Goal: Task Accomplishment & Management: Manage account settings

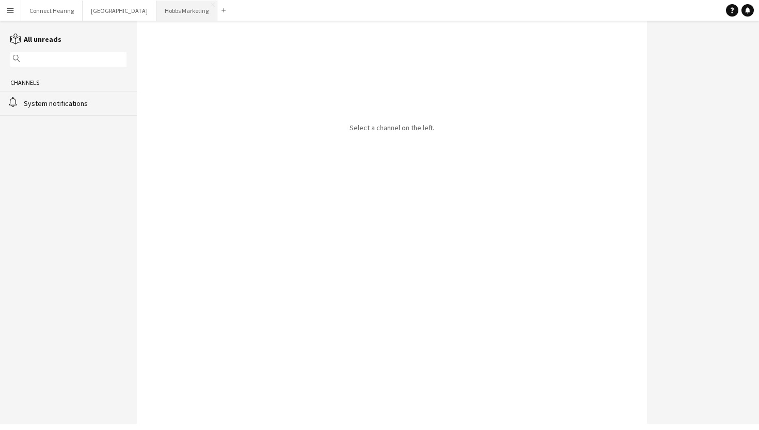
drag, startPoint x: 0, startPoint y: 0, endPoint x: 165, endPoint y: 11, distance: 165.0
click at [167, 11] on button "[PERSON_NAME] Marketing Close" at bounding box center [186, 11] width 61 height 20
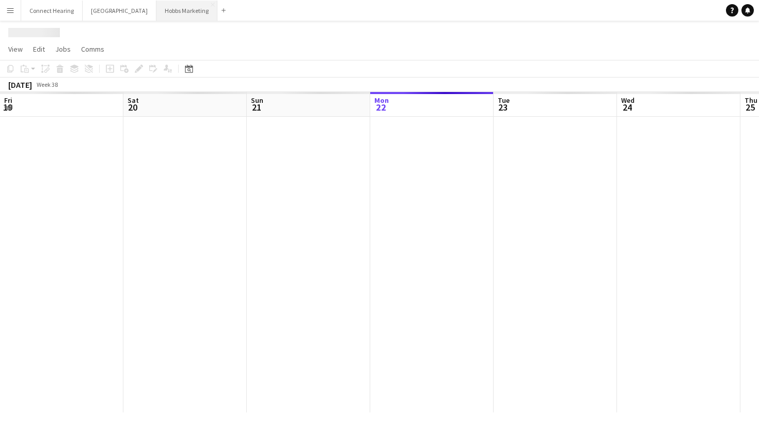
scroll to position [0, 247]
click at [165, 11] on button "[PERSON_NAME] Marketing Close" at bounding box center [186, 11] width 61 height 20
click at [165, 12] on button "[PERSON_NAME] Marketing Close" at bounding box center [186, 11] width 61 height 20
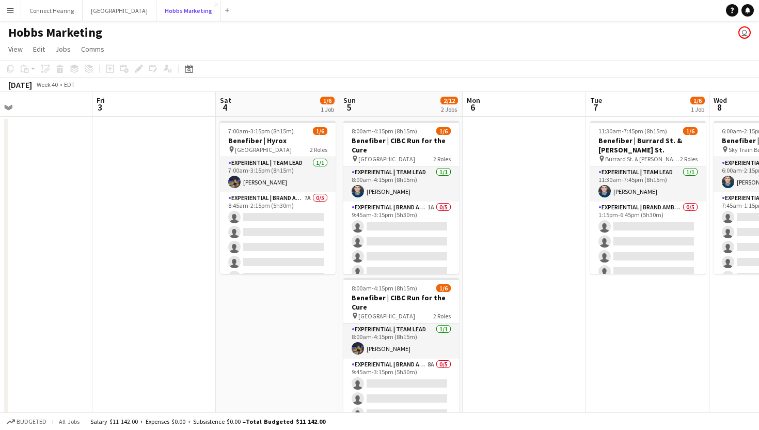
scroll to position [0, 441]
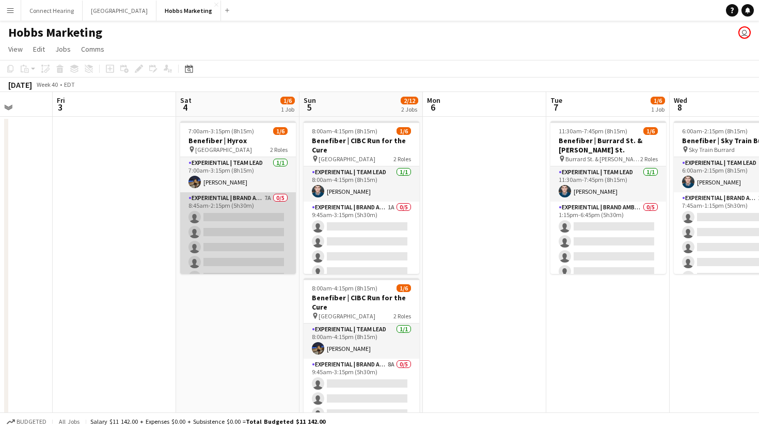
click at [232, 228] on app-card-role "Experiential | Brand Ambassador 7A 0/5 8:45am-2:15pm (5h30m) single-neutral-act…" at bounding box center [238, 239] width 116 height 95
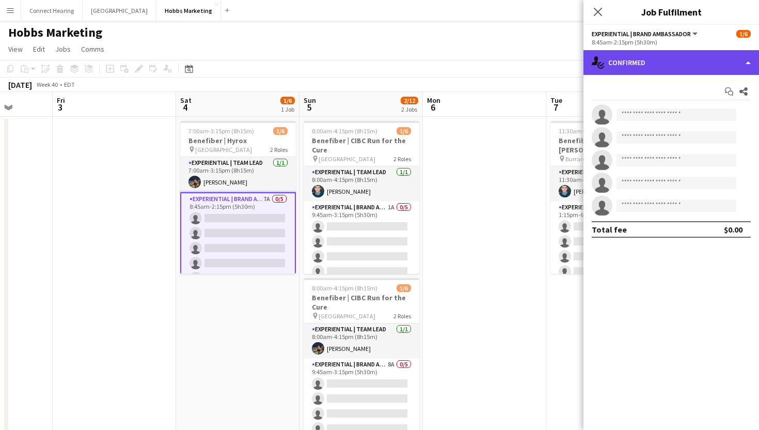
click at [678, 66] on div "single-neutral-actions-check-2 Confirmed" at bounding box center [671, 62] width 176 height 25
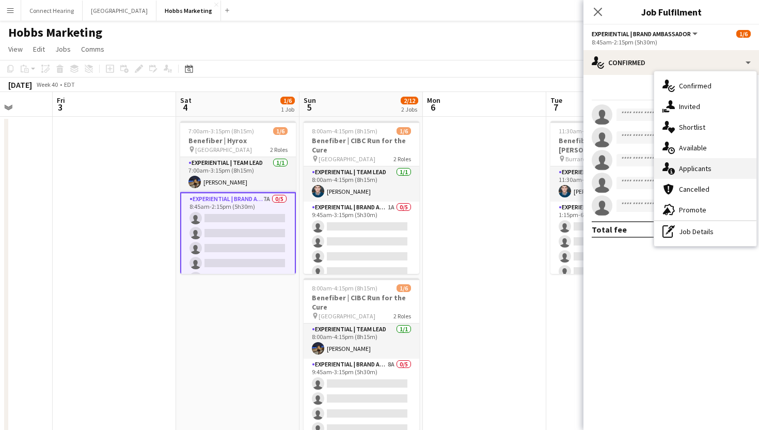
click at [679, 164] on span "Applicants" at bounding box center [695, 168] width 33 height 9
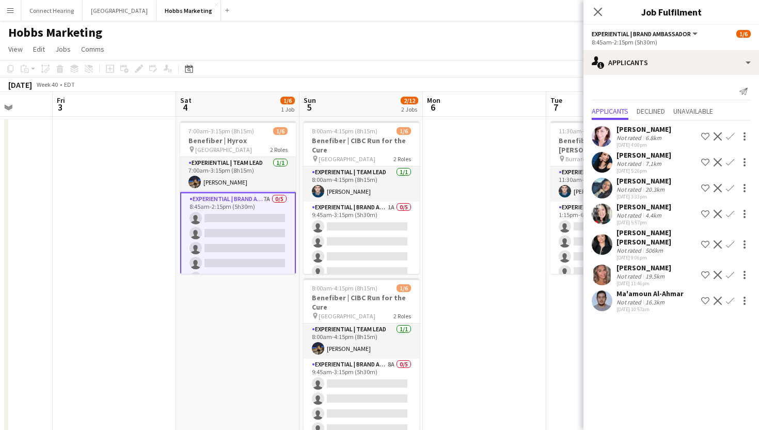
click at [639, 155] on div "Natalie Bilcar" at bounding box center [643, 154] width 55 height 9
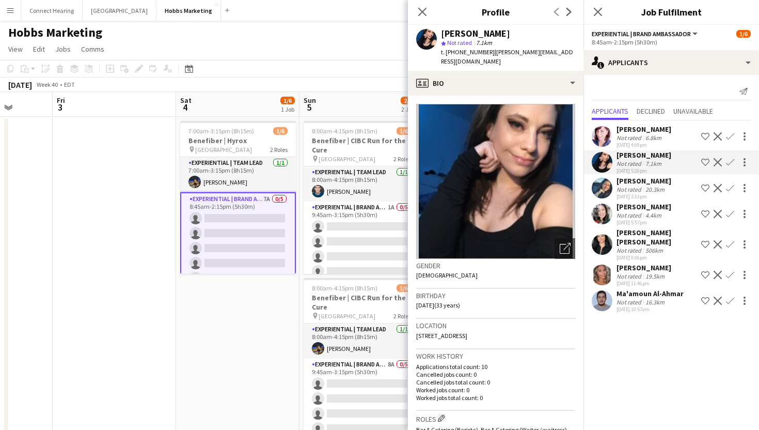
click at [639, 155] on div "Natalie Bilcar" at bounding box center [643, 154] width 55 height 9
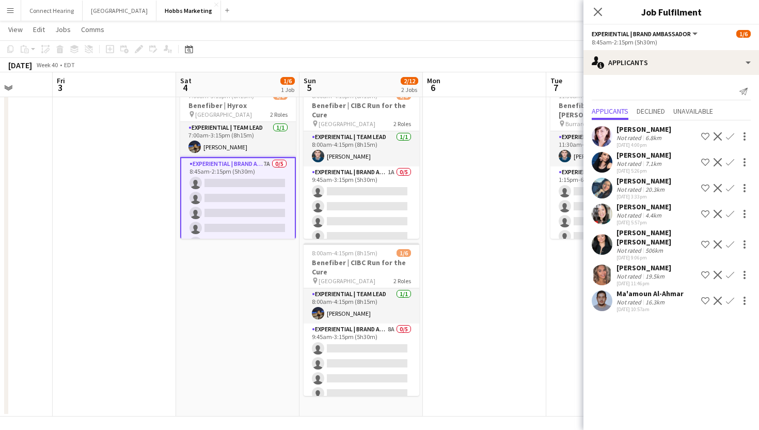
scroll to position [38, 0]
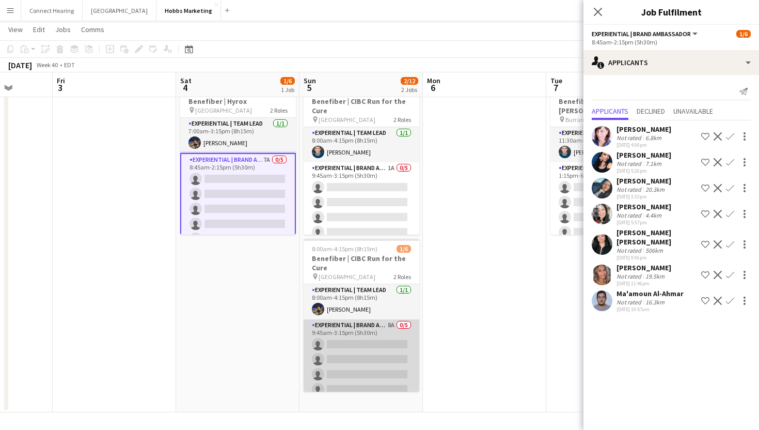
click at [369, 341] on app-card-role "Experiential | Brand Ambassador 8A 0/5 9:45am-3:15pm (5h30m) single-neutral-act…" at bounding box center [362, 366] width 116 height 95
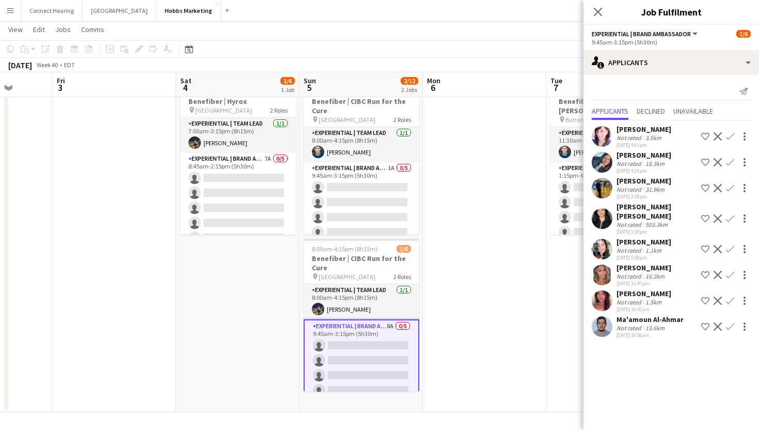
click at [604, 239] on app-user-avatar at bounding box center [602, 249] width 21 height 21
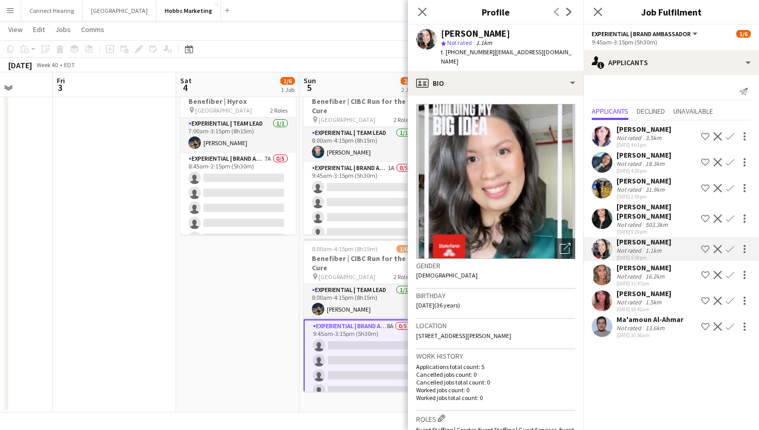
click at [621, 289] on div "Natasha Lowe" at bounding box center [643, 293] width 55 height 9
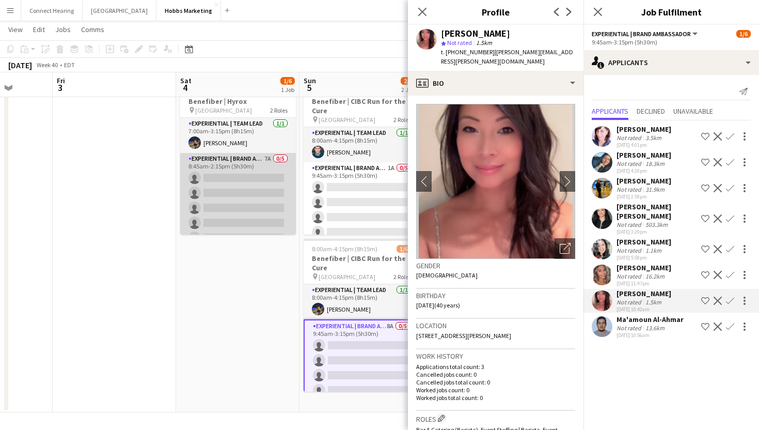
click at [257, 199] on app-card-role "Experiential | Brand Ambassador 7A 0/5 8:45am-2:15pm (5h30m) single-neutral-act…" at bounding box center [238, 200] width 116 height 95
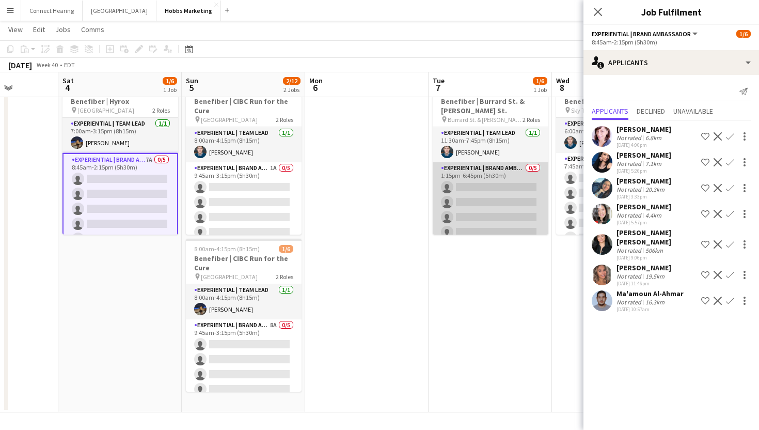
scroll to position [0, 272]
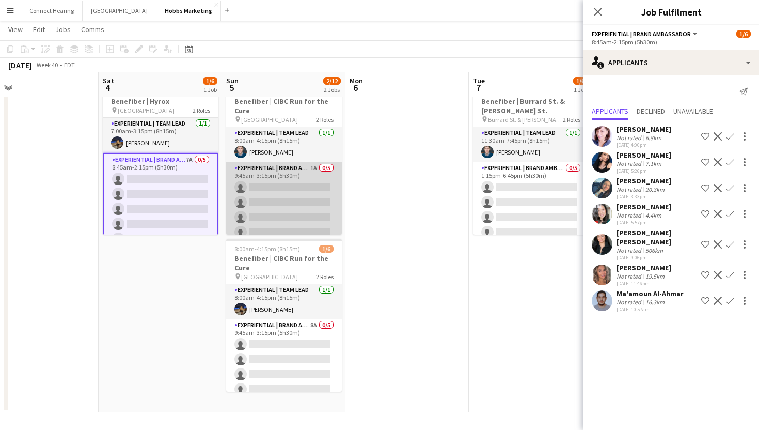
click at [306, 211] on app-card-role "Experiential | Brand Ambassador 1A 0/5 9:45am-3:15pm (5h30m) single-neutral-act…" at bounding box center [284, 209] width 116 height 95
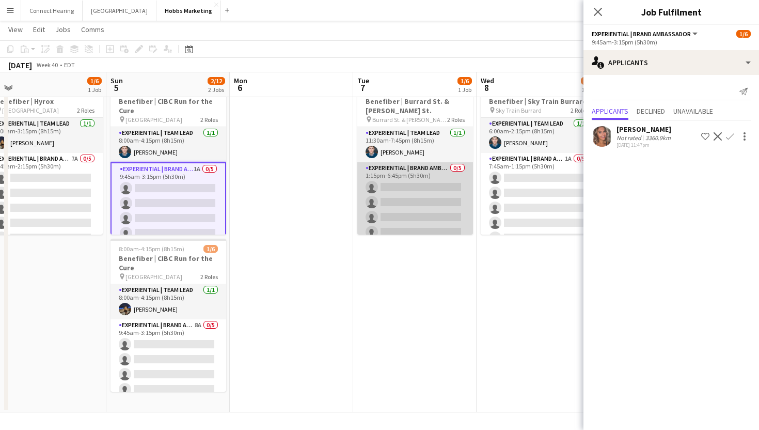
scroll to position [0, 387]
click at [404, 200] on app-card-role "Experiential | Brand Ambassador 0/5 1:15pm-6:45pm (5h30m) single-neutral-action…" at bounding box center [416, 209] width 116 height 95
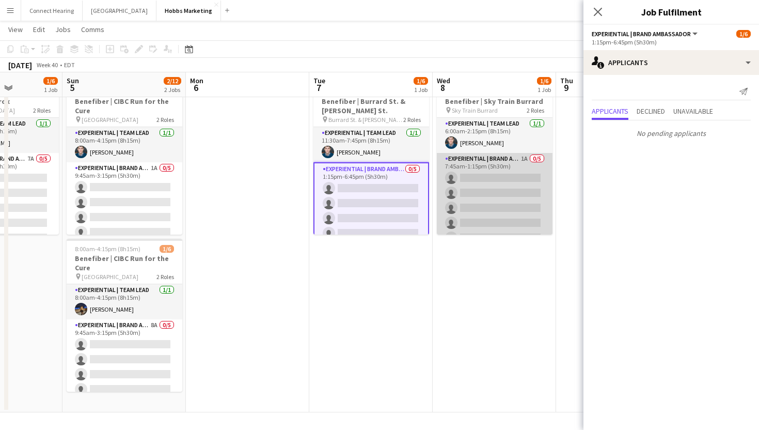
scroll to position [0, 431]
click at [464, 197] on app-card-role "Experiential | Brand Ambassador 1A 0/5 7:45am-1:15pm (5h30m) single-neutral-act…" at bounding box center [495, 200] width 116 height 95
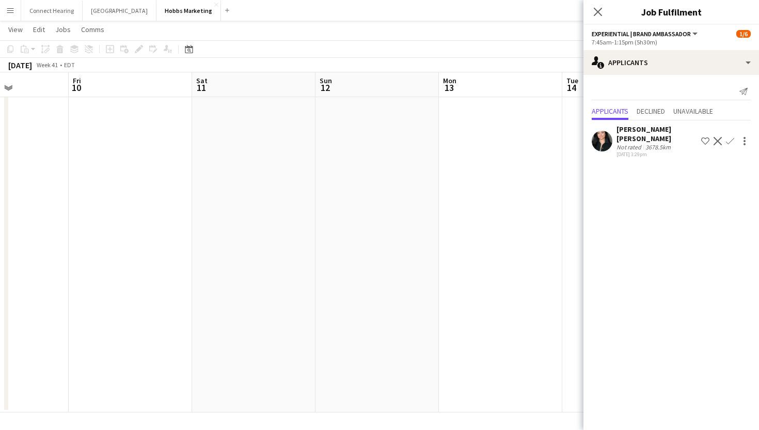
scroll to position [0, 293]
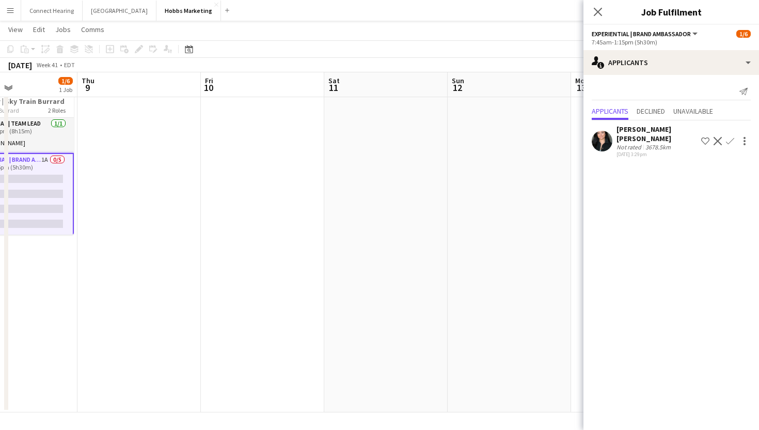
click at [306, 274] on app-date-cell at bounding box center [262, 244] width 123 height 335
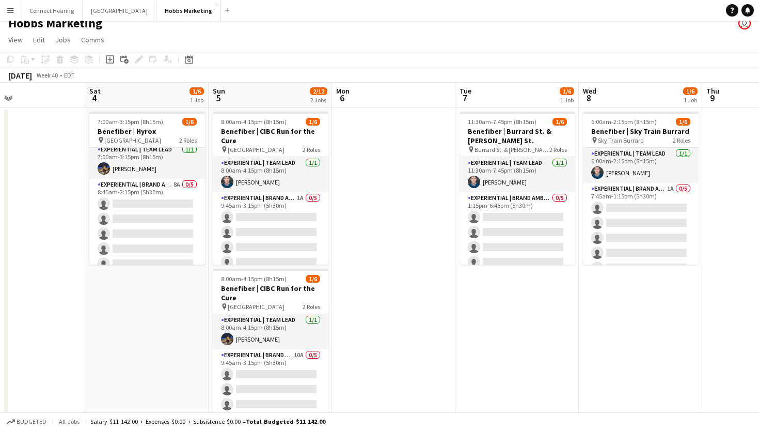
scroll to position [0, 286]
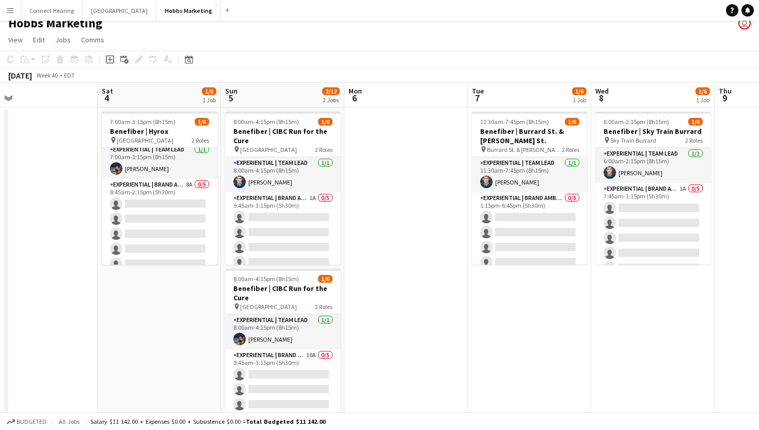
drag, startPoint x: 502, startPoint y: 128, endPoint x: 515, endPoint y: 141, distance: 18.3
click at [515, 141] on app-calendar-viewport "Wed 1 2/6 1 Job Thu 2 Fri 3 Sat 4 1/6 1 Job Sun 5 2/12 2 Jobs Mon 6 Tue 7 1/6 1…" at bounding box center [379, 262] width 759 height 359
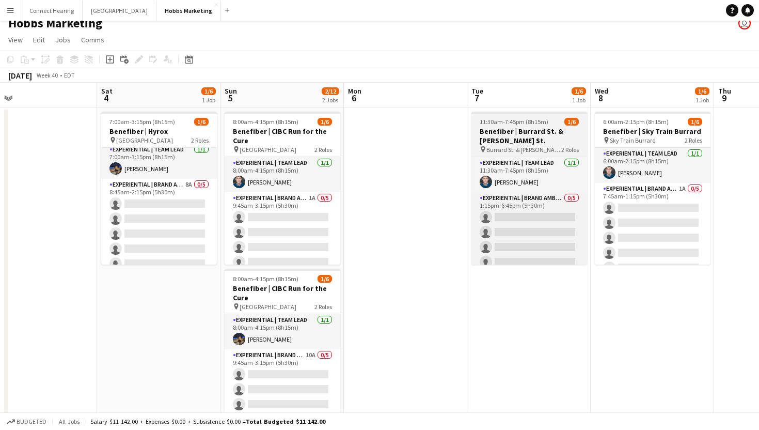
click at [515, 137] on h3 "Benefiber | Burrard St. & Robson St." at bounding box center [529, 135] width 116 height 19
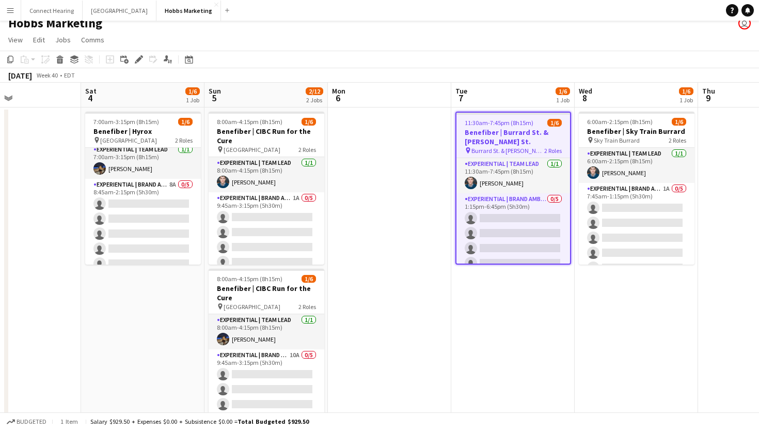
scroll to position [0, 290]
drag, startPoint x: 521, startPoint y: 141, endPoint x: 505, endPoint y: 141, distance: 16.5
click at [505, 141] on app-calendar-viewport "Wed 1 2/6 1 Job Thu 2 Fri 3 Sat 4 1/6 1 Job Sun 5 2/12 2 Jobs Mon 6 Tue 7 1/6 1…" at bounding box center [379, 262] width 759 height 359
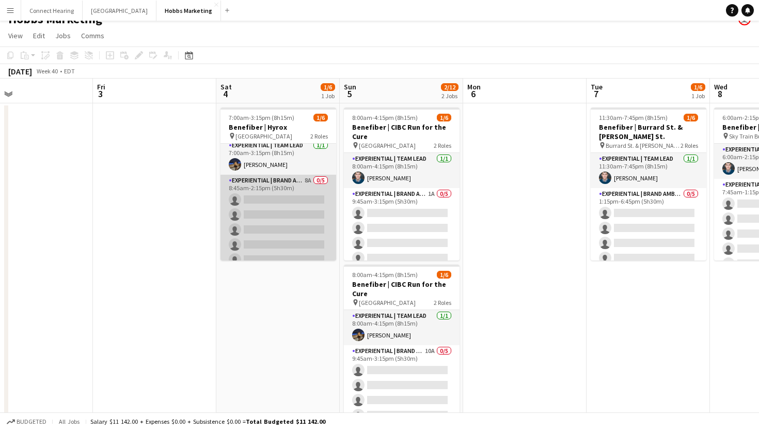
scroll to position [0, 0]
click at [300, 217] on app-card-role "Experiential | Brand Ambassador 8A 0/5 8:45am-2:15pm (5h30m) single-neutral-act…" at bounding box center [278, 226] width 116 height 95
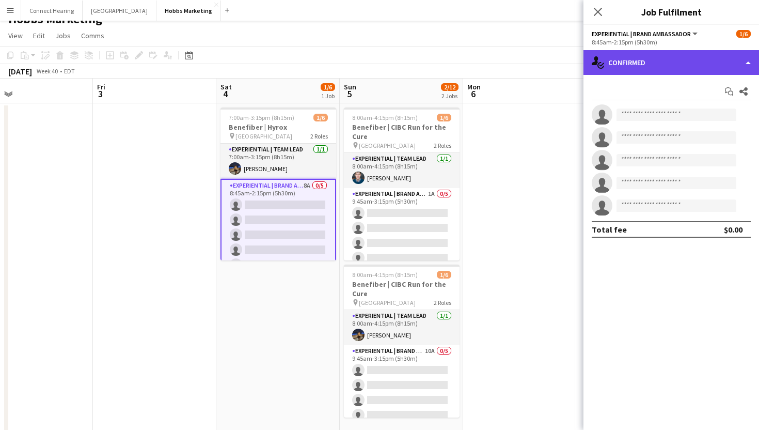
click at [679, 64] on div "single-neutral-actions-check-2 Confirmed" at bounding box center [671, 62] width 176 height 25
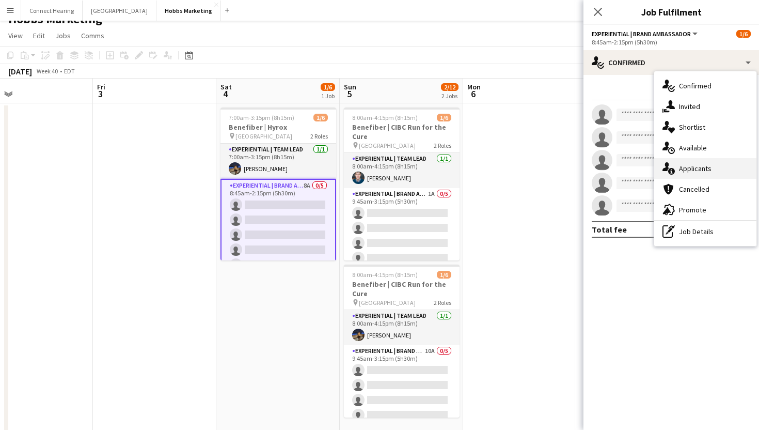
click at [688, 166] on span "Applicants" at bounding box center [695, 168] width 33 height 9
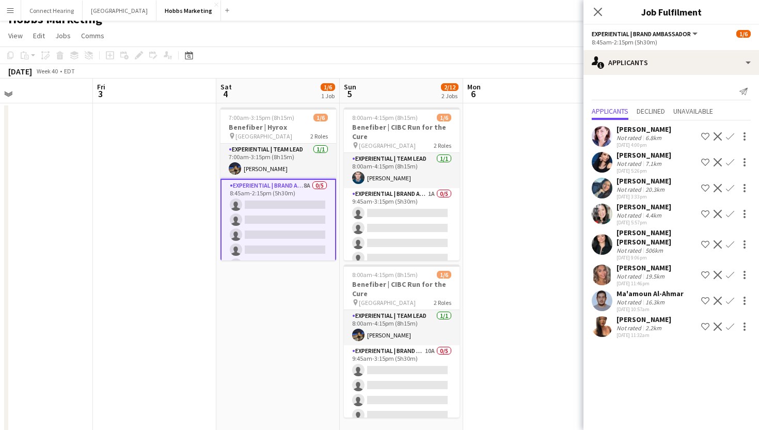
click at [606, 264] on app-user-avatar at bounding box center [602, 274] width 21 height 21
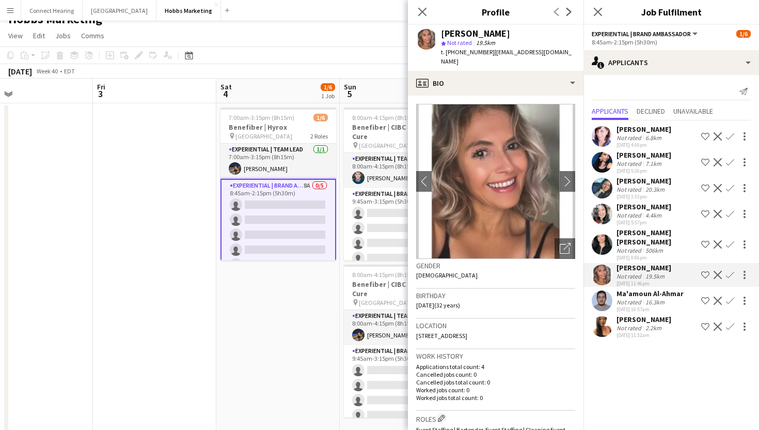
click at [188, 365] on app-date-cell at bounding box center [154, 270] width 123 height 335
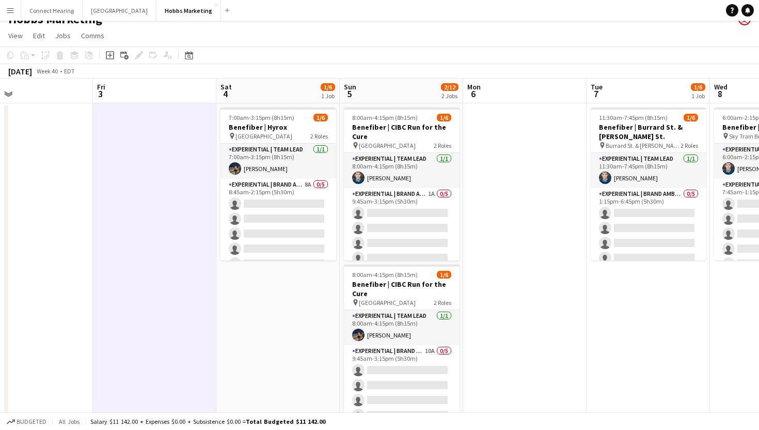
scroll to position [0, 277]
click at [253, 310] on app-date-cell "7:00am-3:15pm (8h15m) 1/6 Benefiber | Hyrox pin Enercare Centre 2 Roles Experie…" at bounding box center [278, 270] width 123 height 335
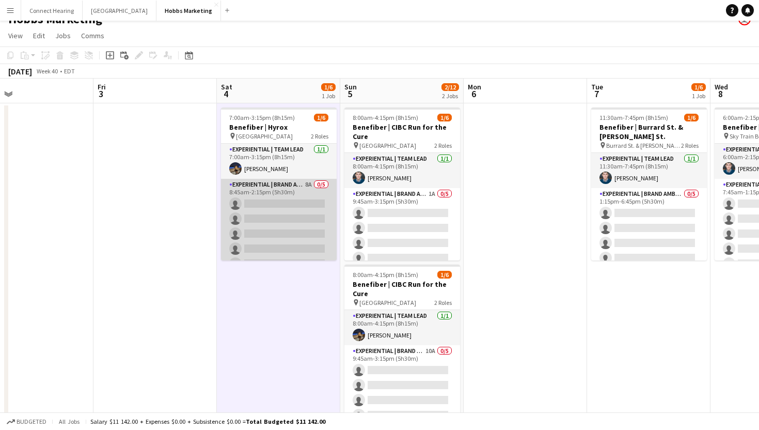
click at [282, 238] on app-card-role "Experiential | Brand Ambassador 8A 0/5 8:45am-2:15pm (5h30m) single-neutral-act…" at bounding box center [279, 226] width 116 height 95
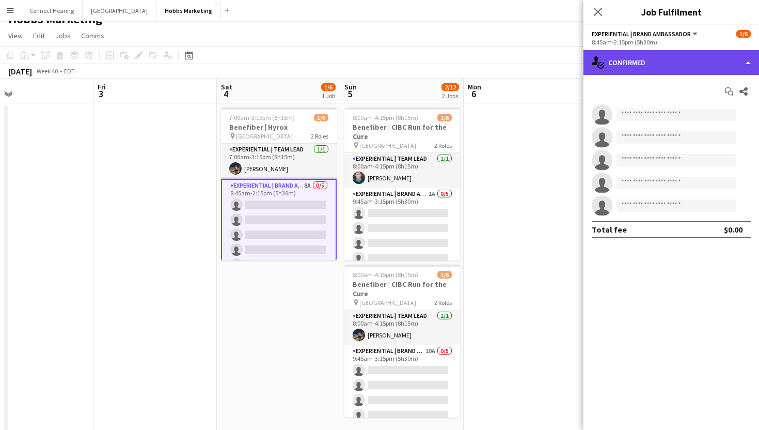
click at [699, 63] on div "single-neutral-actions-check-2 Confirmed" at bounding box center [671, 62] width 176 height 25
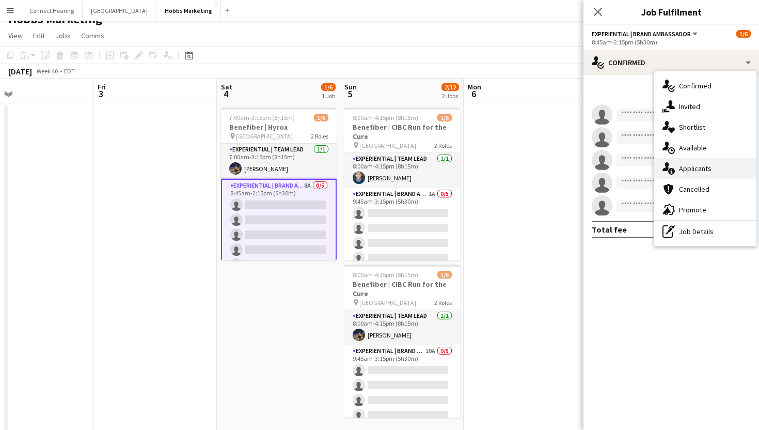
click at [703, 164] on span "Applicants" at bounding box center [695, 168] width 33 height 9
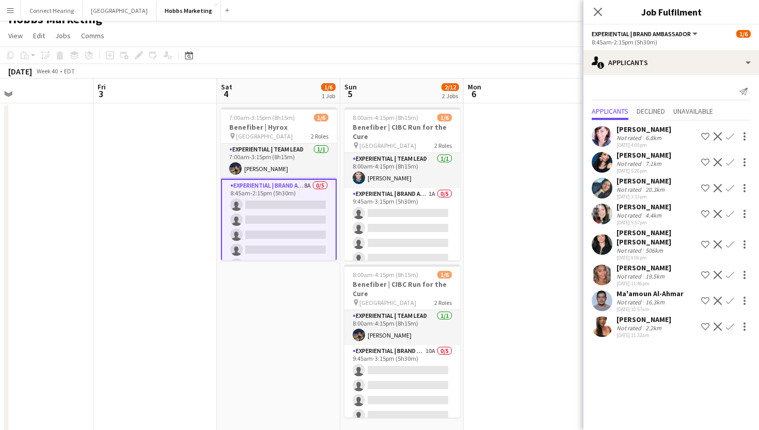
click at [731, 271] on app-icon "Confirm" at bounding box center [730, 275] width 8 height 8
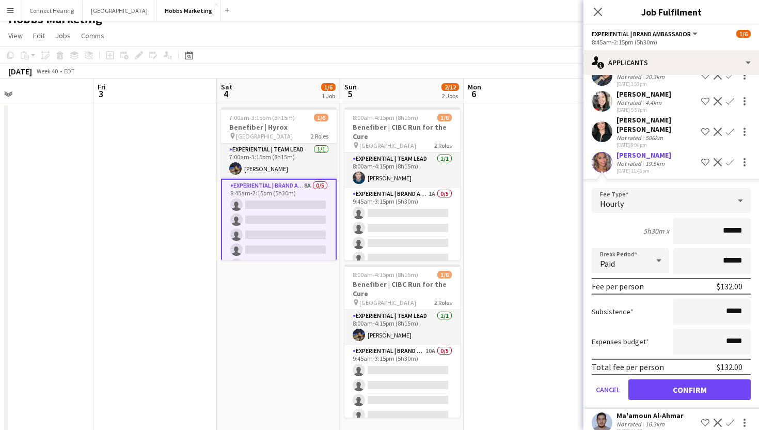
scroll to position [114, 0]
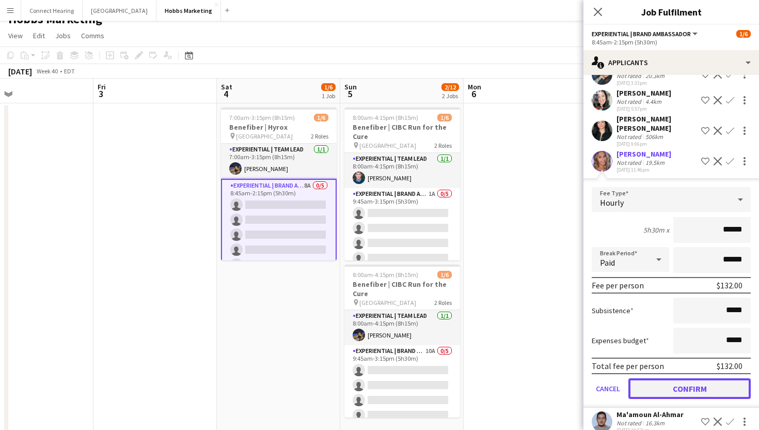
click at [669, 378] on button "Confirm" at bounding box center [689, 388] width 122 height 21
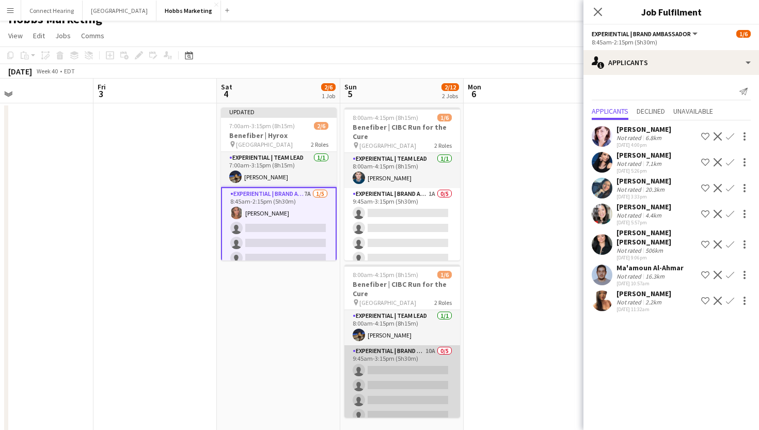
click at [404, 377] on app-card-role "Experiential | Brand Ambassador 10A 0/5 9:45am-3:15pm (5h30m) single-neutral-ac…" at bounding box center [402, 392] width 116 height 95
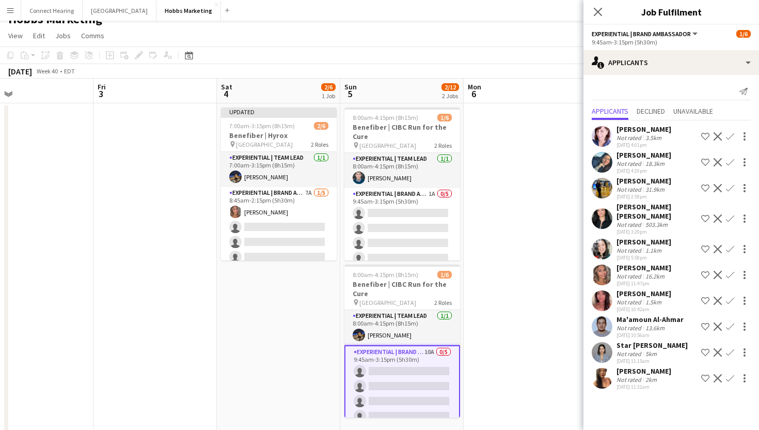
click at [726, 271] on app-icon "Confirm" at bounding box center [730, 275] width 8 height 8
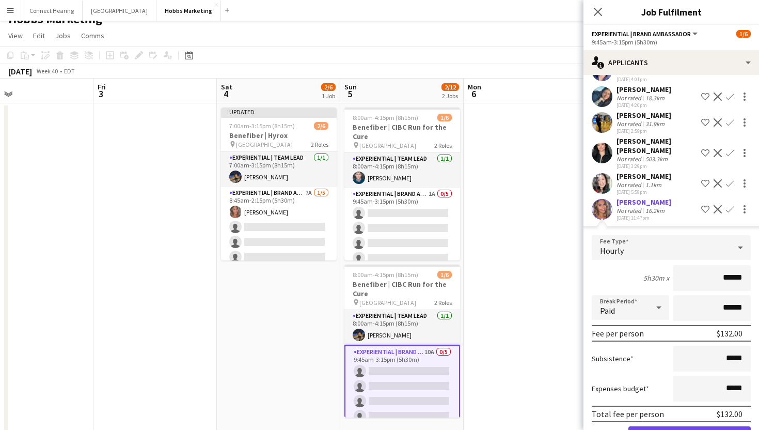
scroll to position [83, 0]
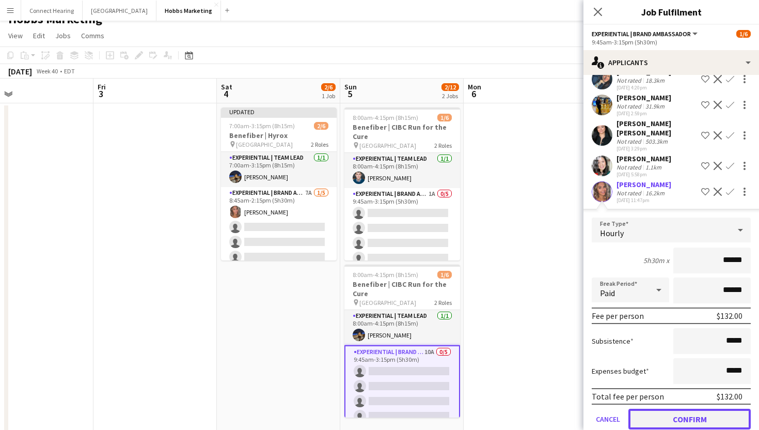
click at [703, 409] on button "Confirm" at bounding box center [689, 418] width 122 height 21
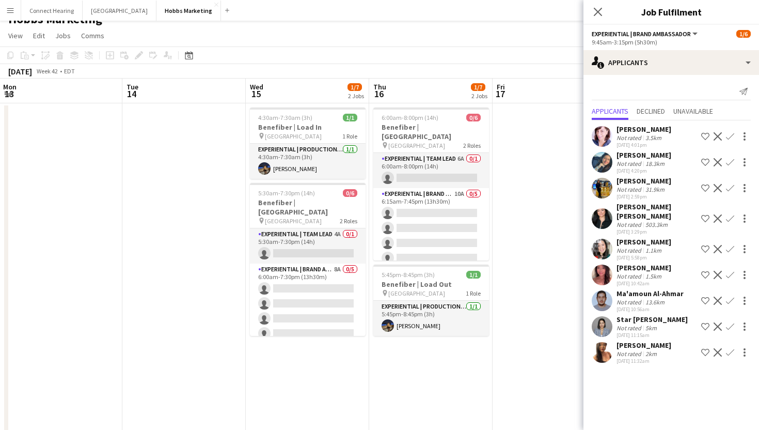
scroll to position [0, 372]
click at [314, 239] on app-card-role "Experiential | Team Lead 4A 0/1 5:30am-7:30pm (14h) single-neutral-actions" at bounding box center [307, 245] width 116 height 35
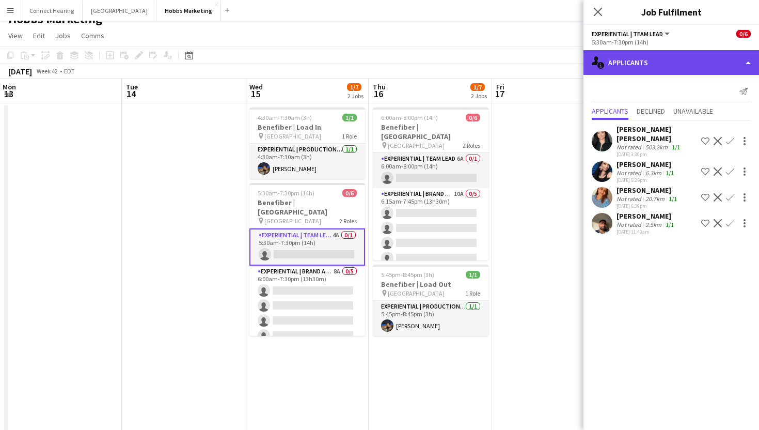
click at [657, 60] on div "single-neutral-actions-information Applicants" at bounding box center [671, 62] width 176 height 25
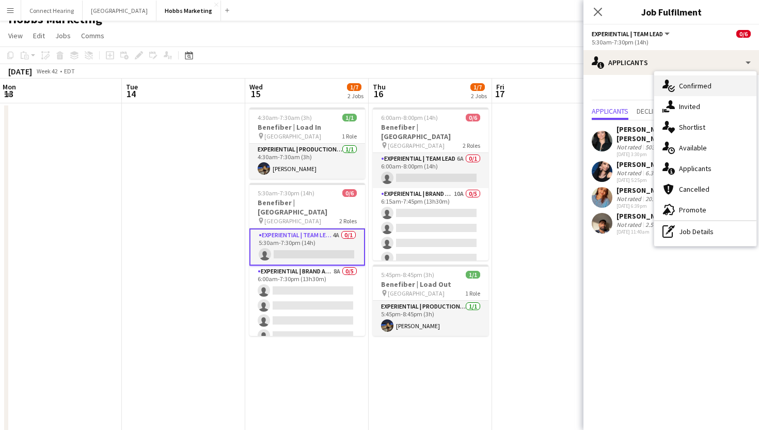
click at [677, 88] on div "single-neutral-actions-check-2 Confirmed" at bounding box center [705, 85] width 102 height 21
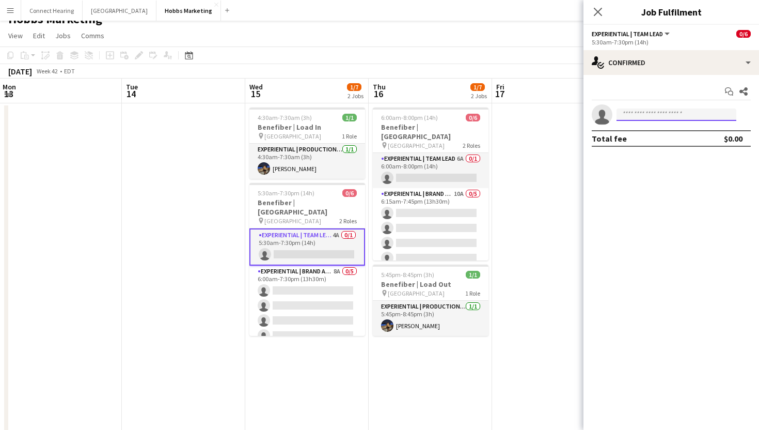
click at [661, 113] on input at bounding box center [676, 114] width 120 height 12
type input "*****"
click at [700, 134] on span "swilson0008@msn.com" at bounding box center [676, 138] width 103 height 8
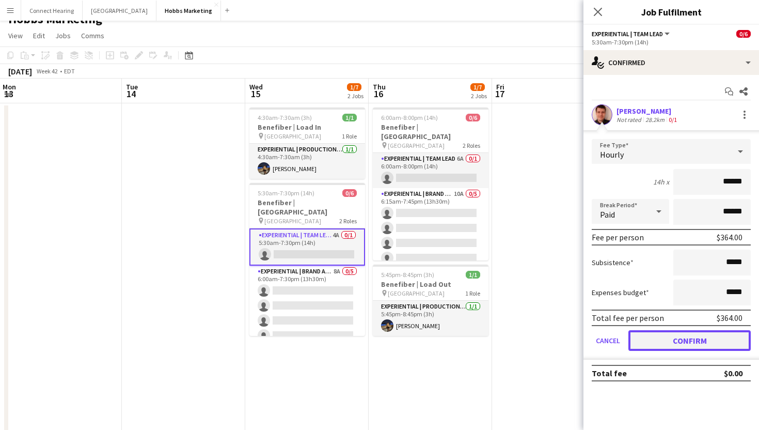
click at [680, 338] on button "Confirm" at bounding box center [689, 340] width 122 height 21
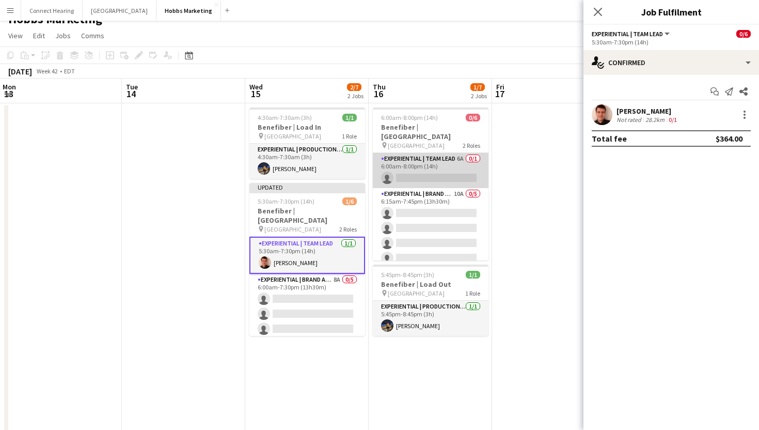
click at [436, 163] on app-card-role "Experiential | Team Lead 6A 0/1 6:00am-8:00pm (14h) single-neutral-actions" at bounding box center [431, 170] width 116 height 35
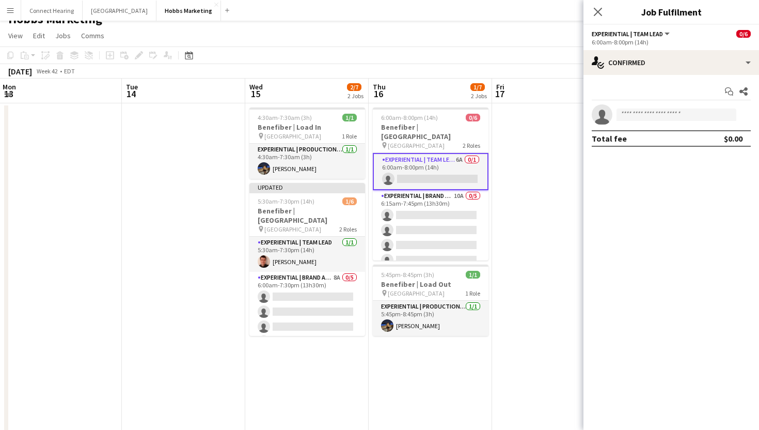
click at [682, 107] on app-invite-slot "single-neutral-actions" at bounding box center [671, 114] width 176 height 21
click at [682, 115] on input at bounding box center [676, 114] width 120 height 12
type input "*****"
click at [683, 137] on span "swilson0008@msn.com" at bounding box center [676, 138] width 103 height 8
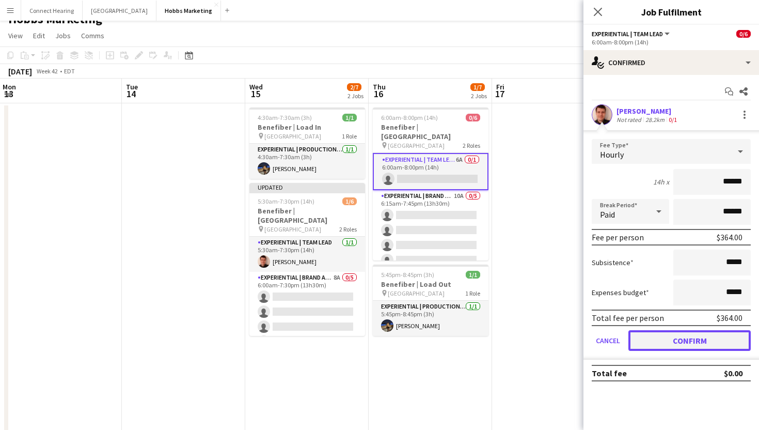
click at [689, 339] on button "Confirm" at bounding box center [689, 340] width 122 height 21
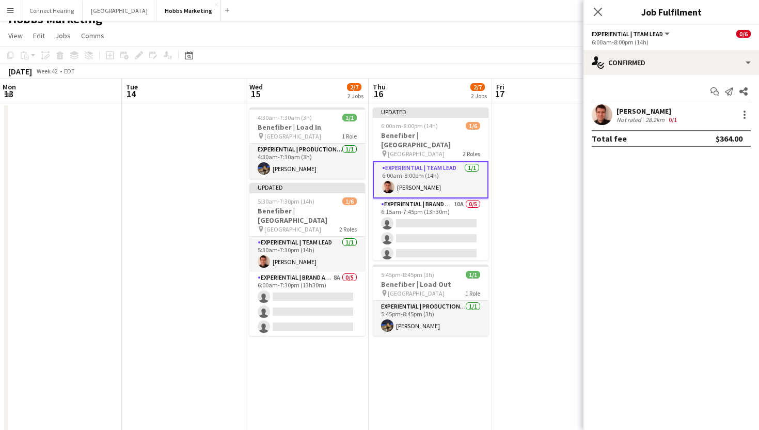
click at [537, 214] on app-date-cell at bounding box center [553, 270] width 123 height 335
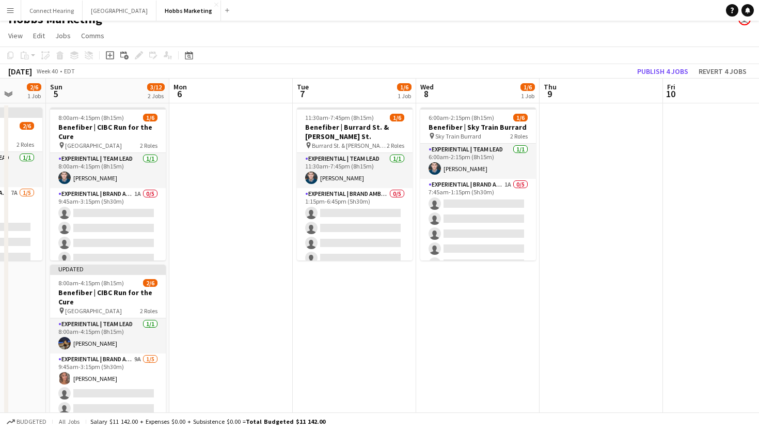
scroll to position [0, 289]
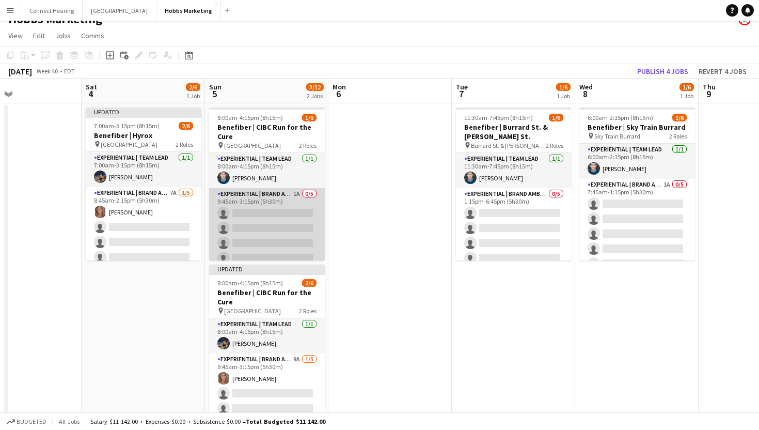
click at [274, 225] on app-card-role "Experiential | Brand Ambassador 1A 0/5 9:45am-3:15pm (5h30m) single-neutral-act…" at bounding box center [267, 235] width 116 height 95
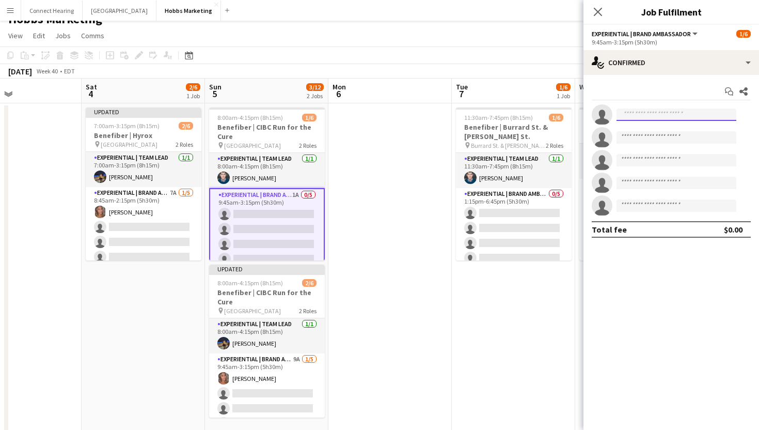
click at [642, 117] on input at bounding box center [676, 114] width 120 height 12
type input "****"
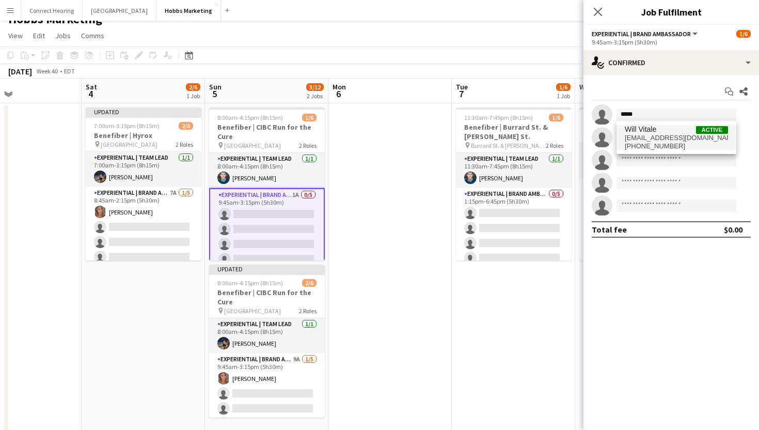
click at [648, 133] on span "Will Vitale" at bounding box center [640, 129] width 31 height 9
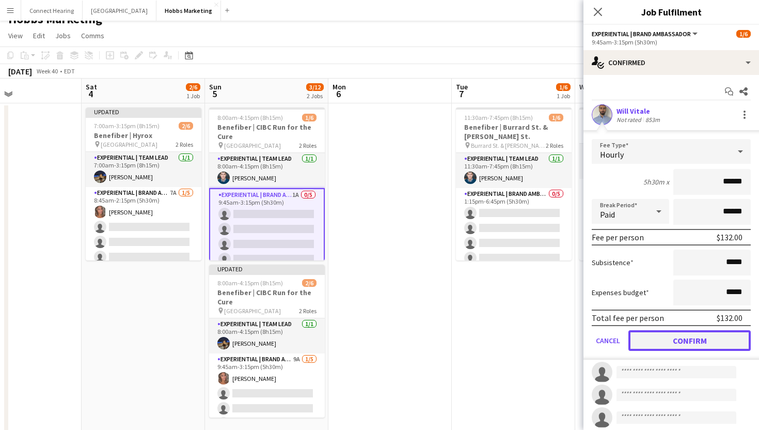
click at [656, 339] on button "Confirm" at bounding box center [689, 340] width 122 height 21
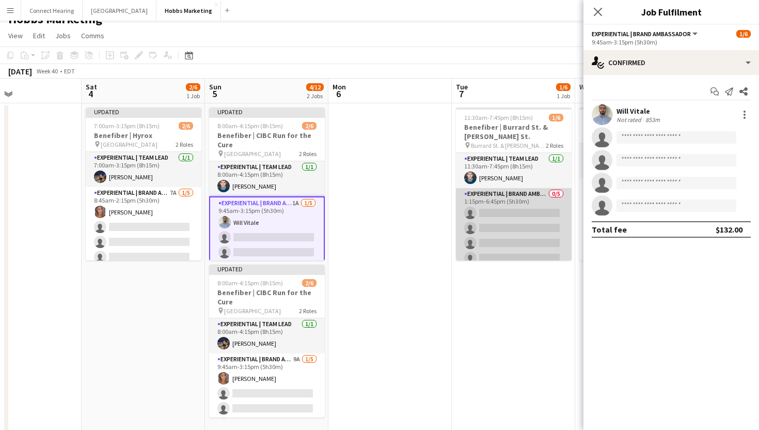
click at [512, 224] on app-card-role "Experiential | Brand Ambassador 0/5 1:15pm-6:45pm (5h30m) single-neutral-action…" at bounding box center [514, 235] width 116 height 95
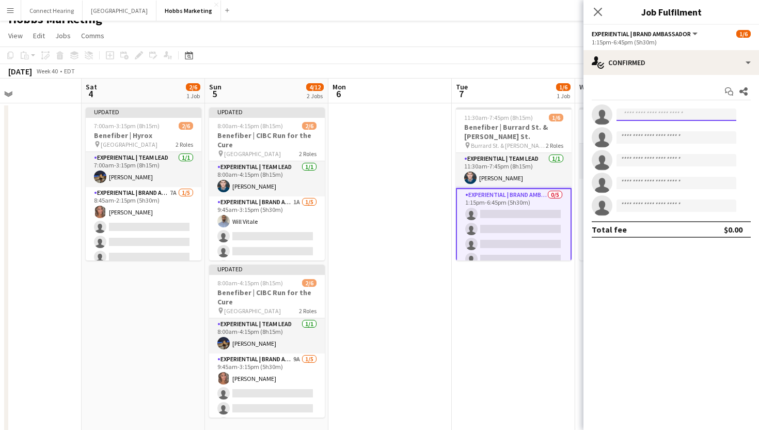
click at [653, 115] on input at bounding box center [676, 114] width 120 height 12
type input "****"
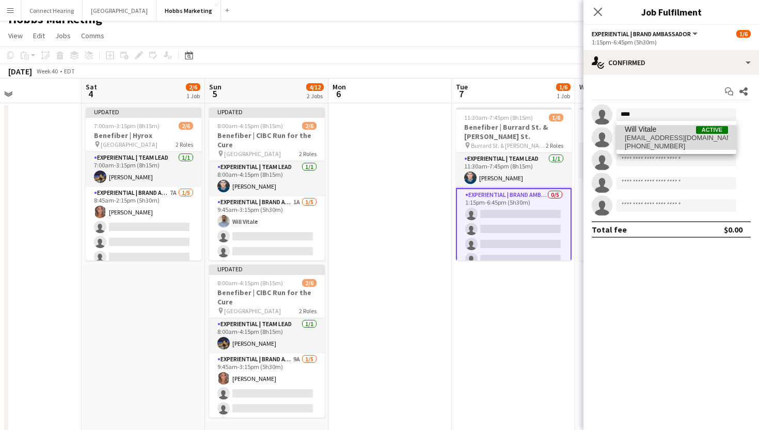
click at [656, 137] on span "willv604@gmail.com" at bounding box center [676, 138] width 103 height 8
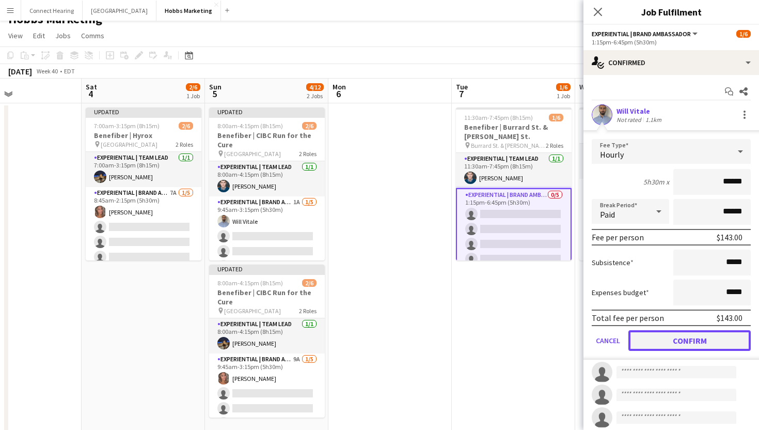
click at [663, 337] on button "Confirm" at bounding box center [689, 340] width 122 height 21
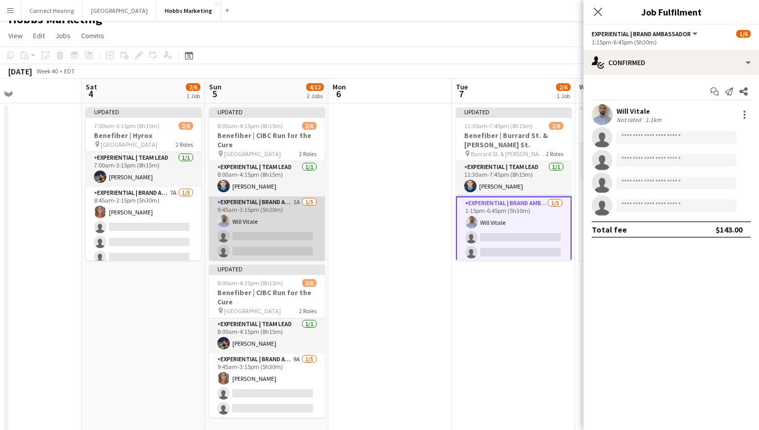
click at [292, 234] on app-card-role "Experiential | Brand Ambassador 1A 1/5 9:45am-3:15pm (5h30m) Will Vitale single…" at bounding box center [267, 243] width 116 height 95
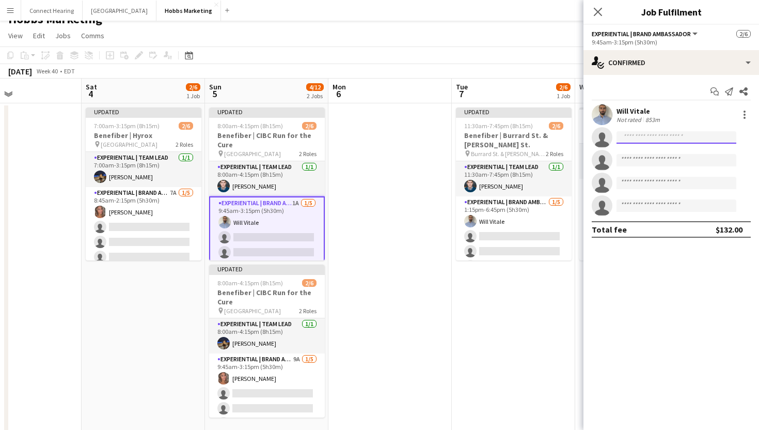
click at [649, 142] on input at bounding box center [676, 137] width 120 height 12
type input "****"
type input "********"
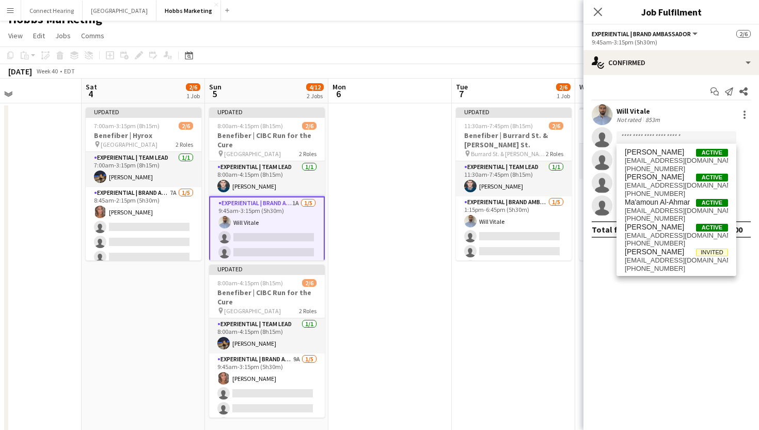
click at [429, 199] on app-date-cell at bounding box center [389, 270] width 123 height 335
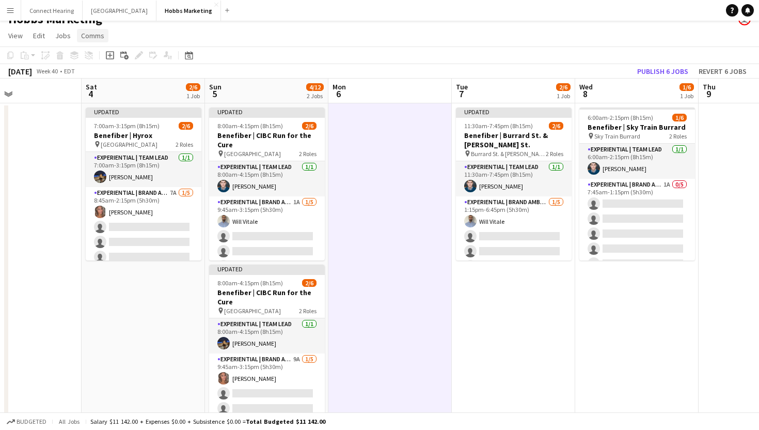
scroll to position [0, 0]
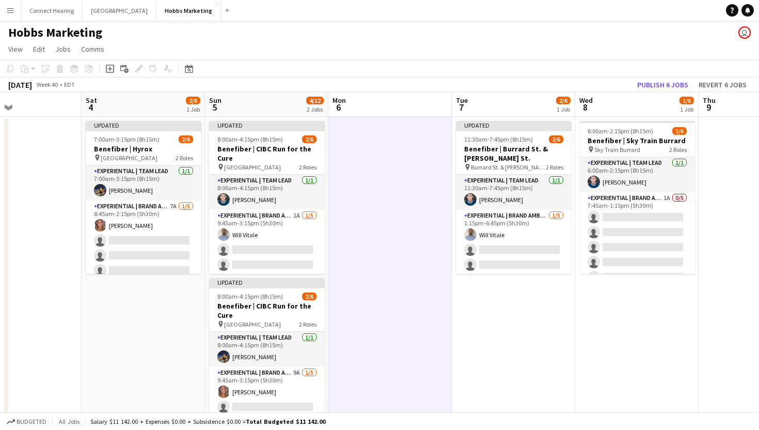
click at [15, 15] on button "Menu" at bounding box center [10, 10] width 21 height 21
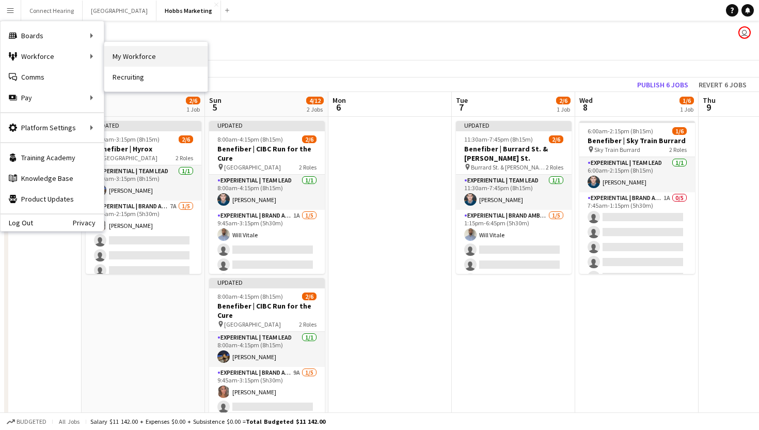
click at [147, 57] on link "My Workforce" at bounding box center [155, 56] width 103 height 21
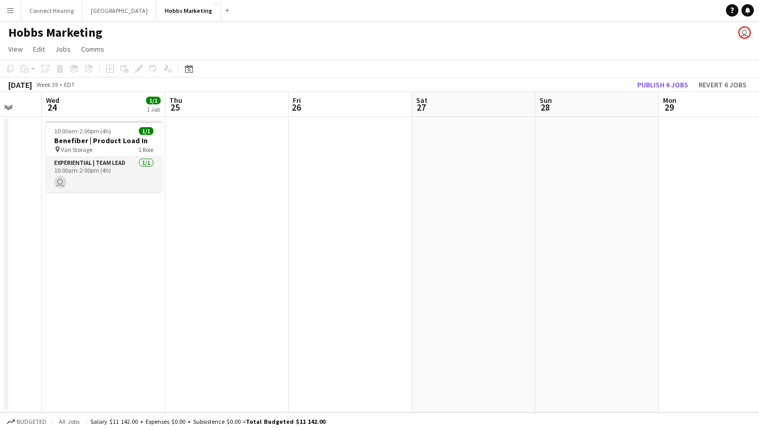
scroll to position [0, 500]
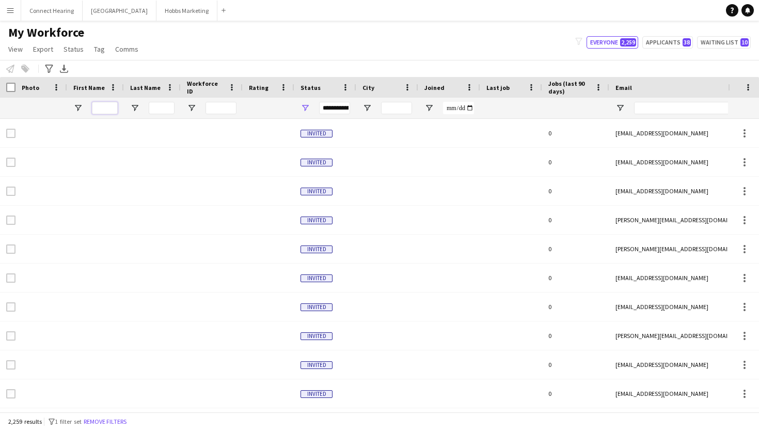
click at [101, 109] on input "First Name Filter Input" at bounding box center [105, 108] width 26 height 12
type input "*****"
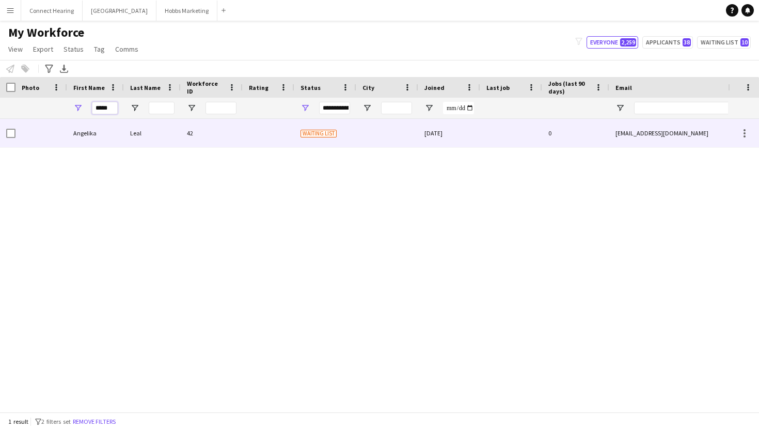
type input "*****"
click at [109, 135] on div "Angelika" at bounding box center [95, 133] width 57 height 28
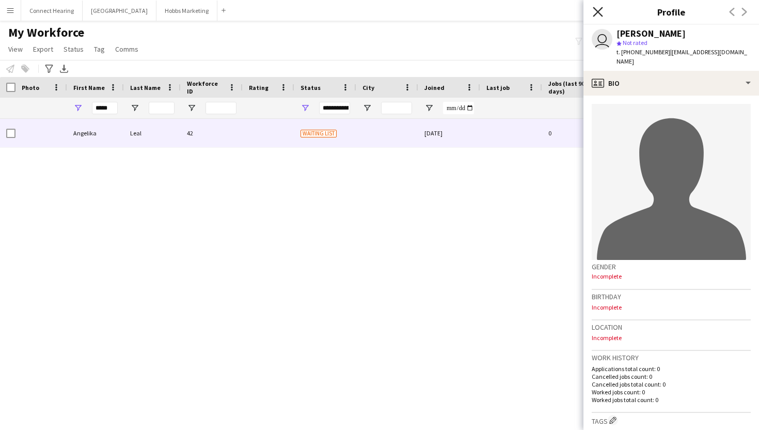
click at [600, 11] on icon "Close pop-in" at bounding box center [598, 12] width 10 height 10
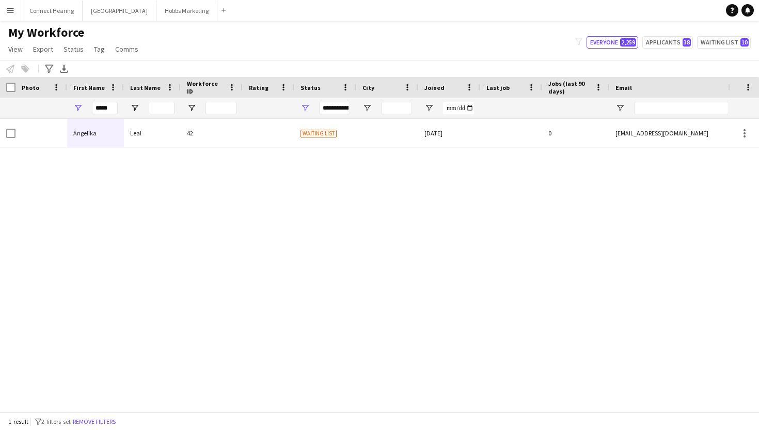
click at [13, 13] on app-icon "Menu" at bounding box center [10, 10] width 8 height 8
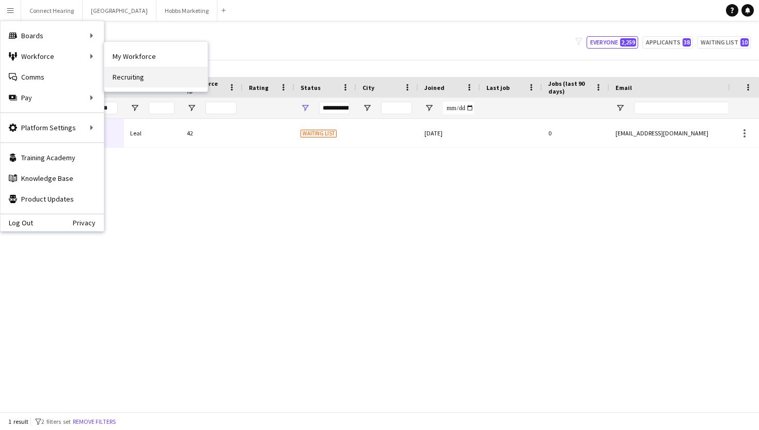
click at [144, 76] on link "Recruiting" at bounding box center [155, 77] width 103 height 21
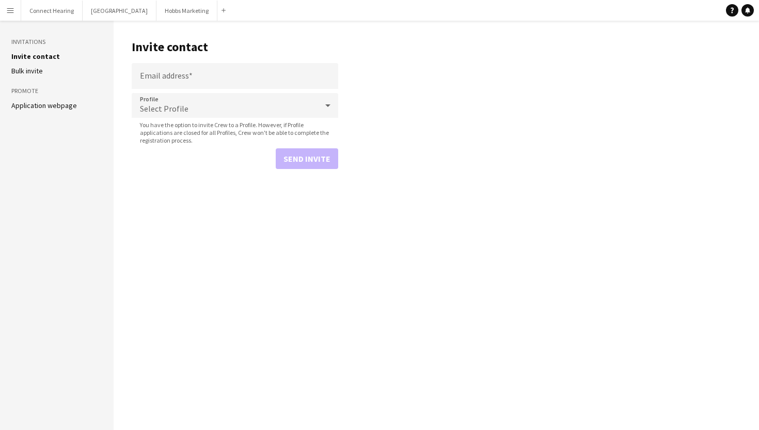
click at [58, 104] on link "Application webpage" at bounding box center [44, 105] width 66 height 9
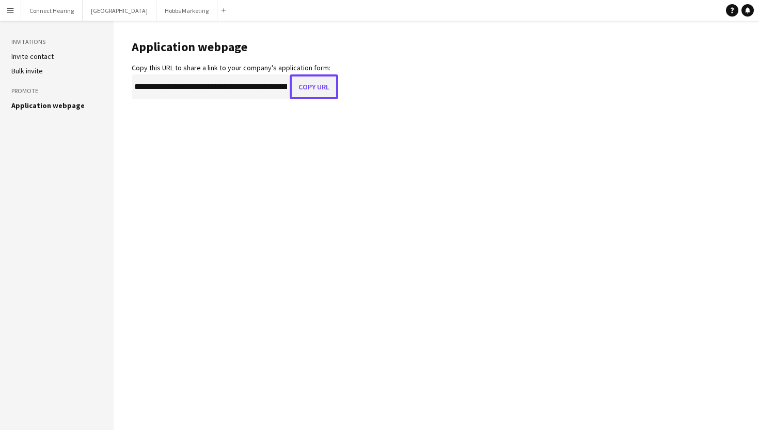
click at [312, 88] on button "Copy URL" at bounding box center [314, 86] width 49 height 25
click at [156, 10] on button "Hobbs Marketing Close" at bounding box center [186, 11] width 61 height 20
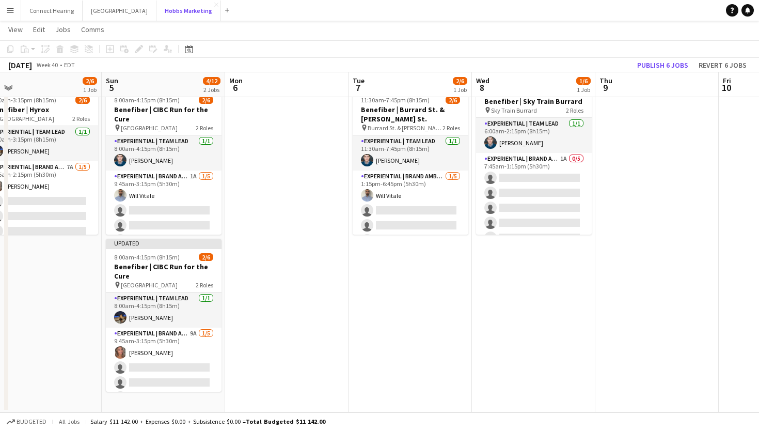
scroll to position [0, 269]
click at [657, 60] on button "Publish 6 jobs" at bounding box center [662, 64] width 59 height 13
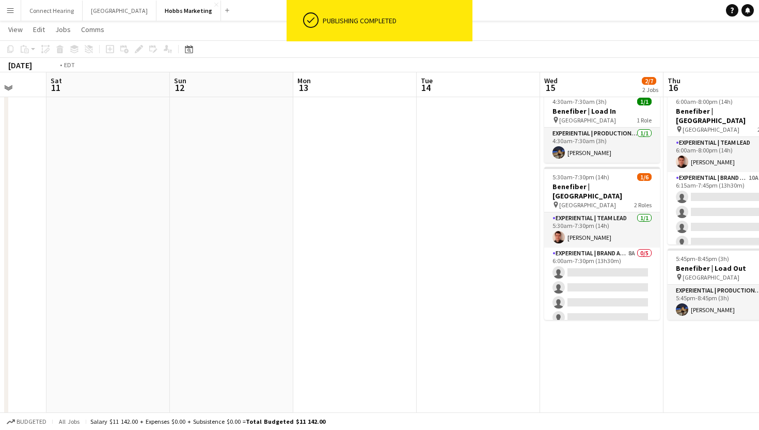
scroll to position [0, 411]
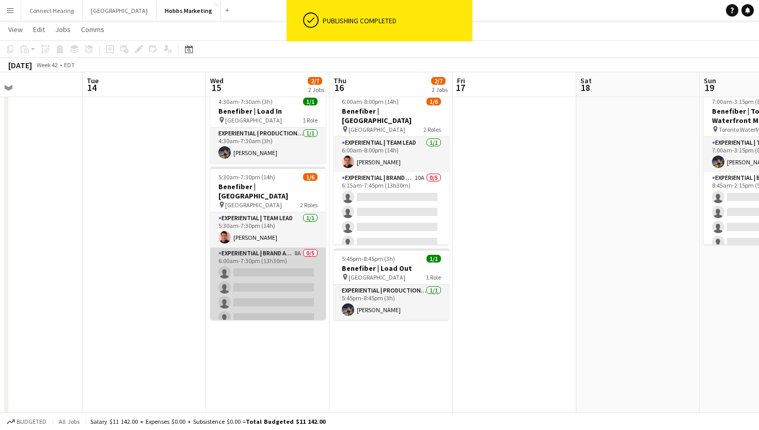
click at [278, 264] on app-card-role "Experiential | Brand Ambassador 8A 0/5 6:00am-7:30pm (13h30m) single-neutral-ac…" at bounding box center [268, 294] width 116 height 95
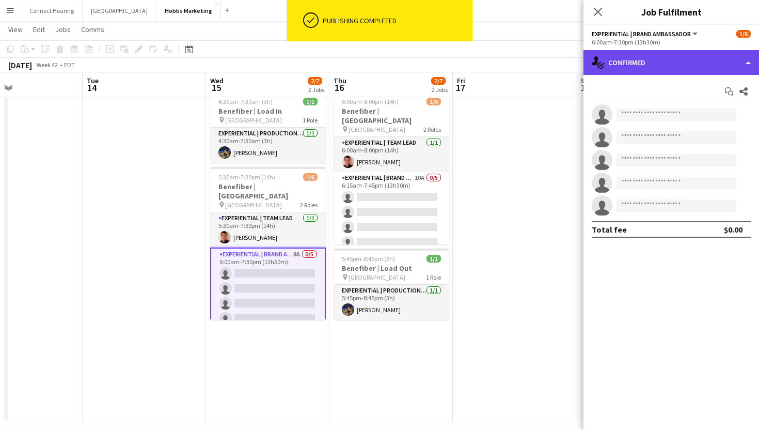
click at [671, 58] on div "single-neutral-actions-check-2 Confirmed" at bounding box center [671, 62] width 176 height 25
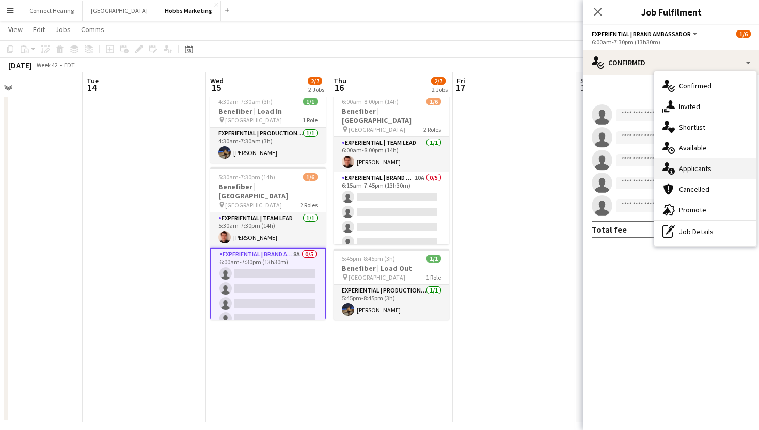
click at [694, 164] on span "Applicants" at bounding box center [695, 168] width 33 height 9
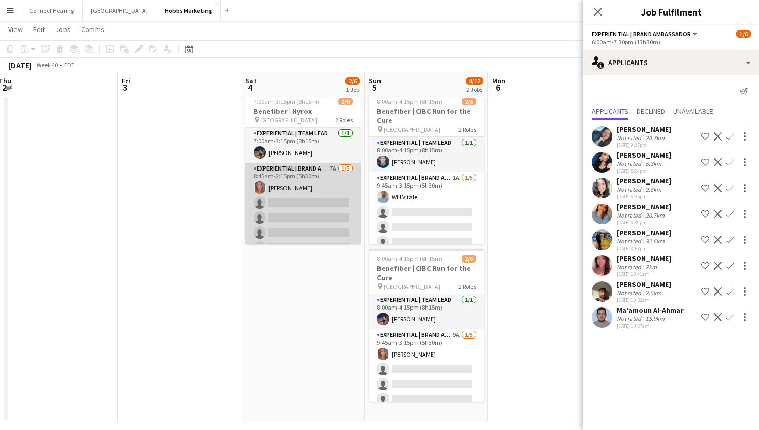
scroll to position [0, 407]
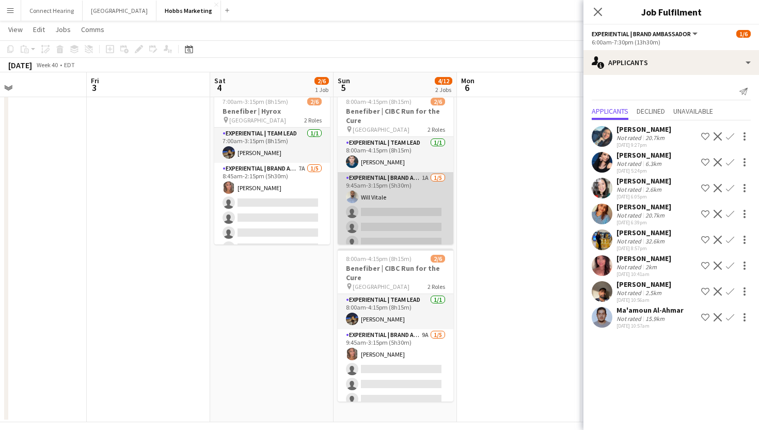
click at [377, 207] on app-card-role "Experiential | Brand Ambassador 1A 1/5 9:45am-3:15pm (5h30m) Will Vitale single…" at bounding box center [396, 219] width 116 height 95
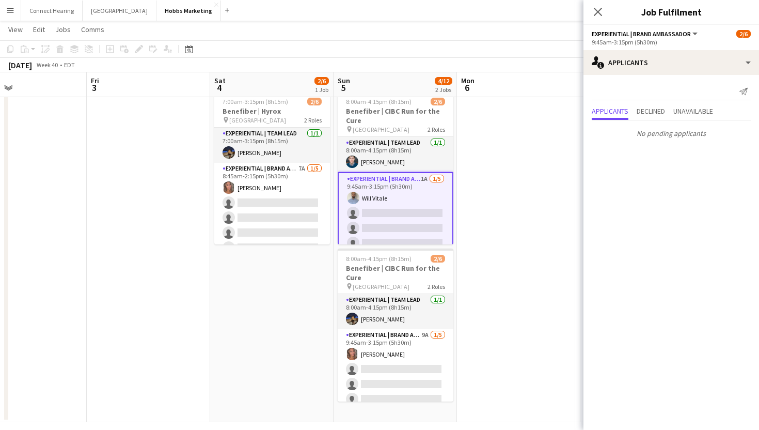
click at [378, 210] on app-card-role "Experiential | Brand Ambassador 1A 1/5 9:45am-3:15pm (5h30m) Will Vitale single…" at bounding box center [396, 220] width 116 height 97
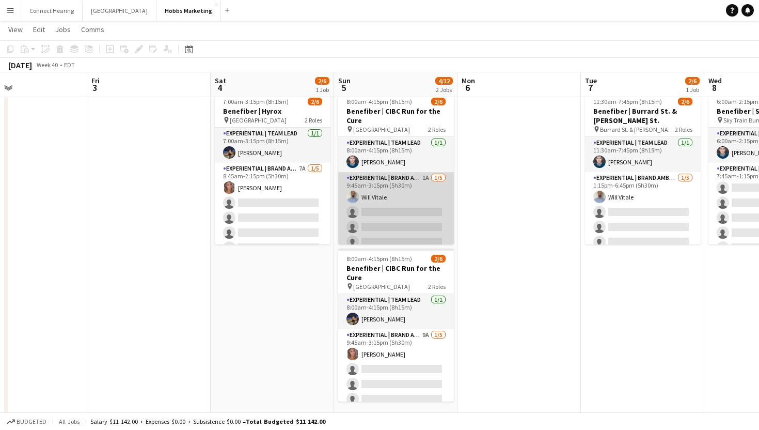
click at [414, 205] on app-card-role "Experiential | Brand Ambassador 1A 1/5 9:45am-3:15pm (5h30m) Will Vitale single…" at bounding box center [396, 219] width 116 height 95
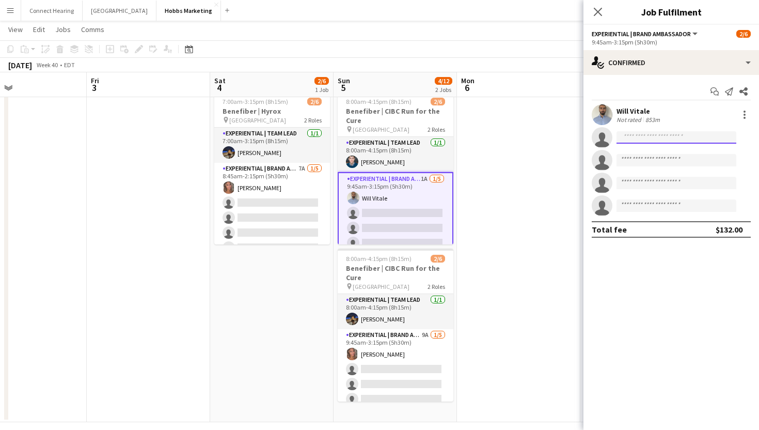
click at [665, 135] on input at bounding box center [676, 137] width 120 height 12
type input "******"
click at [161, 182] on app-date-cell at bounding box center [148, 254] width 123 height 335
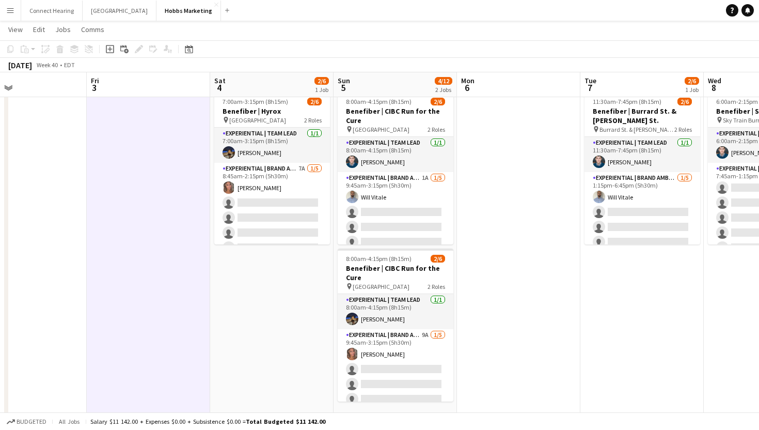
click at [15, 13] on button "Menu" at bounding box center [10, 10] width 21 height 21
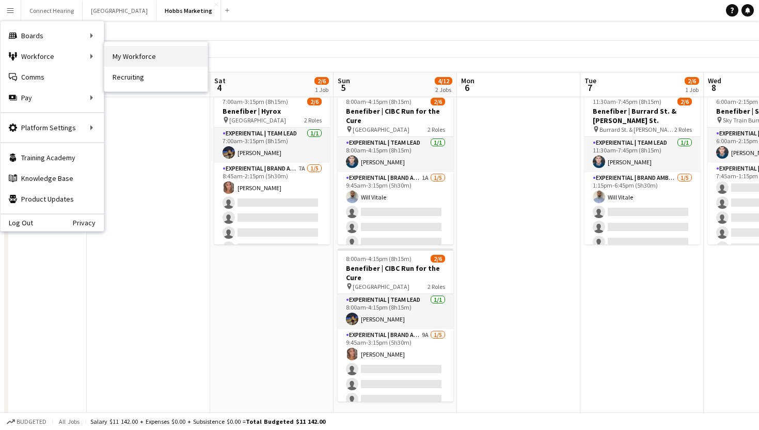
click at [146, 57] on link "My Workforce" at bounding box center [155, 56] width 103 height 21
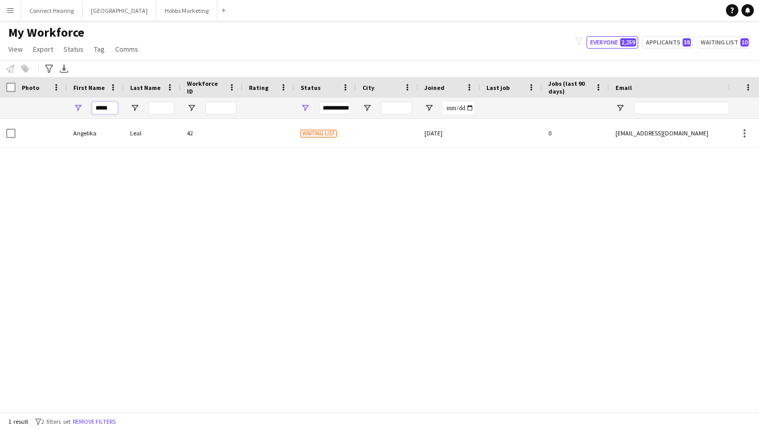
click at [109, 108] on input "*****" at bounding box center [105, 108] width 26 height 12
type input "******"
click at [664, 107] on input "Email Filter Input" at bounding box center [722, 108] width 176 height 12
paste input "**********"
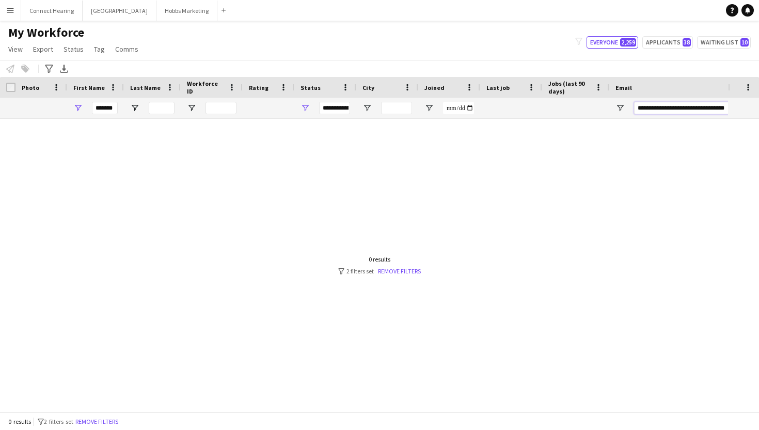
scroll to position [0, 8]
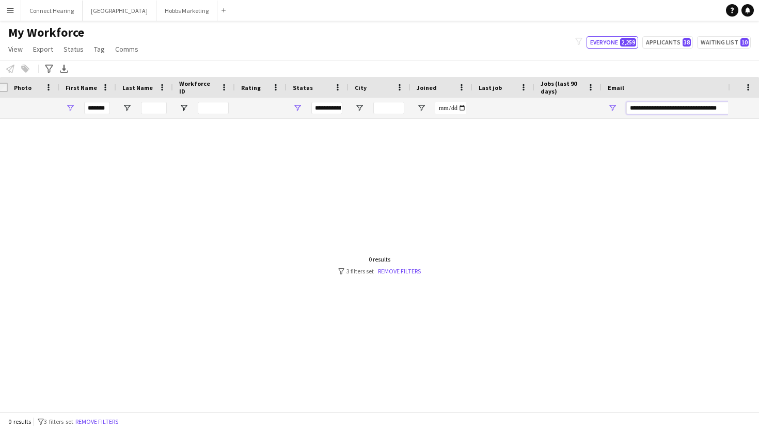
click at [647, 109] on input "**********" at bounding box center [714, 108] width 176 height 12
type input "**********"
click at [591, 181] on div at bounding box center [364, 265] width 728 height 293
click at [398, 269] on link "Remove filters" at bounding box center [399, 271] width 43 height 8
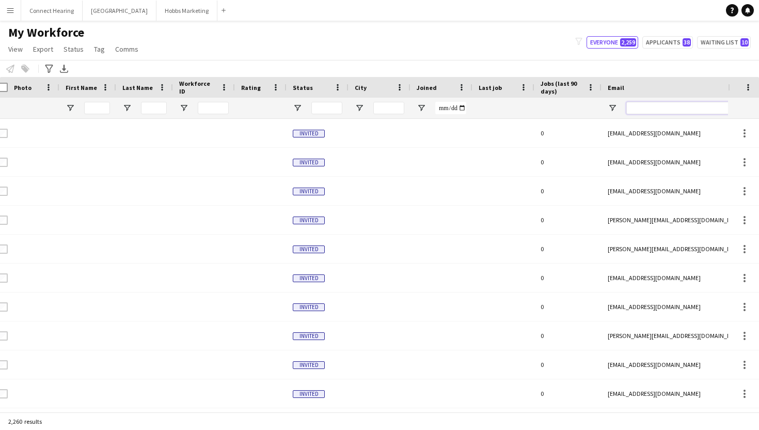
click at [661, 106] on input "Email Filter Input" at bounding box center [714, 108] width 176 height 12
paste input "**********"
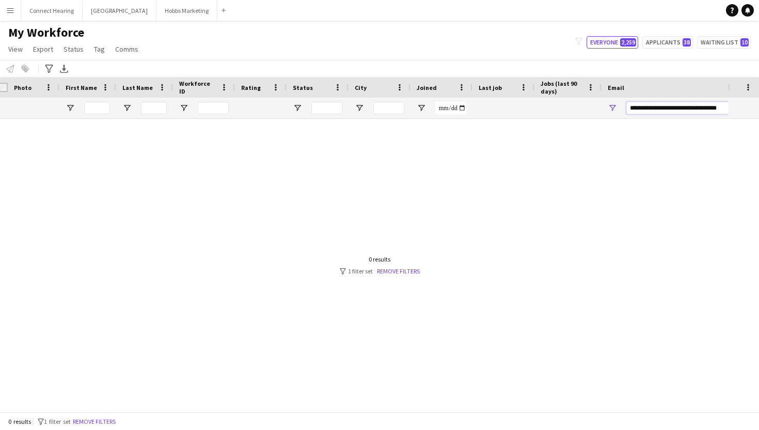
click at [649, 108] on input "**********" at bounding box center [714, 108] width 176 height 12
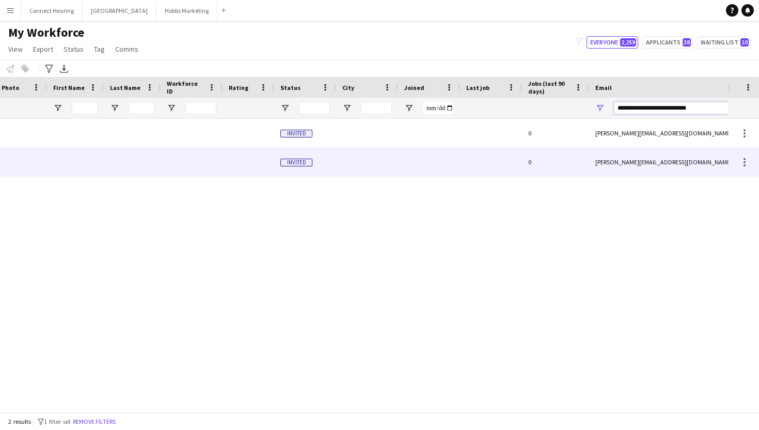
scroll to position [0, 0]
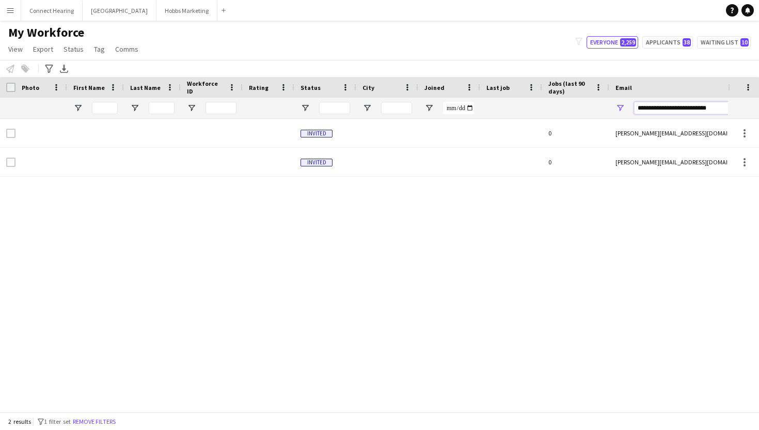
type input "**********"
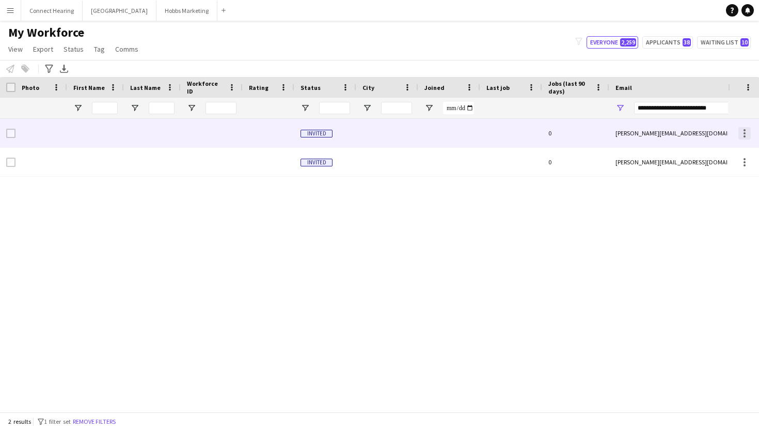
click at [746, 132] on div at bounding box center [744, 133] width 12 height 12
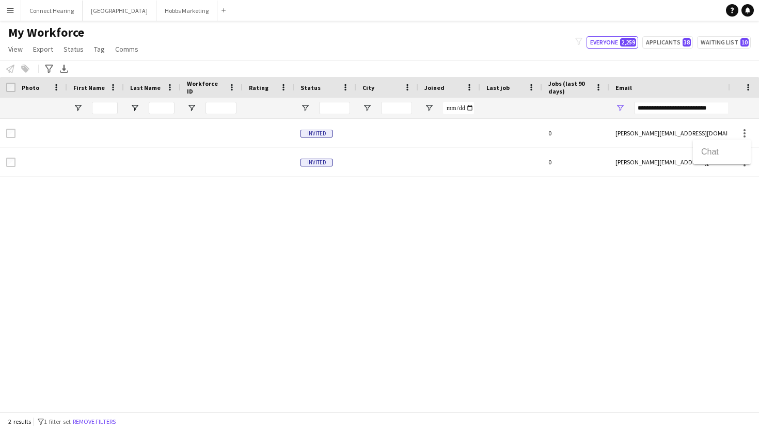
click at [564, 248] on div at bounding box center [379, 215] width 759 height 430
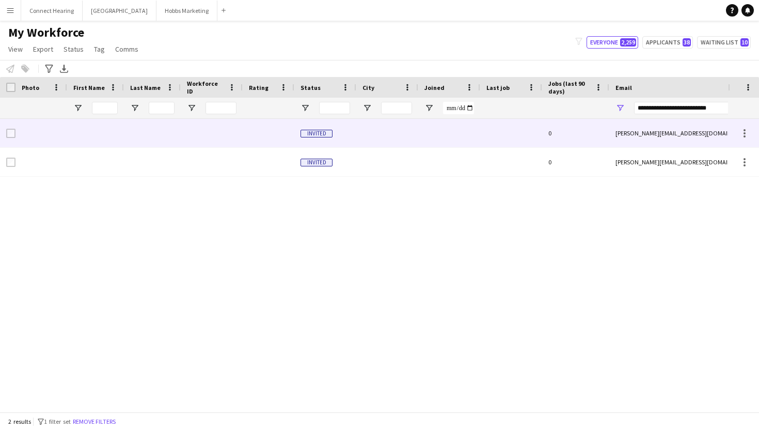
click at [376, 145] on div at bounding box center [387, 133] width 62 height 28
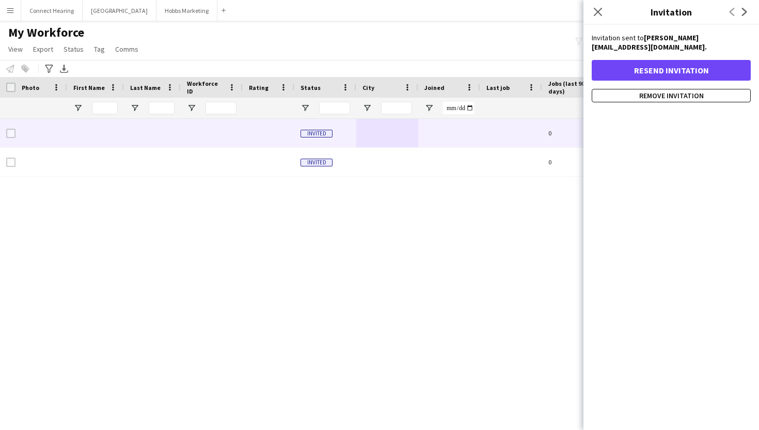
click at [392, 220] on div "Invited 0 yvonne.advisory@hotmail.com +2368882398 Invited 0 yvonne.advisory@hot…" at bounding box center [364, 265] width 728 height 293
click at [601, 10] on icon "Close pop-in" at bounding box center [598, 12] width 10 height 10
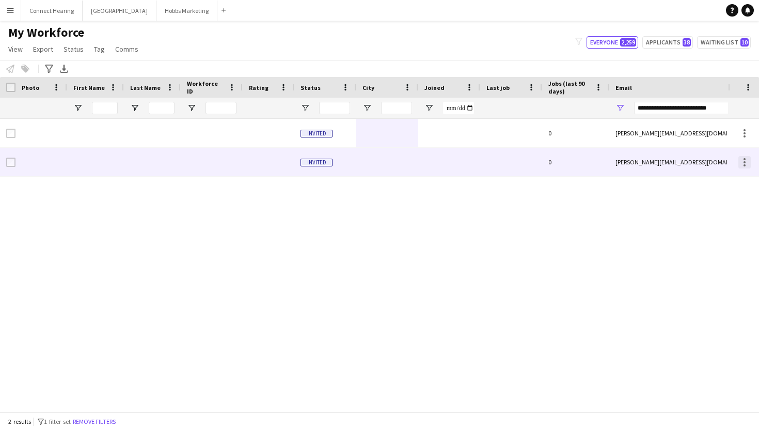
click at [745, 160] on div at bounding box center [744, 162] width 12 height 12
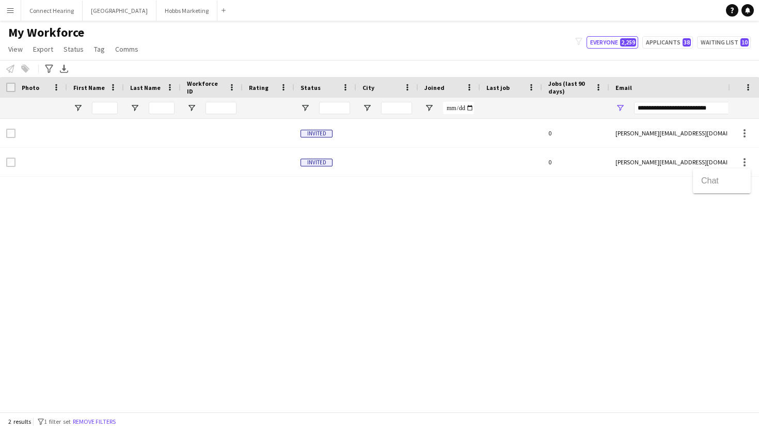
click at [673, 153] on div at bounding box center [379, 215] width 759 height 430
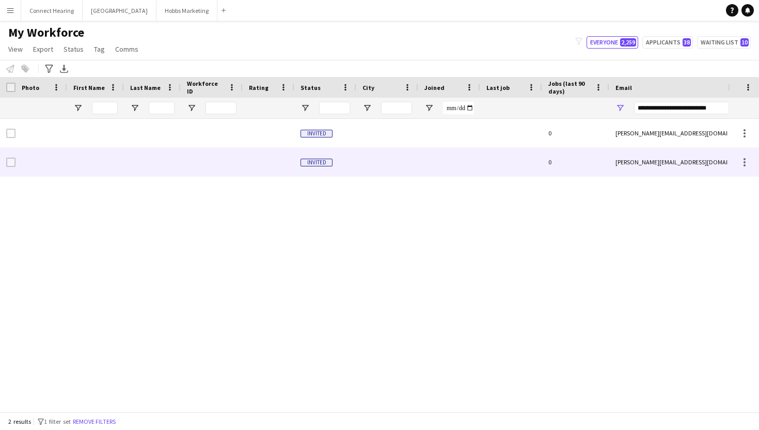
click at [319, 158] on span "Invited" at bounding box center [316, 162] width 32 height 8
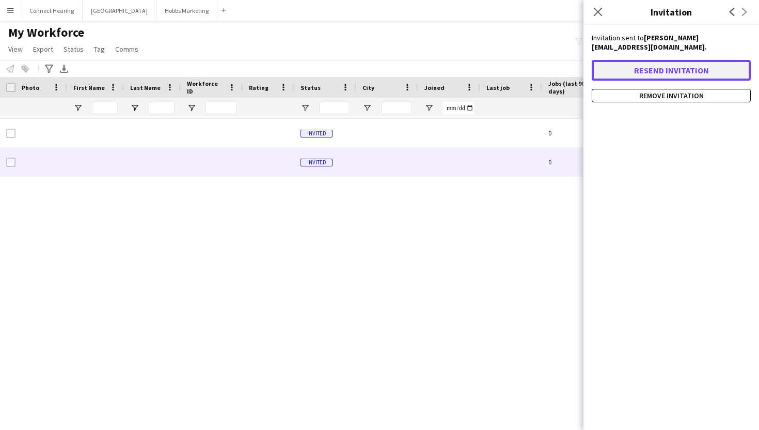
click at [626, 60] on button "Resend invitation" at bounding box center [671, 70] width 159 height 21
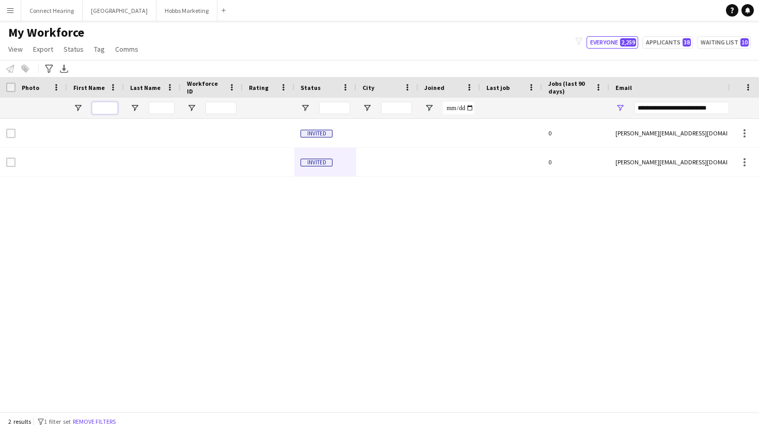
click at [100, 106] on input "First Name Filter Input" at bounding box center [105, 108] width 26 height 12
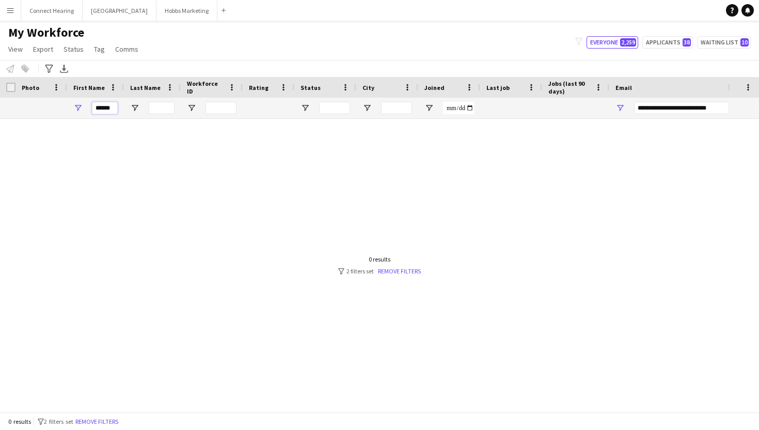
type input "******"
click at [723, 110] on input "**********" at bounding box center [722, 108] width 176 height 12
click at [407, 269] on link "Remove filters" at bounding box center [398, 271] width 43 height 8
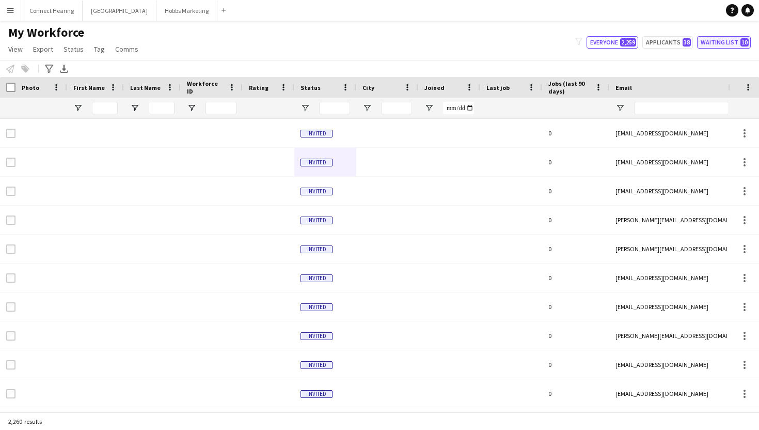
click at [723, 40] on button "Waiting list 10" at bounding box center [724, 42] width 54 height 12
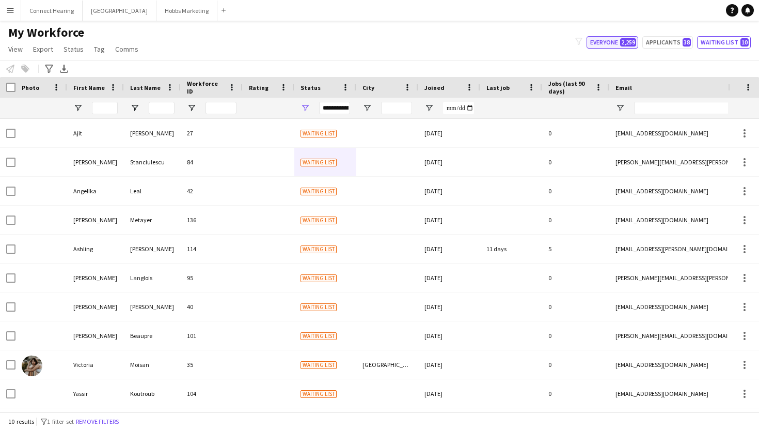
click at [620, 41] on button "Everyone 2,259" at bounding box center [612, 42] width 52 height 12
type input "**********"
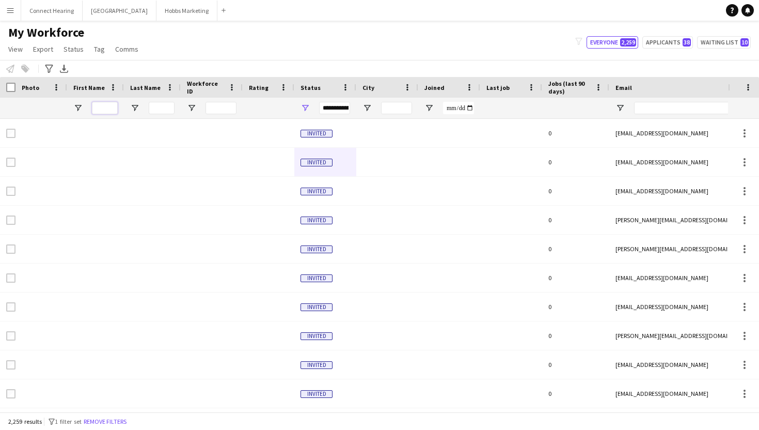
click at [102, 109] on input "First Name Filter Input" at bounding box center [105, 108] width 26 height 12
click at [332, 110] on div "**********" at bounding box center [334, 108] width 31 height 12
click at [161, 111] on input "Last Name Filter Input" at bounding box center [162, 108] width 26 height 12
type input "*******"
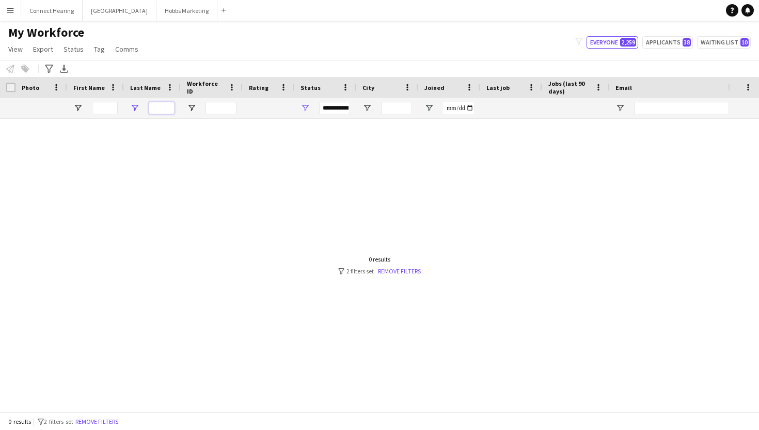
scroll to position [0, 0]
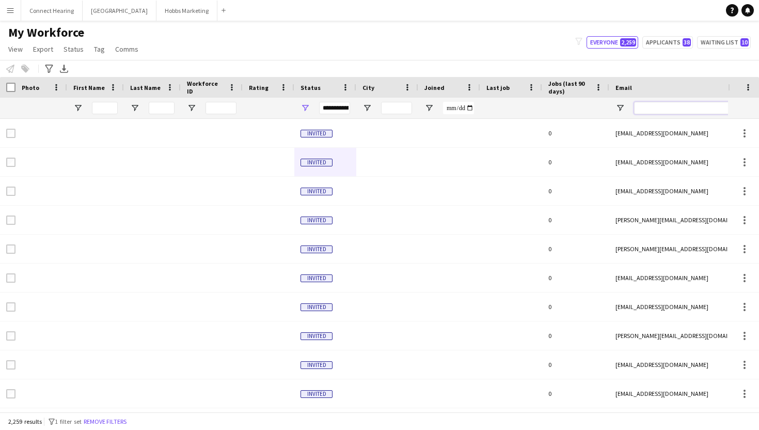
click at [649, 106] on input "Email Filter Input" at bounding box center [722, 108] width 176 height 12
paste input "**********"
type input "**********"
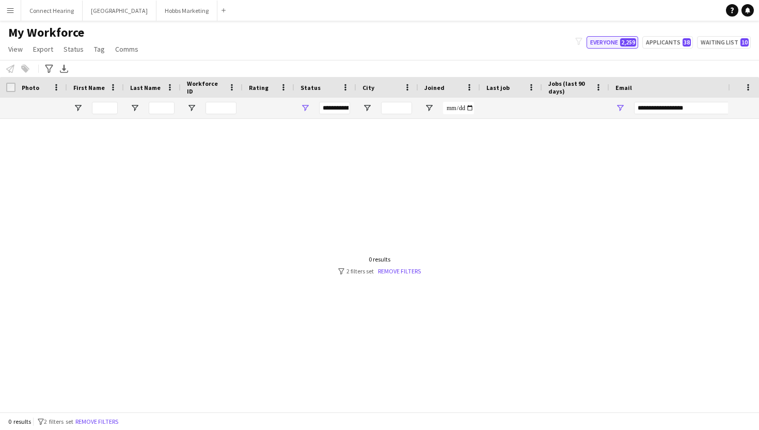
click at [622, 41] on span "2,259" at bounding box center [628, 42] width 16 height 8
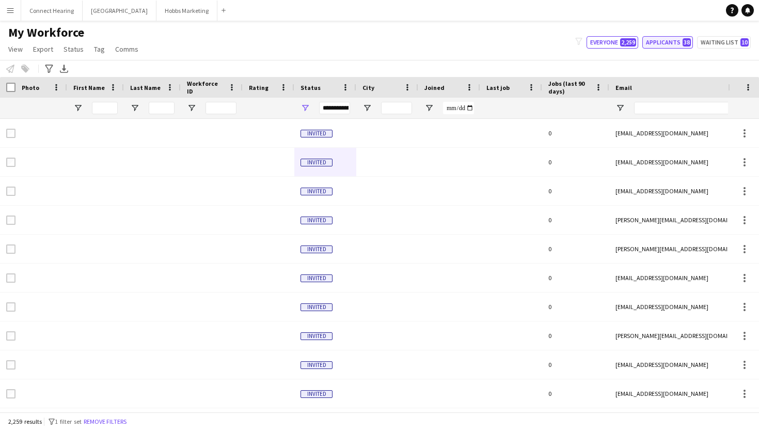
click at [664, 41] on button "Applicants 38" at bounding box center [667, 42] width 51 height 12
type input "**********"
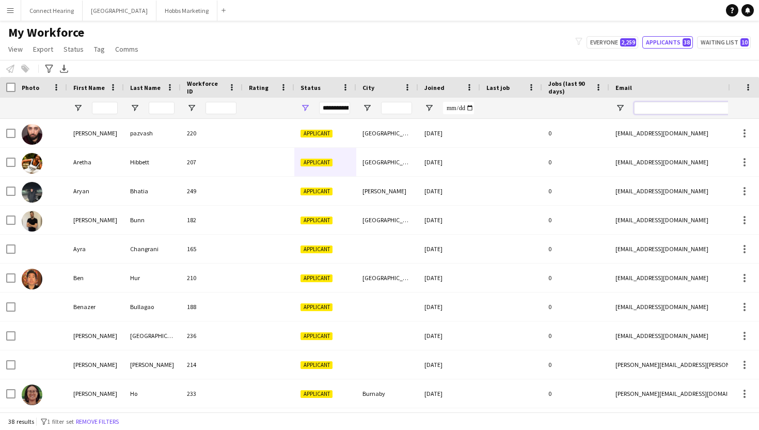
click at [652, 107] on input "Email Filter Input" at bounding box center [722, 108] width 176 height 12
paste input "**********"
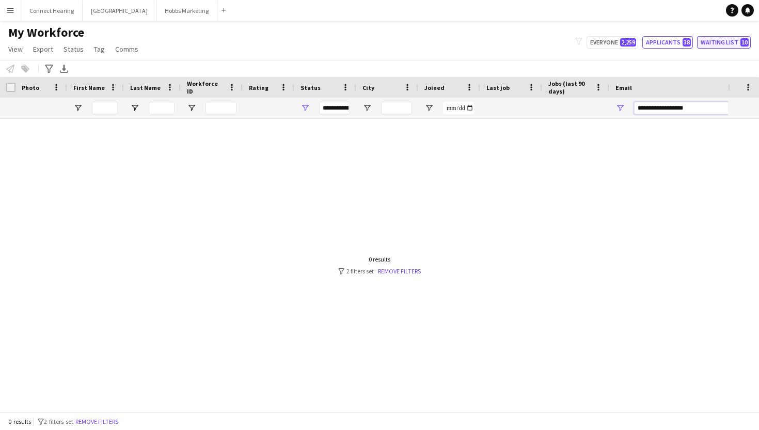
type input "**********"
click at [721, 45] on button "Waiting list 10" at bounding box center [724, 42] width 54 height 12
type input "**********"
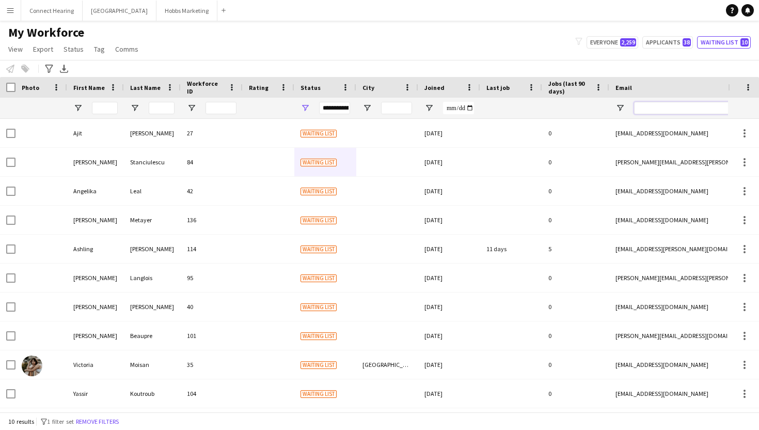
click at [693, 112] on input "Email Filter Input" at bounding box center [722, 108] width 176 height 12
paste input "**********"
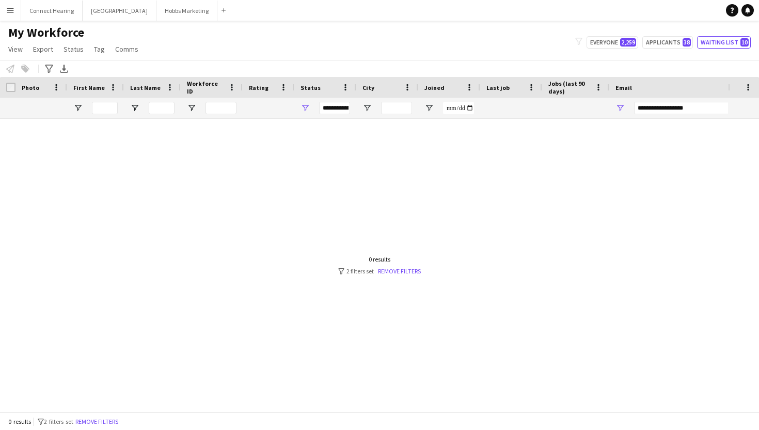
click at [453, 45] on div "My Workforce View Views Default view New view Update view Delete view Edit name…" at bounding box center [379, 42] width 759 height 35
click at [256, 173] on div at bounding box center [364, 265] width 728 height 293
click at [700, 108] on input "**********" at bounding box center [722, 108] width 176 height 12
drag, startPoint x: 702, startPoint y: 108, endPoint x: 471, endPoint y: 102, distance: 231.4
click at [472, 104] on div "**********" at bounding box center [559, 108] width 1119 height 21
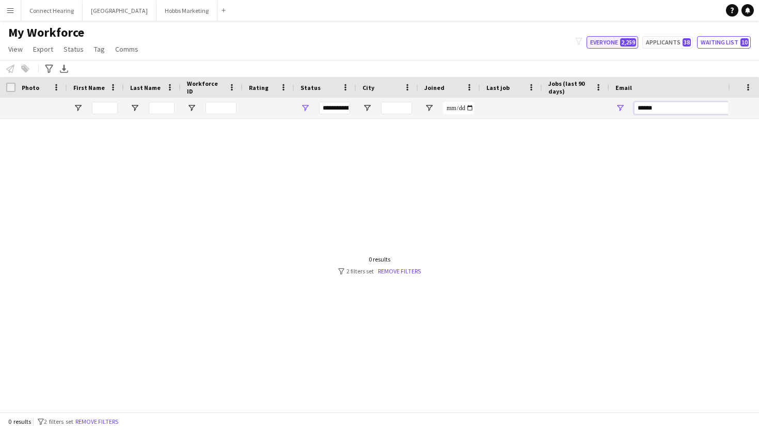
type input "******"
click at [619, 42] on button "Everyone 2,259" at bounding box center [612, 42] width 52 height 12
type input "**********"
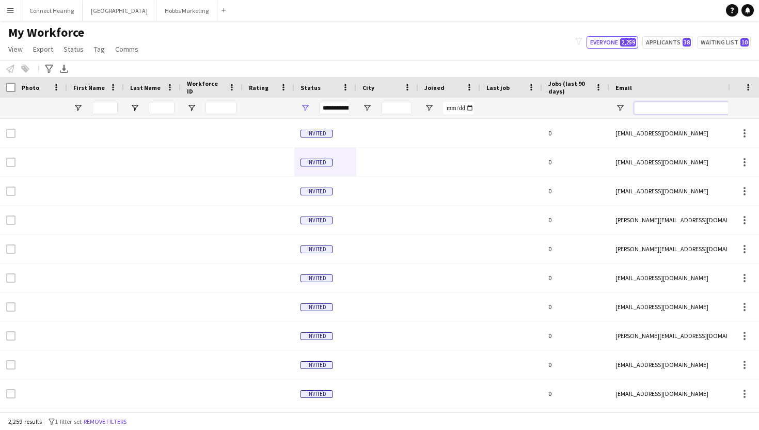
click at [675, 103] on input "Email Filter Input" at bounding box center [722, 108] width 176 height 12
type input "******"
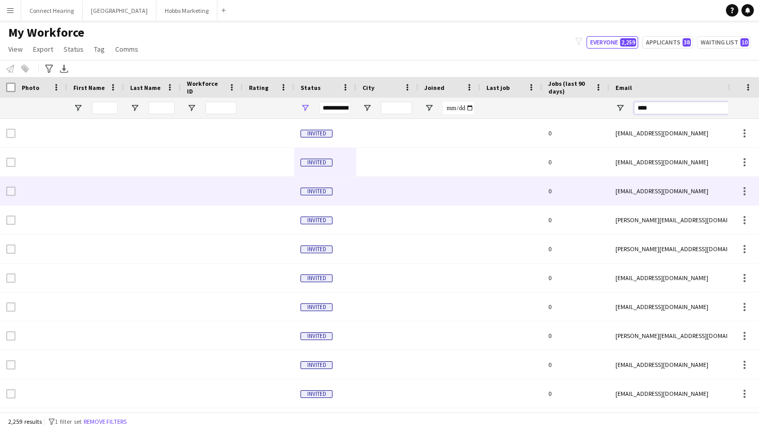
type input "*****"
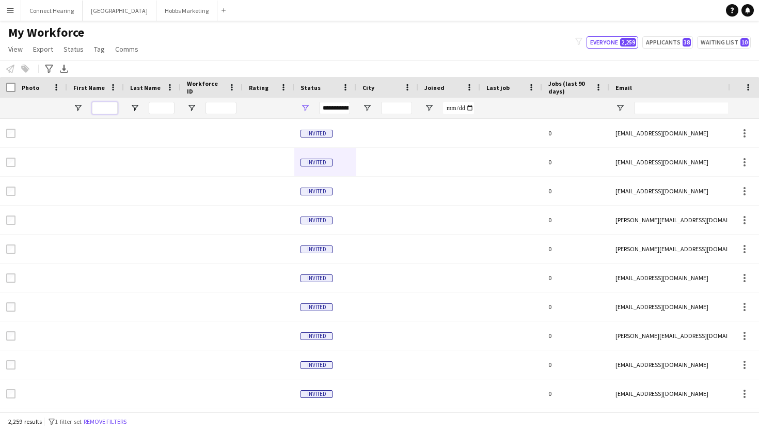
click at [106, 108] on input "First Name Filter Input" at bounding box center [105, 108] width 26 height 12
type input "*****"
click at [102, 108] on input "First Name Filter Input" at bounding box center [105, 108] width 26 height 12
paste input "*********"
type input "*********"
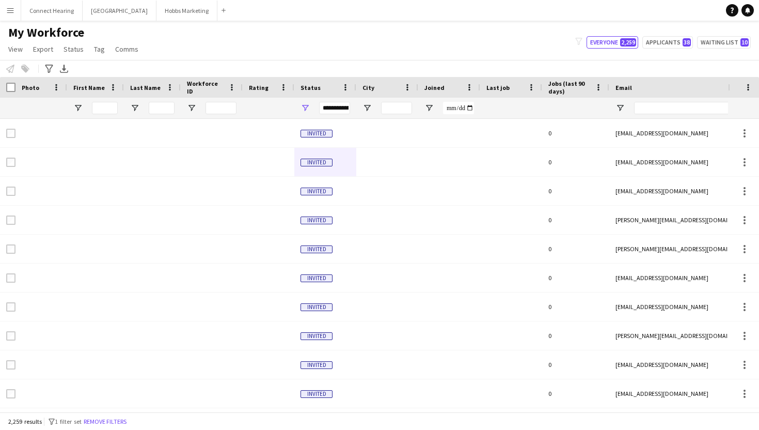
click at [220, 49] on div "My Workforce View Views Default view New view Update view Delete view Edit name…" at bounding box center [379, 42] width 759 height 35
click at [156, 19] on button "Hobbs Marketing Close" at bounding box center [186, 11] width 61 height 20
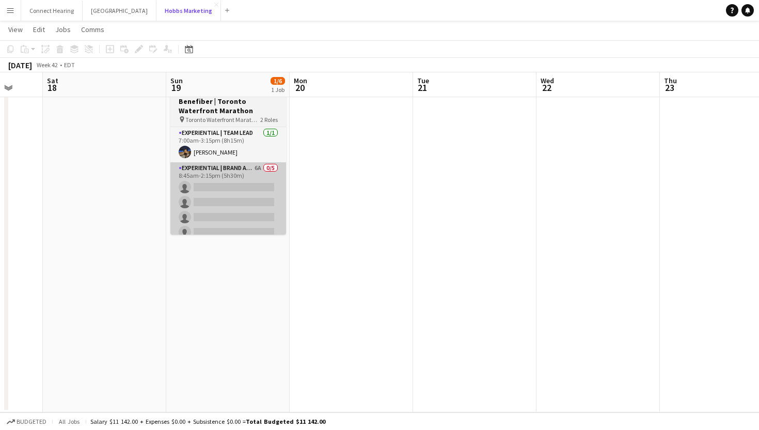
scroll to position [0, 312]
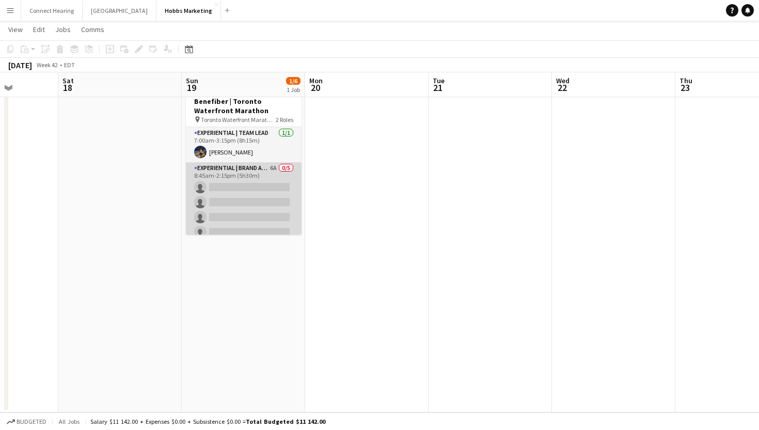
click at [250, 185] on app-card-role "Experiential | Brand Ambassador 6A 0/5 8:45am-2:15pm (5h30m) single-neutral-act…" at bounding box center [244, 209] width 116 height 95
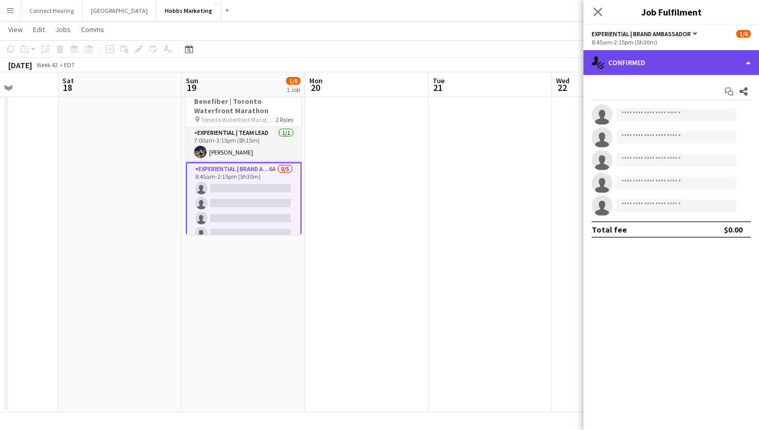
click at [713, 53] on div "single-neutral-actions-check-2 Confirmed" at bounding box center [671, 62] width 176 height 25
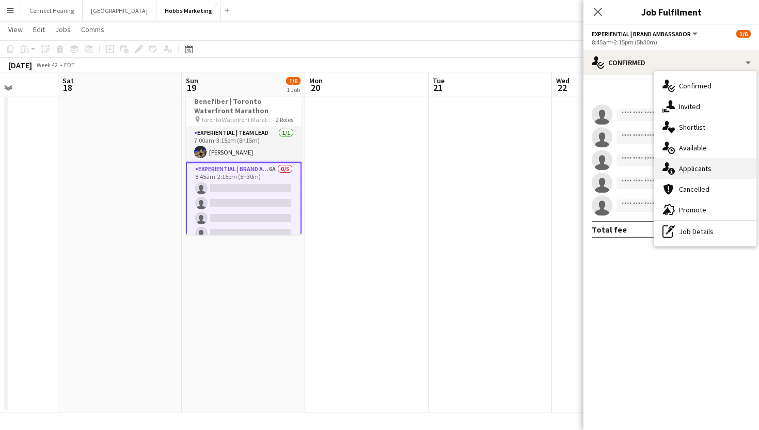
click at [696, 165] on span "Applicants" at bounding box center [695, 168] width 33 height 9
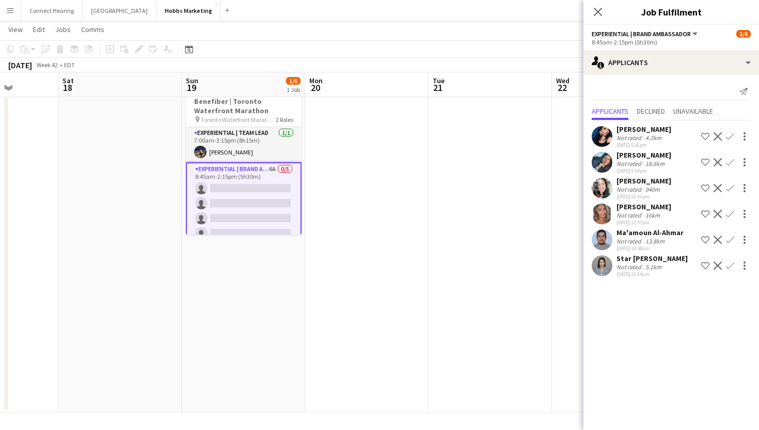
click at [728, 213] on app-icon "Confirm" at bounding box center [730, 214] width 8 height 8
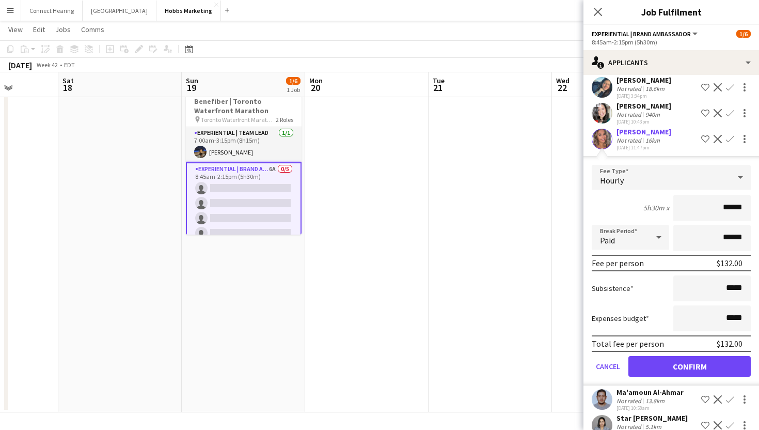
scroll to position [92, 0]
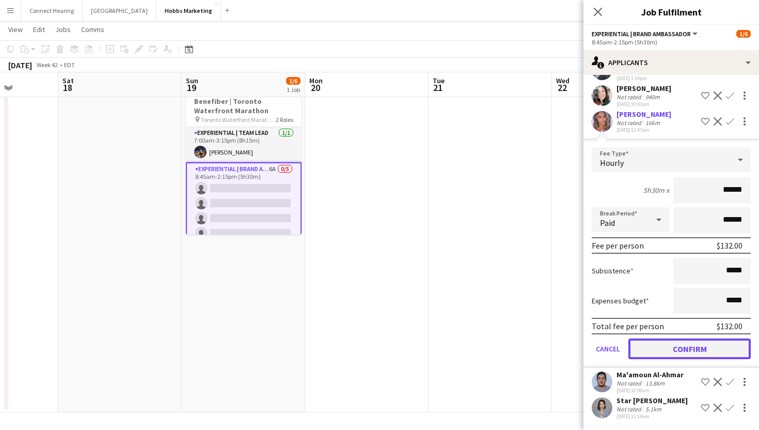
click at [711, 344] on button "Confirm" at bounding box center [689, 348] width 122 height 21
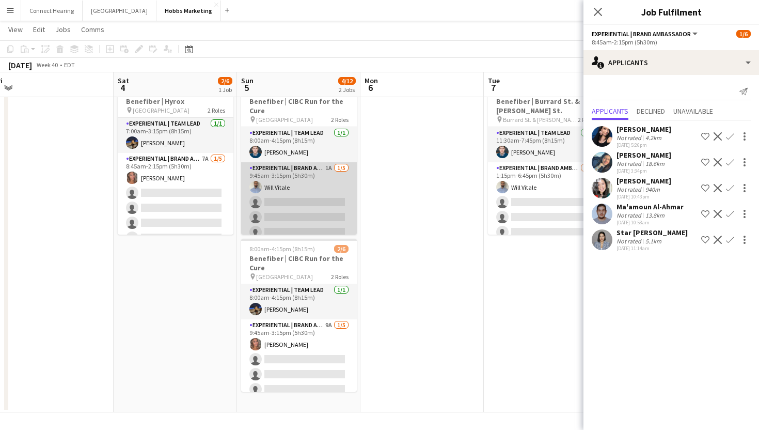
scroll to position [0, 379]
click at [270, 202] on app-card-role "Experiential | Brand Ambassador 1A 1/5 9:45am-3:15pm (5h30m) Will Vitale single…" at bounding box center [300, 209] width 116 height 95
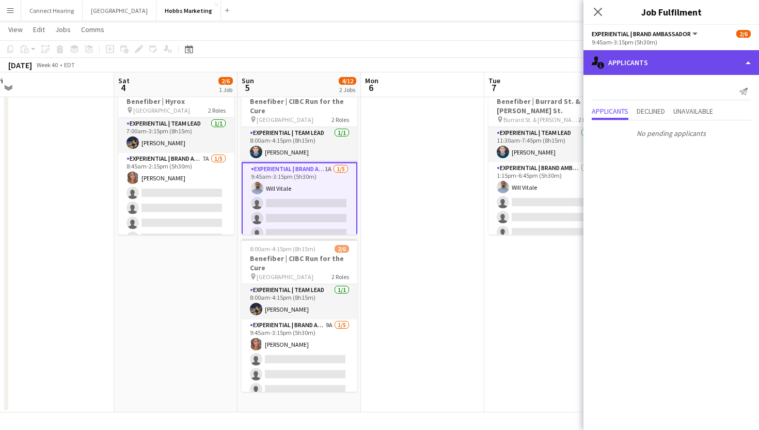
click at [656, 72] on div "single-neutral-actions-information Applicants" at bounding box center [671, 62] width 176 height 25
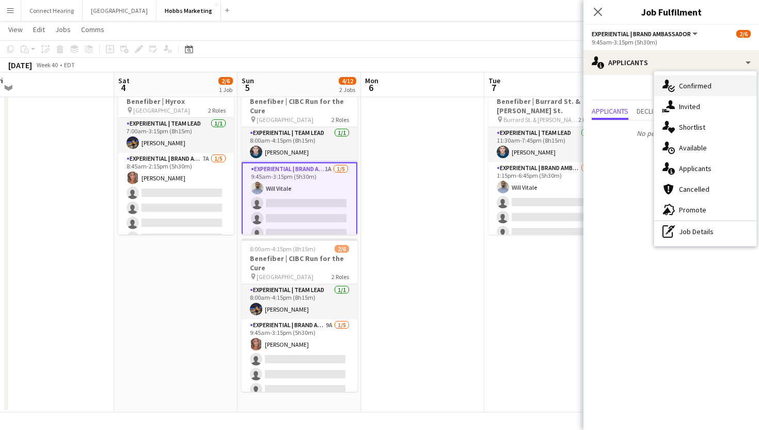
click at [666, 80] on icon at bounding box center [665, 84] width 7 height 9
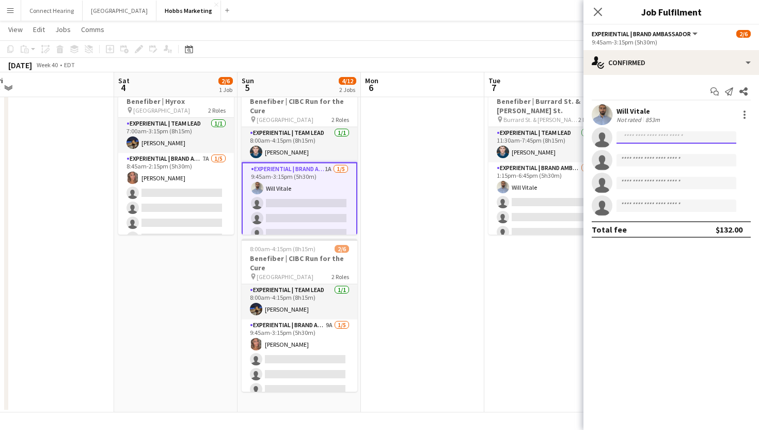
click at [645, 141] on input at bounding box center [676, 137] width 120 height 12
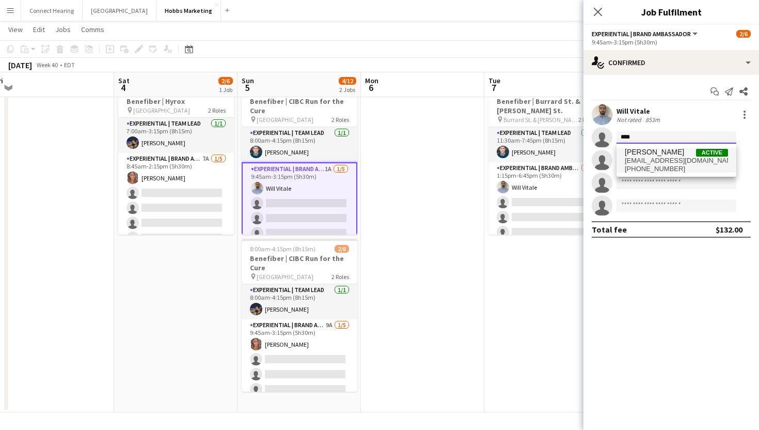
type input "****"
click at [647, 157] on span "adamalberts7@gmail.com" at bounding box center [676, 160] width 103 height 8
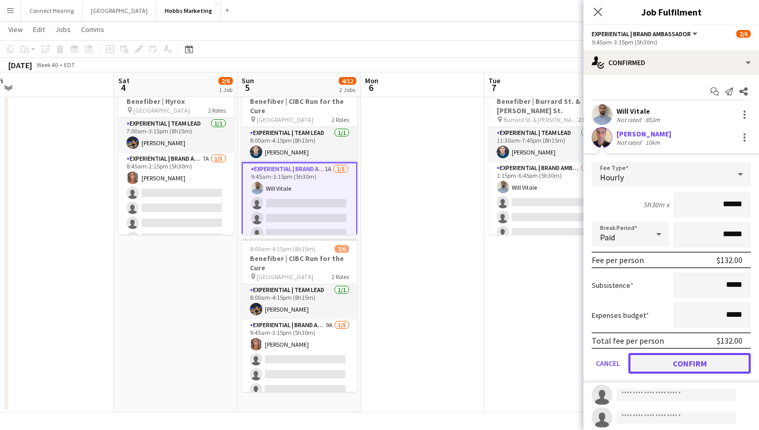
click at [710, 360] on button "Confirm" at bounding box center [689, 363] width 122 height 21
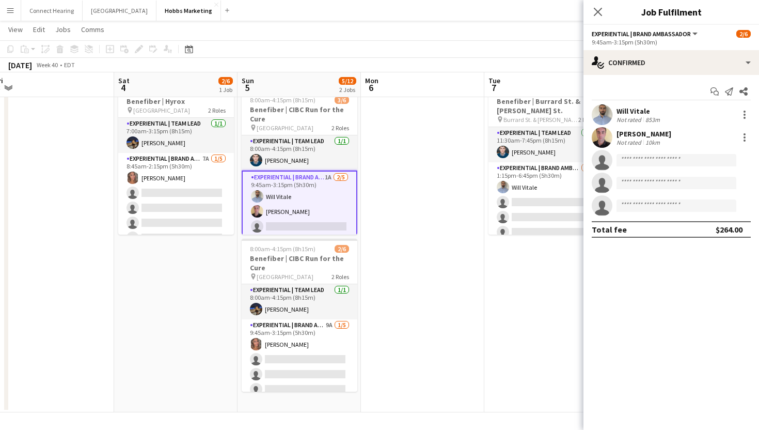
scroll to position [0, 462]
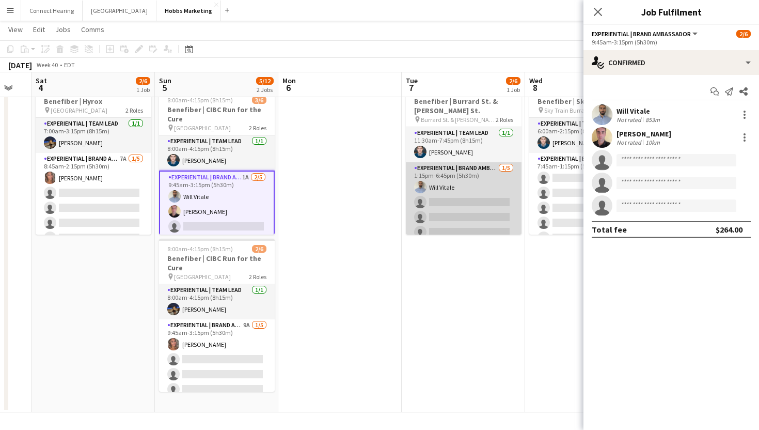
click at [462, 203] on app-card-role "Experiential | Brand Ambassador 1/5 1:15pm-6:45pm (5h30m) Will Vitale single-ne…" at bounding box center [464, 209] width 116 height 95
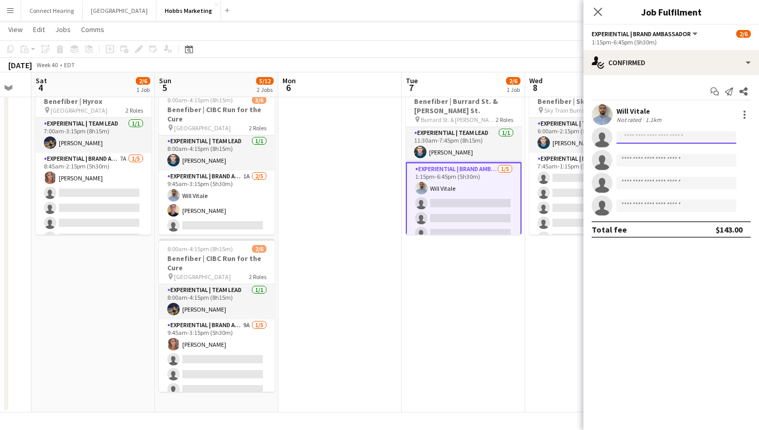
click at [662, 141] on input at bounding box center [676, 137] width 120 height 12
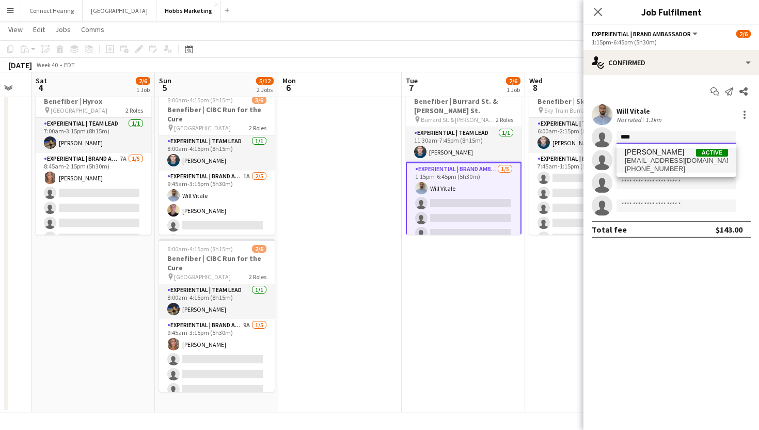
type input "****"
click at [671, 159] on span "adamalberts7@gmail.com" at bounding box center [676, 160] width 103 height 8
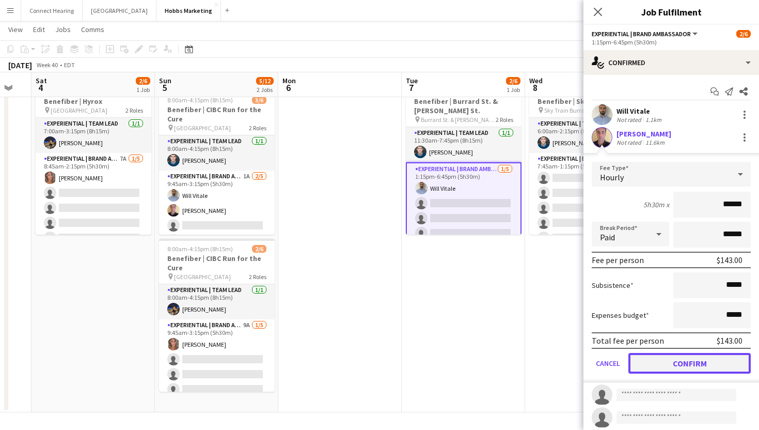
click at [708, 366] on button "Confirm" at bounding box center [689, 363] width 122 height 21
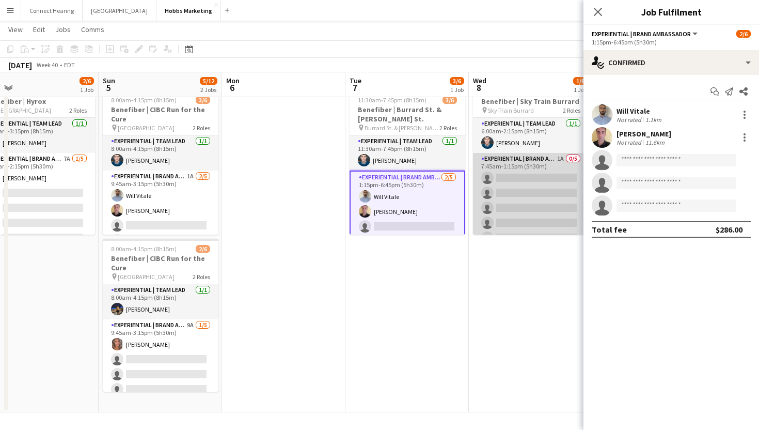
scroll to position [0, 288]
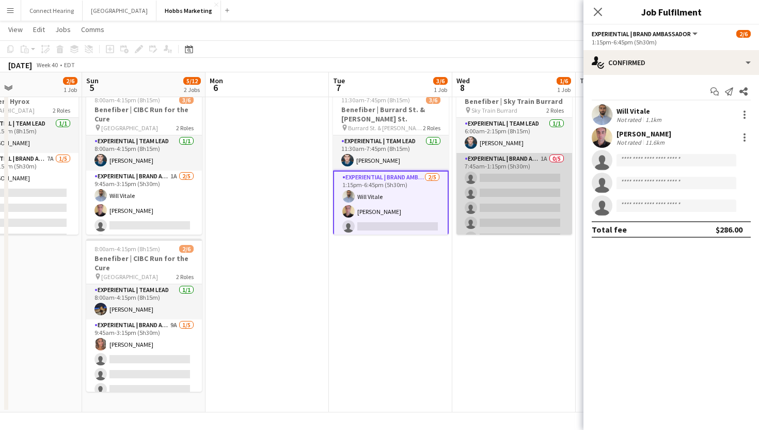
click at [527, 177] on app-card-role "Experiential | Brand Ambassador 1A 0/5 7:45am-1:15pm (5h30m) single-neutral-act…" at bounding box center [514, 200] width 116 height 95
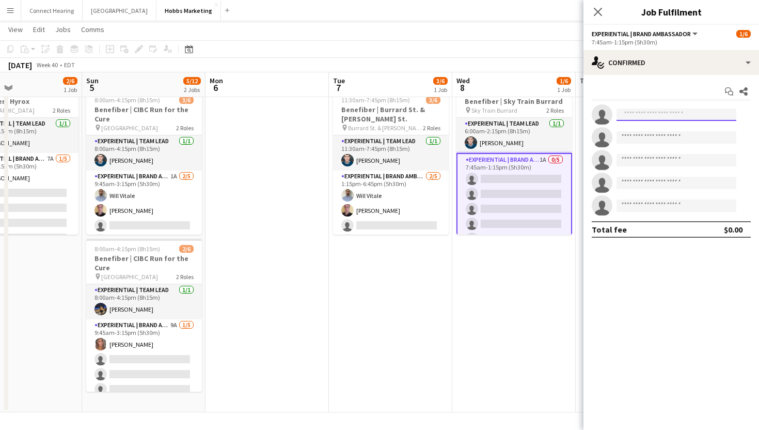
click at [642, 117] on input at bounding box center [676, 114] width 120 height 12
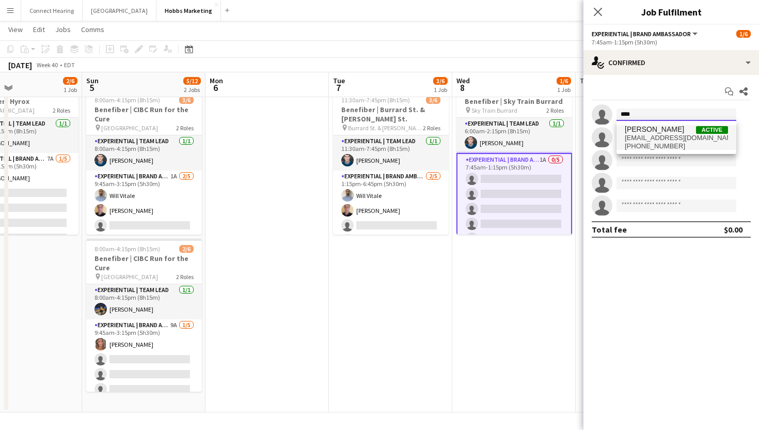
type input "****"
click at [650, 133] on span "Adam Alberts Active adamalberts7@gmail.com +17787899108" at bounding box center [676, 137] width 103 height 25
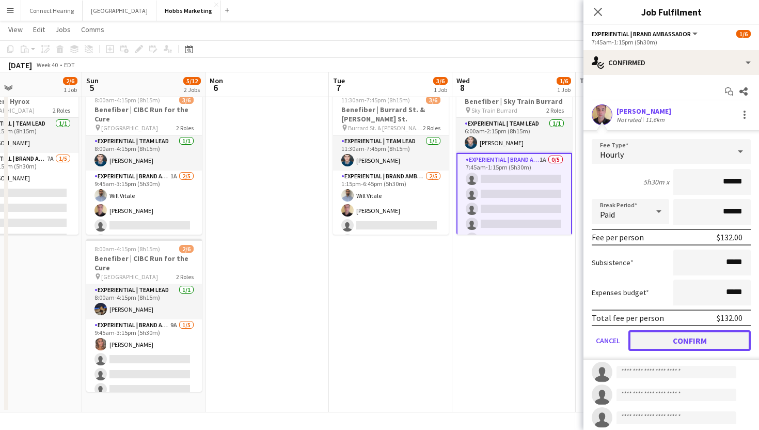
click at [722, 339] on button "Confirm" at bounding box center [689, 340] width 122 height 21
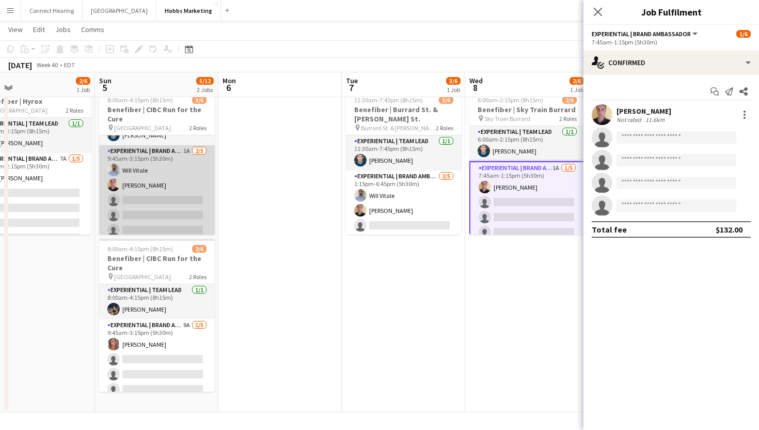
scroll to position [31, 0]
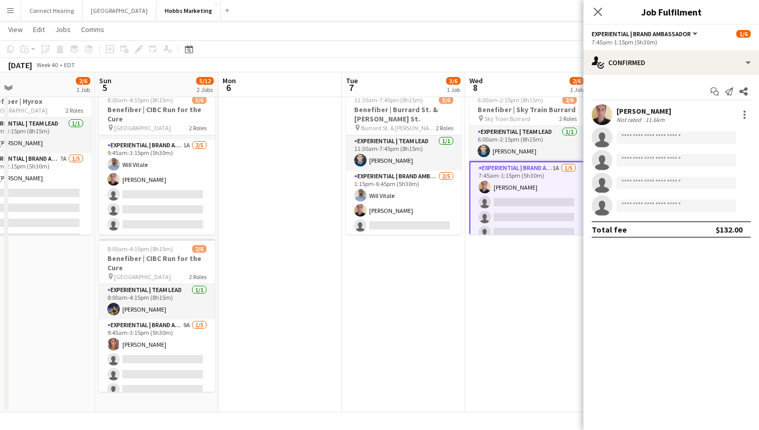
click at [279, 214] on app-date-cell at bounding box center [279, 244] width 123 height 335
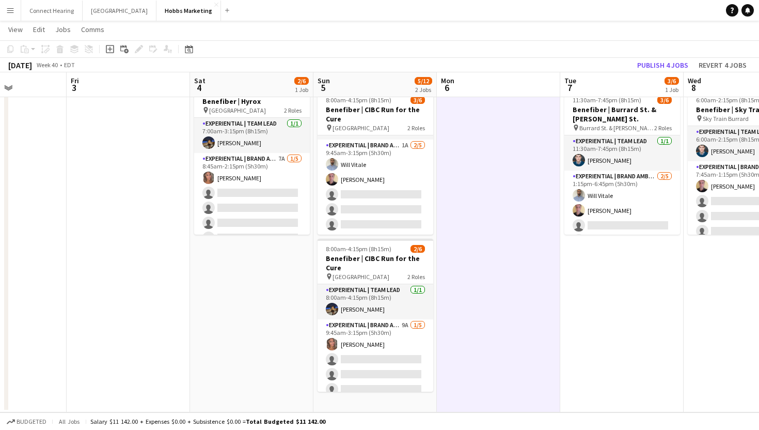
scroll to position [0, 304]
click at [377, 73] on app-board-header-date "Sun 5 5/12 2 Jobs" at bounding box center [374, 84] width 123 height 25
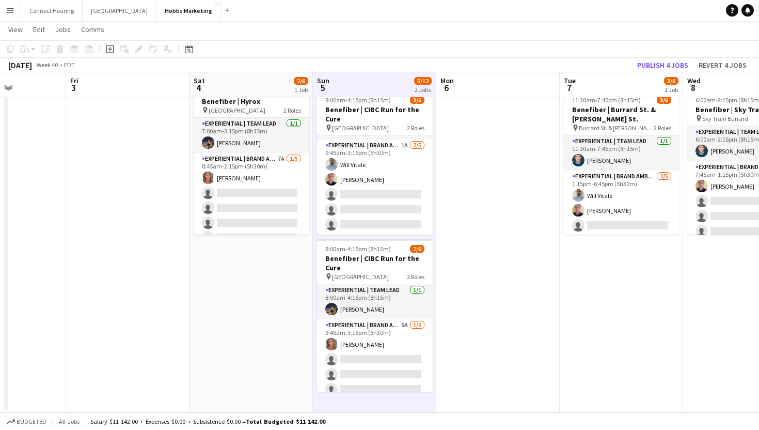
click at [14, 15] on button "Menu" at bounding box center [10, 10] width 21 height 21
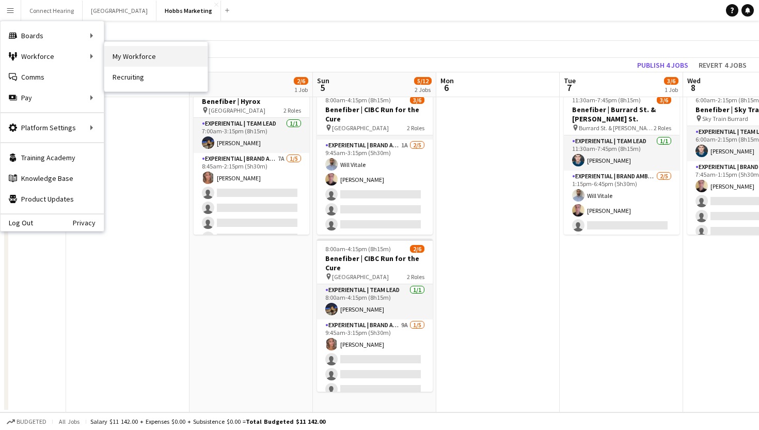
click at [147, 54] on link "My Workforce" at bounding box center [155, 56] width 103 height 21
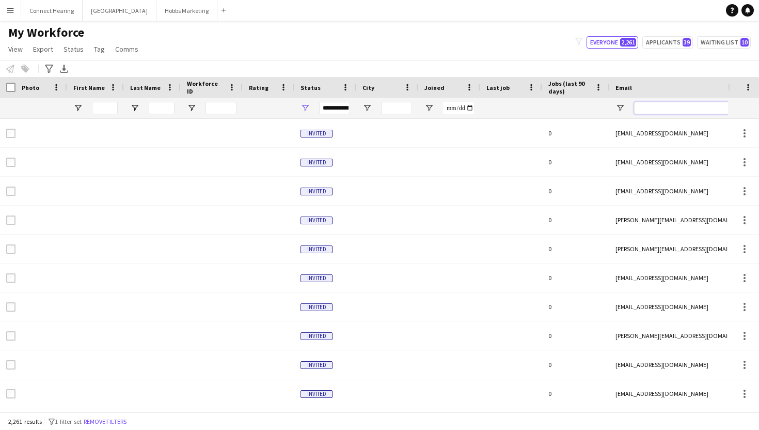
click at [667, 107] on input "Email Filter Input" at bounding box center [722, 108] width 176 height 12
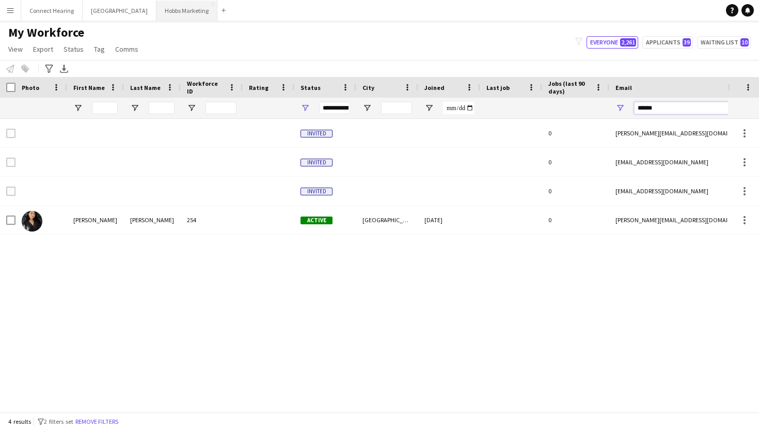
type input "******"
click at [163, 11] on button "Hobbs Marketing Close" at bounding box center [186, 11] width 61 height 20
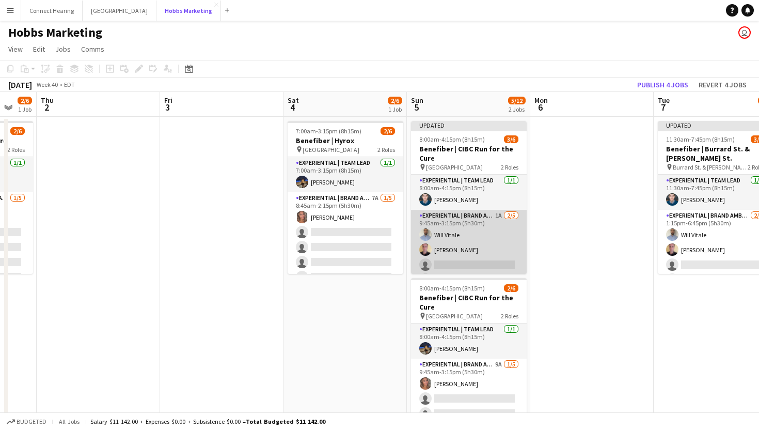
scroll to position [4, 0]
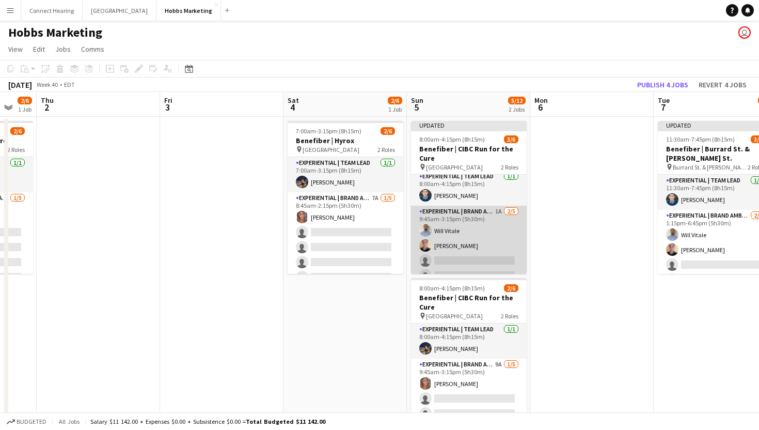
click at [464, 258] on app-card-role "Experiential | Brand Ambassador 1A 2/5 9:45am-3:15pm (5h30m) Will Vitale Adam A…" at bounding box center [469, 252] width 116 height 95
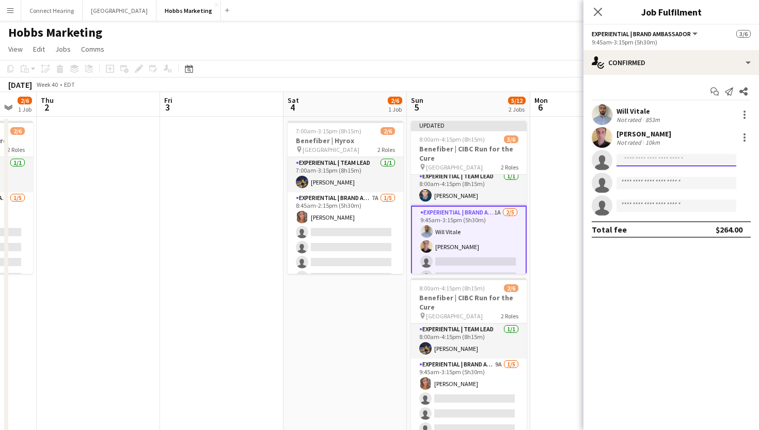
click at [645, 160] on input at bounding box center [676, 160] width 120 height 12
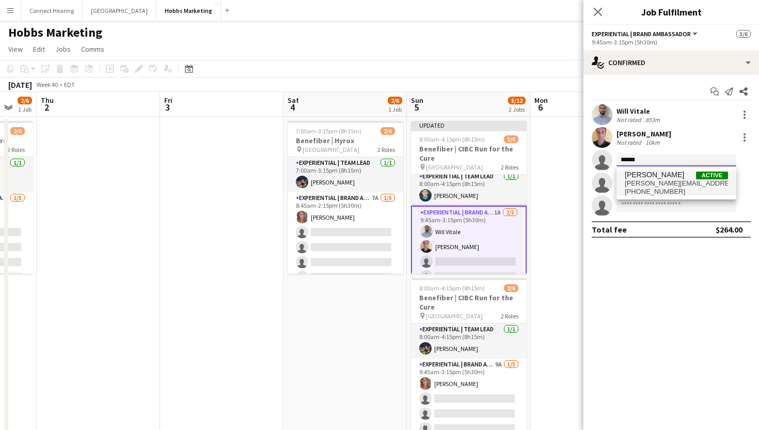
type input "******"
click at [652, 176] on span "Yvonne Diaz Vasquez" at bounding box center [654, 174] width 59 height 9
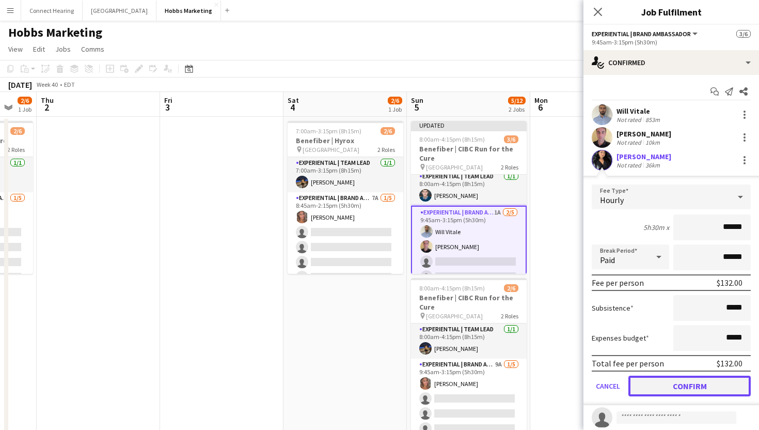
click at [652, 385] on button "Confirm" at bounding box center [689, 385] width 122 height 21
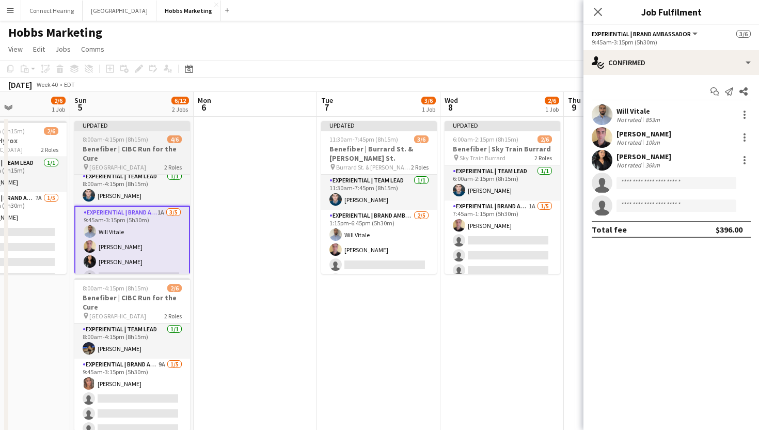
scroll to position [0, 434]
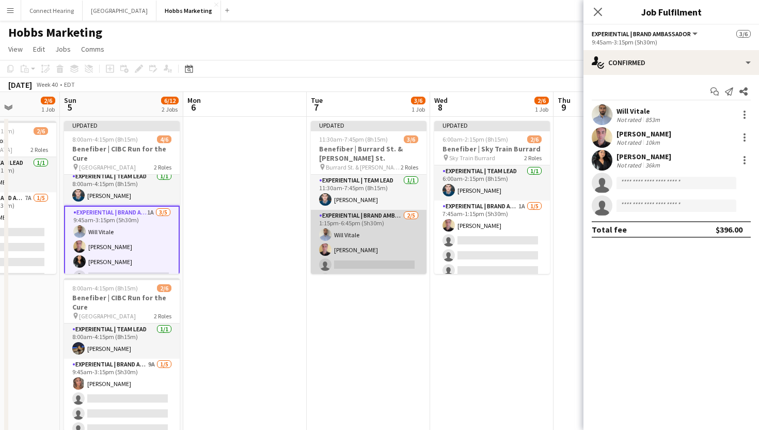
click at [395, 262] on app-card-role "Experiential | Brand Ambassador 2/5 1:15pm-6:45pm (5h30m) Will Vitale Adam Albe…" at bounding box center [369, 257] width 116 height 95
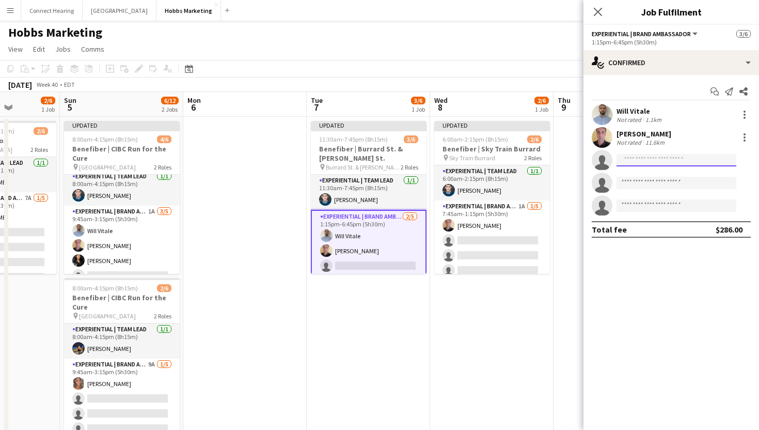
click at [629, 159] on input at bounding box center [676, 160] width 120 height 12
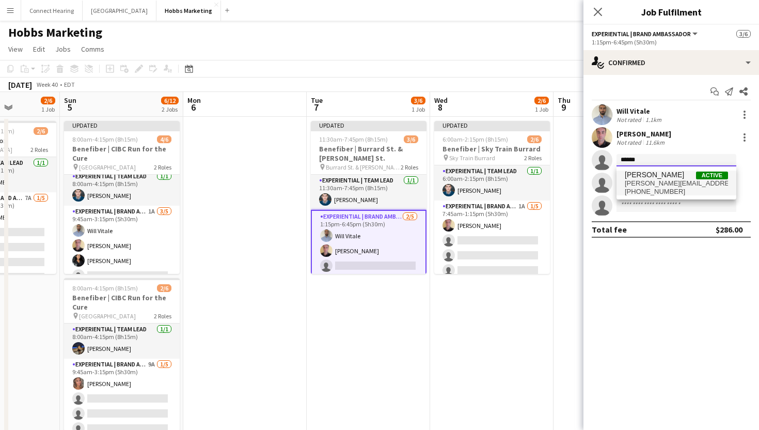
type input "******"
click at [647, 180] on span "yvonne.advisory@hotmail.com" at bounding box center [676, 183] width 103 height 8
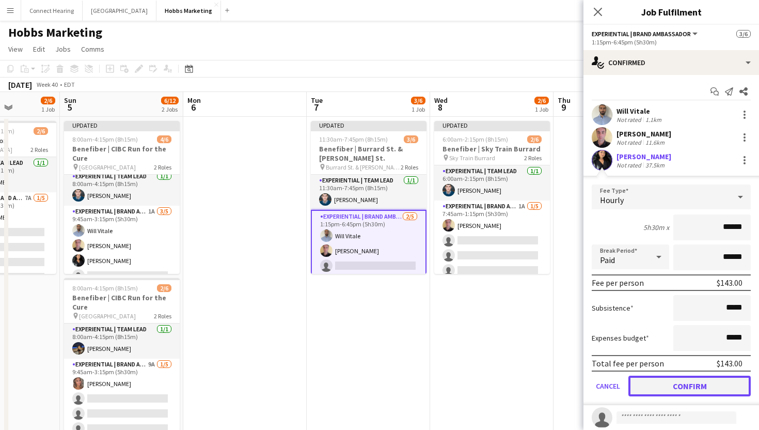
click at [673, 385] on button "Confirm" at bounding box center [689, 385] width 122 height 21
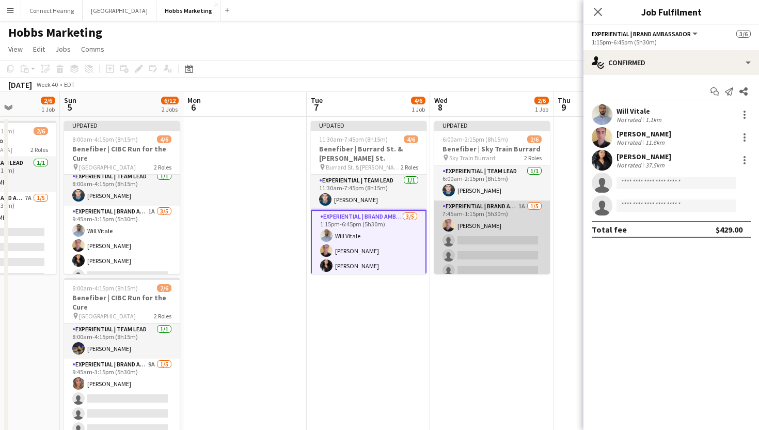
click at [500, 238] on app-card-role "Experiential | Brand Ambassador 1A 1/5 7:45am-1:15pm (5h30m) Adam Alberts singl…" at bounding box center [492, 247] width 116 height 95
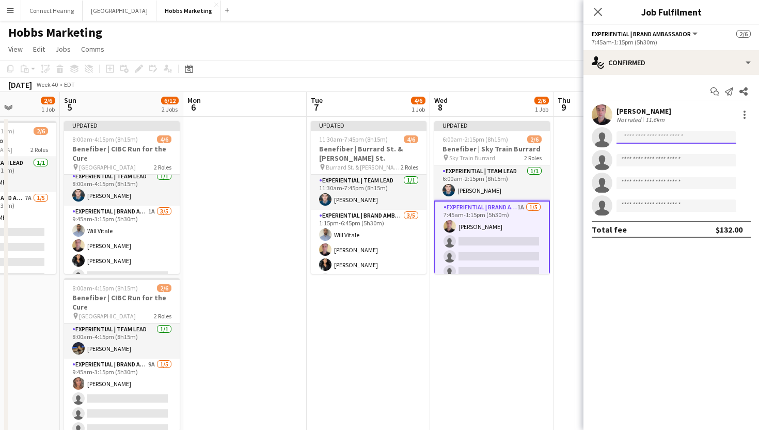
click at [649, 142] on input at bounding box center [676, 137] width 120 height 12
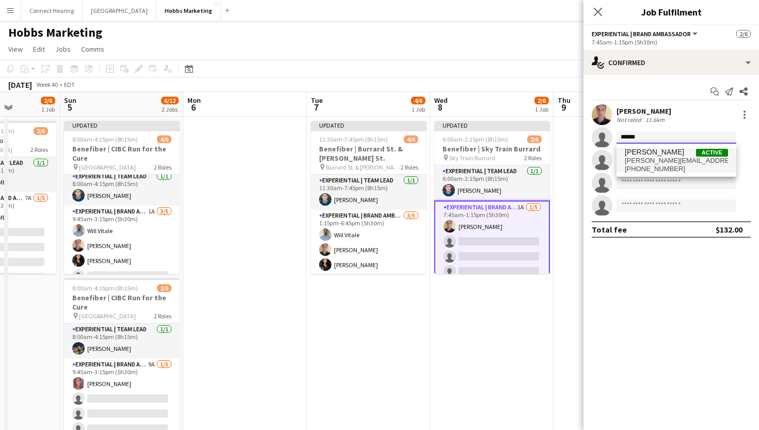
type input "******"
click at [690, 161] on span "yvonne.advisory@hotmail.com" at bounding box center [676, 160] width 103 height 8
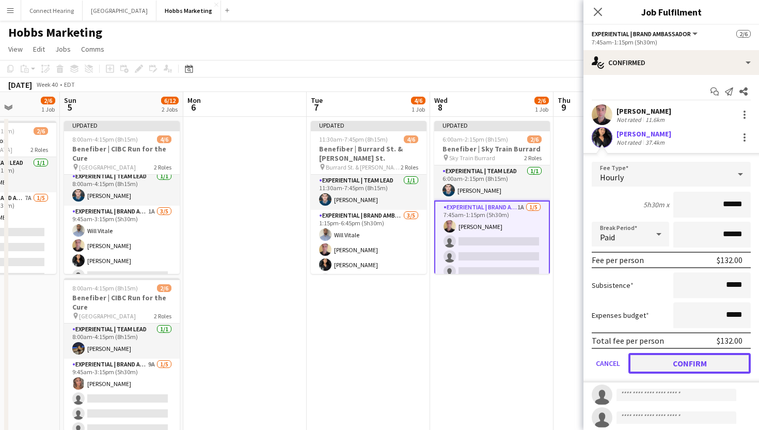
click at [664, 360] on button "Confirm" at bounding box center [689, 363] width 122 height 21
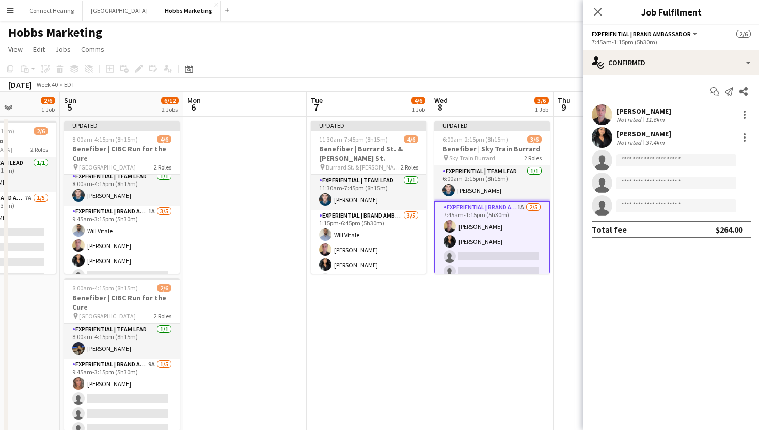
click at [477, 345] on app-date-cell "Updated 6:00am-2:15pm (8h15m) 3/6 Benefiber | Sky Train Burrard pin Sky Train B…" at bounding box center [491, 284] width 123 height 335
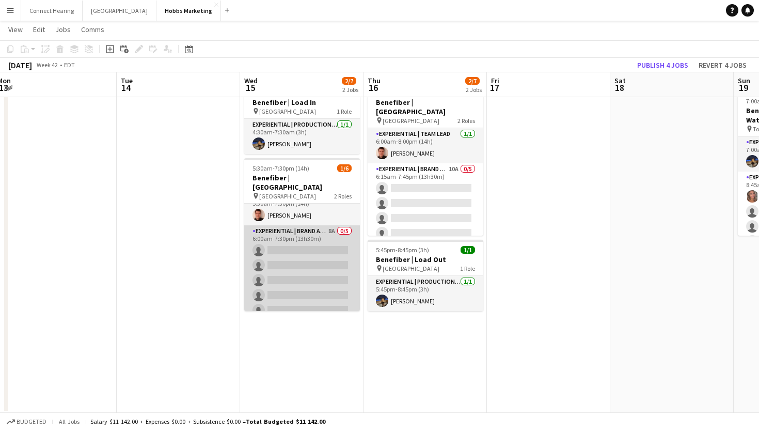
scroll to position [0, 0]
click at [295, 252] on app-card-role "Experiential | Brand Ambassador 8A 0/5 6:00am-7:30pm (13h30m) single-neutral-ac…" at bounding box center [302, 286] width 116 height 95
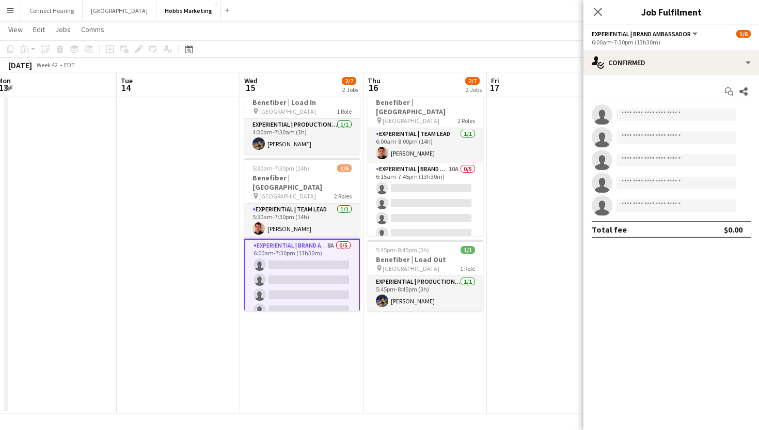
click at [565, 199] on app-date-cell at bounding box center [548, 245] width 123 height 335
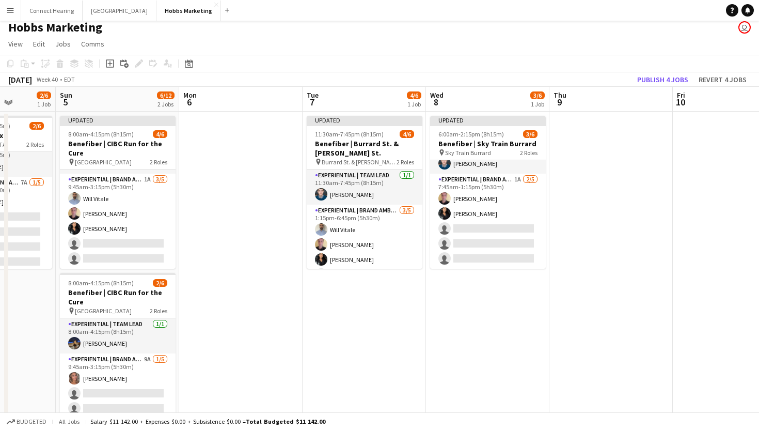
scroll to position [2, 0]
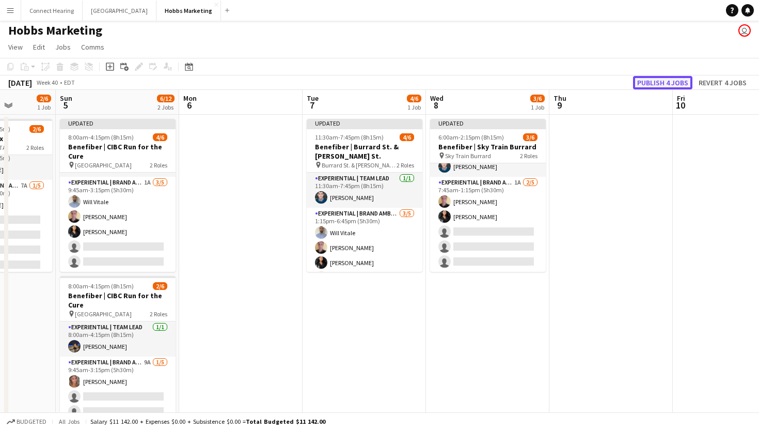
click at [652, 77] on button "Publish 4 jobs" at bounding box center [662, 82] width 59 height 13
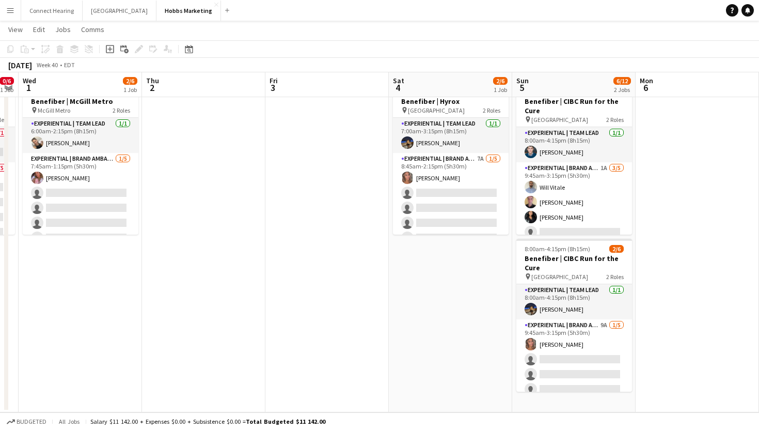
scroll to position [0, 224]
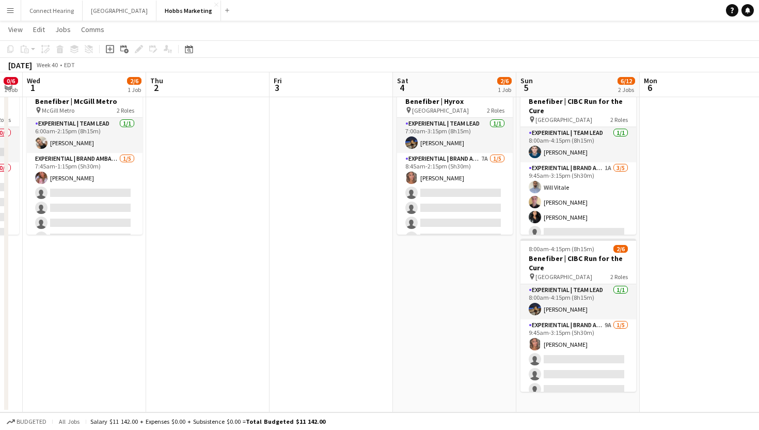
click at [203, 194] on app-date-cell at bounding box center [207, 244] width 123 height 335
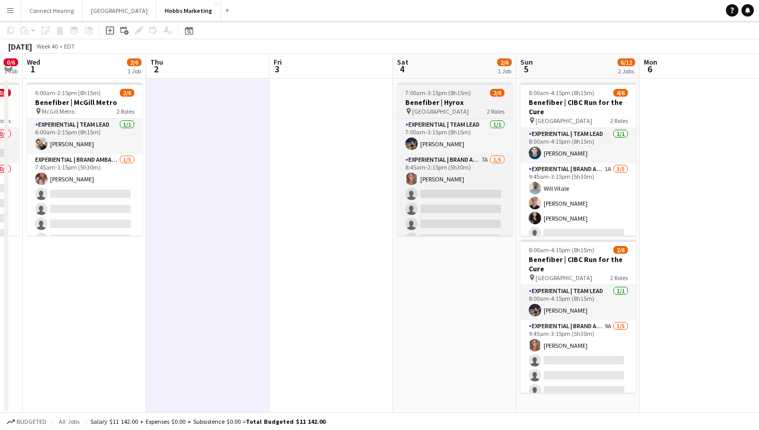
scroll to position [0, 0]
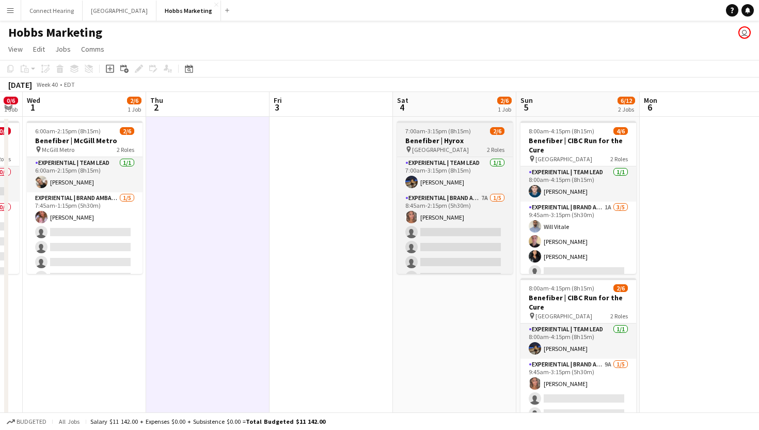
click at [443, 127] on span "7:00am-3:15pm (8h15m)" at bounding box center [438, 131] width 66 height 8
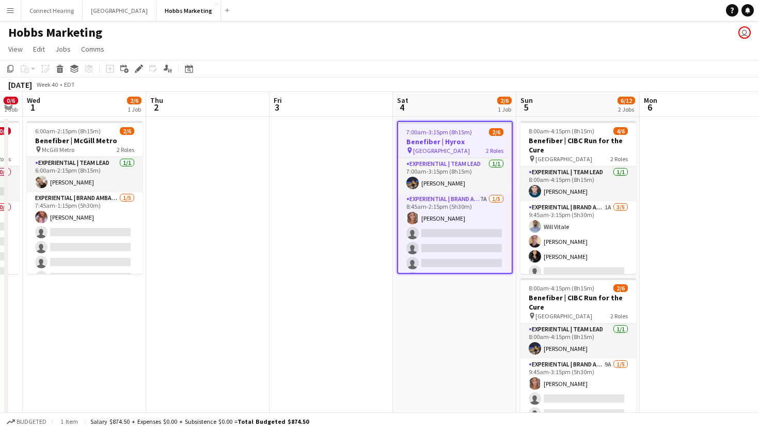
click at [206, 188] on app-date-cell at bounding box center [207, 284] width 123 height 335
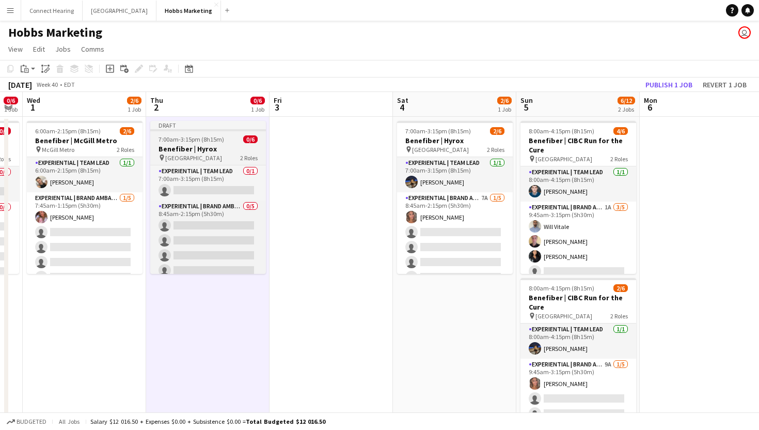
click at [215, 152] on h3 "Benefiber | Hyrox" at bounding box center [208, 148] width 116 height 9
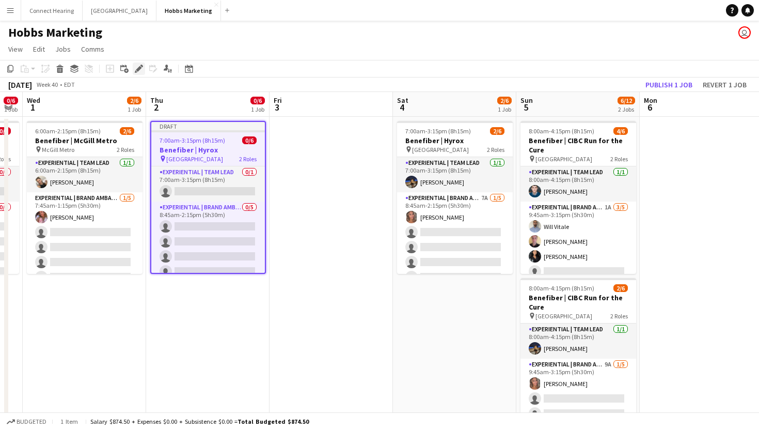
click at [137, 71] on icon at bounding box center [139, 69] width 6 height 6
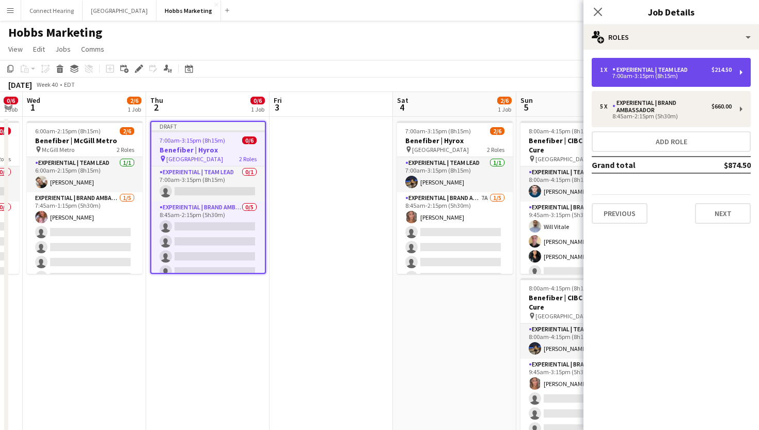
click at [653, 77] on div "7:00am-3:15pm (8h15m)" at bounding box center [666, 75] width 132 height 5
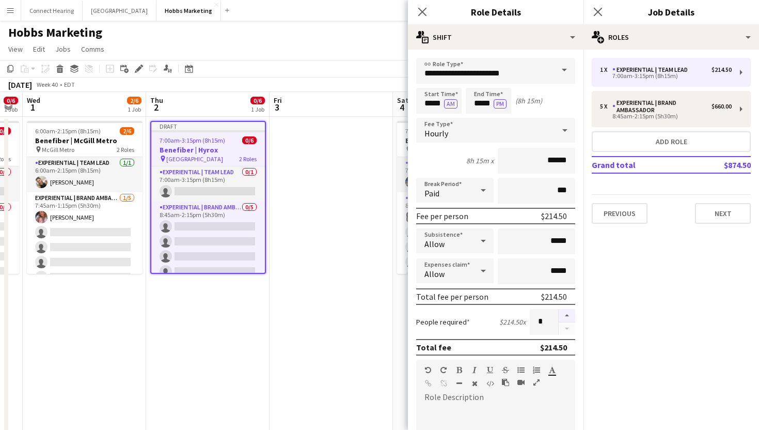
click at [565, 316] on button "button" at bounding box center [567, 315] width 17 height 13
type input "*"
click at [438, 103] on input "*****" at bounding box center [438, 101] width 45 height 26
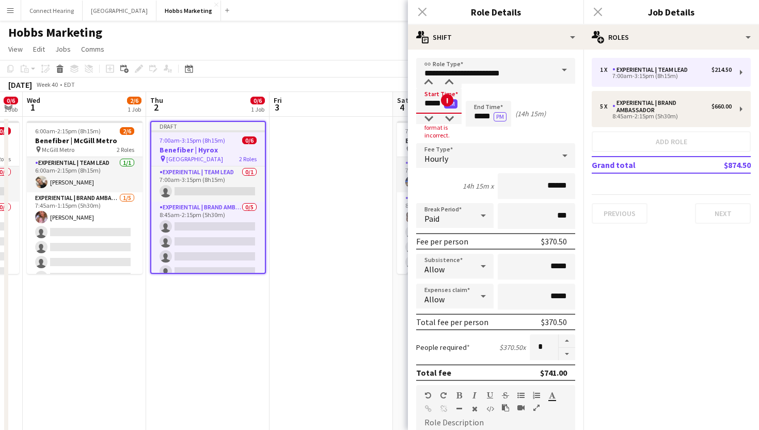
type input "*****"
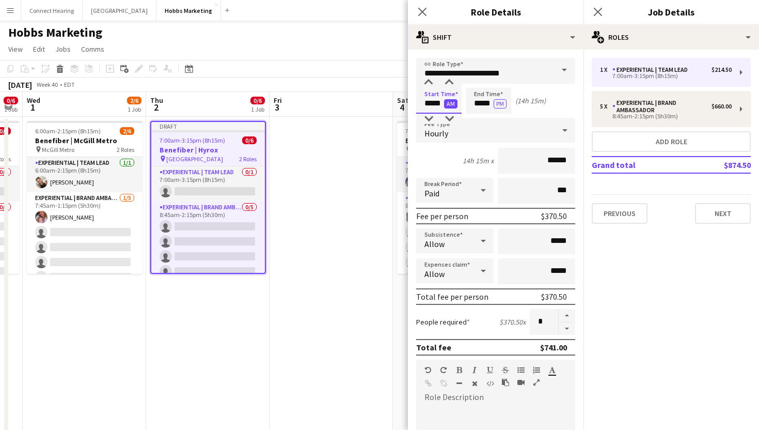
type input "*****"
click at [452, 103] on button "AM" at bounding box center [450, 103] width 13 height 9
click at [481, 104] on input "*****" at bounding box center [488, 101] width 45 height 26
type input "*****"
click at [532, 103] on div "Start Time ***** PM End Time ***** PM (1h)" at bounding box center [495, 101] width 159 height 26
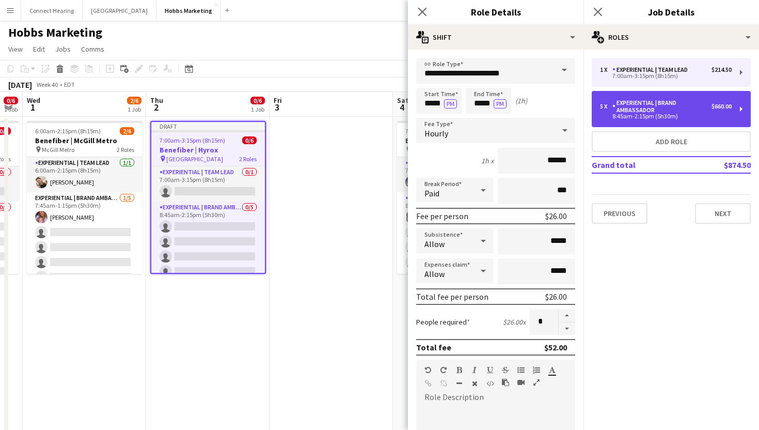
click at [665, 113] on div "Experiential | Brand Ambassador" at bounding box center [661, 106] width 99 height 14
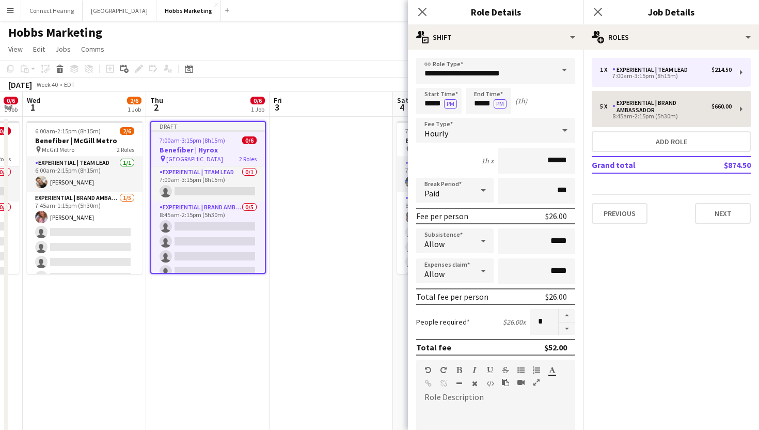
type input "**********"
type input "*****"
type input "******"
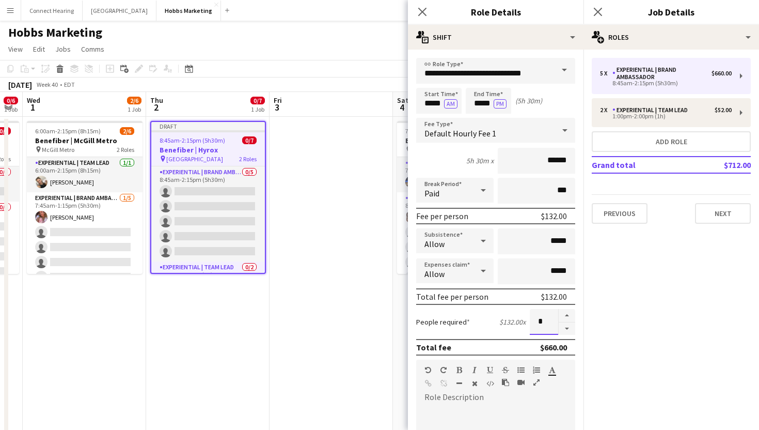
click at [549, 321] on input "*" at bounding box center [544, 322] width 28 height 26
type input "**"
click at [491, 324] on div "People required $132.00 x **" at bounding box center [495, 322] width 159 height 26
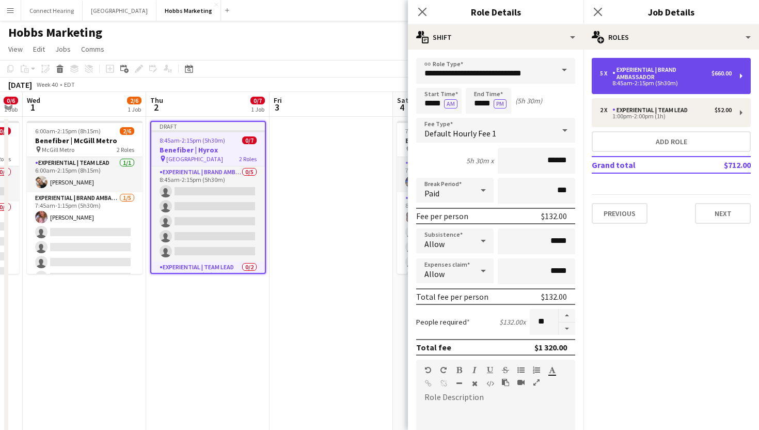
click at [662, 75] on div "Experiential | Brand Ambassador" at bounding box center [661, 73] width 99 height 14
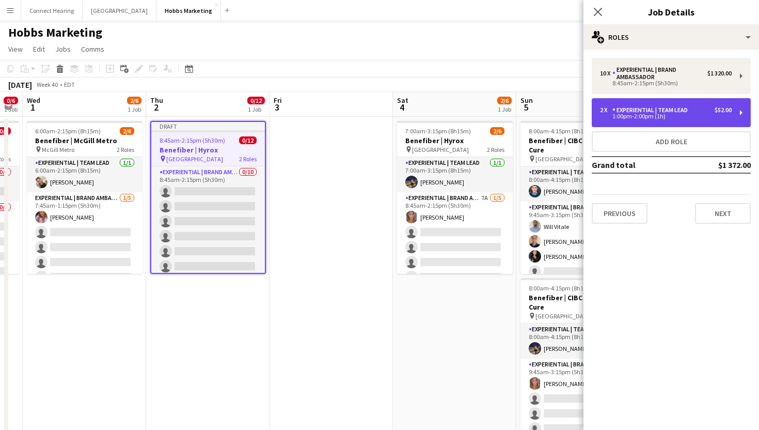
click at [661, 116] on div "1:00pm-2:00pm (1h)" at bounding box center [666, 116] width 132 height 5
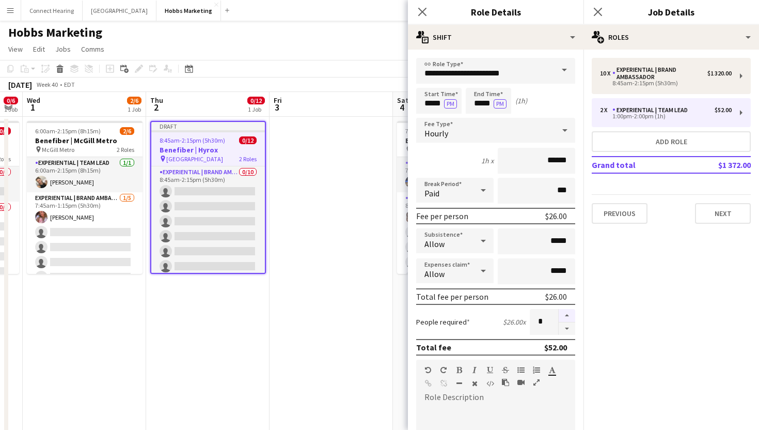
click at [565, 316] on button "button" at bounding box center [567, 315] width 17 height 13
type input "*"
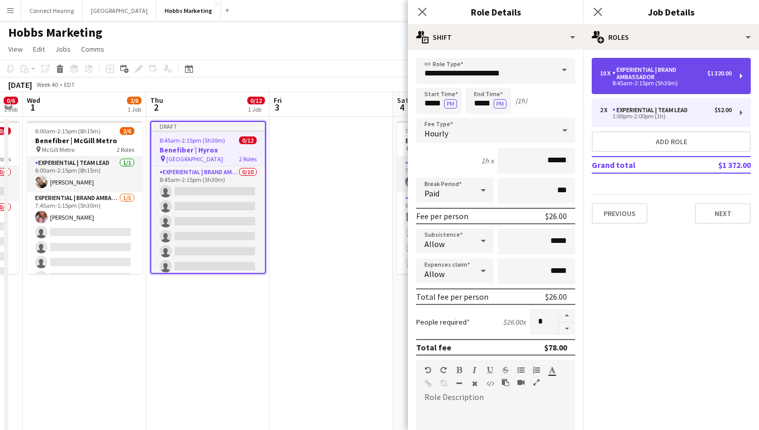
click at [658, 84] on div "8:45am-2:15pm (5h30m)" at bounding box center [666, 83] width 132 height 5
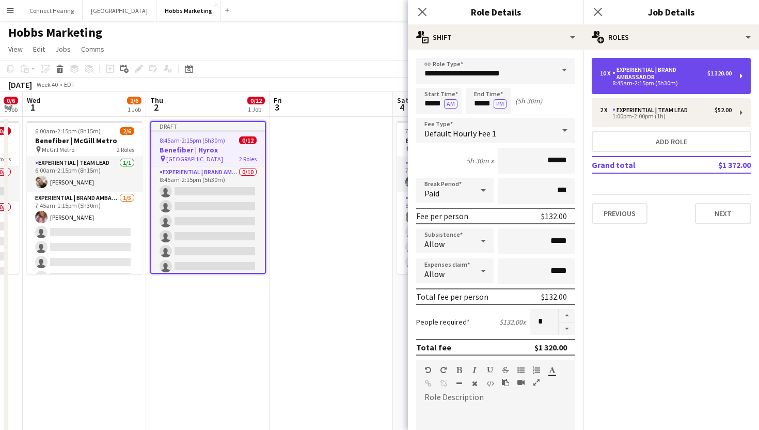
type input "**********"
type input "*****"
type input "******"
type input "**"
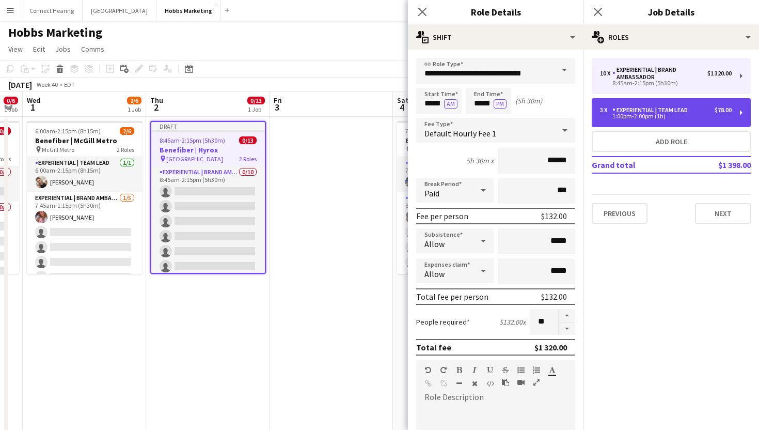
click at [660, 108] on div "Experiential | Team Lead" at bounding box center [652, 109] width 80 height 7
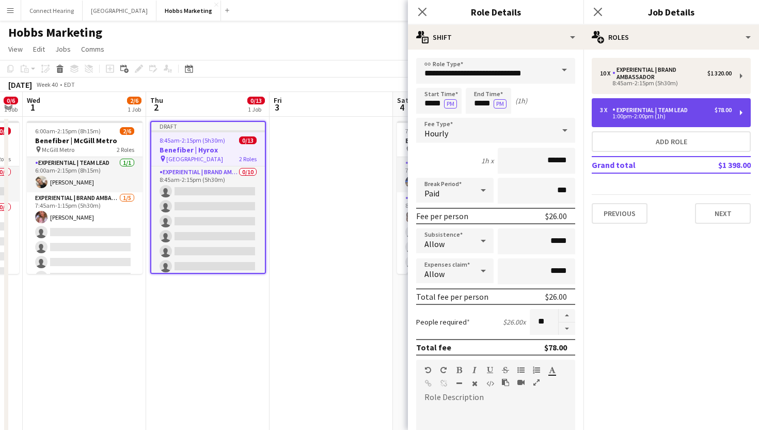
type input "**********"
type input "*****"
type input "******"
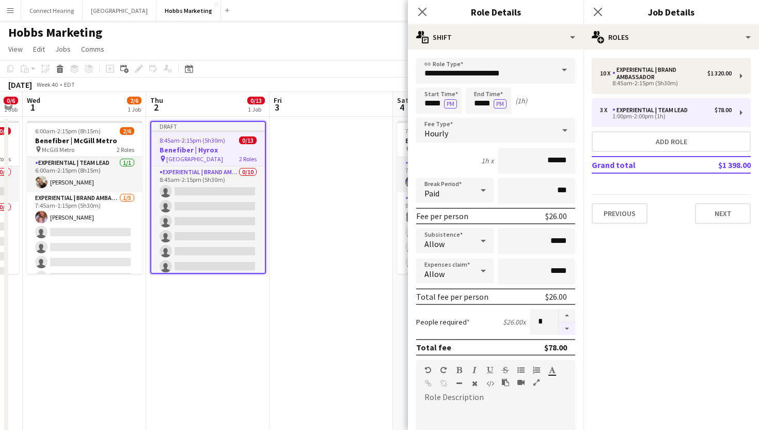
click at [566, 329] on button "button" at bounding box center [567, 328] width 17 height 13
type input "*"
click at [644, 326] on mat-expansion-panel "pencil3 General details 10 x Experiential | Brand Ambassador $1 320.00 8:45am-2…" at bounding box center [671, 240] width 176 height 380
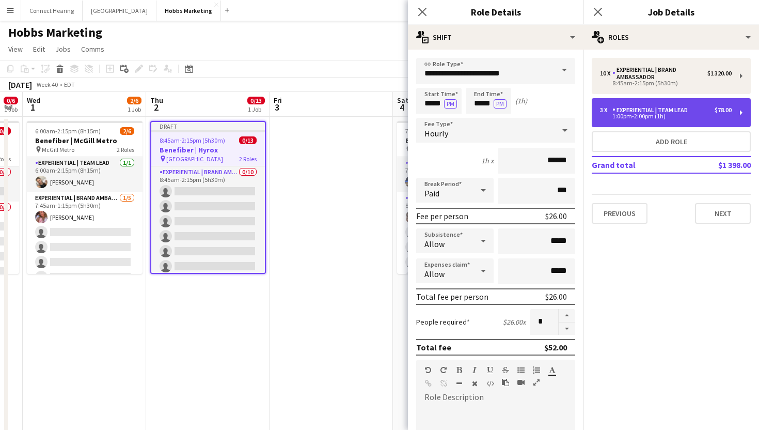
click at [651, 114] on div "1:00pm-2:00pm (1h)" at bounding box center [666, 116] width 132 height 5
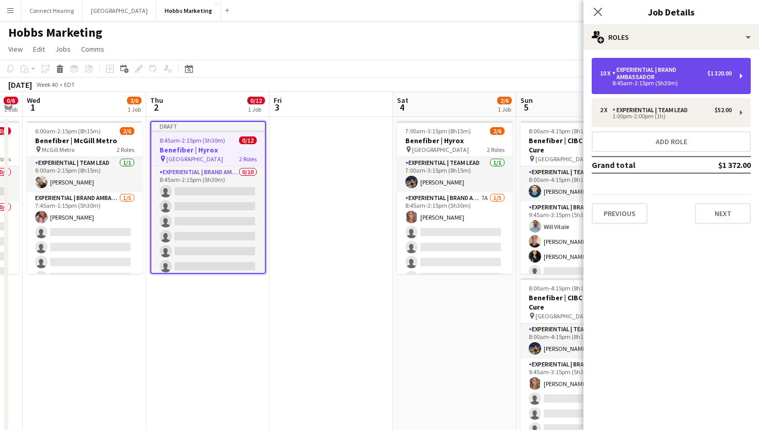
click at [655, 76] on div "Experiential | Brand Ambassador" at bounding box center [659, 73] width 95 height 14
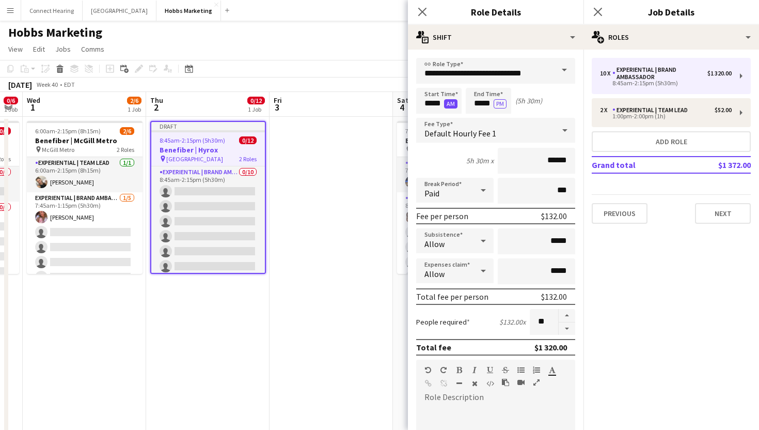
click at [450, 104] on button "AM" at bounding box center [450, 103] width 13 height 9
click at [438, 104] on input "*****" at bounding box center [438, 101] width 45 height 26
type input "*****"
click at [692, 218] on div "Previous Next" at bounding box center [671, 208] width 159 height 29
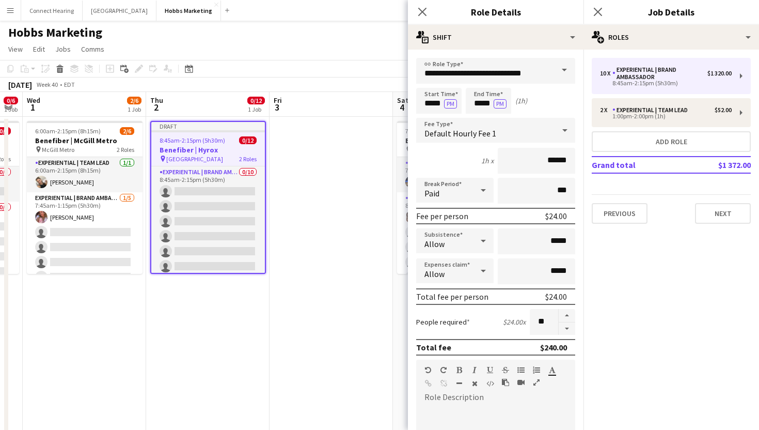
click at [675, 229] on div "10 x Experiential | Brand Ambassador $1 320.00 8:45am-2:15pm (5h30m) 2 x Experi…" at bounding box center [671, 141] width 176 height 182
click at [731, 213] on button "Next" at bounding box center [723, 213] width 56 height 21
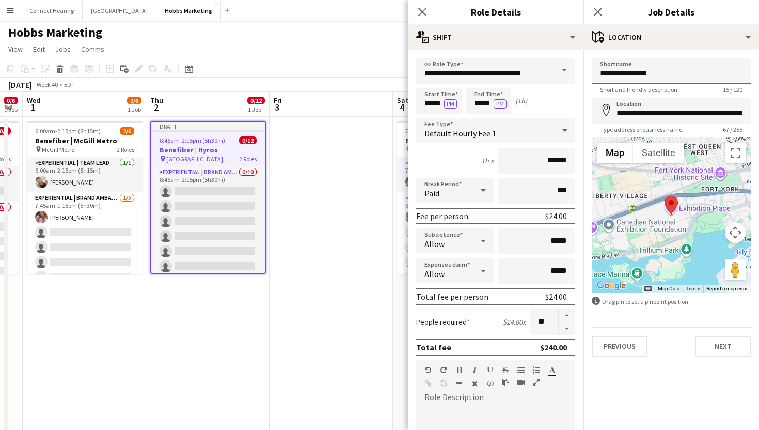
click at [665, 68] on input "**********" at bounding box center [671, 71] width 159 height 26
type input "********"
type input "**********"
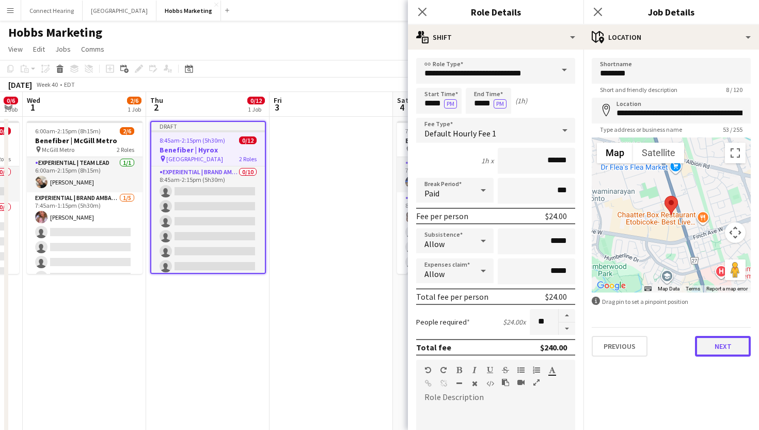
click at [724, 351] on button "Next" at bounding box center [723, 346] width 56 height 21
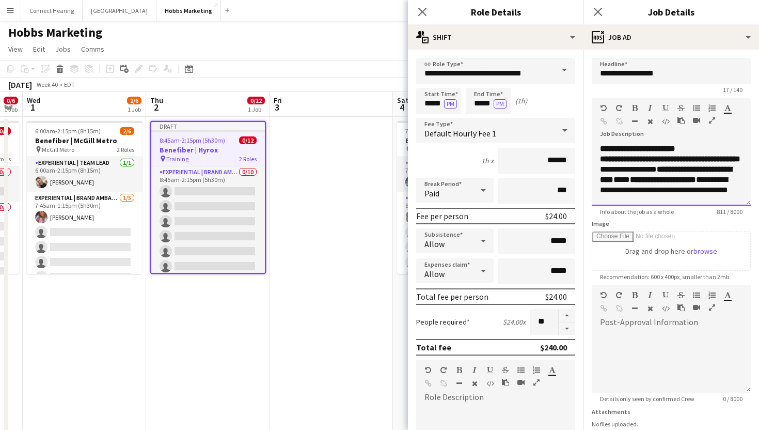
click at [600, 145] on strong "**********" at bounding box center [637, 149] width 75 height 8
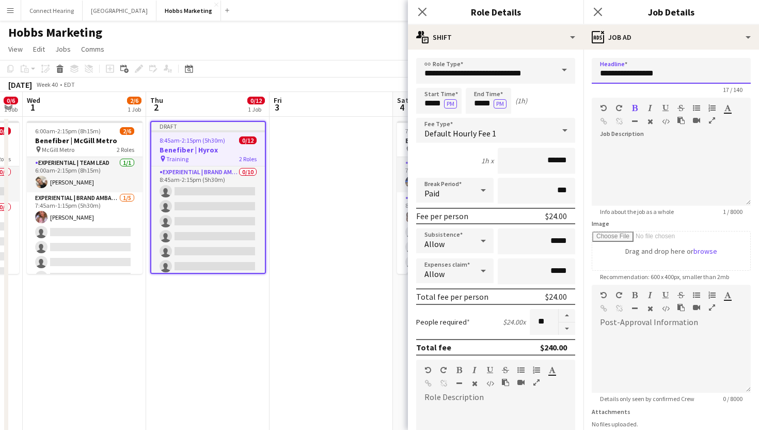
click at [659, 74] on input "**********" at bounding box center [671, 71] width 159 height 26
type input "**********"
click at [658, 172] on div at bounding box center [671, 175] width 159 height 62
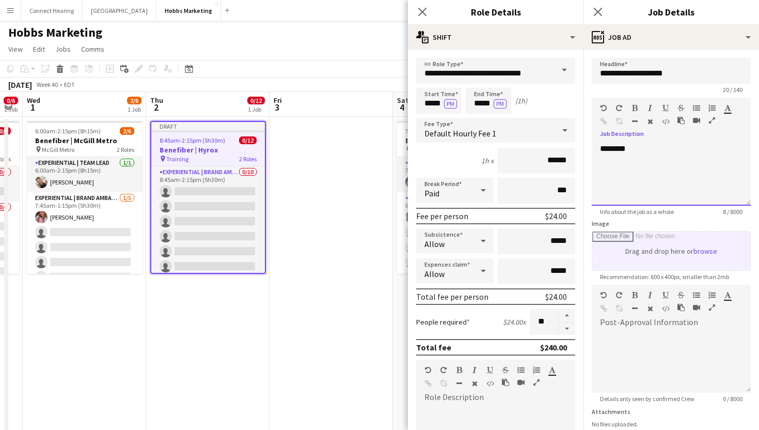
scroll to position [81, 0]
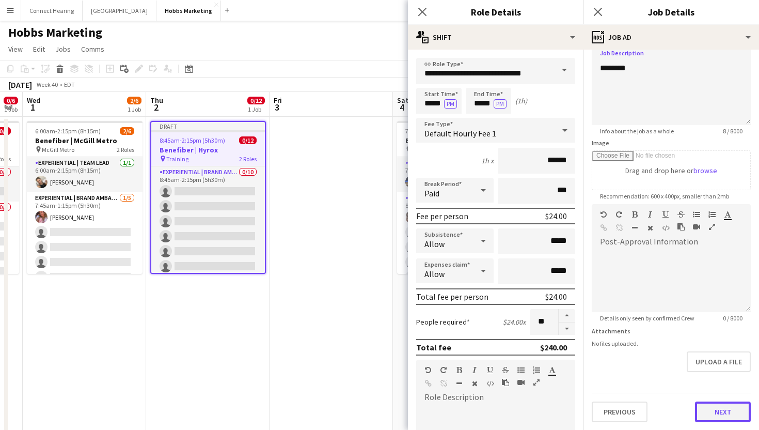
click at [712, 411] on button "Next" at bounding box center [723, 411] width 56 height 21
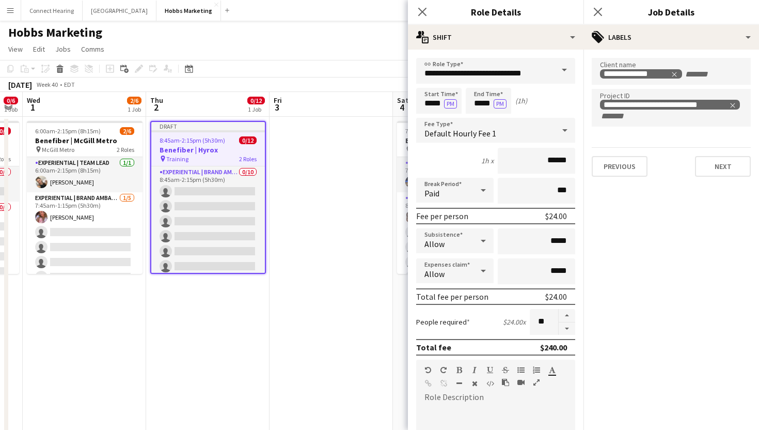
scroll to position [0, 0]
click at [627, 169] on button "Previous" at bounding box center [620, 166] width 56 height 21
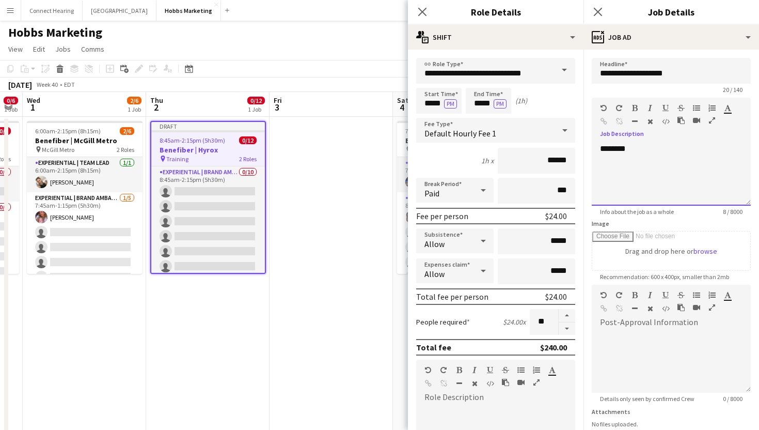
click at [603, 153] on p "********" at bounding box center [671, 149] width 142 height 10
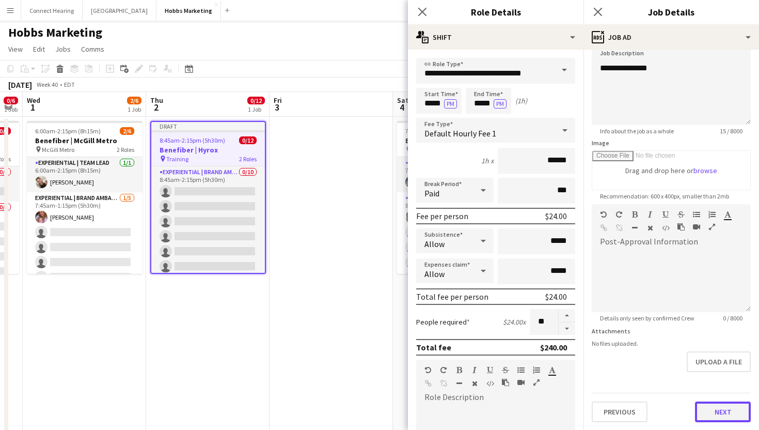
click at [721, 408] on button "Next" at bounding box center [723, 411] width 56 height 21
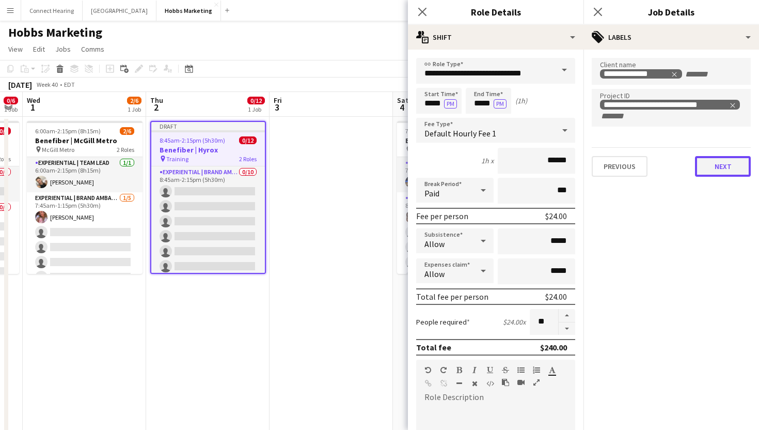
click at [716, 166] on button "Next" at bounding box center [723, 166] width 56 height 21
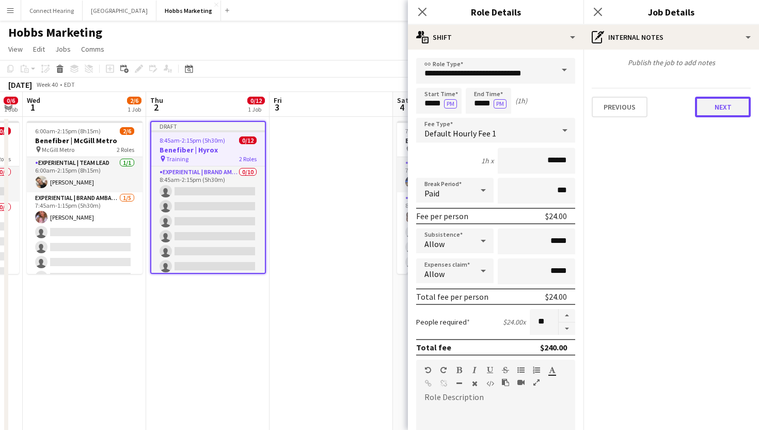
click at [721, 110] on button "Next" at bounding box center [723, 107] width 56 height 21
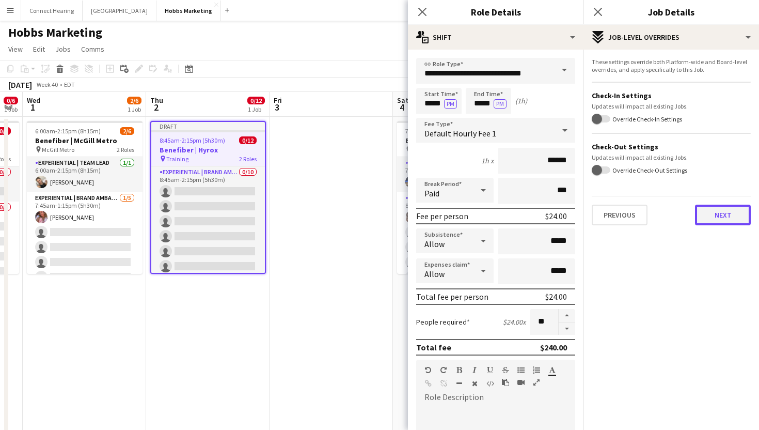
click at [715, 212] on button "Next" at bounding box center [723, 214] width 56 height 21
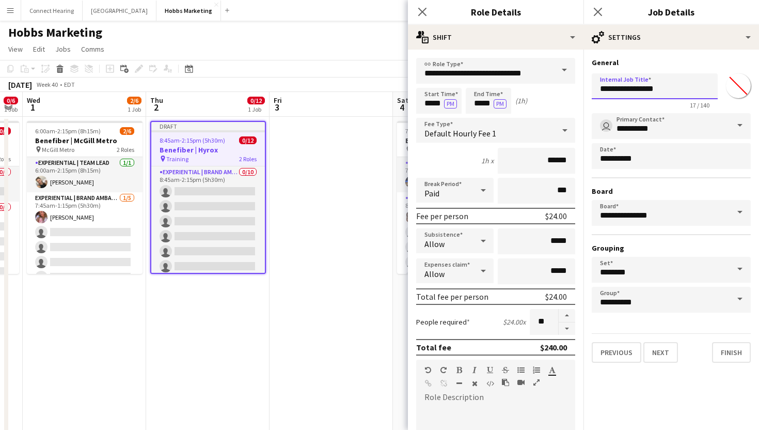
click at [669, 87] on input "**********" at bounding box center [655, 86] width 126 height 26
type input "**********"
click at [736, 351] on button "Finish" at bounding box center [731, 352] width 39 height 21
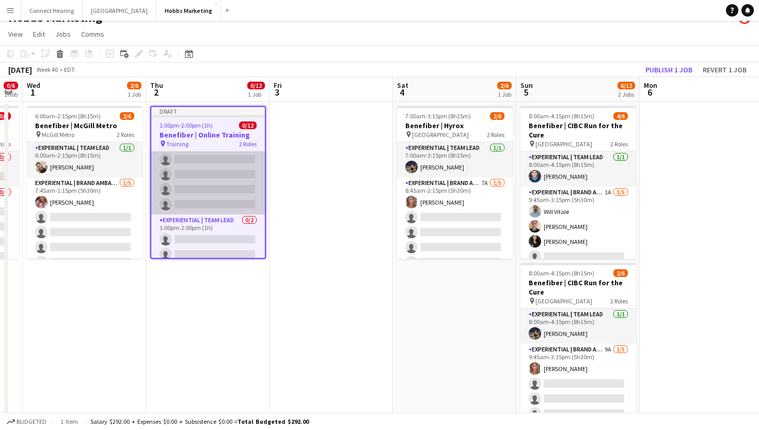
scroll to position [114, 0]
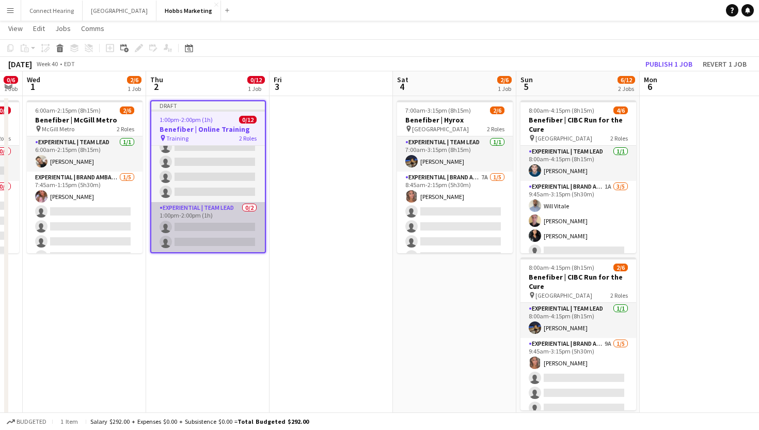
click at [210, 226] on app-card-role "Experiential | Team Lead 0/2 1:00pm-2:00pm (1h) single-neutral-actions single-n…" at bounding box center [208, 227] width 114 height 50
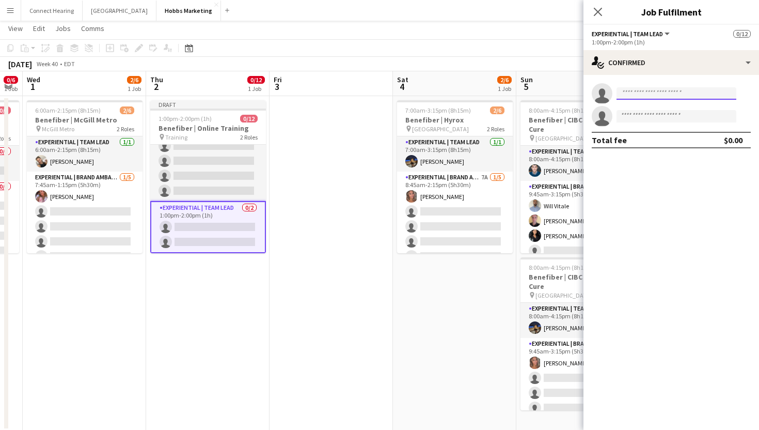
click at [646, 97] on input at bounding box center [676, 93] width 120 height 12
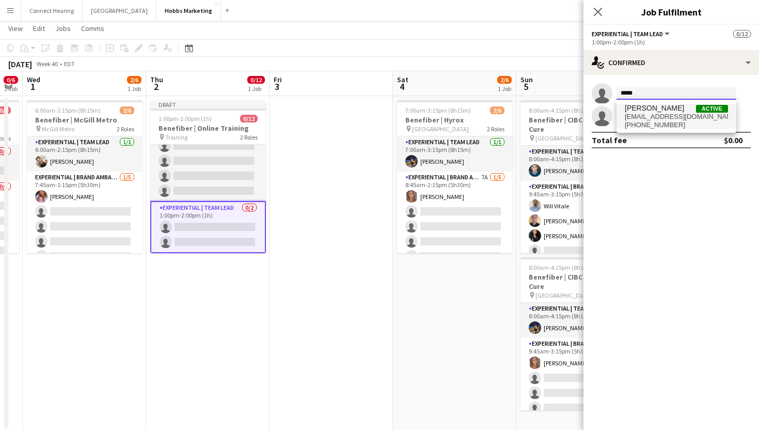
type input "*****"
click at [685, 118] on span "r.ritishnagpal@gmail.com" at bounding box center [676, 117] width 103 height 8
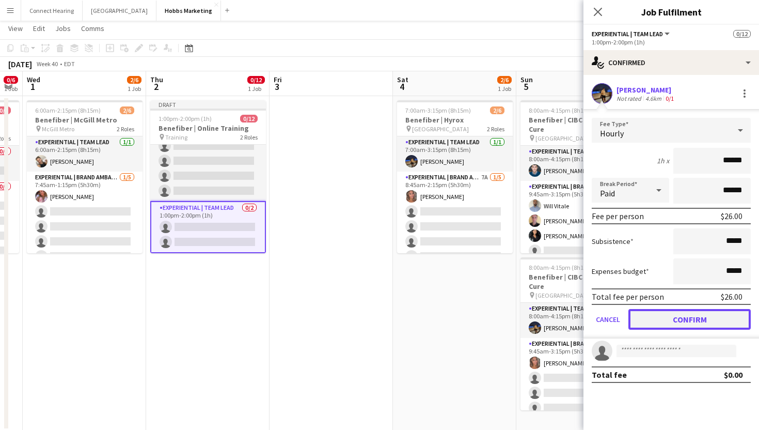
click at [660, 313] on button "Confirm" at bounding box center [689, 319] width 122 height 21
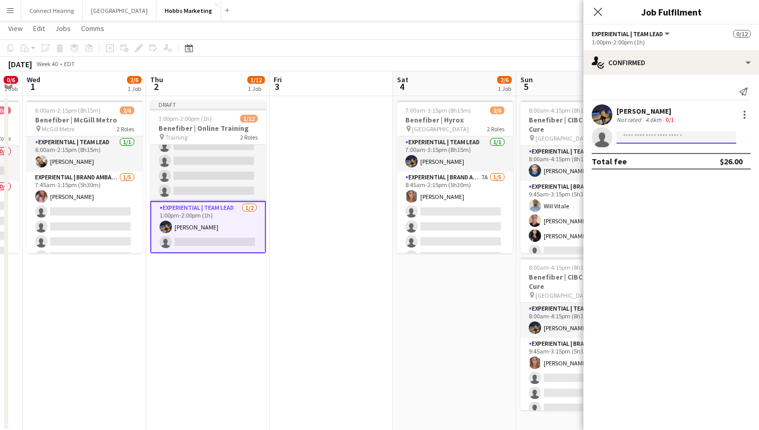
click at [648, 138] on input at bounding box center [676, 137] width 120 height 12
type input "*****"
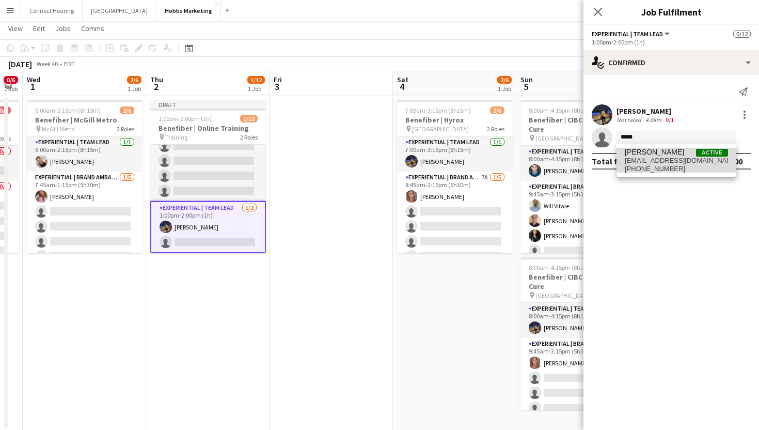
click at [657, 162] on span "hopabop2010@gmail.com" at bounding box center [676, 160] width 103 height 8
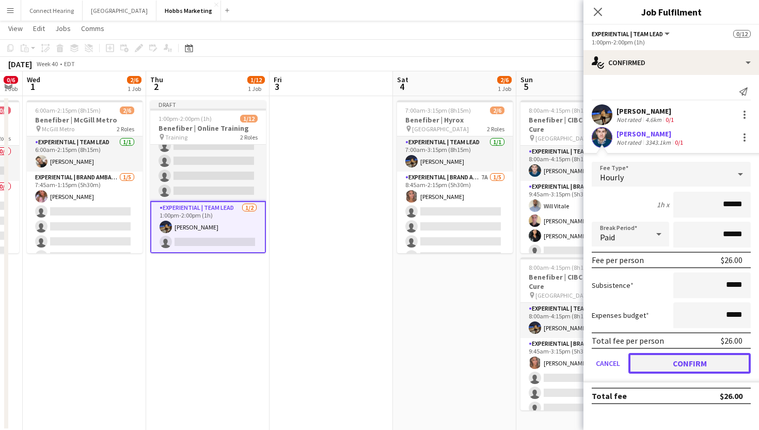
click at [666, 358] on button "Confirm" at bounding box center [689, 363] width 122 height 21
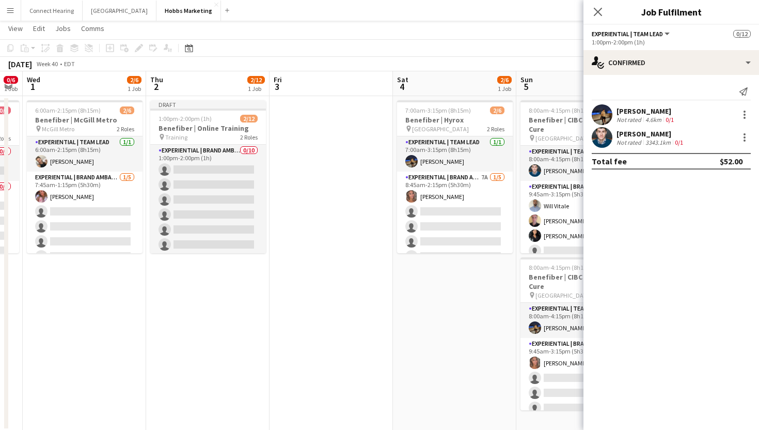
scroll to position [0, 0]
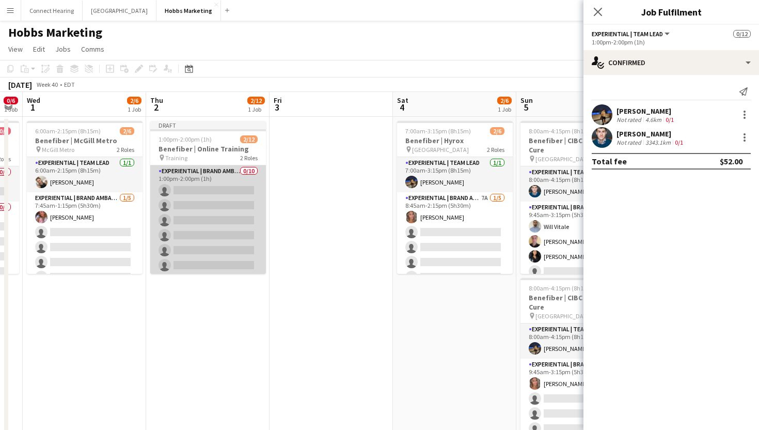
click at [191, 192] on app-card-role "Experiential | Brand Ambassador 0/10 1:00pm-2:00pm (1h) single-neutral-actions …" at bounding box center [208, 250] width 116 height 170
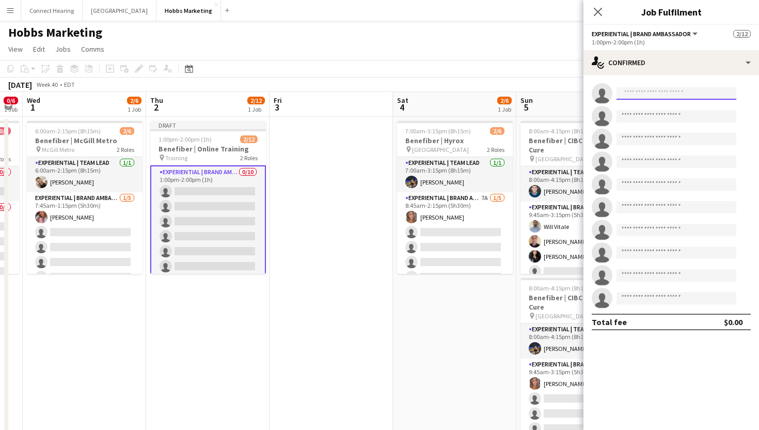
click at [651, 89] on input at bounding box center [676, 93] width 120 height 12
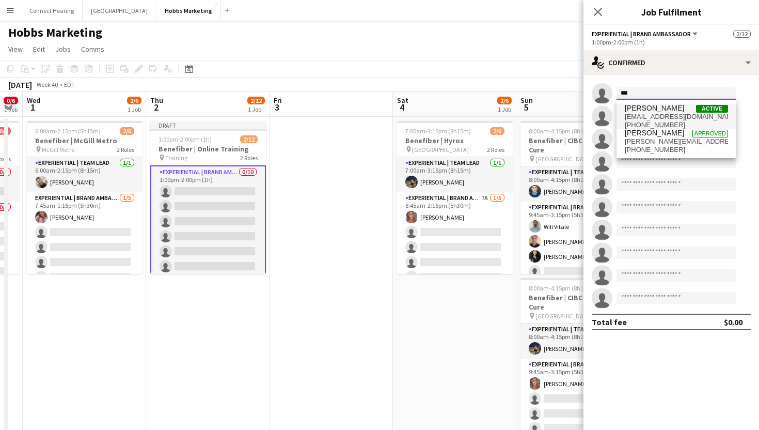
type input "***"
click at [657, 106] on span "Danielle Hreljac" at bounding box center [654, 108] width 59 height 9
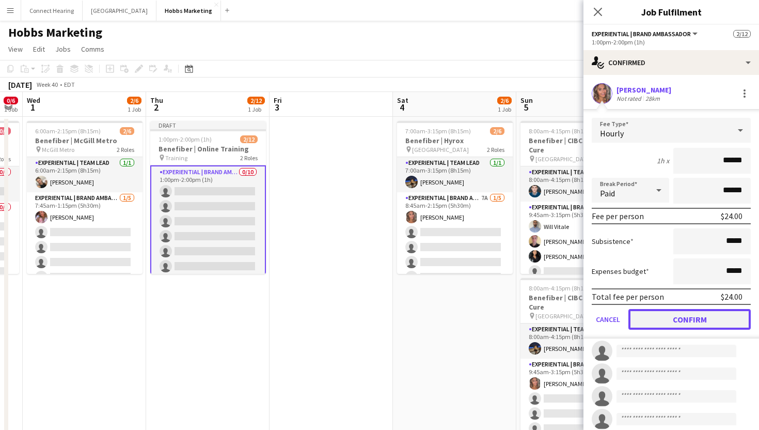
click at [672, 316] on button "Confirm" at bounding box center [689, 319] width 122 height 21
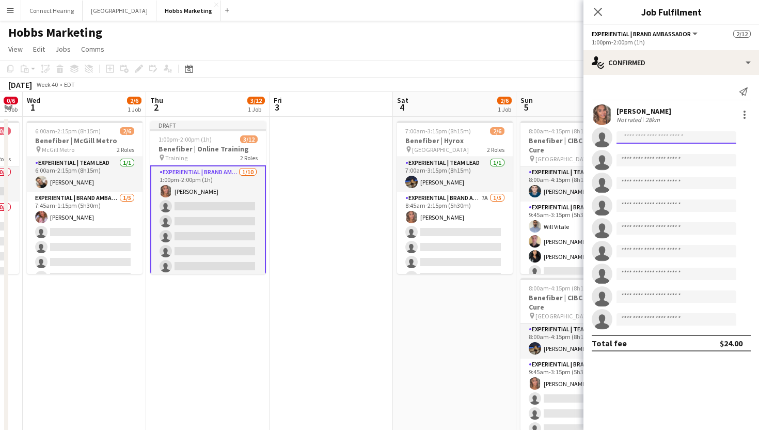
click at [636, 139] on input at bounding box center [676, 137] width 120 height 12
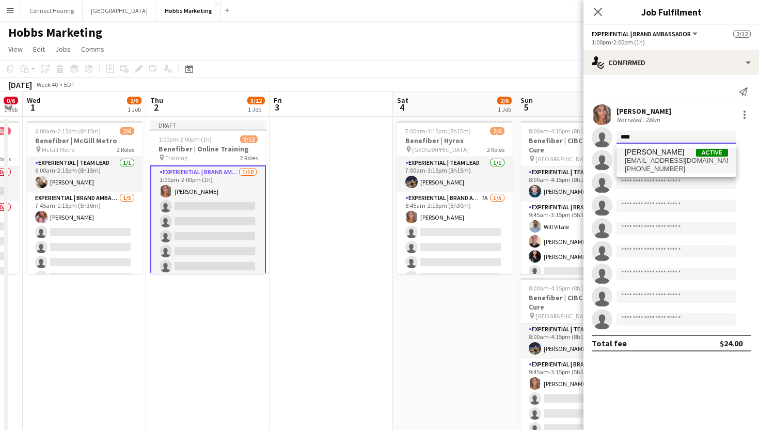
type input "****"
click at [644, 158] on span "adamalberts7@gmail.com" at bounding box center [676, 160] width 103 height 8
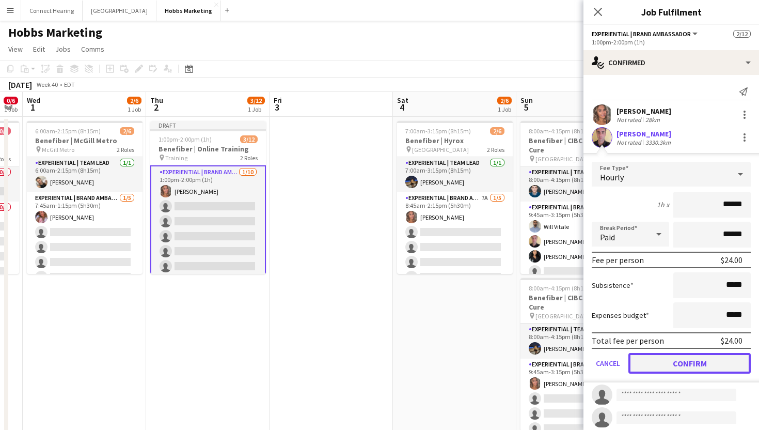
click at [674, 363] on button "Confirm" at bounding box center [689, 363] width 122 height 21
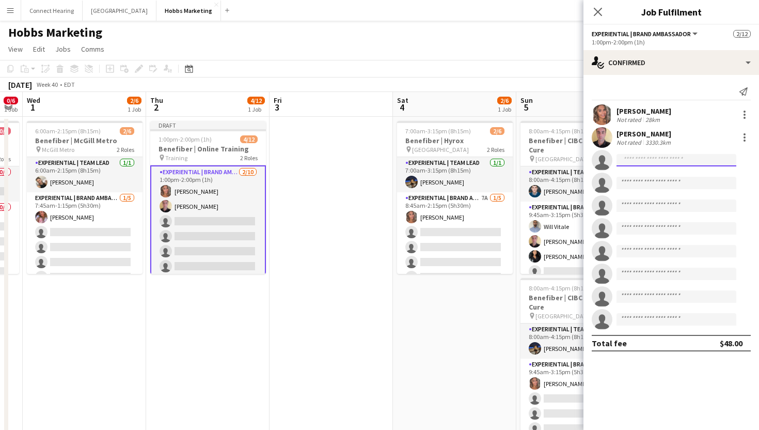
click at [647, 161] on input at bounding box center [676, 160] width 120 height 12
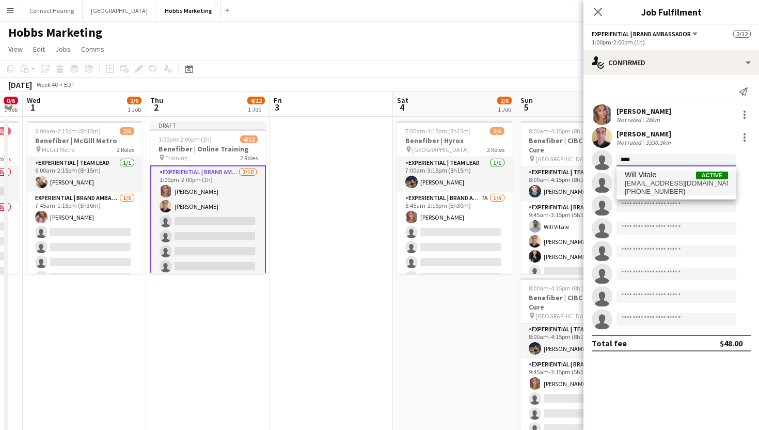
type input "****"
click at [651, 176] on span "Will Vitale" at bounding box center [640, 174] width 31 height 9
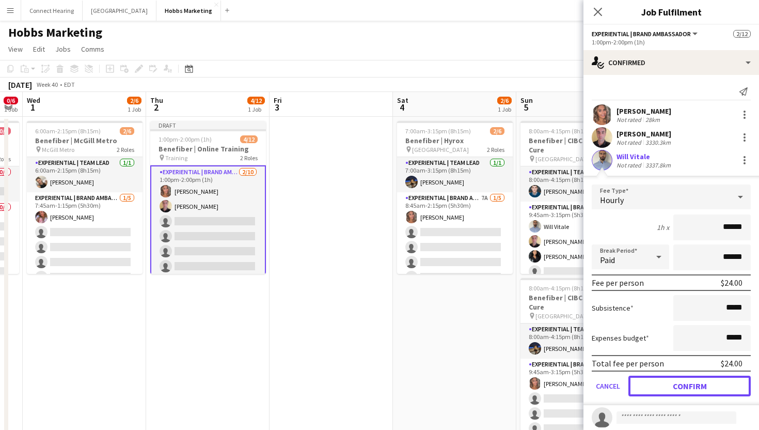
click at [652, 380] on button "Confirm" at bounding box center [689, 385] width 122 height 21
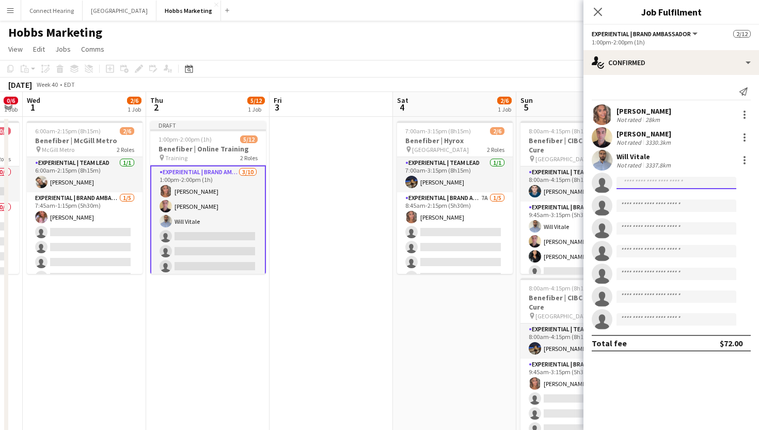
click at [649, 185] on input at bounding box center [676, 183] width 120 height 12
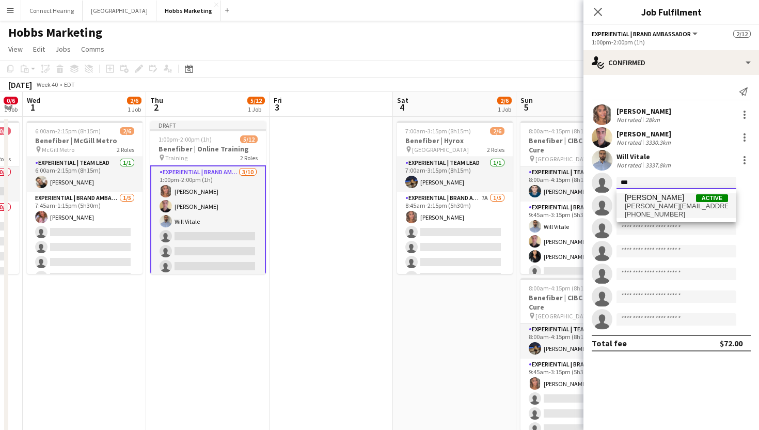
type input "***"
click at [652, 203] on span "yvonne.advisory@hotmail.com" at bounding box center [676, 206] width 103 height 8
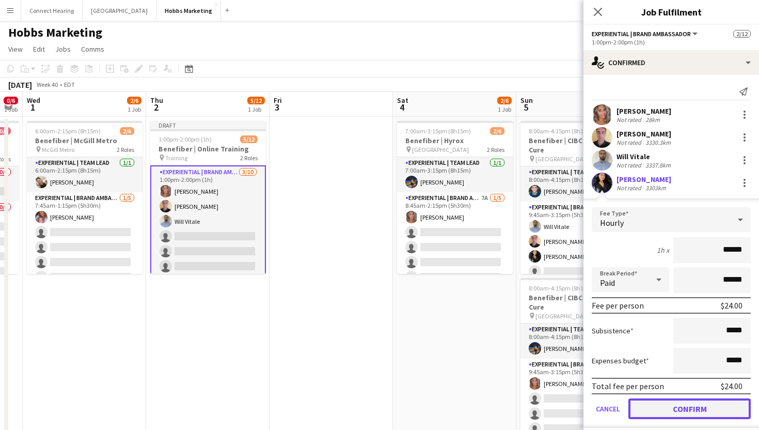
click at [668, 405] on button "Confirm" at bounding box center [689, 408] width 122 height 21
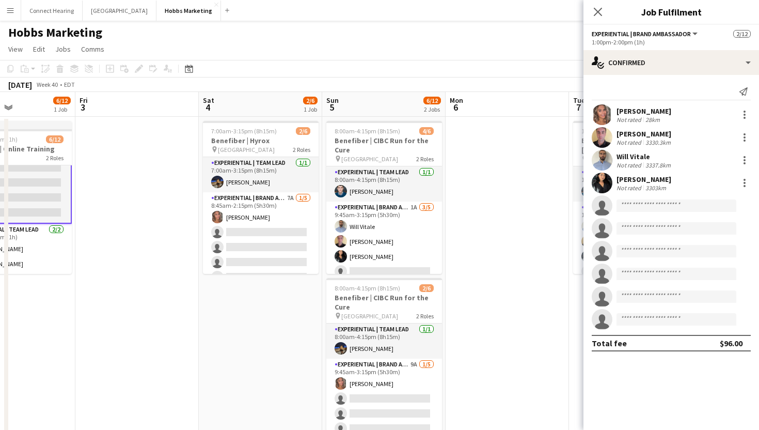
scroll to position [0, 427]
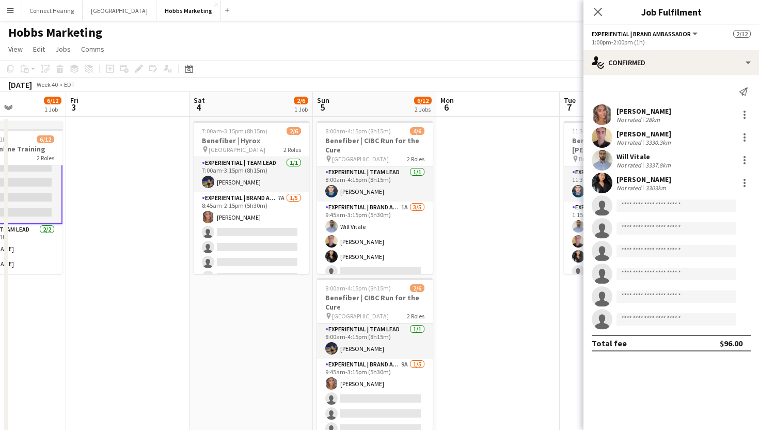
click at [597, 3] on div "Close pop-in" at bounding box center [597, 12] width 29 height 24
click at [596, 6] on app-icon "Close pop-in" at bounding box center [598, 12] width 15 height 15
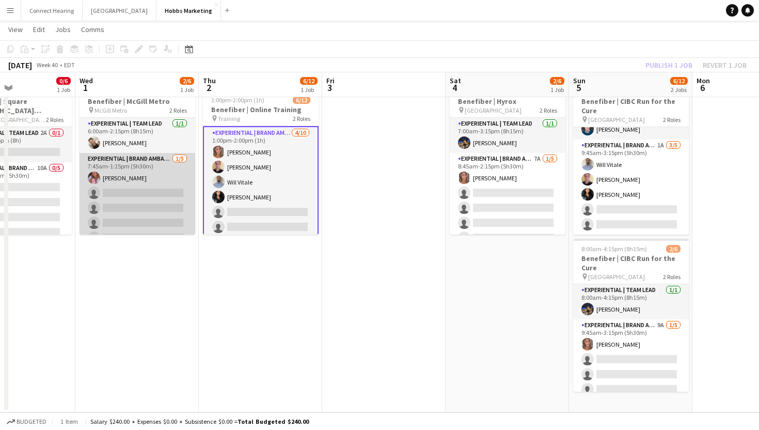
scroll to position [0, 500]
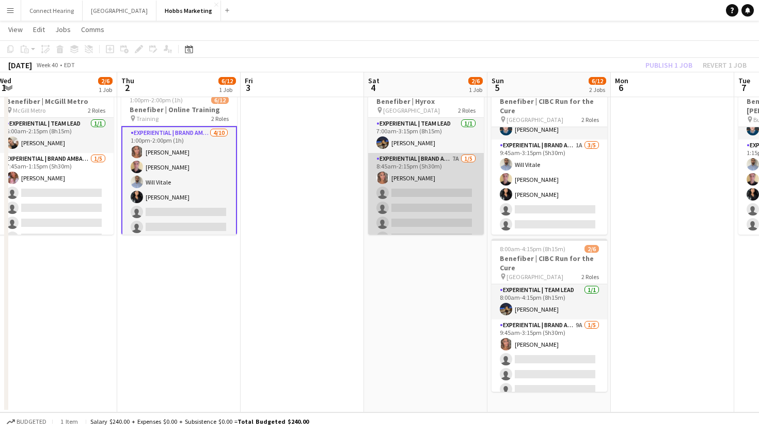
click at [423, 187] on app-card-role "Experiential | Brand Ambassador 7A 1/5 8:45am-2:15pm (5h30m) Danielle Hreljac s…" at bounding box center [426, 200] width 116 height 95
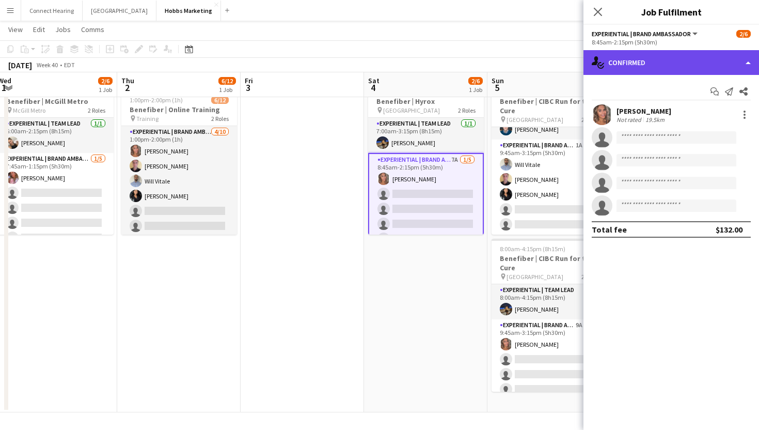
click at [672, 64] on div "single-neutral-actions-check-2 Confirmed" at bounding box center [671, 62] width 176 height 25
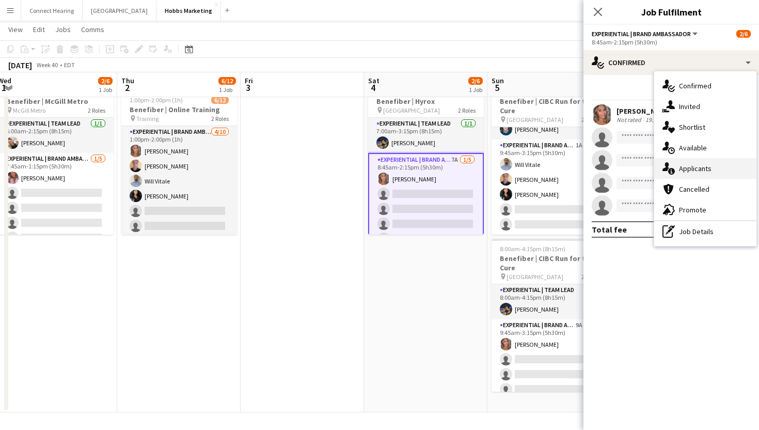
click at [708, 166] on span "Applicants" at bounding box center [695, 168] width 33 height 9
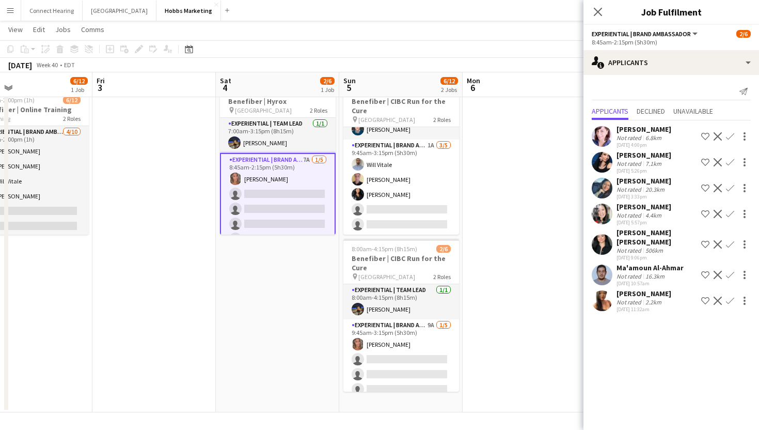
scroll to position [0, 405]
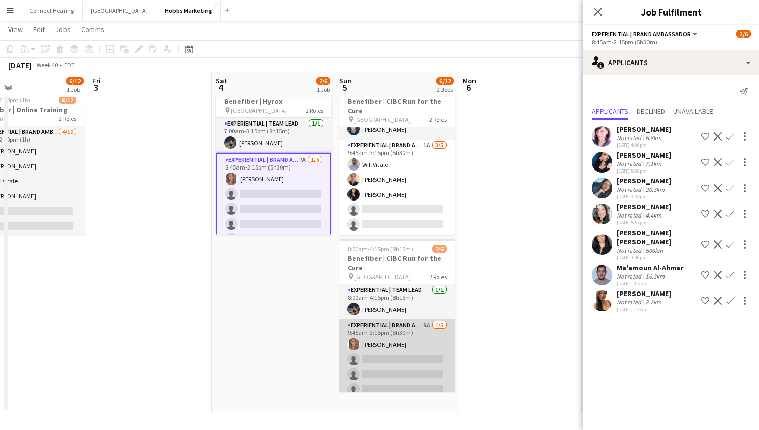
click at [402, 350] on app-card-role "Experiential | Brand Ambassador 9A 1/5 9:45am-3:15pm (5h30m) Danielle Hreljac s…" at bounding box center [397, 366] width 116 height 95
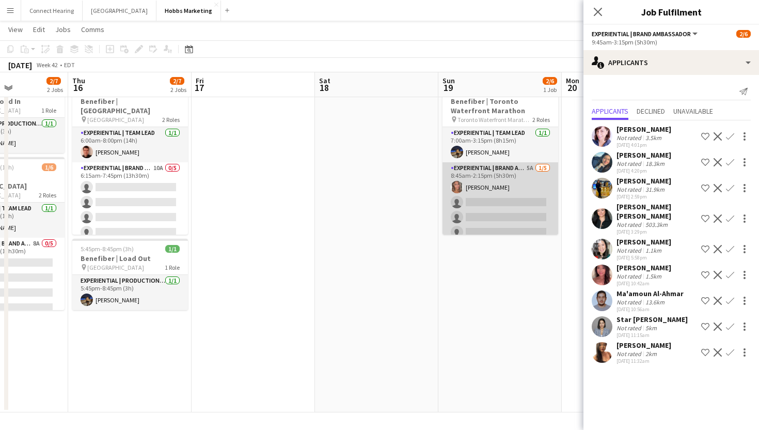
click at [500, 217] on app-card-role "Experiential | Brand Ambassador 5A 1/5 8:45am-2:15pm (5h30m) Danielle Hreljac s…" at bounding box center [500, 209] width 116 height 95
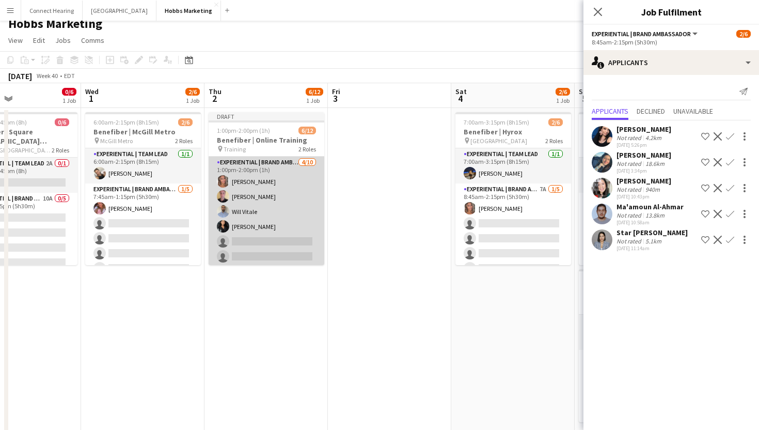
scroll to position [3, 0]
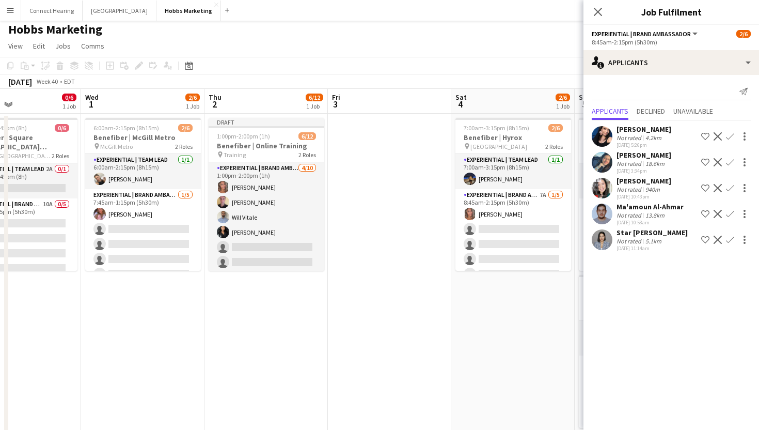
click at [375, 152] on app-date-cell at bounding box center [389, 281] width 123 height 335
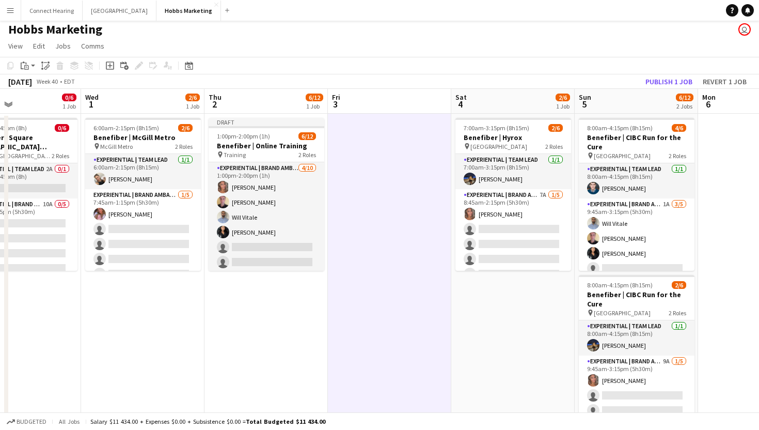
click at [595, 13] on app-navbar "Menu Boards Boards Boards All jobs Status Workforce Workforce My Workforce Recr…" at bounding box center [379, 10] width 759 height 21
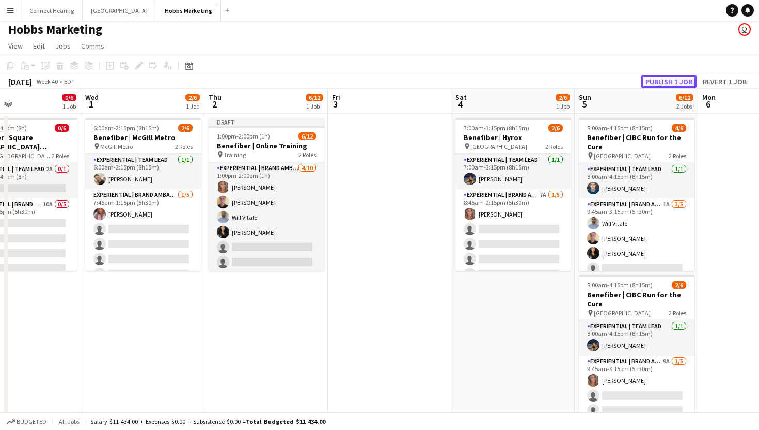
click at [673, 76] on button "Publish 1 job" at bounding box center [668, 81] width 55 height 13
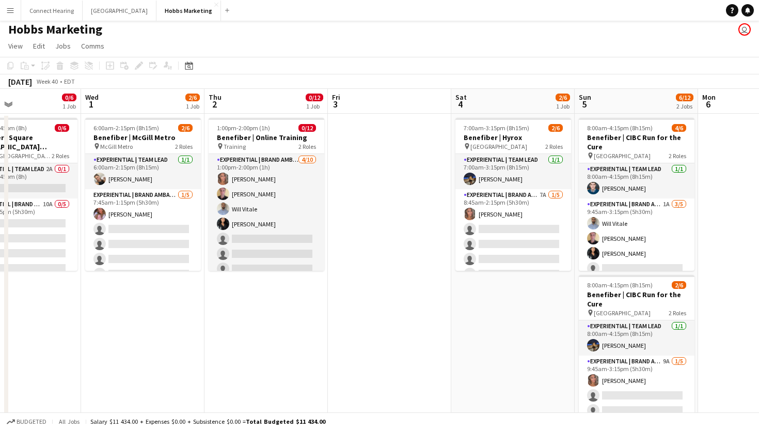
click at [7, 17] on button "Menu" at bounding box center [10, 10] width 21 height 21
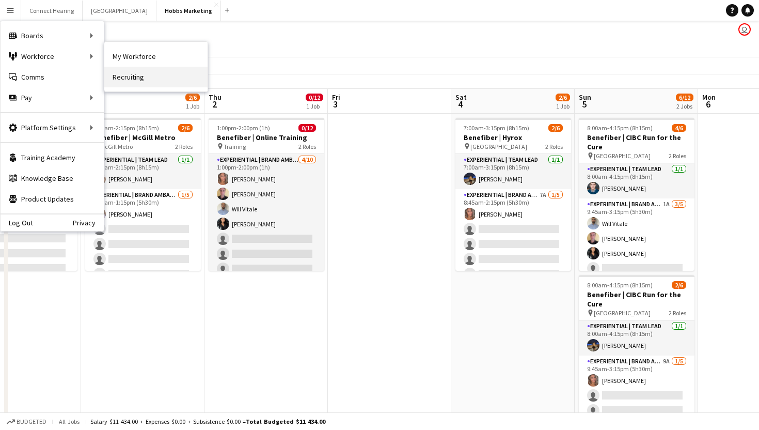
click at [147, 83] on link "Recruiting" at bounding box center [155, 77] width 103 height 21
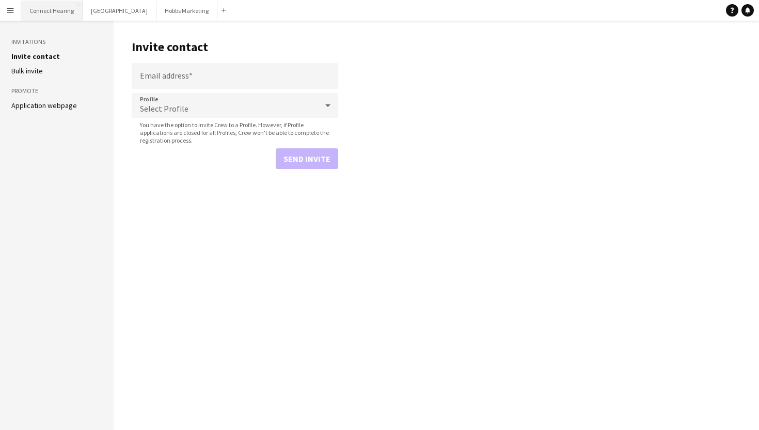
click at [56, 15] on button "Connect Hearing Close" at bounding box center [51, 11] width 61 height 20
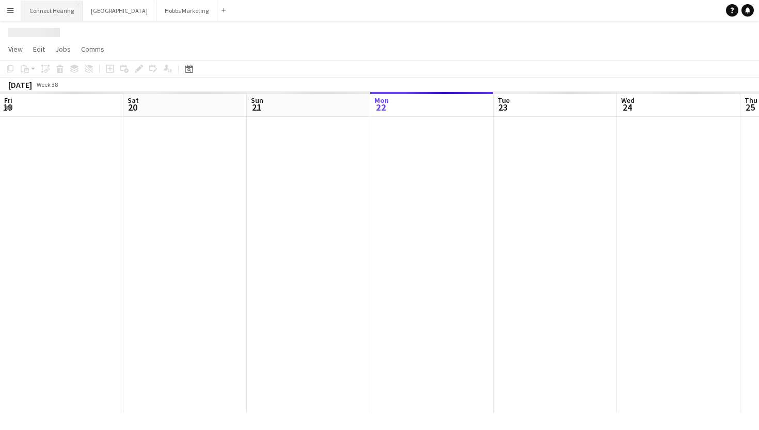
scroll to position [0, 247]
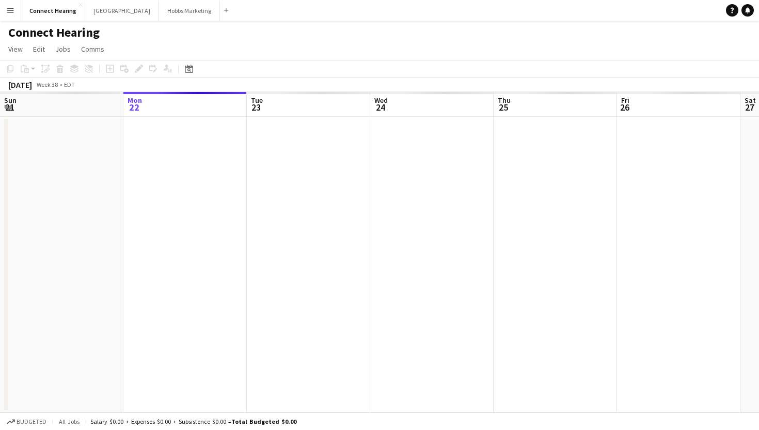
click at [6, 13] on button "Menu" at bounding box center [10, 10] width 21 height 21
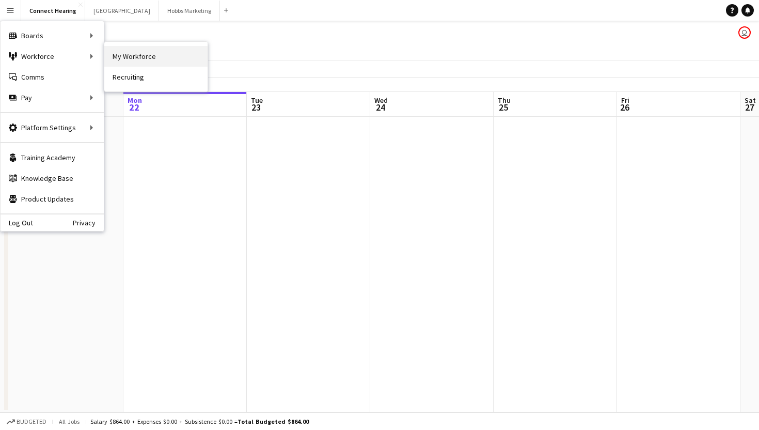
click at [128, 58] on link "My Workforce" at bounding box center [155, 56] width 103 height 21
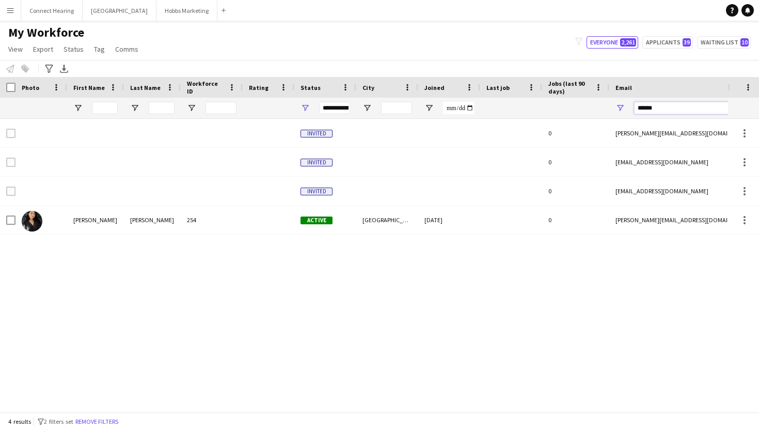
click at [676, 107] on input "******" at bounding box center [722, 108] width 176 height 12
paste input "**********"
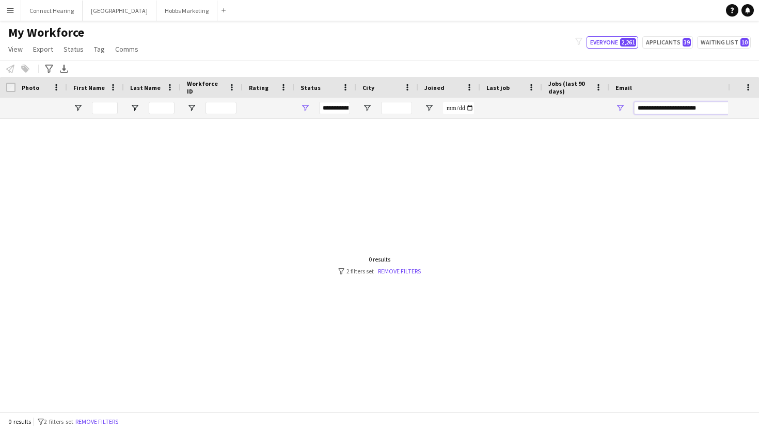
type input "**********"
click at [12, 11] on app-icon "Menu" at bounding box center [10, 10] width 8 height 8
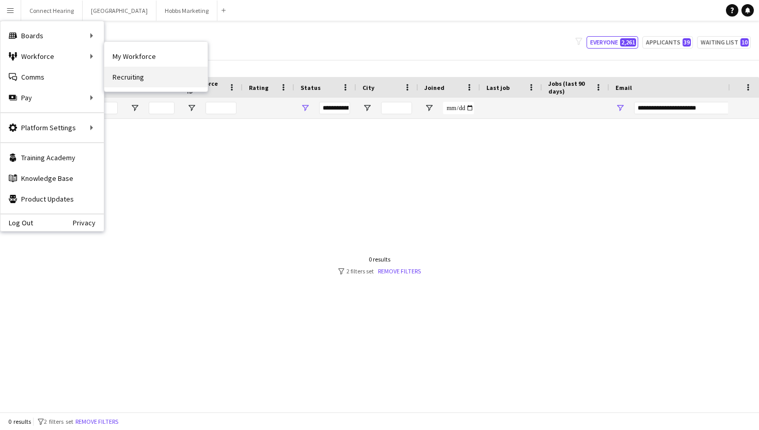
click at [133, 79] on link "Recruiting" at bounding box center [155, 77] width 103 height 21
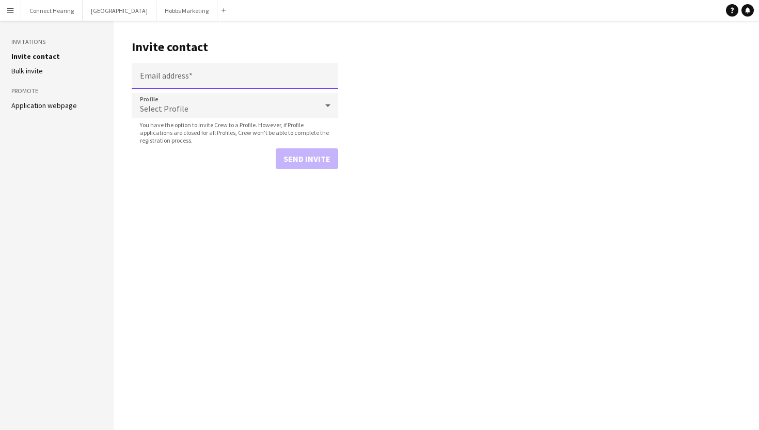
click at [178, 75] on input "Email address" at bounding box center [235, 76] width 207 height 26
paste input "**********"
type input "**********"
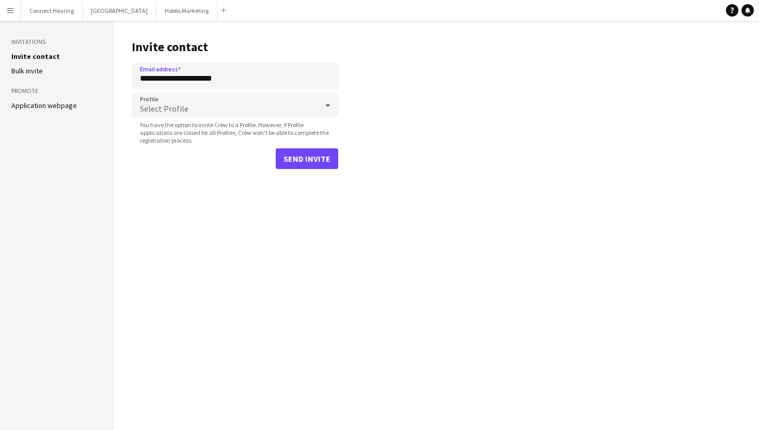
click at [166, 108] on span "Select Profile" at bounding box center [164, 108] width 49 height 10
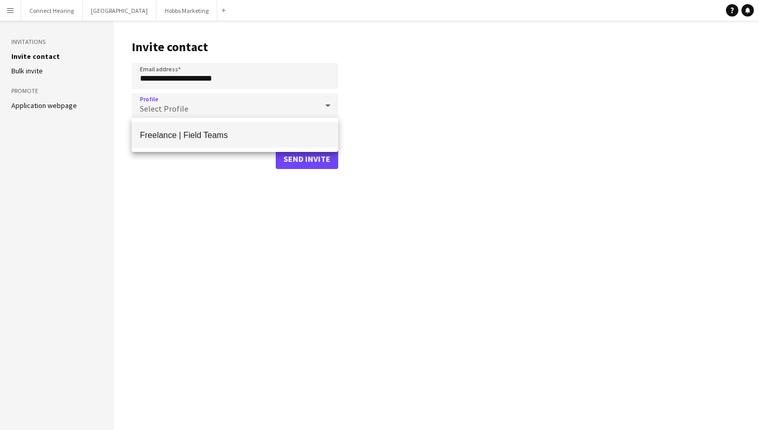
click at [175, 132] on span "Freelance | Field Teams" at bounding box center [235, 135] width 190 height 10
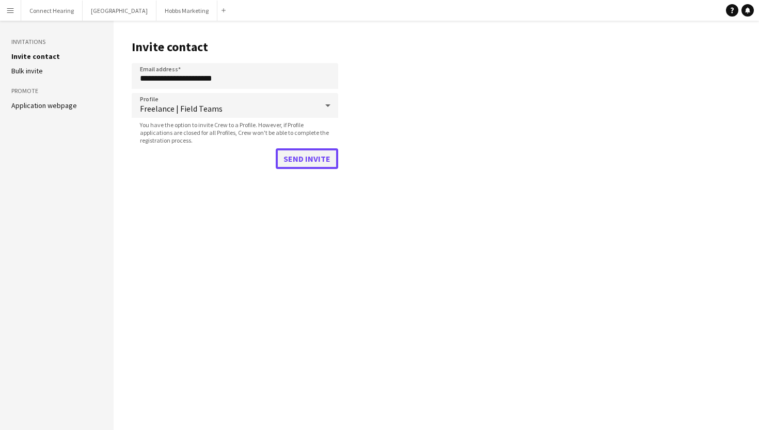
click at [318, 156] on button "Send invite" at bounding box center [307, 158] width 62 height 21
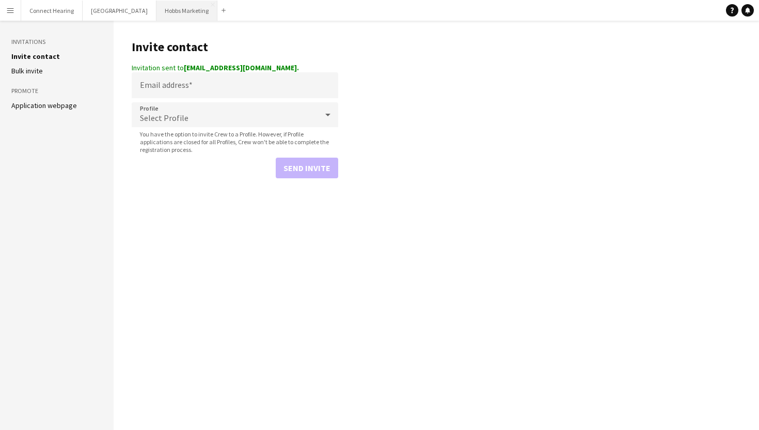
click at [162, 11] on button "Hobbs Marketing Close" at bounding box center [186, 11] width 61 height 20
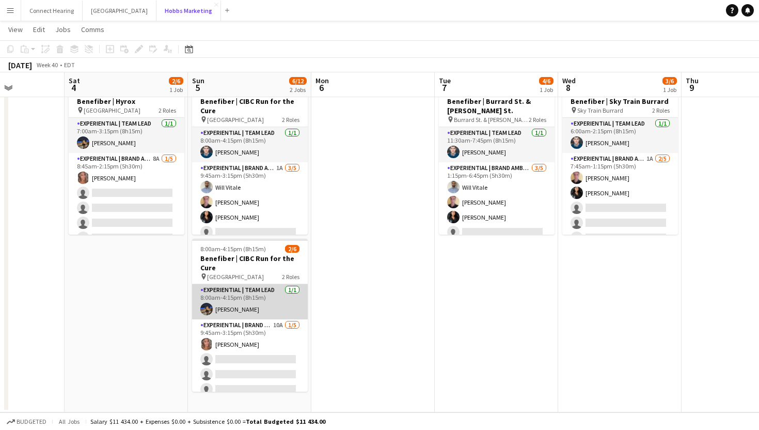
scroll to position [23, 0]
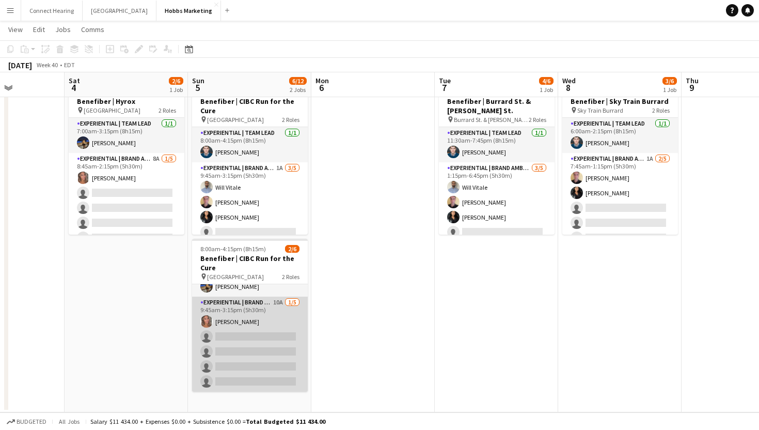
click at [244, 336] on app-card-role "Experiential | Brand Ambassador 10A 1/5 9:45am-3:15pm (5h30m) Danielle Hreljac …" at bounding box center [250, 343] width 116 height 95
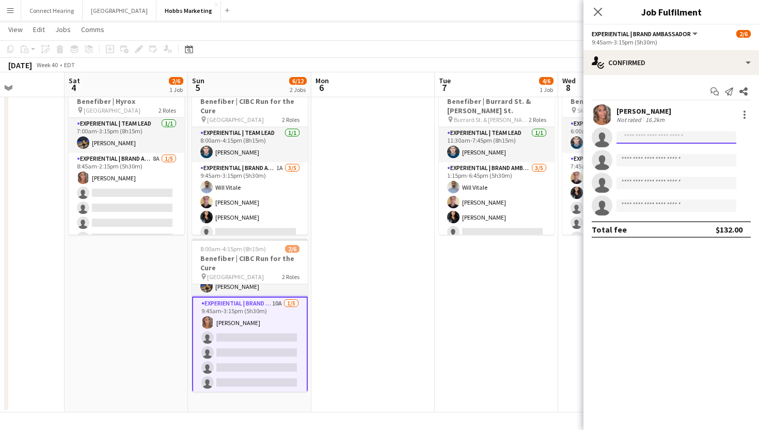
click at [667, 136] on input at bounding box center [676, 137] width 120 height 12
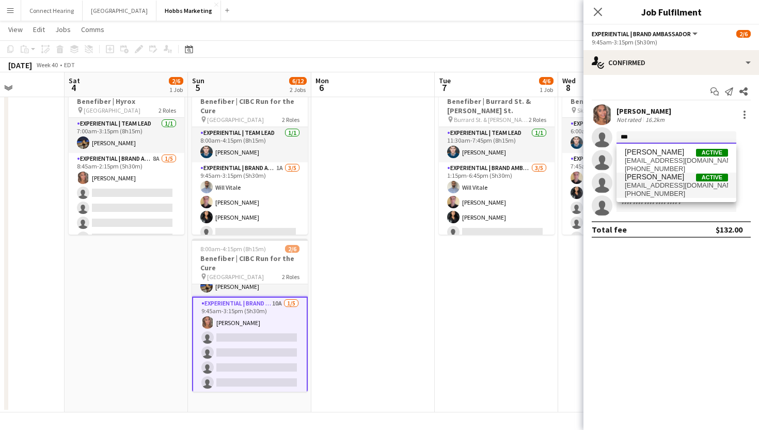
type input "***"
click at [683, 188] on span "shanshi1998@gmail.com" at bounding box center [676, 185] width 103 height 8
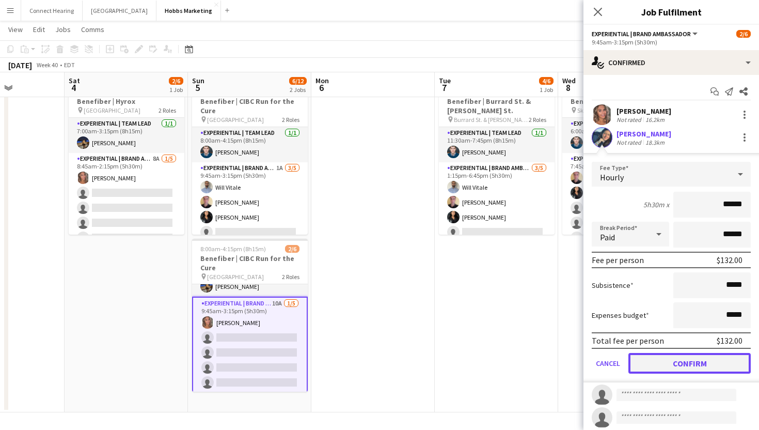
click at [661, 367] on button "Confirm" at bounding box center [689, 363] width 122 height 21
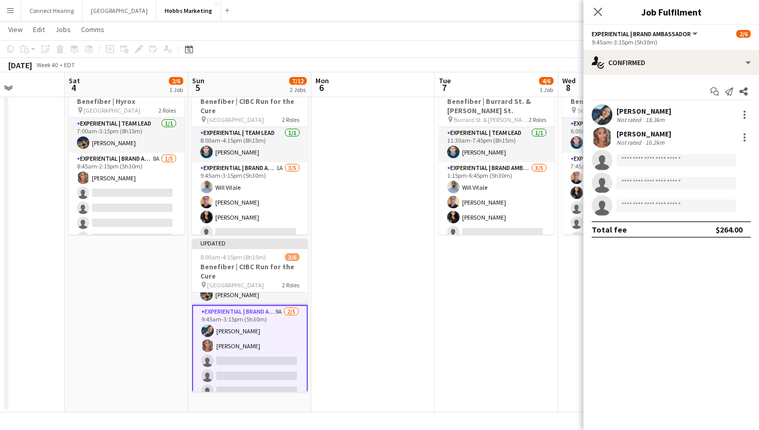
click at [419, 323] on app-date-cell at bounding box center [372, 244] width 123 height 335
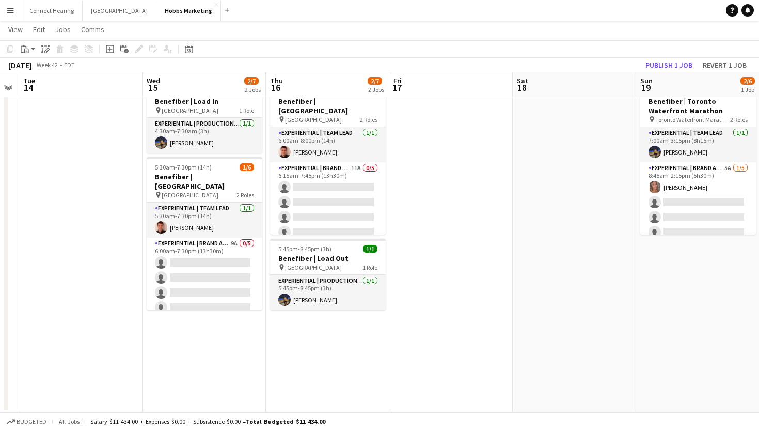
scroll to position [0, 221]
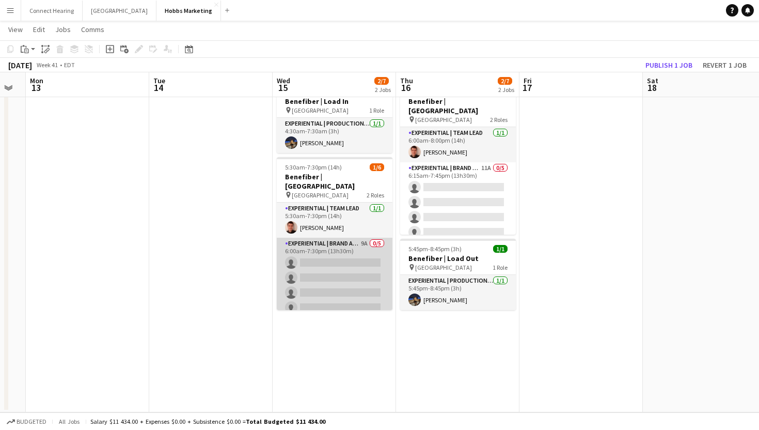
click at [352, 247] on app-card-role "Experiential | Brand Ambassador 9A 0/5 6:00am-7:30pm (13h30m) single-neutral-ac…" at bounding box center [335, 284] width 116 height 95
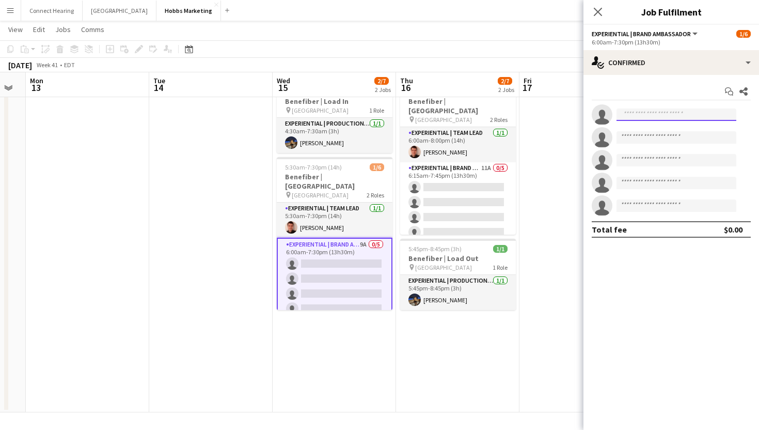
click at [659, 119] on input at bounding box center [676, 114] width 120 height 12
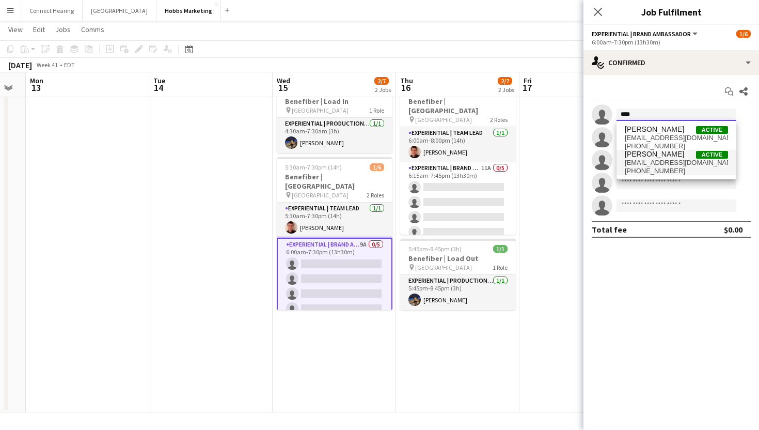
type input "****"
click at [655, 157] on span "Shubhanshi Sood" at bounding box center [654, 154] width 59 height 9
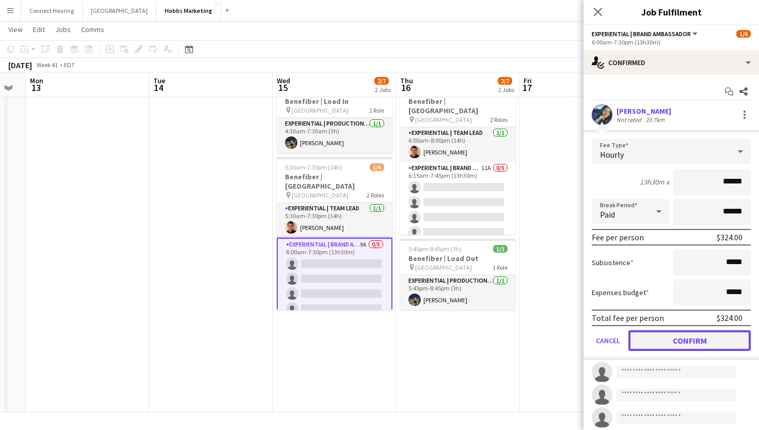
click at [659, 343] on button "Confirm" at bounding box center [689, 340] width 122 height 21
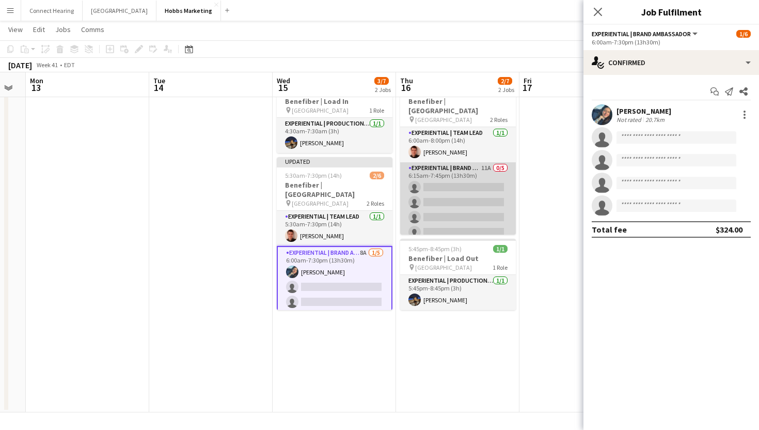
click at [435, 177] on app-card-role "Experiential | Brand Ambassador 11A 0/5 6:15am-7:45pm (13h30m) single-neutral-a…" at bounding box center [458, 209] width 116 height 95
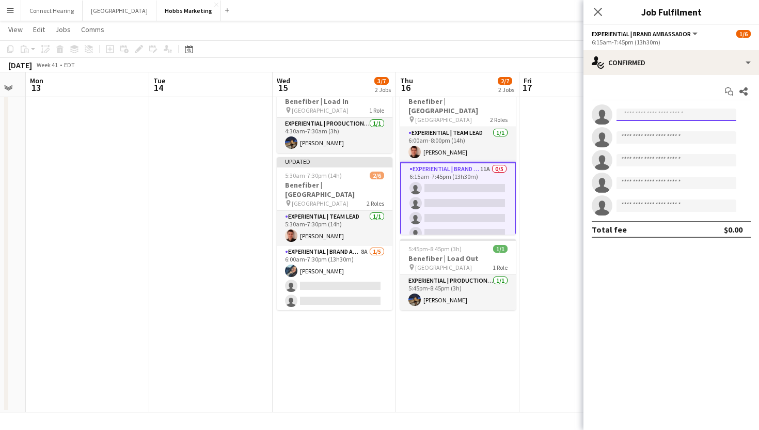
click at [676, 113] on input at bounding box center [676, 114] width 120 height 12
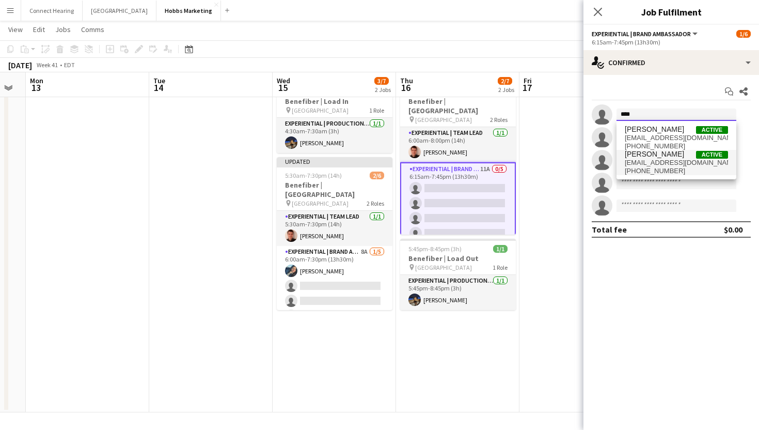
type input "****"
click at [664, 161] on span "shanshi1998@gmail.com" at bounding box center [676, 162] width 103 height 8
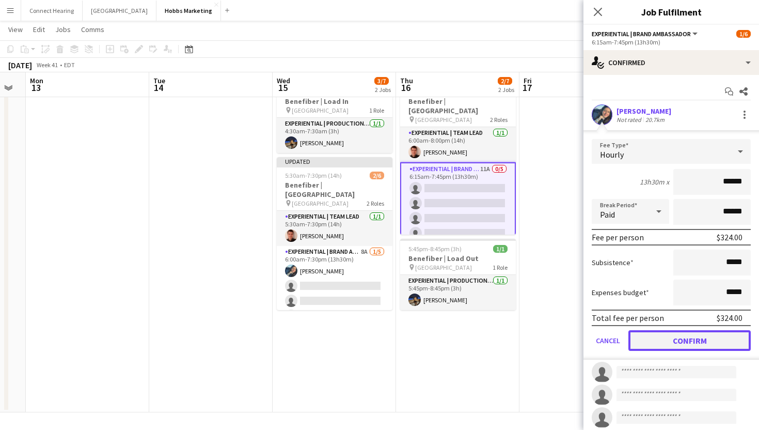
click at [651, 340] on button "Confirm" at bounding box center [689, 340] width 122 height 21
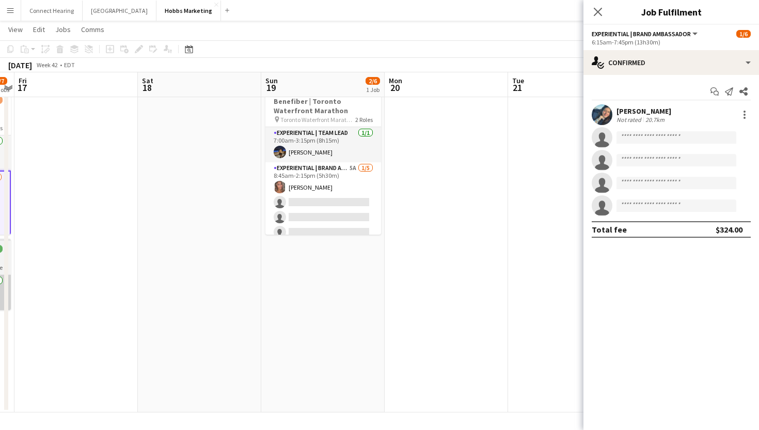
scroll to position [0, 513]
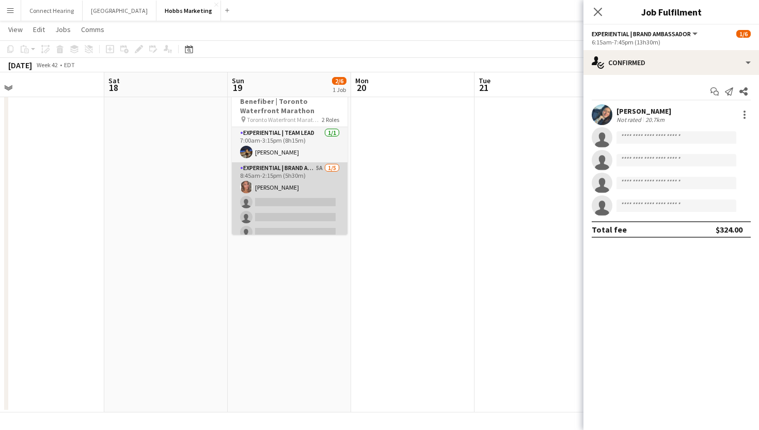
click at [275, 205] on app-card-role "Experiential | Brand Ambassador 5A 1/5 8:45am-2:15pm (5h30m) Danielle Hreljac s…" at bounding box center [290, 209] width 116 height 95
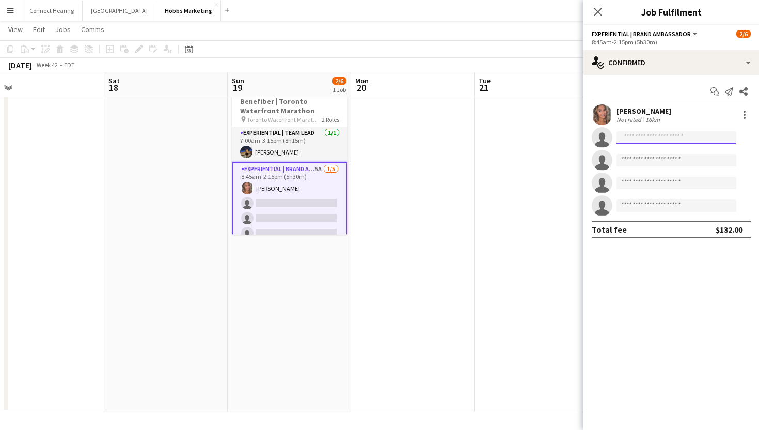
click at [663, 140] on input at bounding box center [676, 137] width 120 height 12
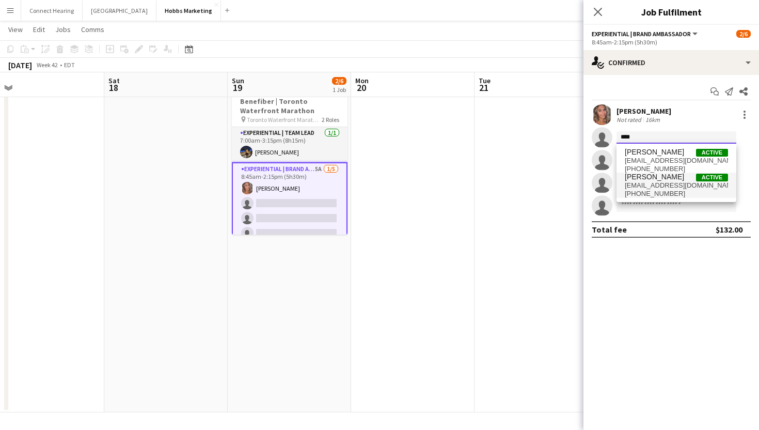
type input "****"
click at [652, 178] on span "Shubhanshi Sood" at bounding box center [654, 176] width 59 height 9
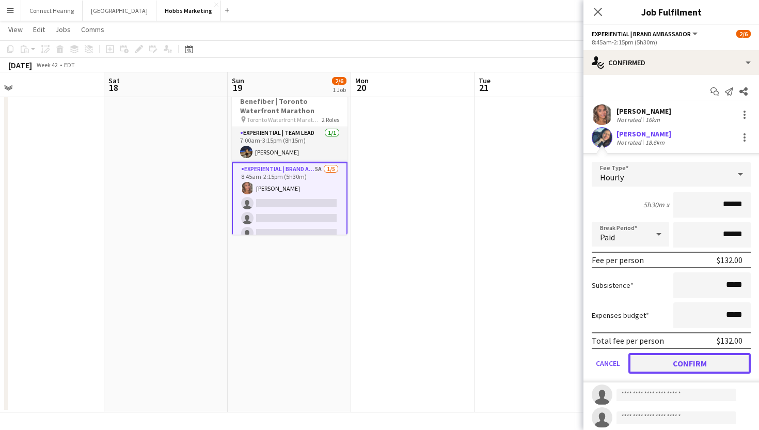
click at [642, 364] on button "Confirm" at bounding box center [689, 363] width 122 height 21
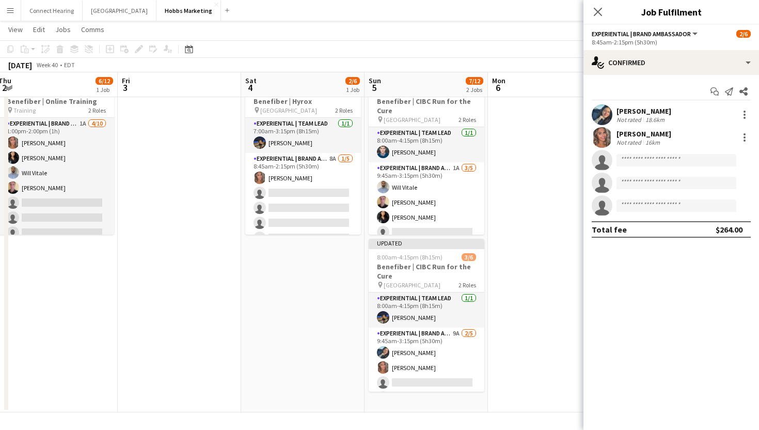
scroll to position [0, 433]
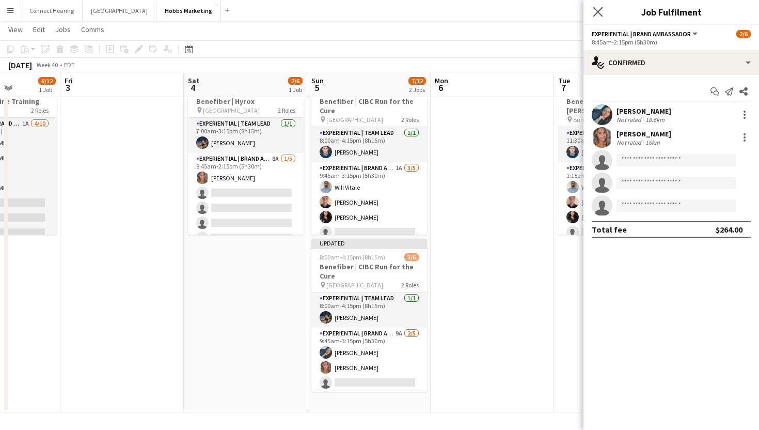
click at [602, 9] on app-icon "Close pop-in" at bounding box center [598, 12] width 15 height 15
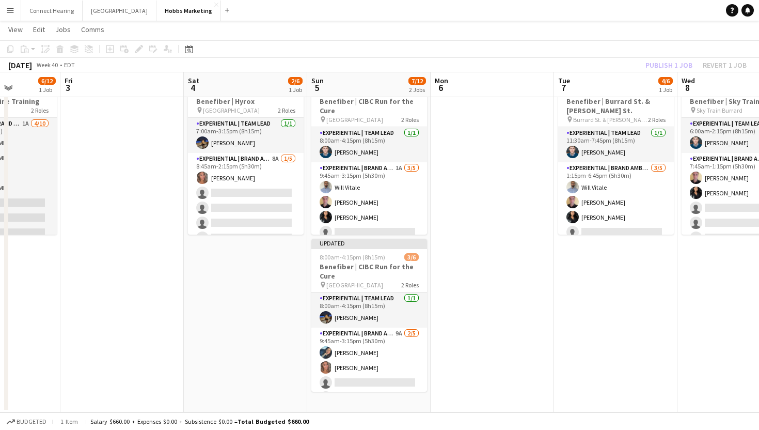
click at [671, 64] on div "Publish 1 job Revert 1 job" at bounding box center [696, 64] width 126 height 13
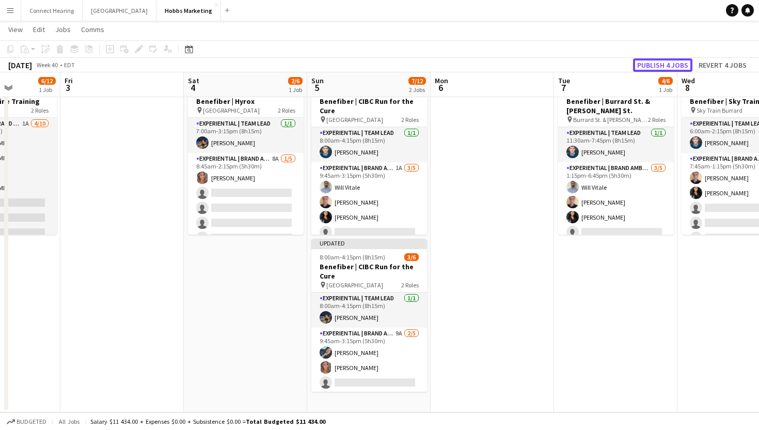
click at [671, 64] on button "Publish 4 jobs" at bounding box center [662, 64] width 59 height 13
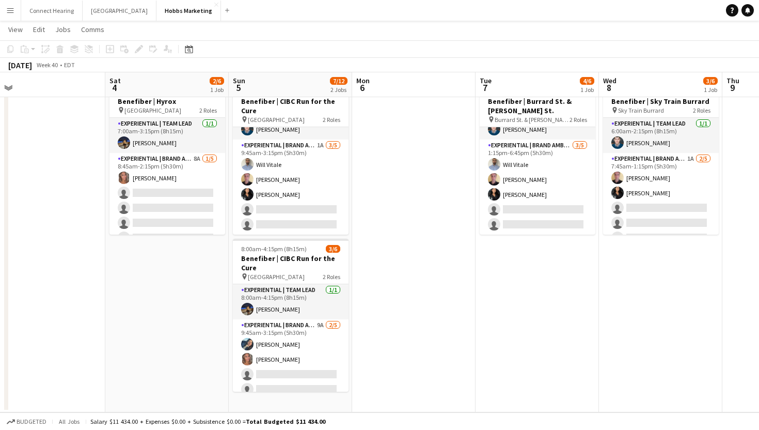
scroll to position [0, 257]
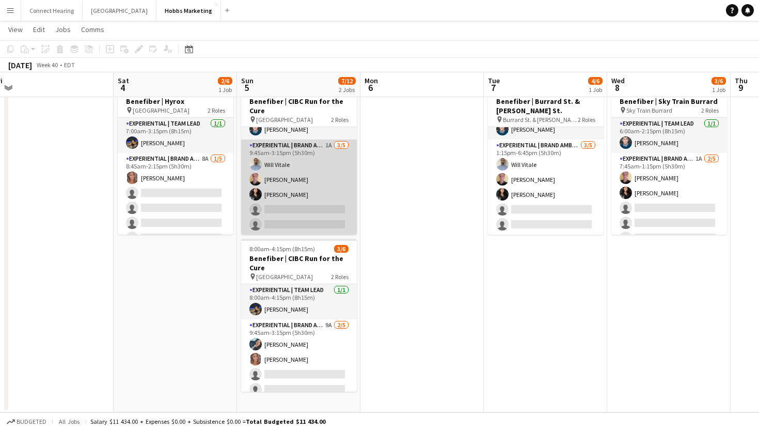
click at [287, 208] on app-card-role "Experiential | Brand Ambassador 1A 3/5 9:45am-3:15pm (5h30m) Will Vitale Adam A…" at bounding box center [299, 186] width 116 height 95
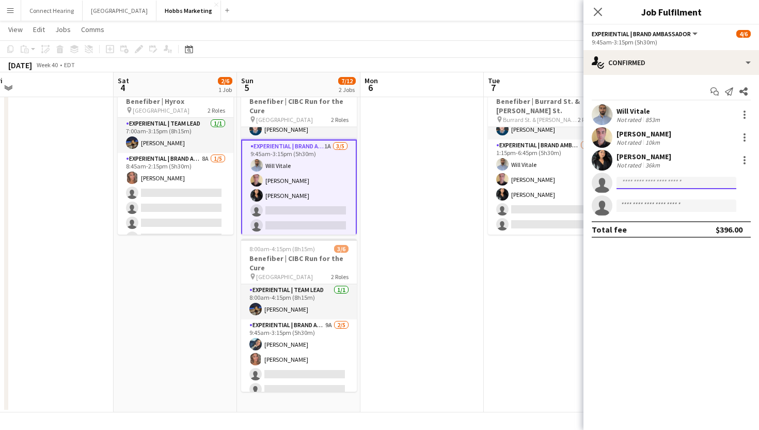
click at [643, 188] on input at bounding box center [676, 183] width 120 height 12
type input "****"
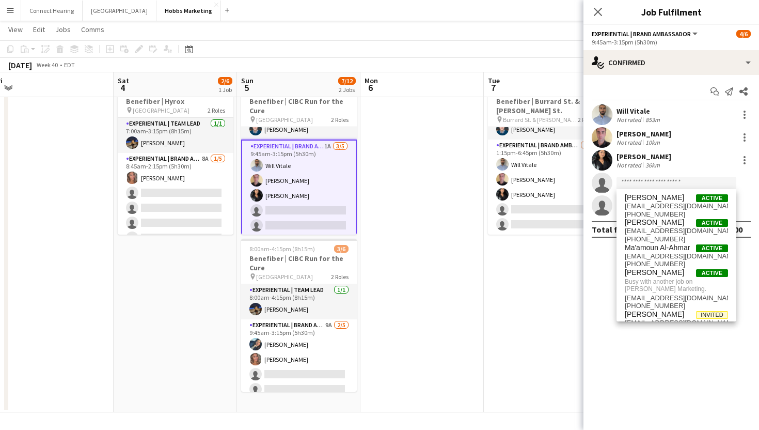
click at [453, 292] on app-date-cell at bounding box center [421, 244] width 123 height 335
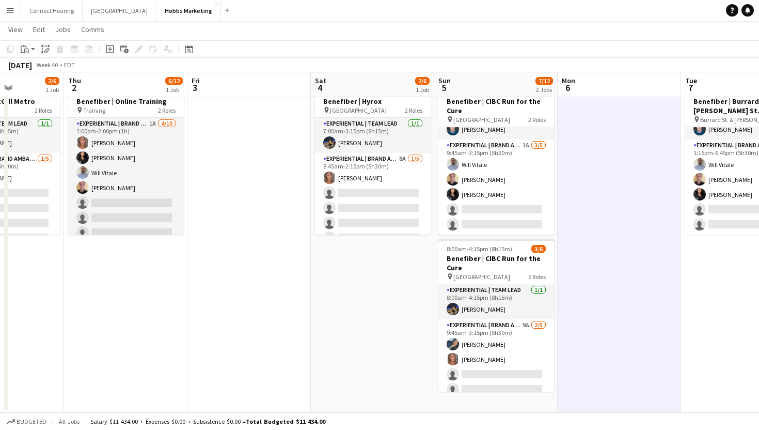
scroll to position [0, 286]
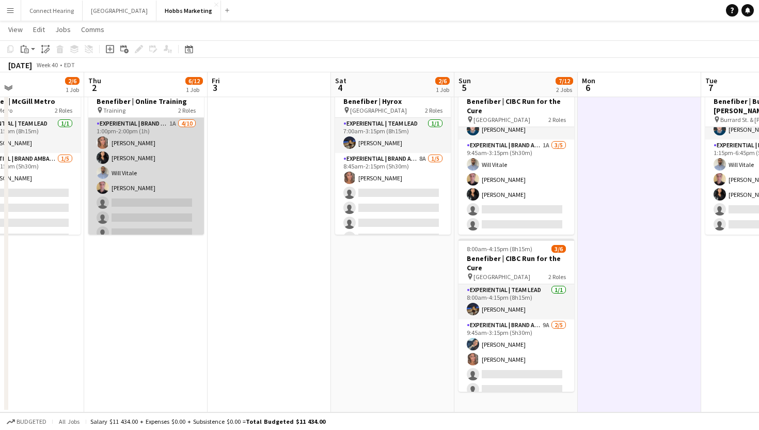
click at [159, 201] on app-card-role "Experiential | Brand Ambassador 1A 4/10 1:00pm-2:00pm (1h) Danielle Hreljac Yvo…" at bounding box center [146, 203] width 116 height 170
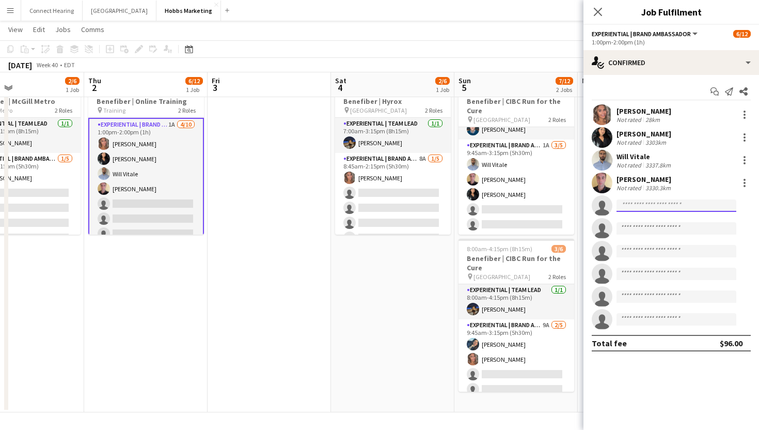
click at [671, 204] on input at bounding box center [676, 205] width 120 height 12
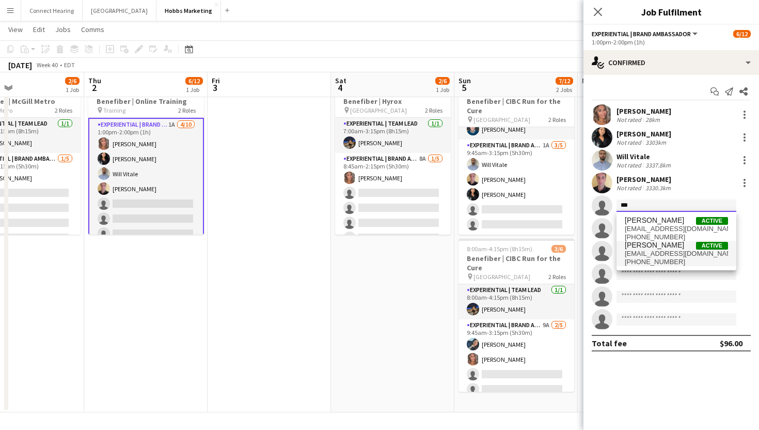
type input "***"
click at [670, 249] on span "shanshi1998@gmail.com" at bounding box center [676, 253] width 103 height 8
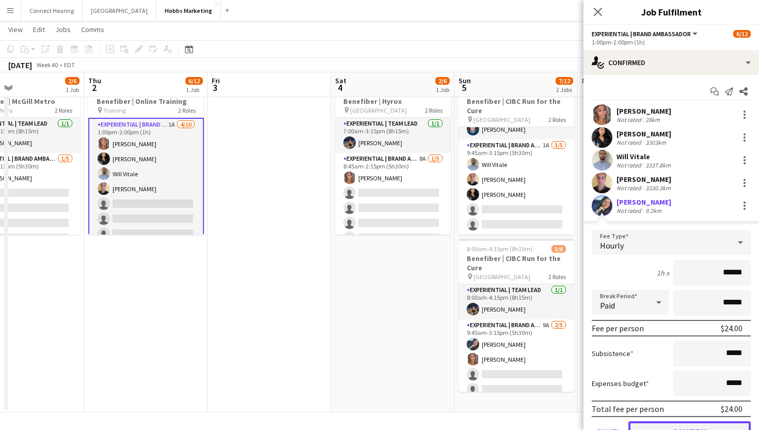
click at [662, 424] on button "Confirm" at bounding box center [689, 431] width 122 height 21
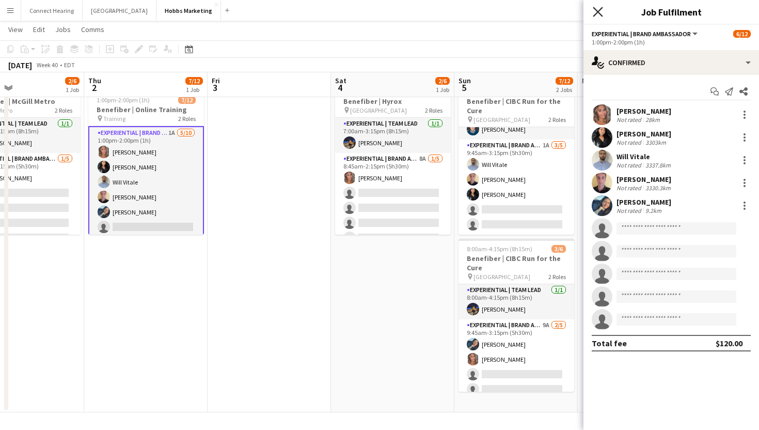
click at [596, 10] on icon at bounding box center [598, 12] width 10 height 10
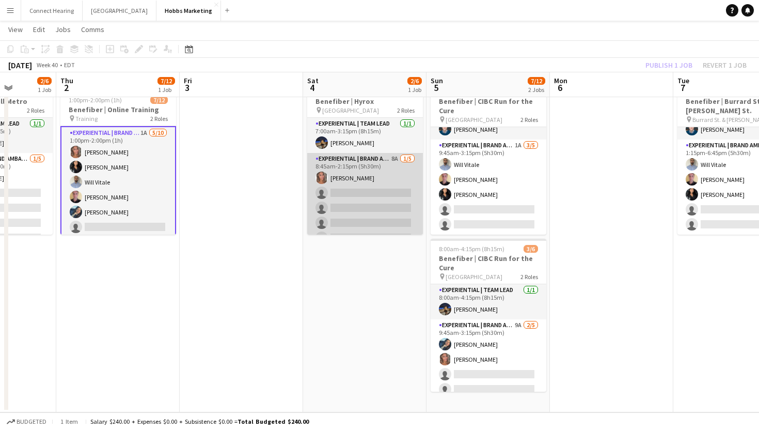
scroll to position [13, 0]
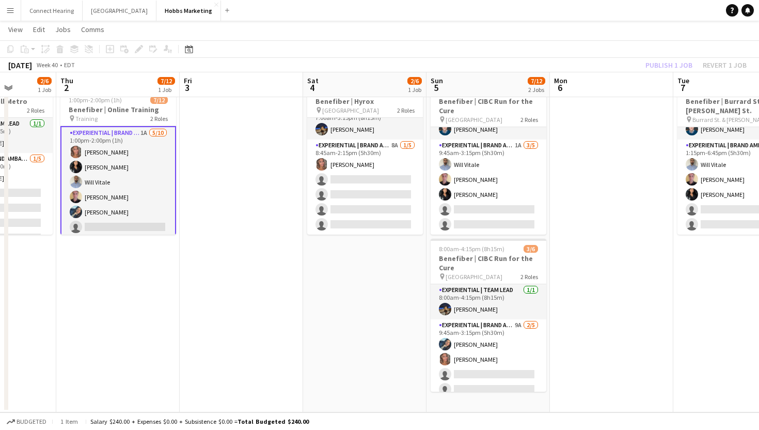
click at [659, 62] on div "Publish 1 job Revert 1 job" at bounding box center [696, 64] width 126 height 13
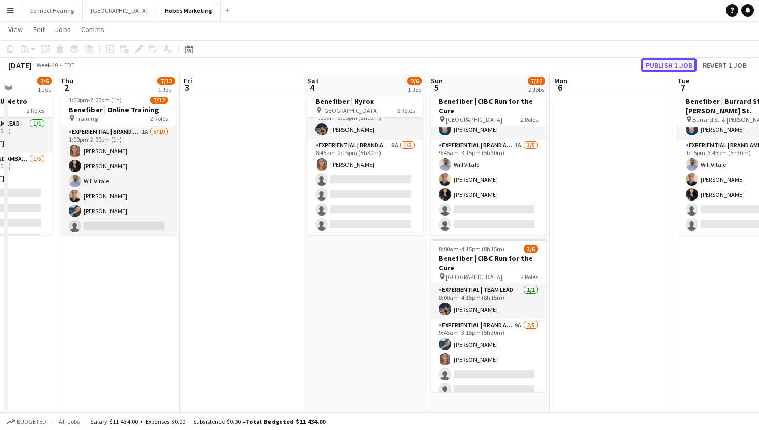
click at [659, 67] on button "Publish 1 job" at bounding box center [668, 64] width 55 height 13
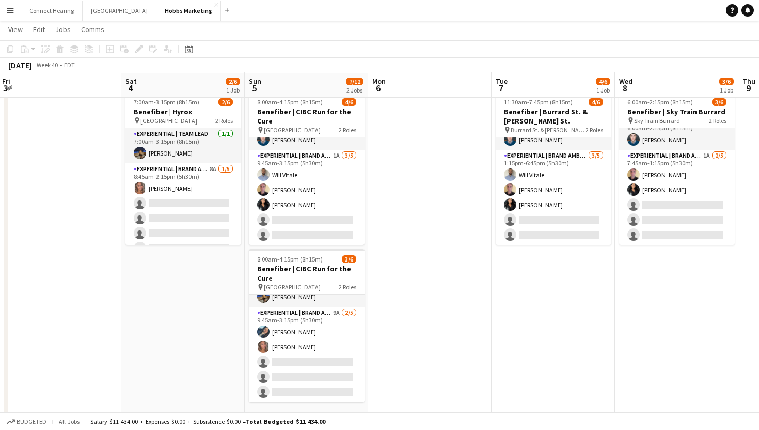
scroll to position [30, 0]
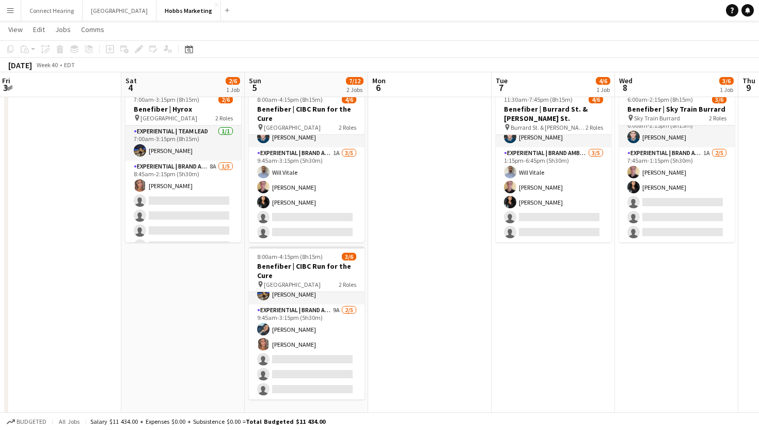
click at [14, 10] on button "Menu" at bounding box center [10, 10] width 21 height 21
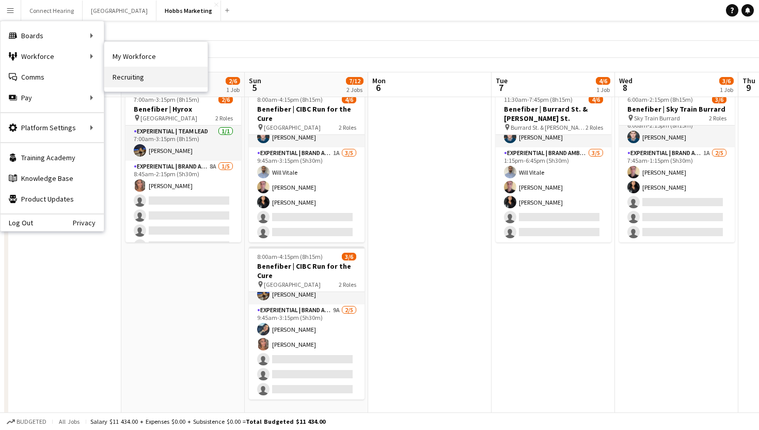
click at [133, 74] on link "Recruiting" at bounding box center [155, 77] width 103 height 21
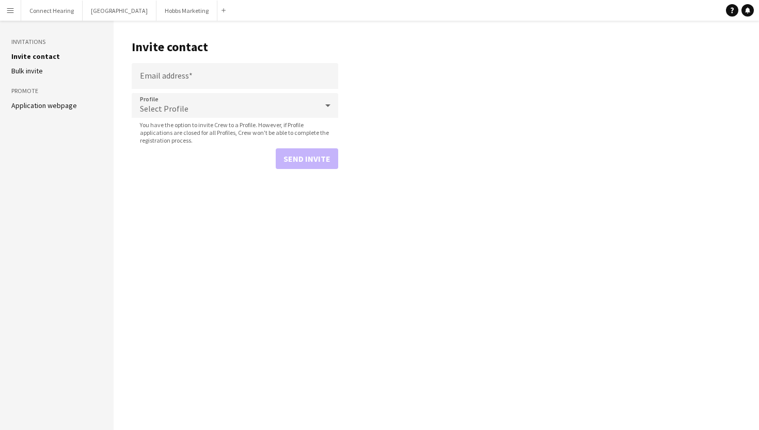
click at [6, 10] on app-icon "Menu" at bounding box center [10, 10] width 8 height 8
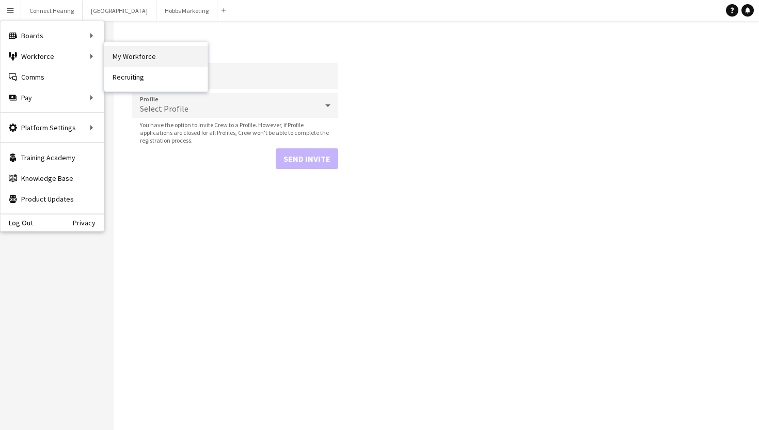
click at [135, 60] on link "My Workforce" at bounding box center [155, 56] width 103 height 21
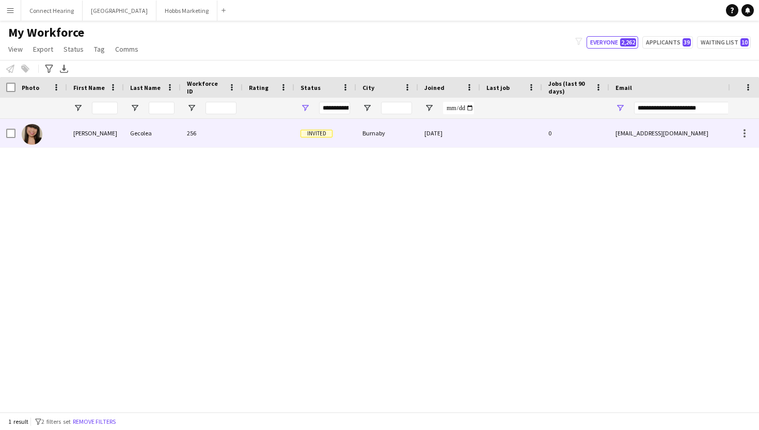
click at [277, 136] on div at bounding box center [269, 133] width 52 height 28
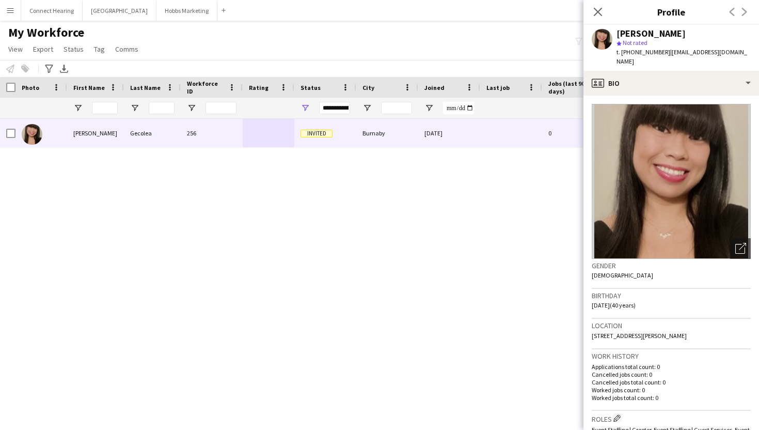
click at [483, 209] on div "Kate Gecolea 256 Invited Burnaby 09-22-2025 0 kategecolea@hotmail.com +647-621-…" at bounding box center [364, 265] width 728 height 293
click at [457, 170] on div "Kate Gecolea 256 Invited Burnaby 09-22-2025 0 kategecolea@hotmail.com +647-621-…" at bounding box center [364, 265] width 728 height 293
click at [599, 13] on icon at bounding box center [598, 12] width 10 height 10
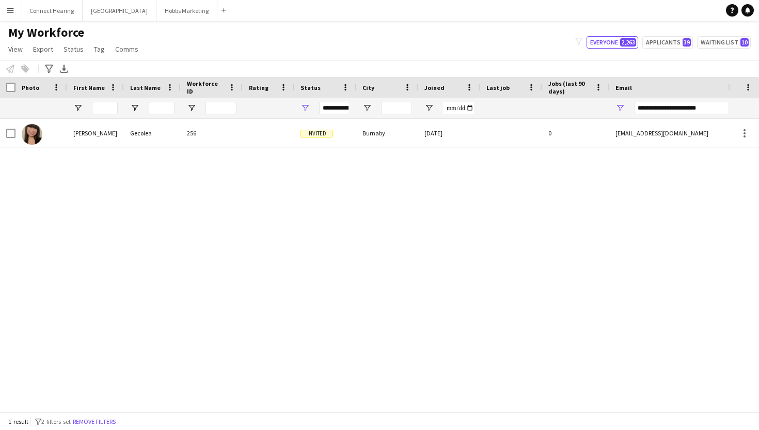
click at [6, 13] on app-icon "Menu" at bounding box center [10, 10] width 8 height 8
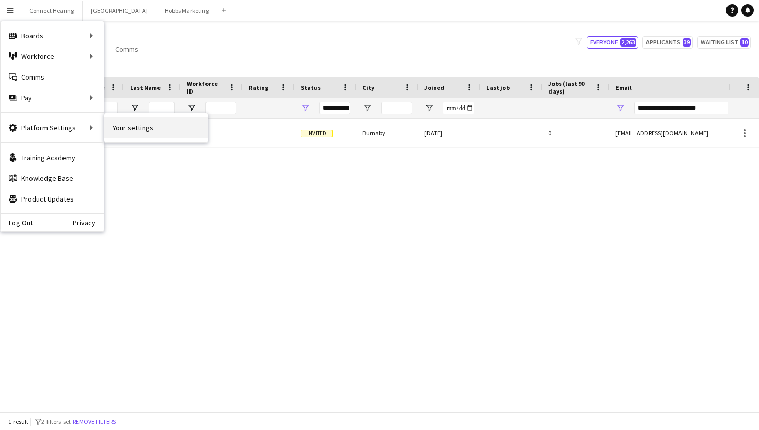
click at [120, 129] on link "Your settings" at bounding box center [155, 127] width 103 height 21
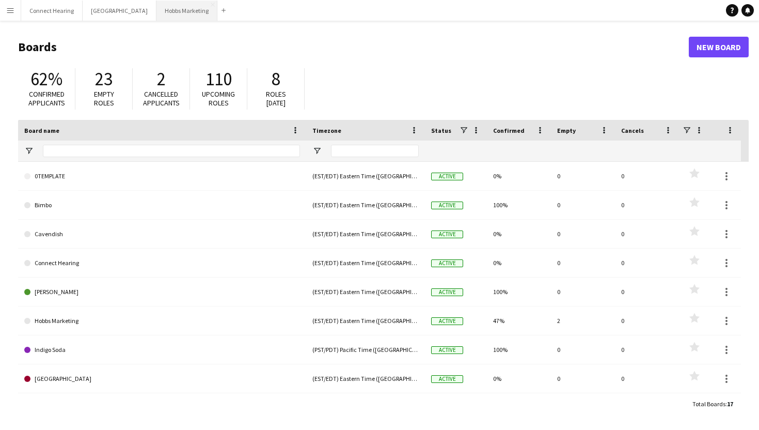
click at [156, 9] on button "[PERSON_NAME] Marketing Close" at bounding box center [186, 11] width 61 height 20
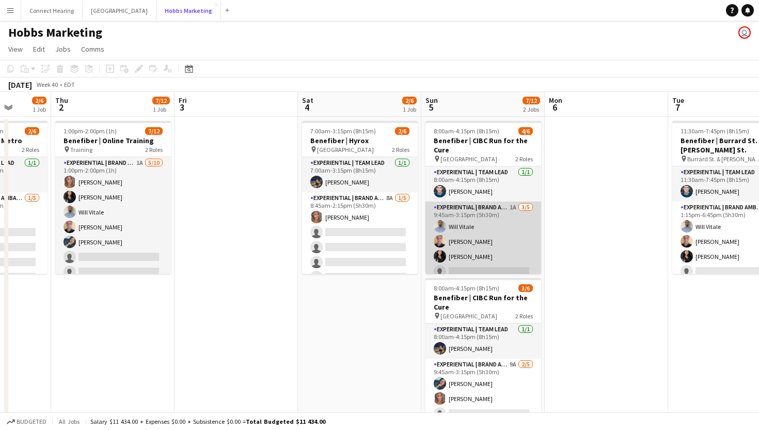
scroll to position [0, 353]
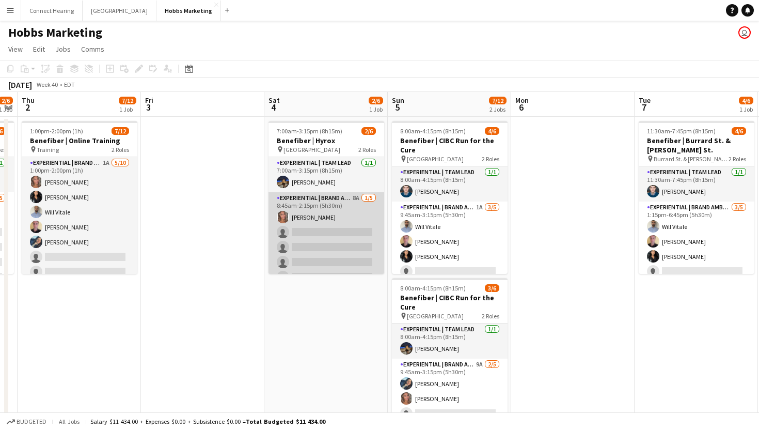
click at [358, 250] on app-card-role "Experiential | Brand Ambassador 8A 1/5 8:45am-2:15pm (5h30m) Danielle Hreljac s…" at bounding box center [326, 239] width 116 height 95
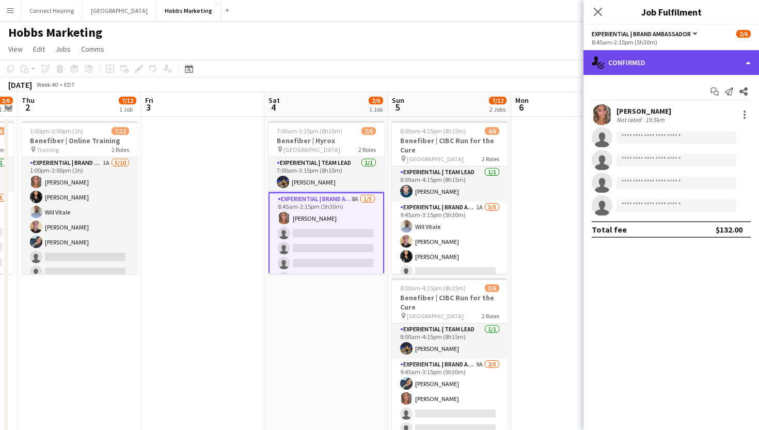
click at [712, 63] on div "single-neutral-actions-check-2 Confirmed" at bounding box center [671, 62] width 176 height 25
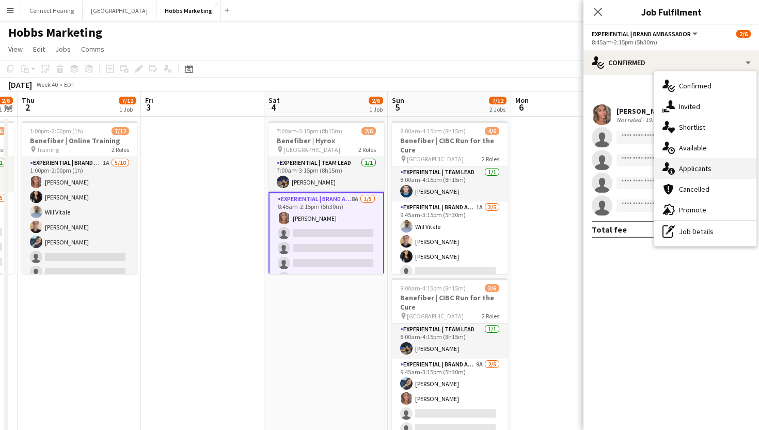
click at [697, 164] on span "Applicants" at bounding box center [695, 168] width 33 height 9
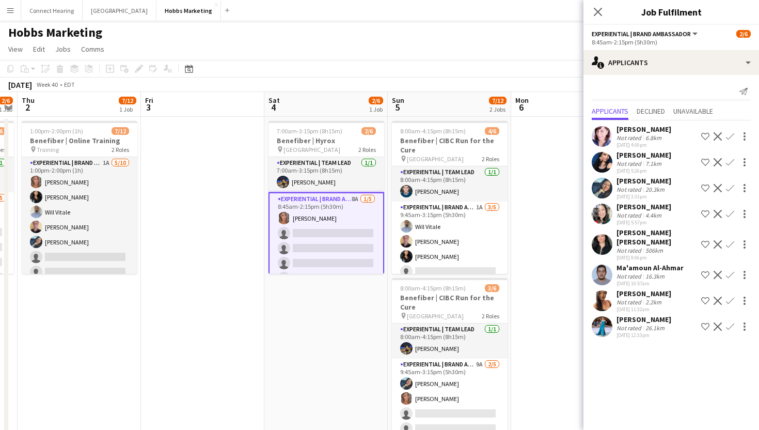
click at [610, 36] on span "Experiential | Brand Ambassador" at bounding box center [641, 34] width 99 height 8
click at [567, 45] on app-page-menu "View Day view expanded Day view collapsed Month view Date picker Jump to today …" at bounding box center [379, 50] width 759 height 20
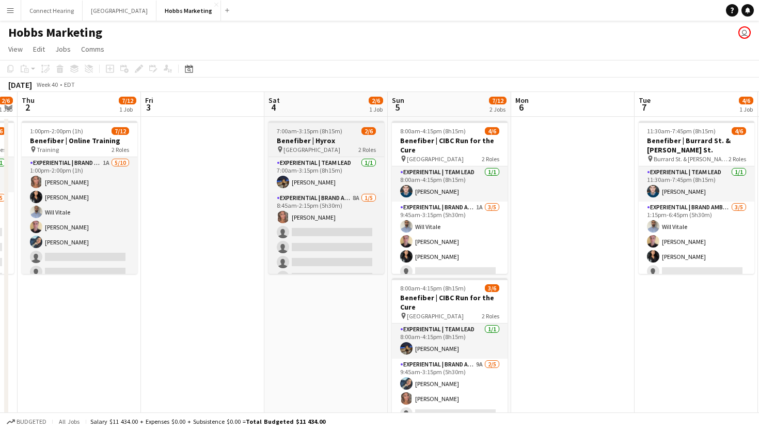
click at [316, 131] on span "7:00am-3:15pm (8h15m)" at bounding box center [310, 131] width 66 height 8
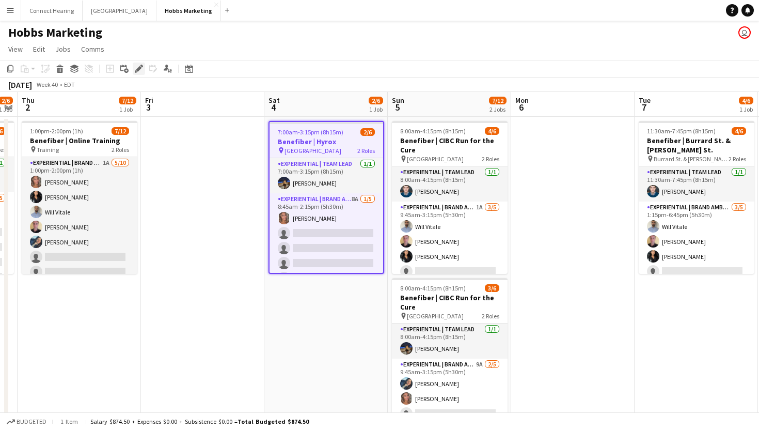
click at [135, 68] on icon "Edit" at bounding box center [139, 69] width 8 height 8
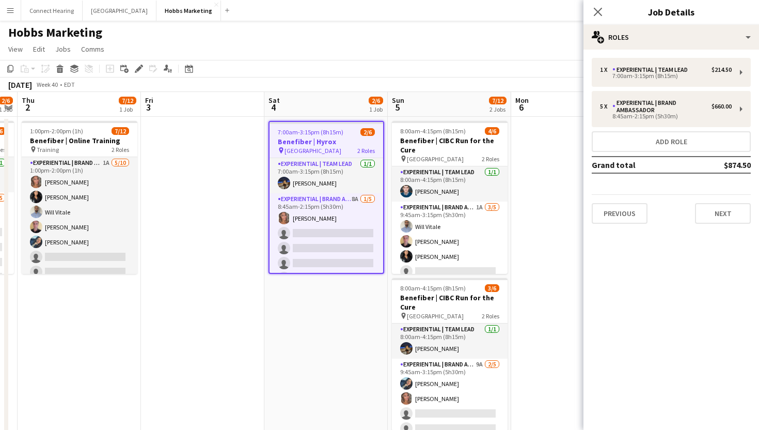
click at [723, 196] on div "Previous Next" at bounding box center [671, 208] width 159 height 29
click at [723, 211] on button "Next" at bounding box center [723, 213] width 56 height 21
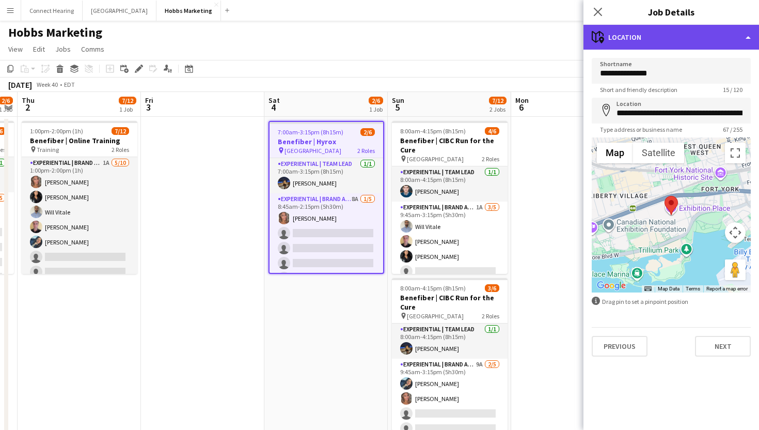
click at [701, 42] on div "maps-pin-1 Location" at bounding box center [671, 37] width 176 height 25
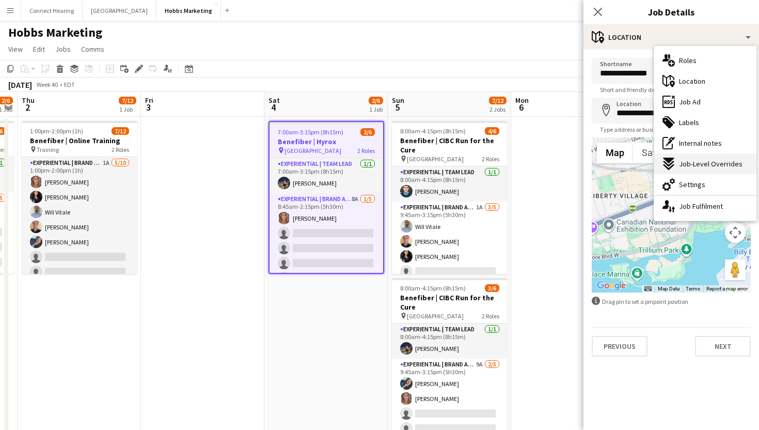
click at [704, 168] on span "Job-Level Overrides" at bounding box center [711, 163] width 64 height 9
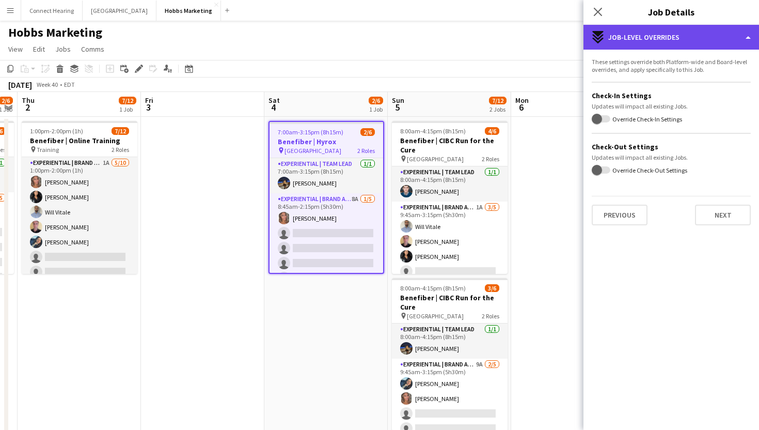
click at [685, 42] on div "expand-all-down Job-Level Overrides" at bounding box center [671, 37] width 176 height 25
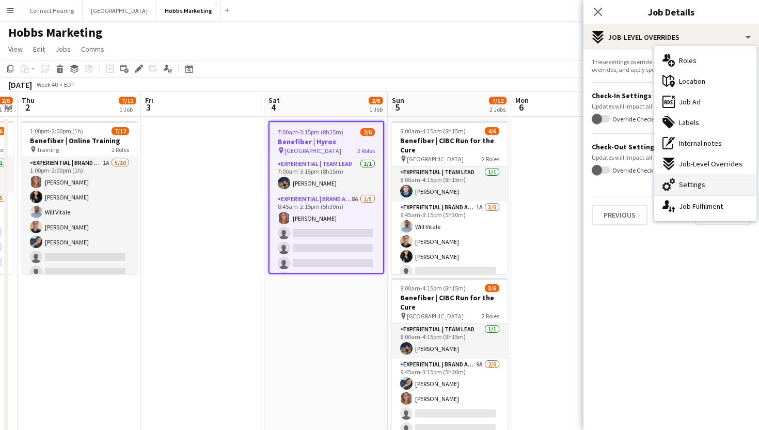
click at [687, 179] on div "cog-double-3 Settings" at bounding box center [705, 184] width 102 height 21
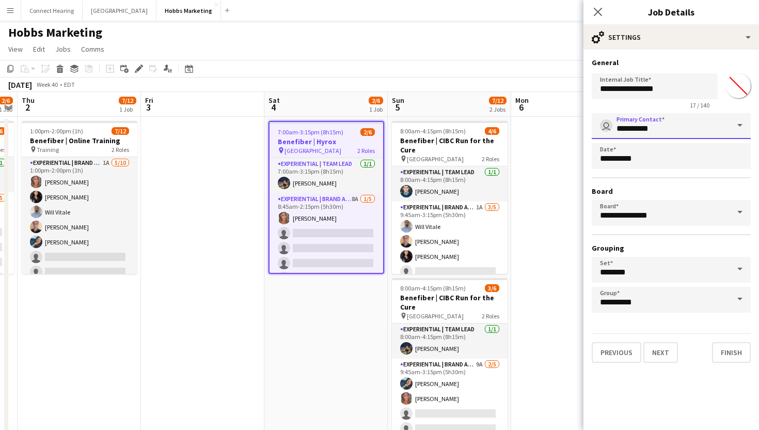
click at [681, 129] on input "**********" at bounding box center [671, 126] width 159 height 26
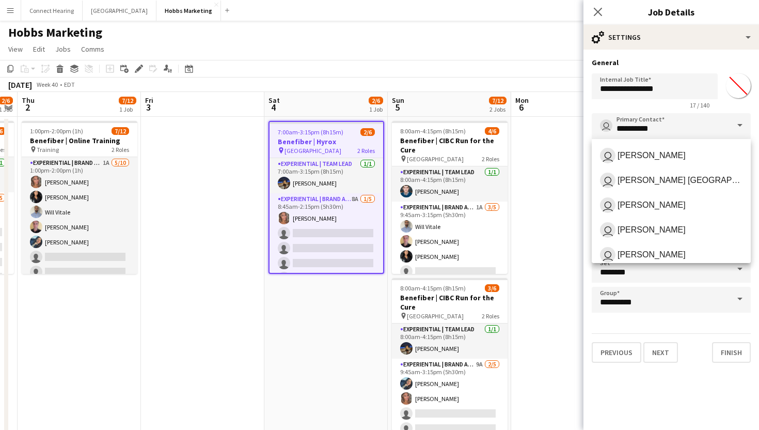
click at [741, 128] on span at bounding box center [740, 125] width 22 height 25
click at [671, 327] on form "**********" at bounding box center [671, 210] width 176 height 305
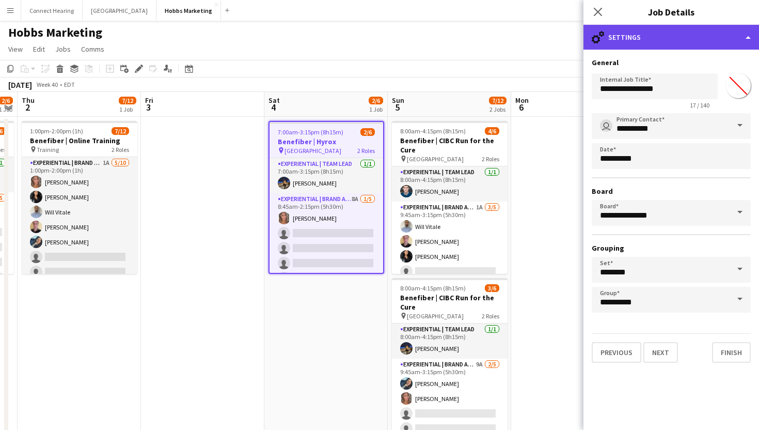
click at [647, 38] on div "cog-double-3 Settings" at bounding box center [671, 37] width 176 height 25
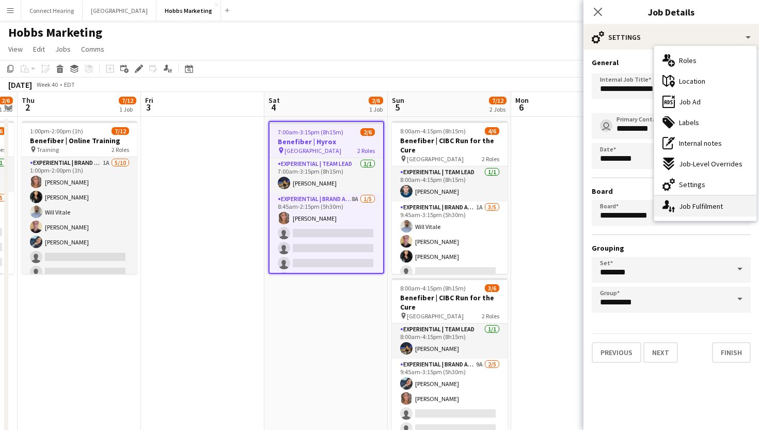
click at [716, 202] on div "single-neutral-actions-up-down Job Fulfilment" at bounding box center [705, 206] width 102 height 21
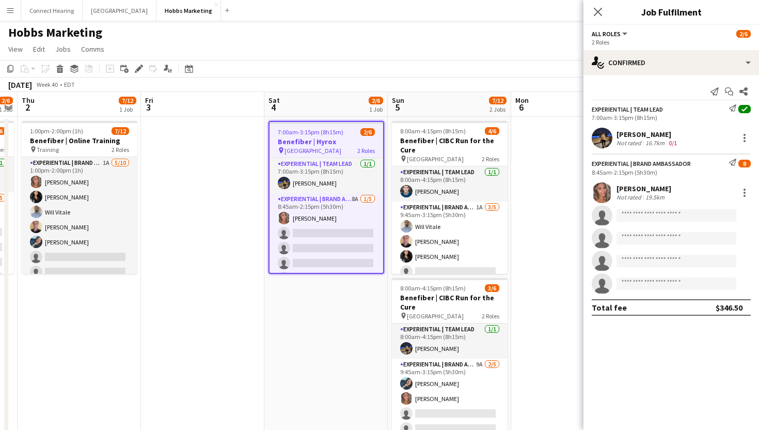
click at [628, 33] on button "All roles" at bounding box center [610, 34] width 37 height 8
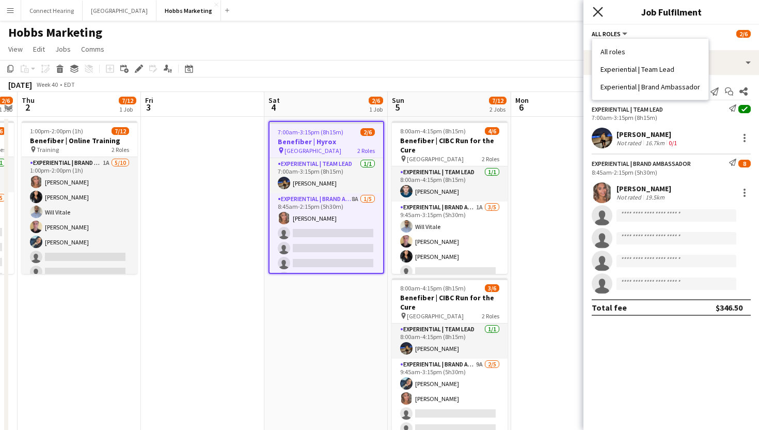
click at [600, 9] on icon at bounding box center [598, 12] width 10 height 10
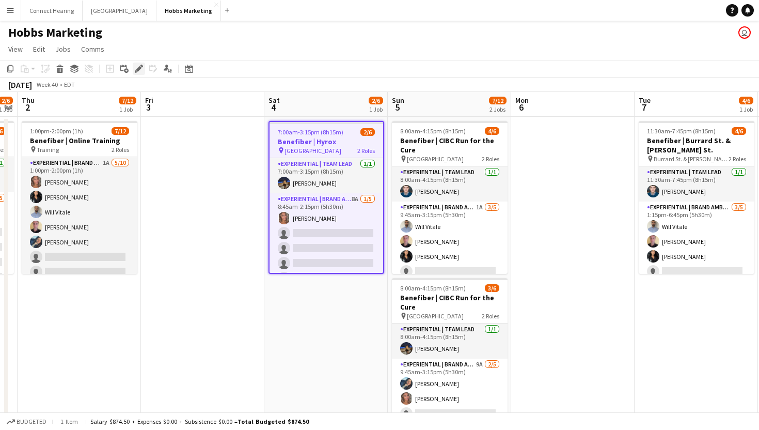
click at [138, 72] on icon "Edit" at bounding box center [139, 69] width 8 height 8
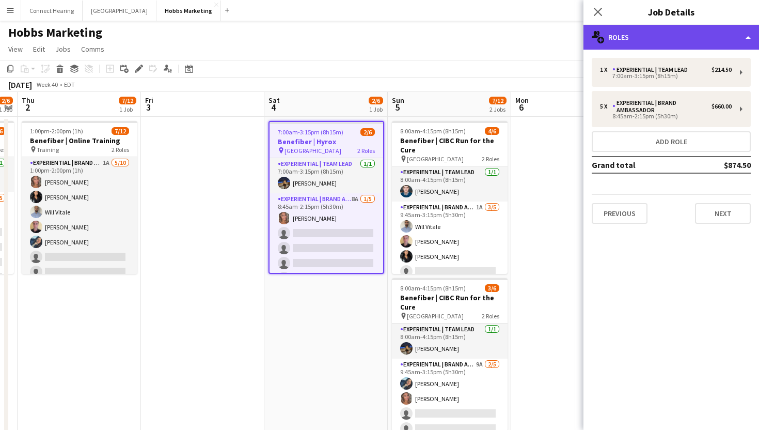
click at [669, 43] on div "multiple-users-add Roles" at bounding box center [671, 37] width 176 height 25
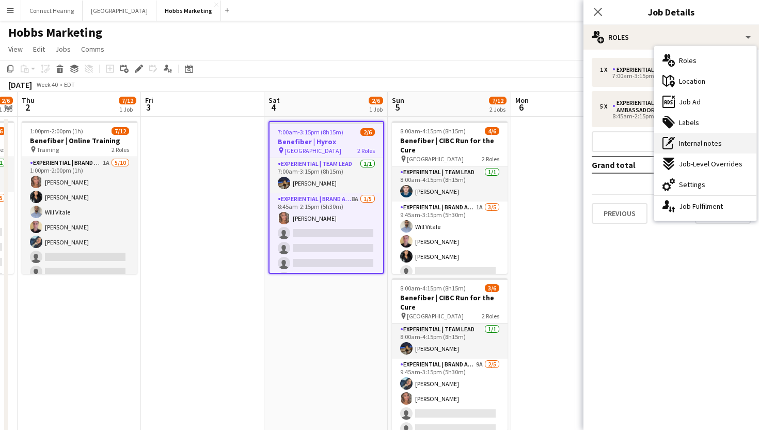
click at [691, 137] on div "pen-write Internal notes" at bounding box center [705, 143] width 102 height 21
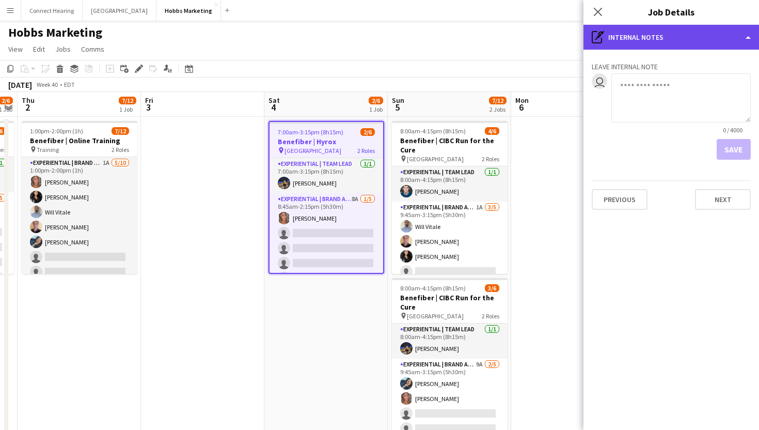
click at [659, 38] on div "pen-write Internal notes" at bounding box center [671, 37] width 176 height 25
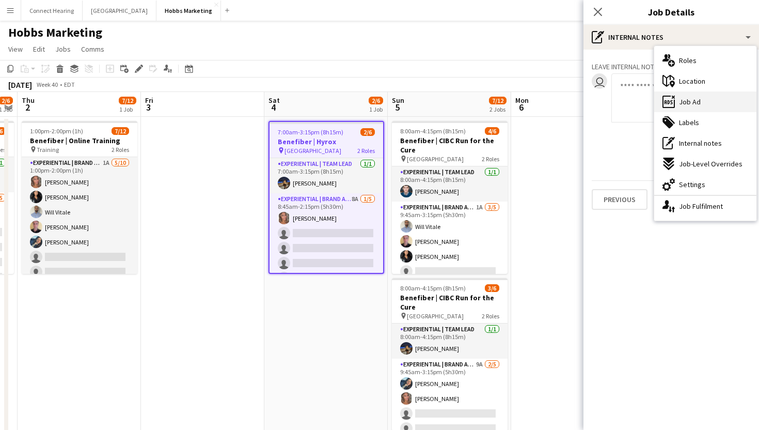
click at [677, 107] on div "ads-window Job Ad" at bounding box center [705, 101] width 102 height 21
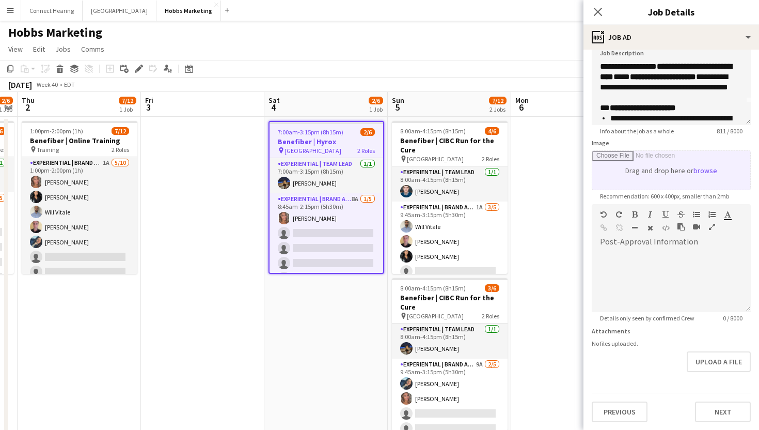
scroll to position [0, 0]
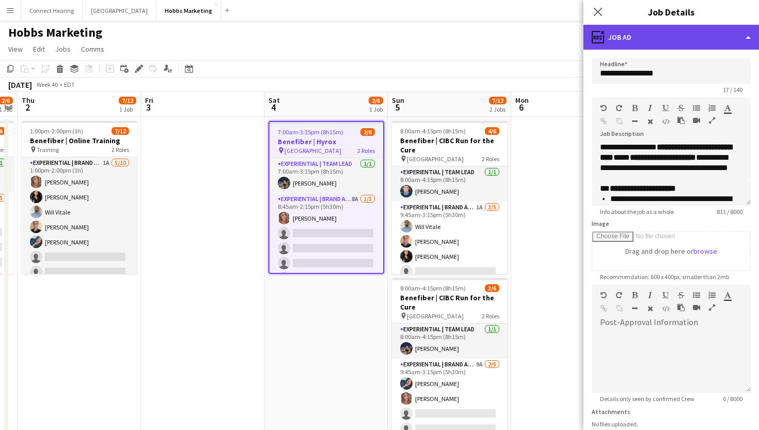
click at [648, 44] on div "ads-window Job Ad" at bounding box center [671, 37] width 176 height 25
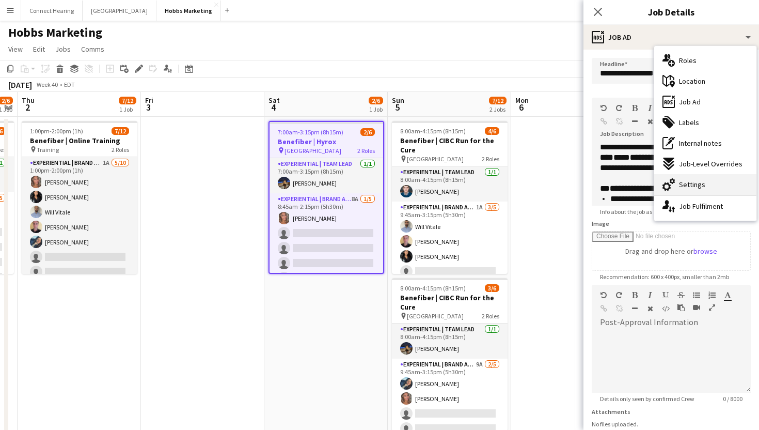
click at [692, 184] on span "Settings" at bounding box center [692, 184] width 26 height 9
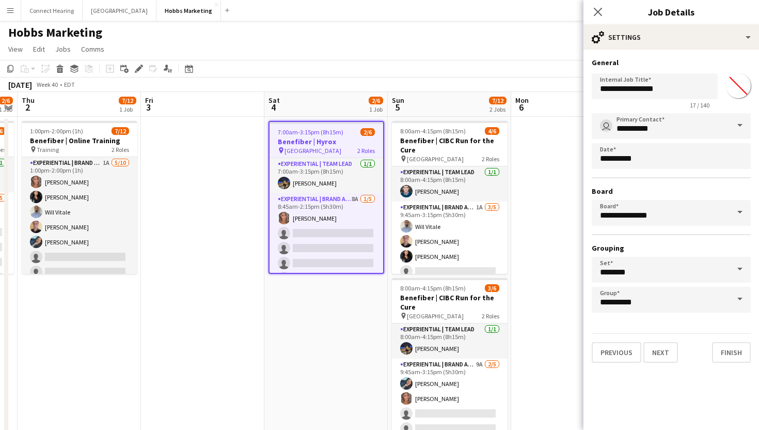
click at [431, 67] on app-toolbar "Copy Paste Paste Command V Paste with crew Command Shift V Paste linked Job Del…" at bounding box center [379, 69] width 759 height 18
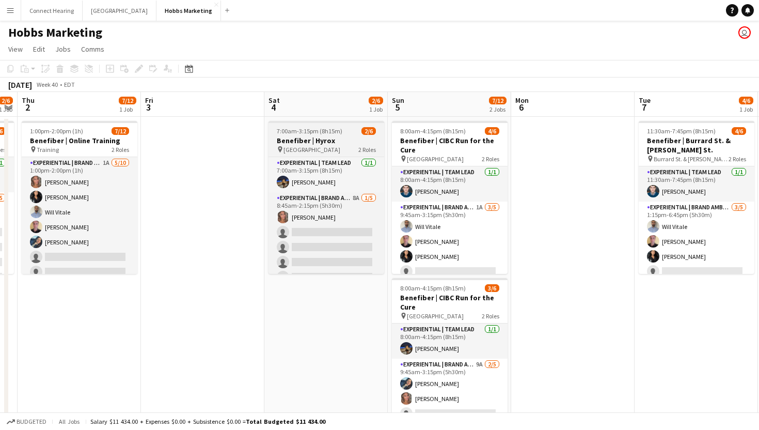
click at [338, 140] on h3 "Benefiber | Hyrox" at bounding box center [326, 140] width 116 height 9
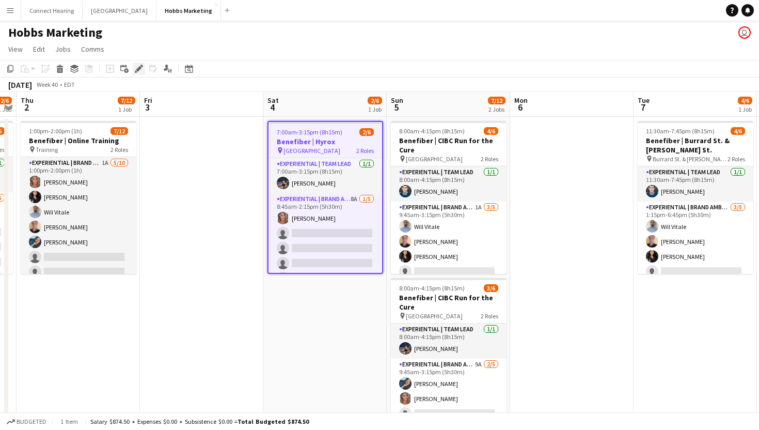
click at [137, 68] on icon "Edit" at bounding box center [139, 69] width 8 height 8
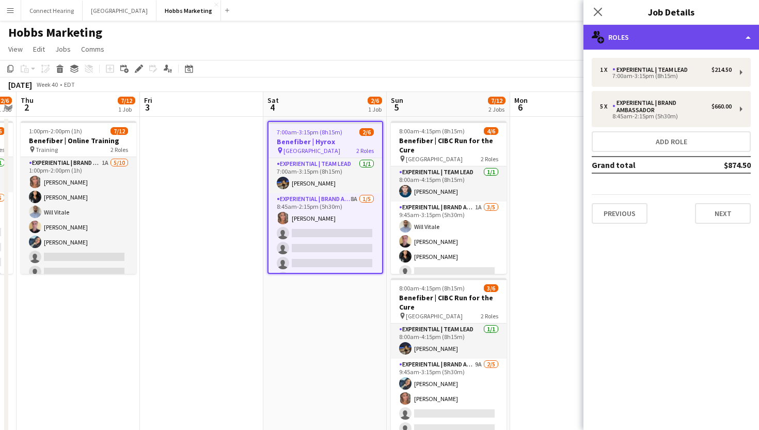
click at [665, 40] on div "multiple-users-add Roles" at bounding box center [671, 37] width 176 height 25
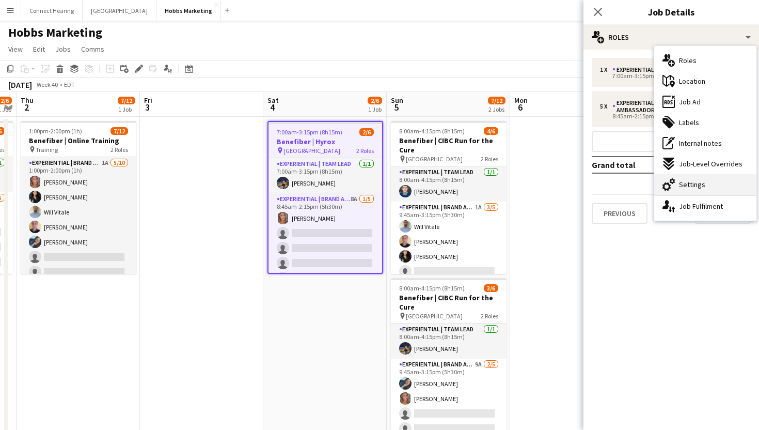
click at [705, 179] on div "cog-double-3 Settings" at bounding box center [705, 184] width 102 height 21
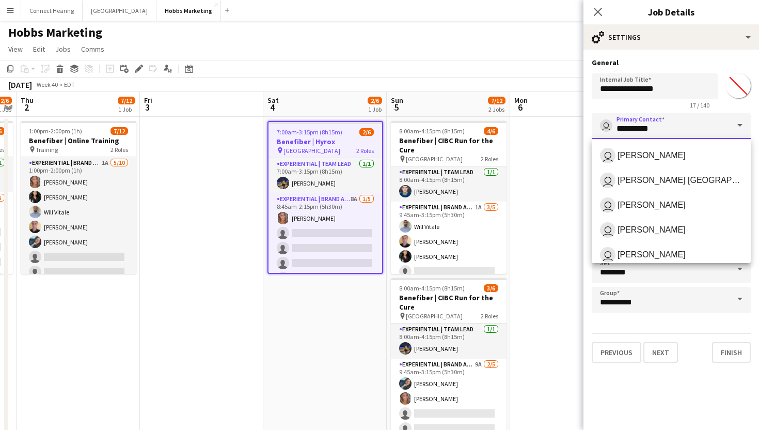
click at [678, 125] on input "**********" at bounding box center [671, 126] width 159 height 26
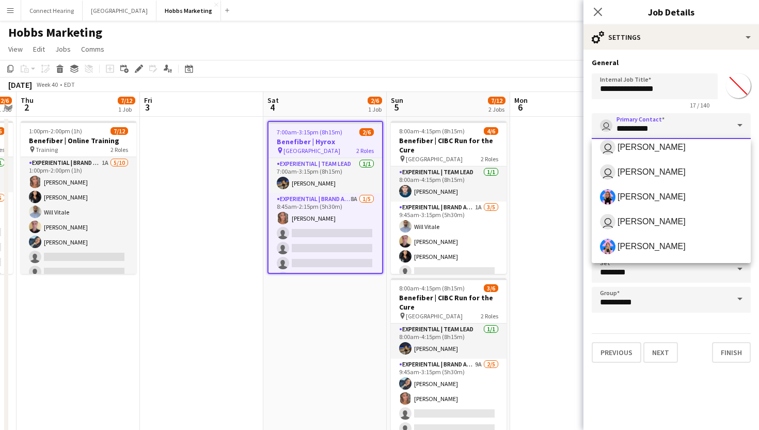
scroll to position [0, 0]
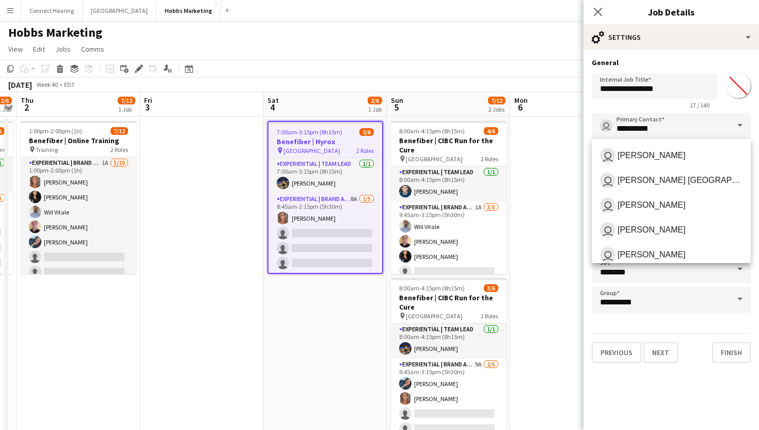
click at [667, 109] on form "**********" at bounding box center [671, 210] width 176 height 305
click at [713, 123] on input "**********" at bounding box center [671, 126] width 159 height 26
click at [573, 134] on app-date-cell at bounding box center [571, 284] width 123 height 335
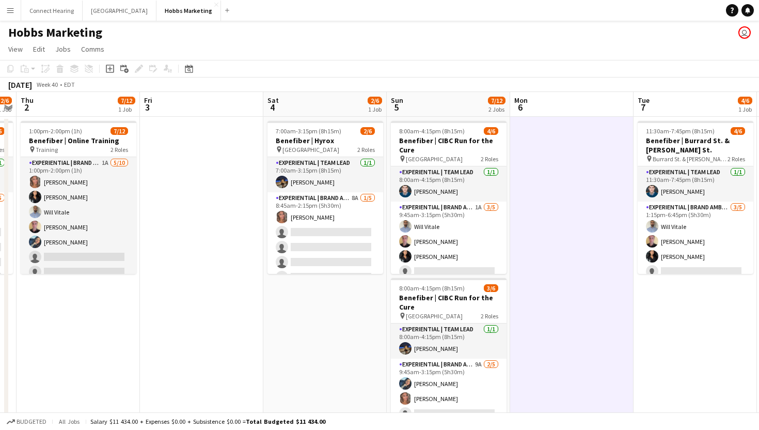
click at [14, 13] on button "Menu" at bounding box center [10, 10] width 21 height 21
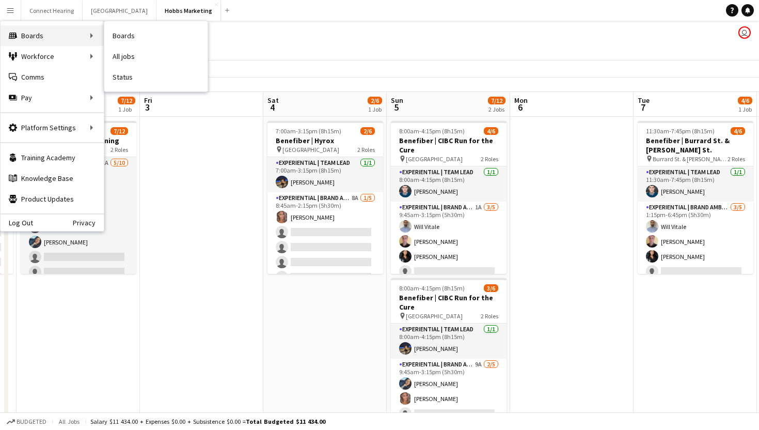
click at [30, 29] on div "Boards Boards" at bounding box center [52, 35] width 103 height 21
click at [59, 35] on div "Boards Boards" at bounding box center [52, 35] width 103 height 21
click at [131, 58] on link "All jobs" at bounding box center [155, 56] width 103 height 21
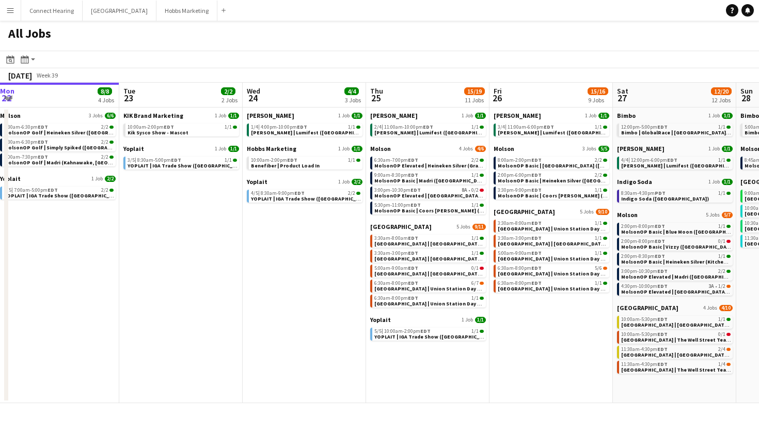
scroll to position [0, 375]
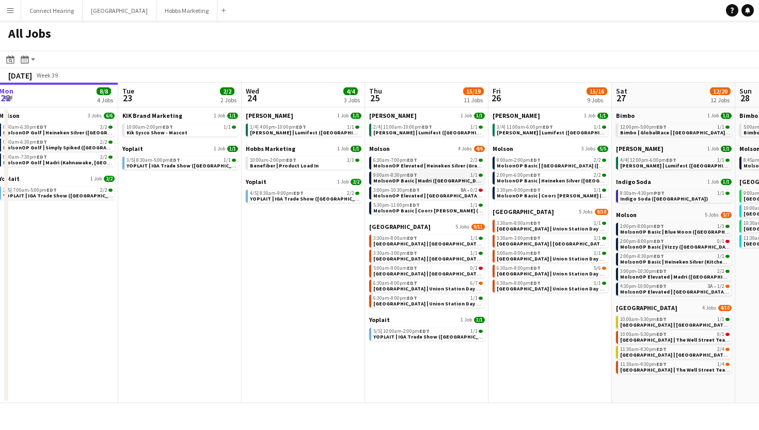
click at [408, 175] on span "EDT" at bounding box center [412, 174] width 10 height 7
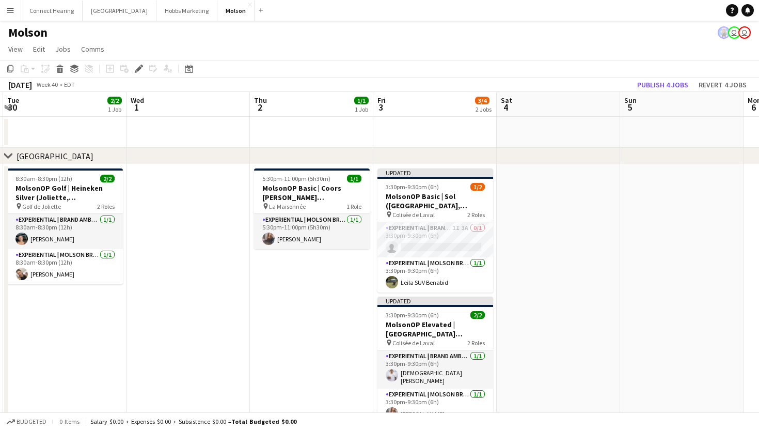
scroll to position [0, 303]
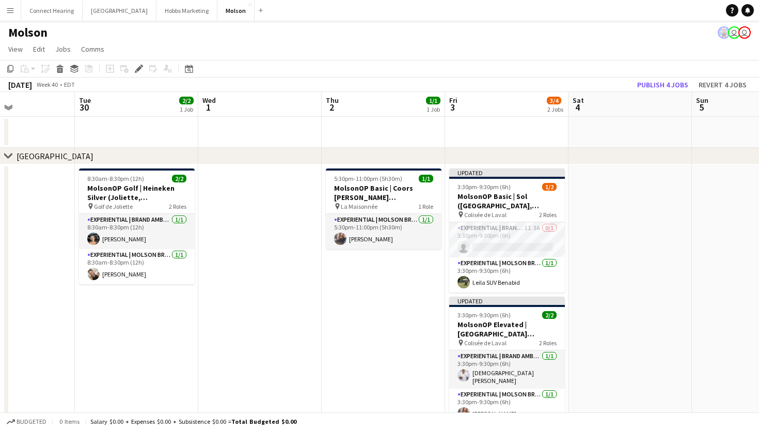
click at [352, 307] on app-date-cell "5:30pm-11:00pm (5h30m) 1/1 MolsonOP Basic | Coors Seltzer (Montreal, QC) pin La…" at bounding box center [383, 367] width 123 height 407
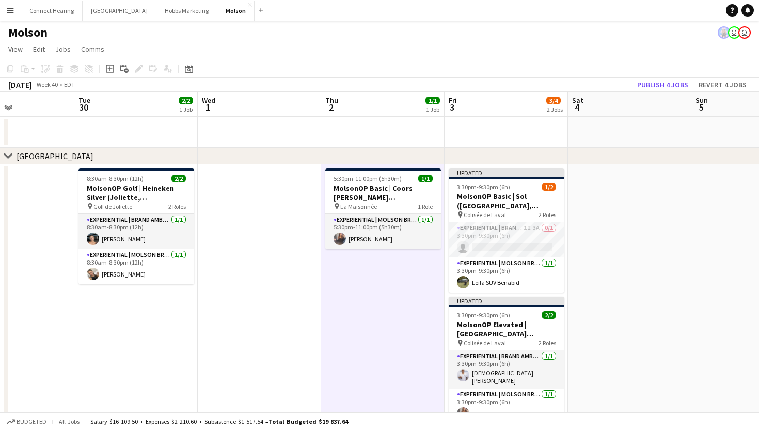
click at [363, 307] on app-date-cell "5:30pm-11:00pm (5h30m) 1/1 MolsonOP Basic | Coors Seltzer (Montreal, QC) pin La…" at bounding box center [382, 367] width 123 height 407
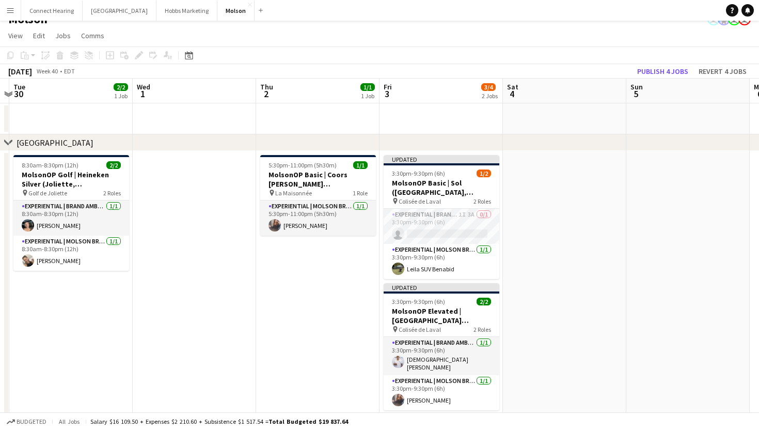
scroll to position [0, 406]
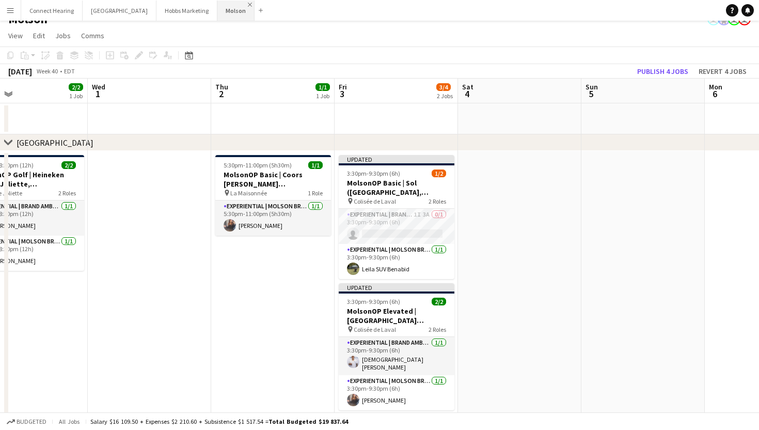
click at [248, 3] on app-icon "Close" at bounding box center [250, 5] width 4 height 4
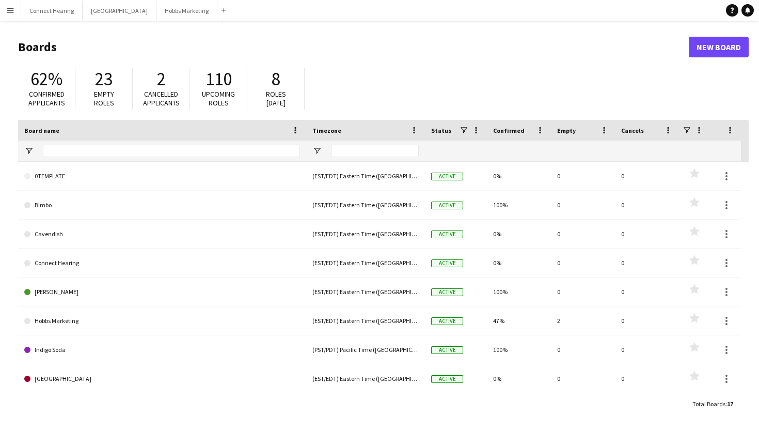
click at [10, 12] on app-icon "Menu" at bounding box center [10, 10] width 8 height 8
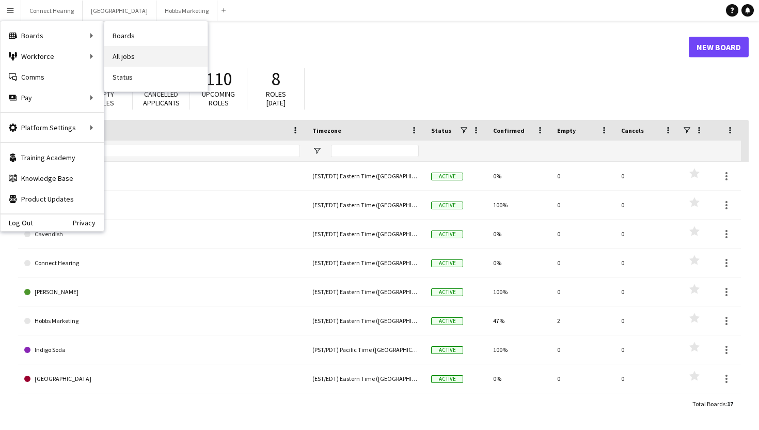
click at [139, 55] on link "All jobs" at bounding box center [155, 56] width 103 height 21
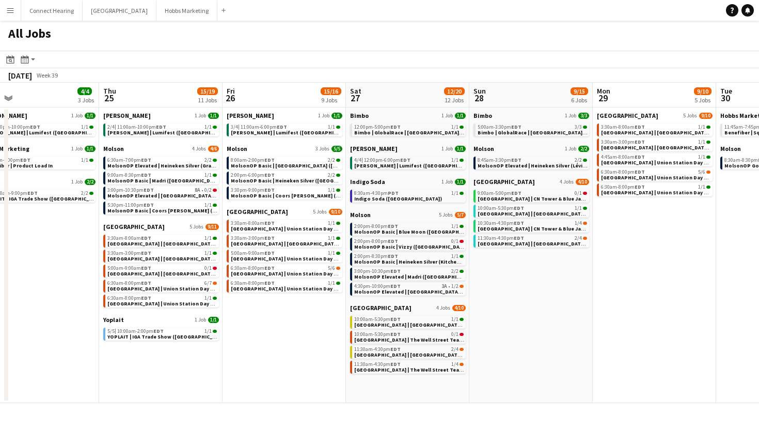
scroll to position [0, 406]
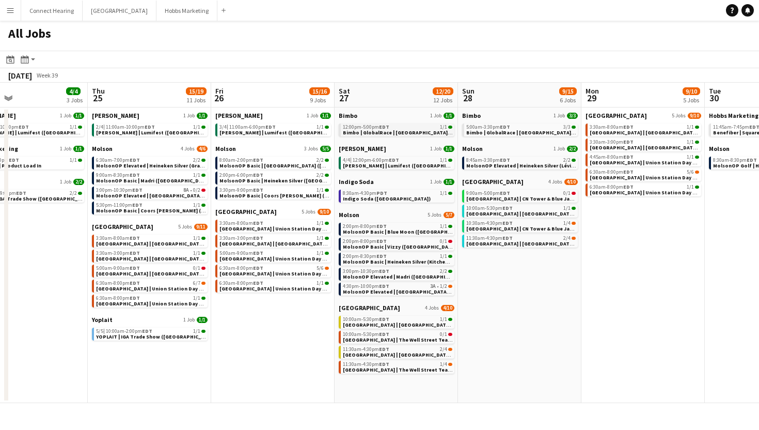
click at [419, 131] on link "12:00pm-5:00pm EDT 1/1 Bimbo | GlobalRace | Toronto, ON" at bounding box center [397, 129] width 109 height 12
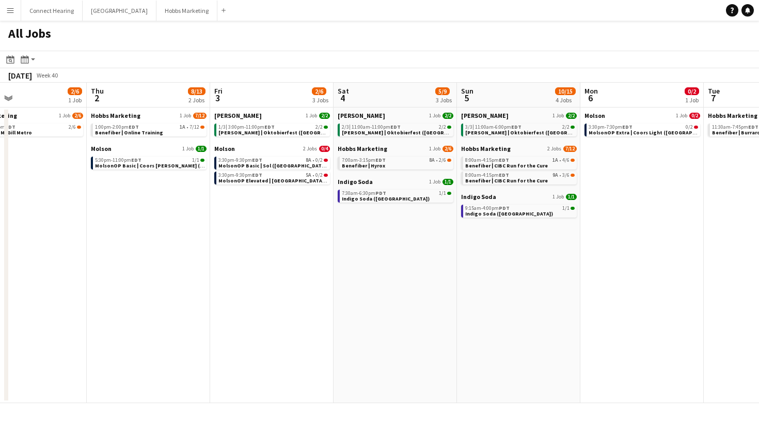
scroll to position [0, 409]
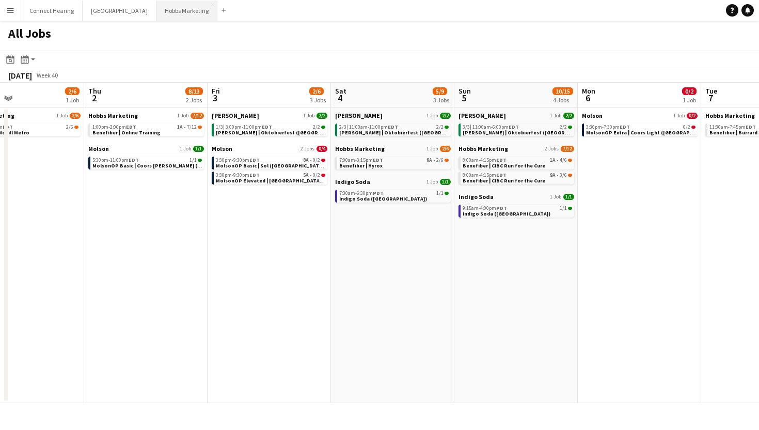
click at [156, 8] on button "Hobbs Marketing Close" at bounding box center [186, 11] width 61 height 20
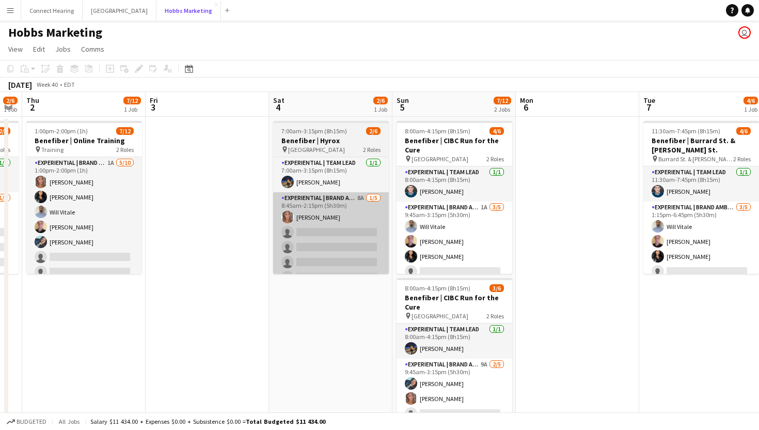
scroll to position [0, 357]
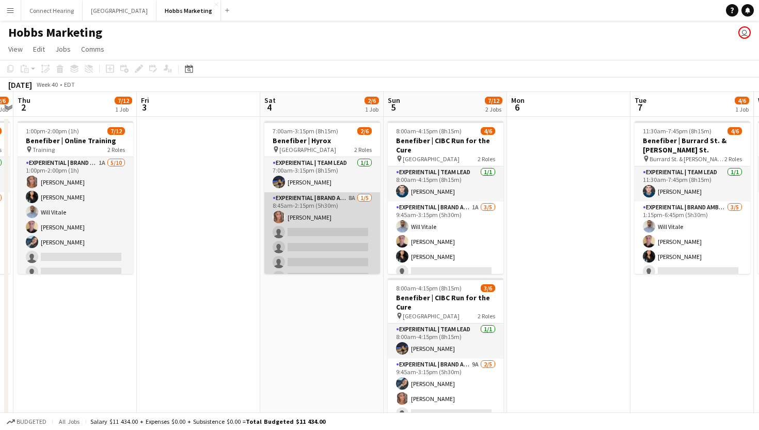
click at [303, 245] on app-card-role "Experiential | Brand Ambassador 8A 1/5 8:45am-2:15pm (5h30m) Danielle Hreljac s…" at bounding box center [322, 239] width 116 height 95
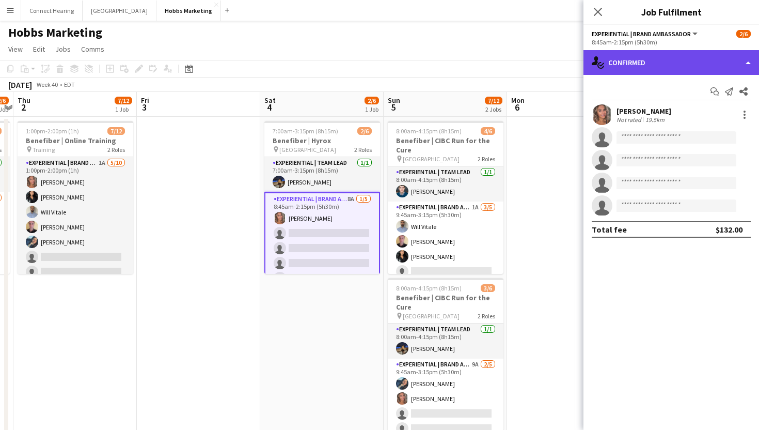
click at [719, 59] on div "single-neutral-actions-check-2 Confirmed" at bounding box center [671, 62] width 176 height 25
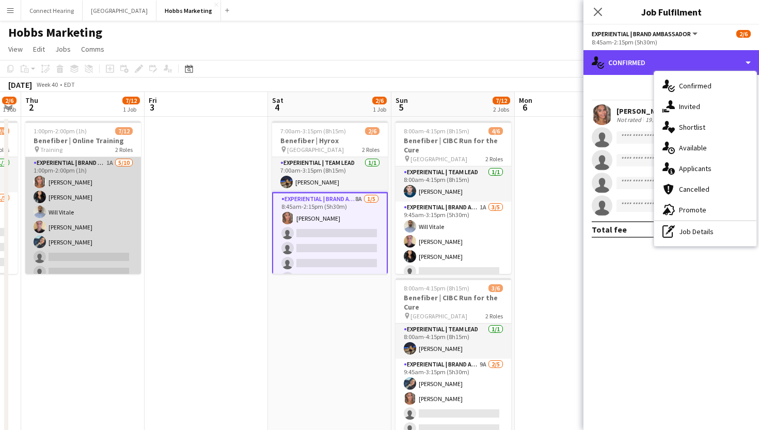
scroll to position [0, 348]
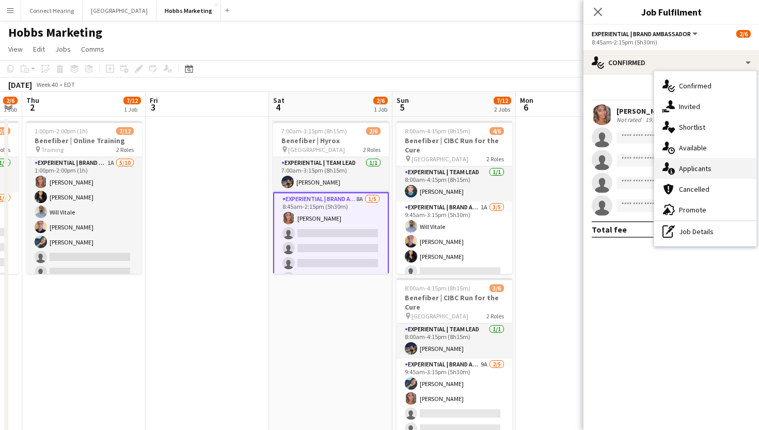
click at [710, 170] on span "Applicants" at bounding box center [695, 168] width 33 height 9
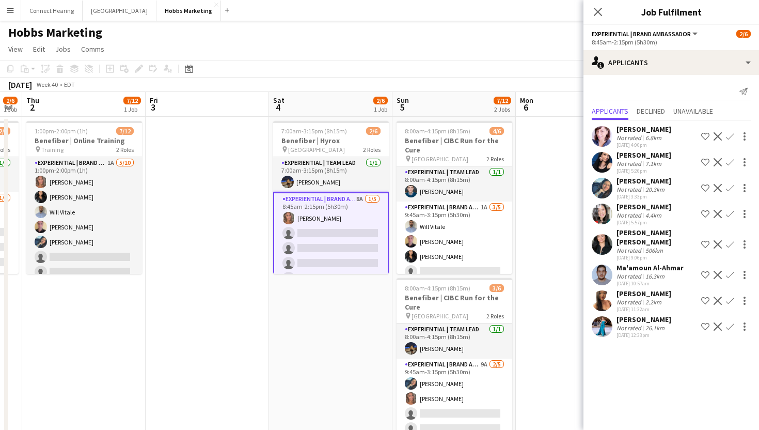
click at [728, 161] on app-icon "Confirm" at bounding box center [730, 162] width 8 height 8
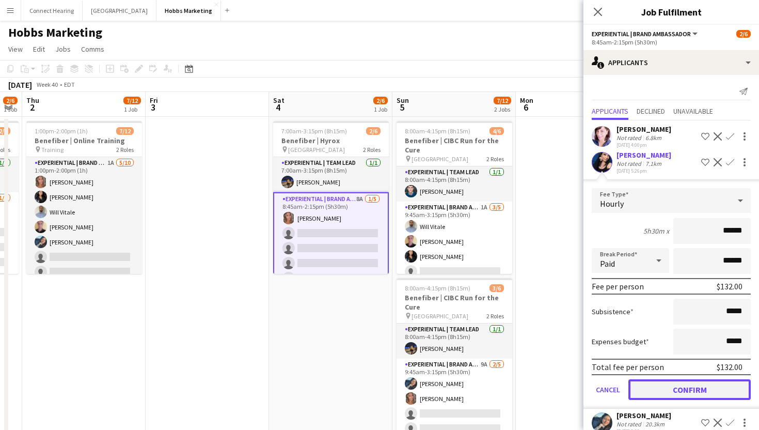
click at [683, 391] on button "Confirm" at bounding box center [689, 389] width 122 height 21
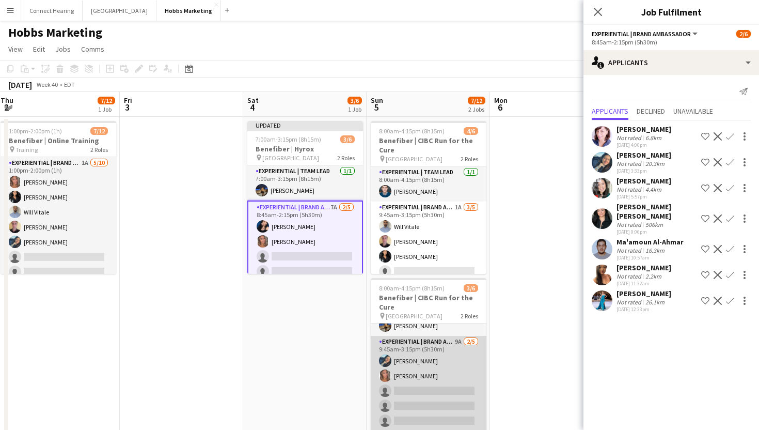
scroll to position [0, 373]
click at [427, 386] on app-card-role "Experiential | Brand Ambassador 9A 2/5 9:45am-3:15pm (5h30m) Shubhanshi Sood Da…" at bounding box center [429, 383] width 116 height 95
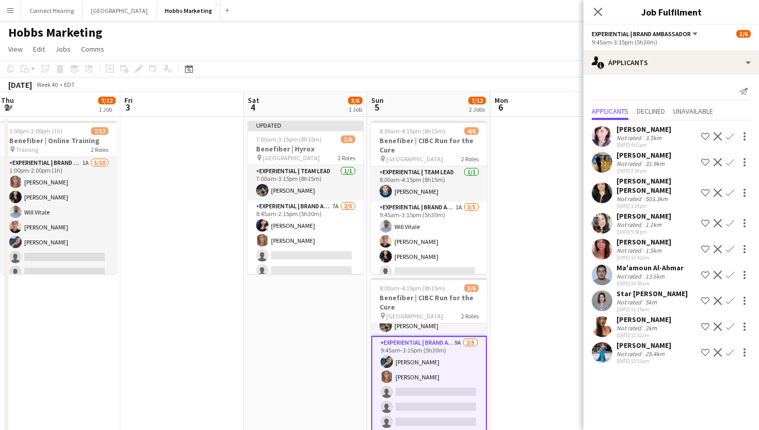
click at [729, 163] on app-icon "Confirm" at bounding box center [730, 162] width 8 height 8
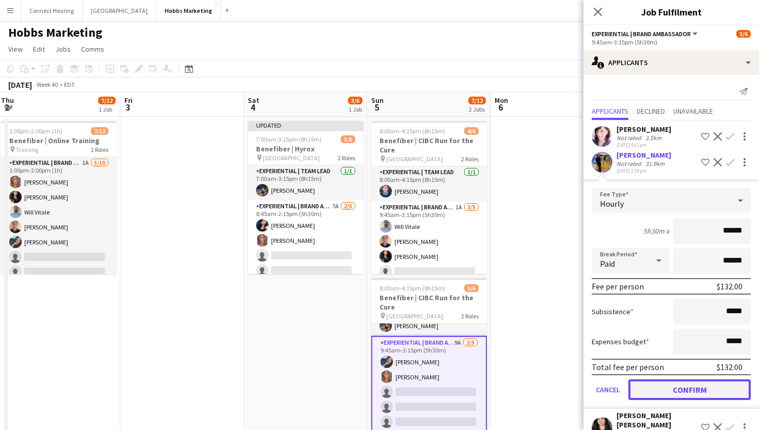
click at [701, 388] on button "Confirm" at bounding box center [689, 389] width 122 height 21
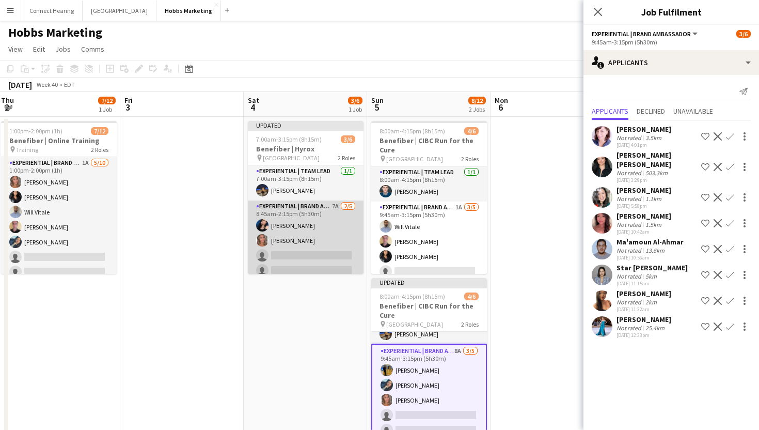
click at [313, 255] on app-card-role "Experiential | Brand Ambassador 7A 2/5 8:45am-2:15pm (5h30m) Natalie Bilcar Dan…" at bounding box center [306, 247] width 116 height 95
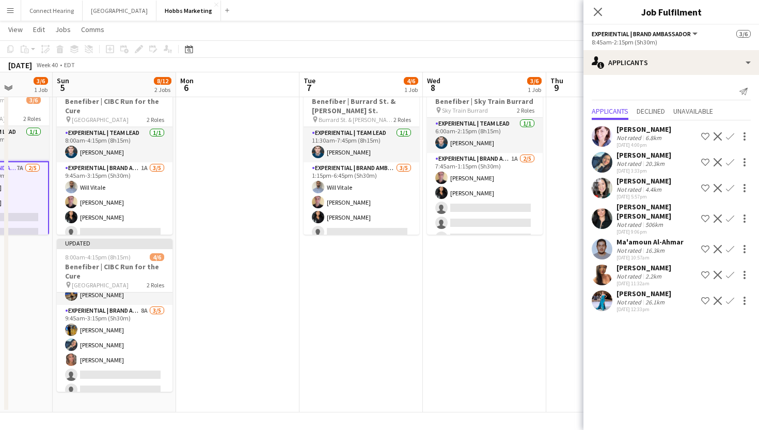
scroll to position [0, 422]
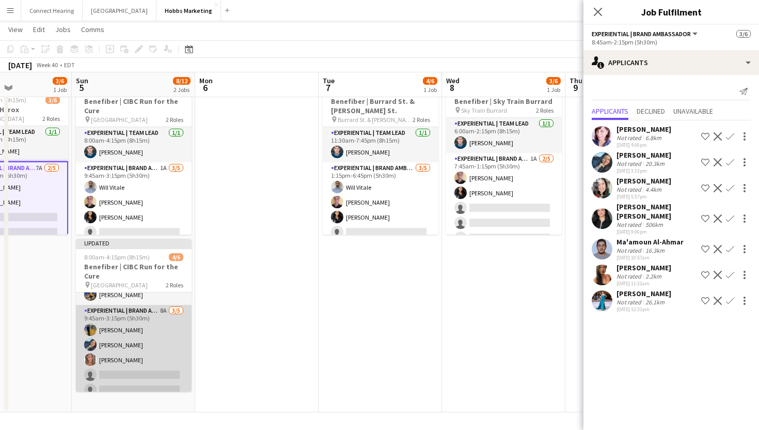
click at [171, 376] on app-card-role "Experiential | Brand Ambassador 8A 3/5 9:45am-3:15pm (5h30m) Sarah Oppedisano S…" at bounding box center [134, 352] width 116 height 95
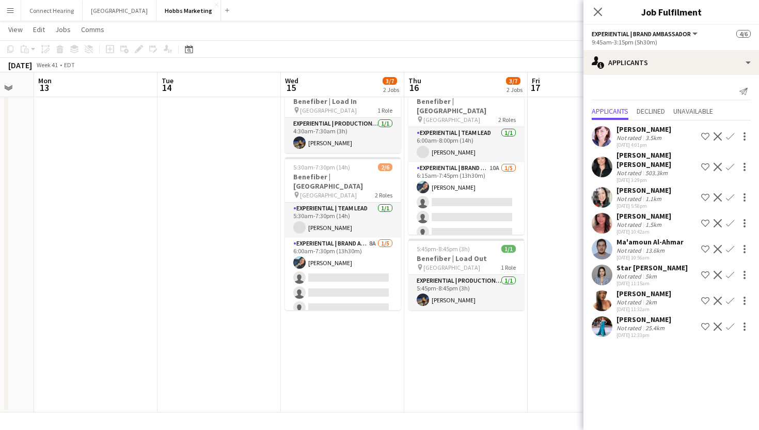
scroll to position [0, 490]
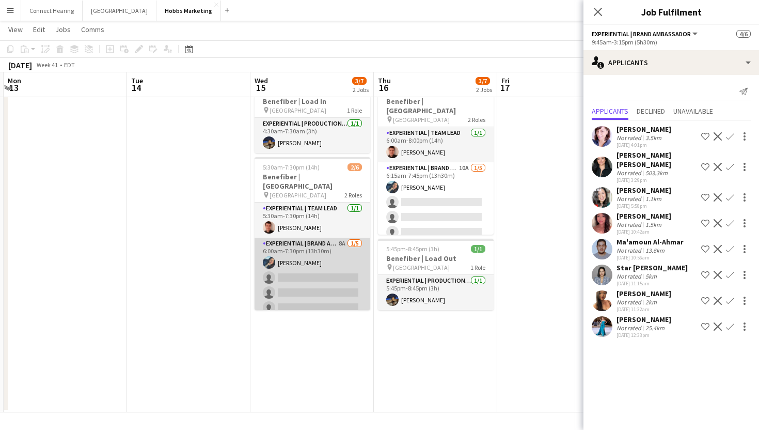
click at [333, 268] on app-card-role "Experiential | Brand Ambassador 8A 1/5 6:00am-7:30pm (13h30m) Shubhanshi Sood s…" at bounding box center [313, 284] width 116 height 95
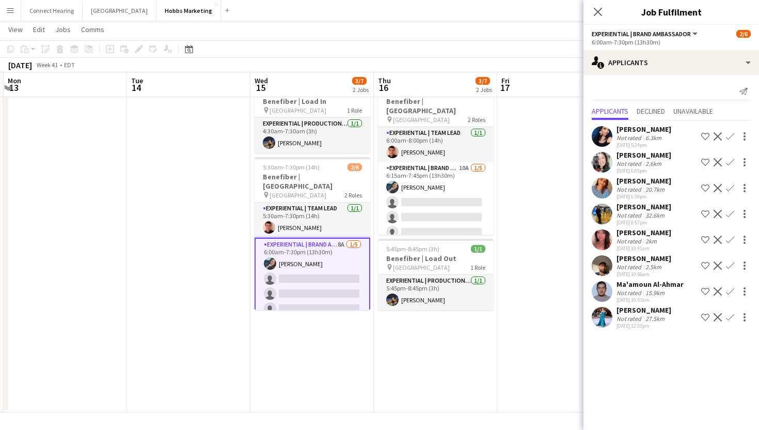
click at [731, 134] on app-icon "Confirm" at bounding box center [730, 136] width 8 height 8
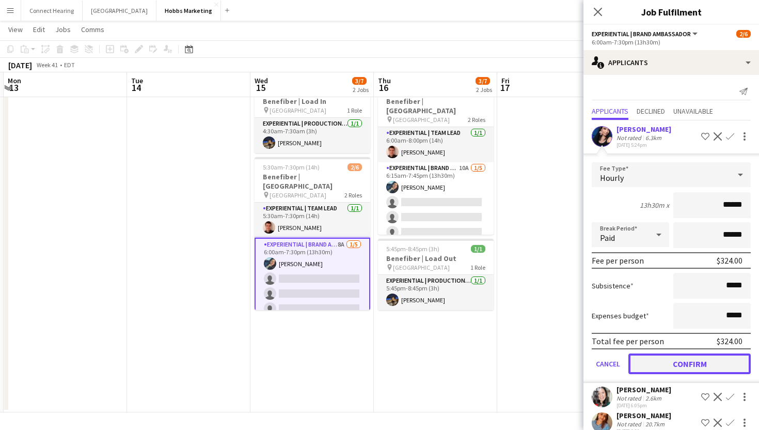
click at [686, 357] on button "Confirm" at bounding box center [689, 363] width 122 height 21
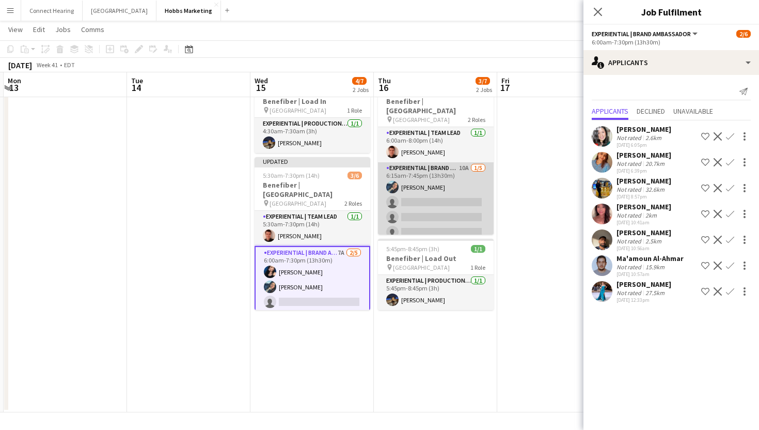
click at [469, 200] on app-card-role "Experiential | Brand Ambassador 10A 1/5 6:15am-7:45pm (13h30m) Shubhanshi Sood …" at bounding box center [436, 209] width 116 height 95
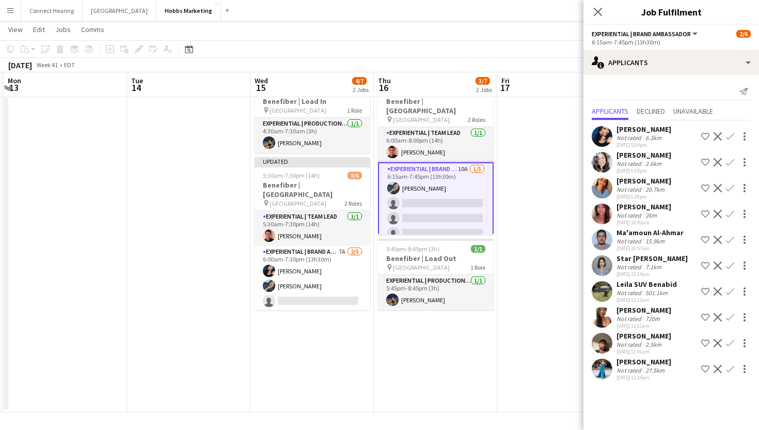
click at [729, 136] on app-icon "Confirm" at bounding box center [730, 136] width 8 height 8
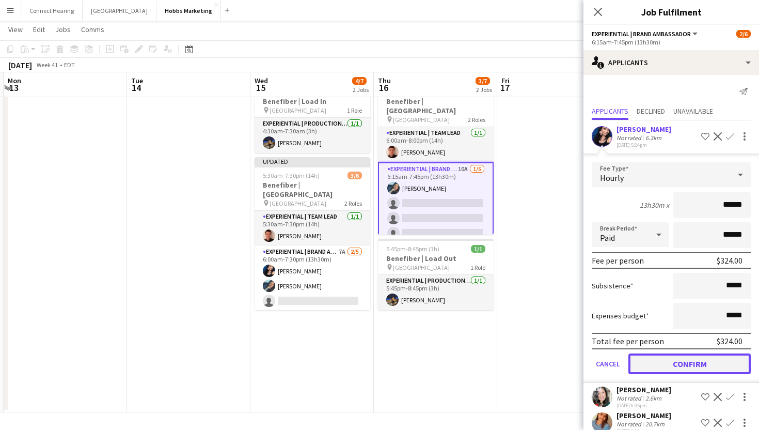
click at [692, 362] on button "Confirm" at bounding box center [689, 363] width 122 height 21
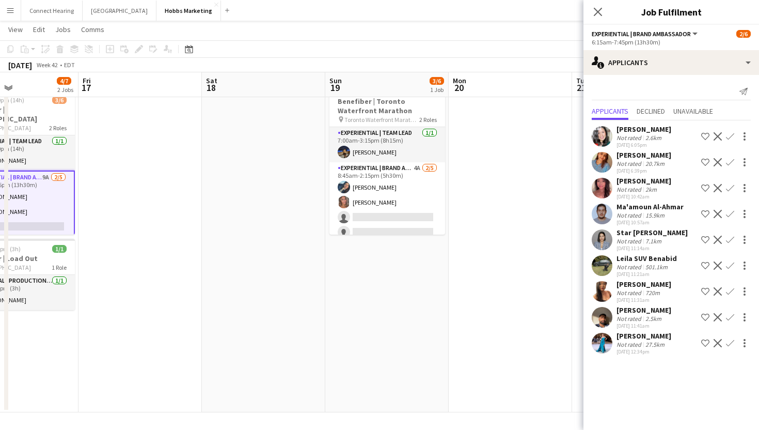
scroll to position [0, 450]
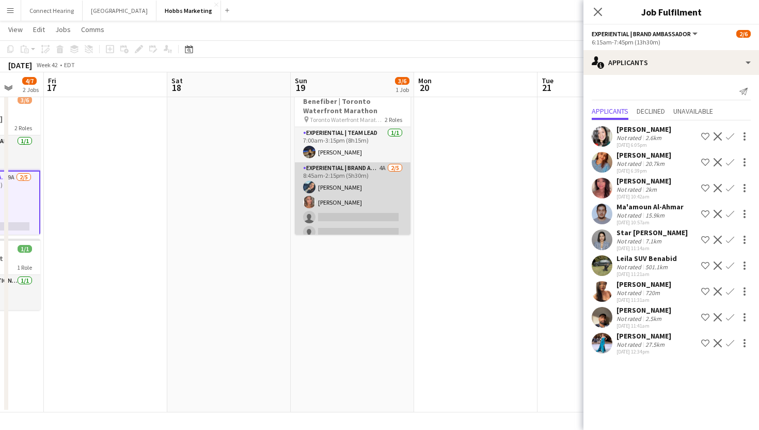
click at [349, 209] on app-card-role "Experiential | Brand Ambassador 4A 2/5 8:45am-2:15pm (5h30m) Shubhanshi Sood Da…" at bounding box center [353, 209] width 116 height 95
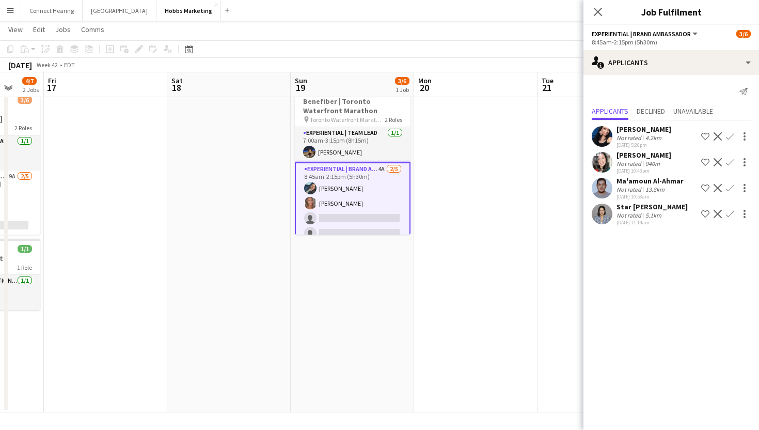
click at [729, 136] on app-icon "Confirm" at bounding box center [730, 136] width 8 height 8
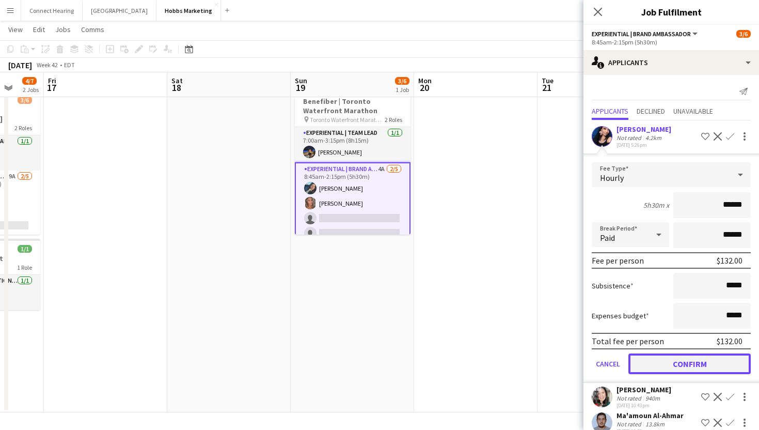
click at [688, 364] on button "Confirm" at bounding box center [689, 363] width 122 height 21
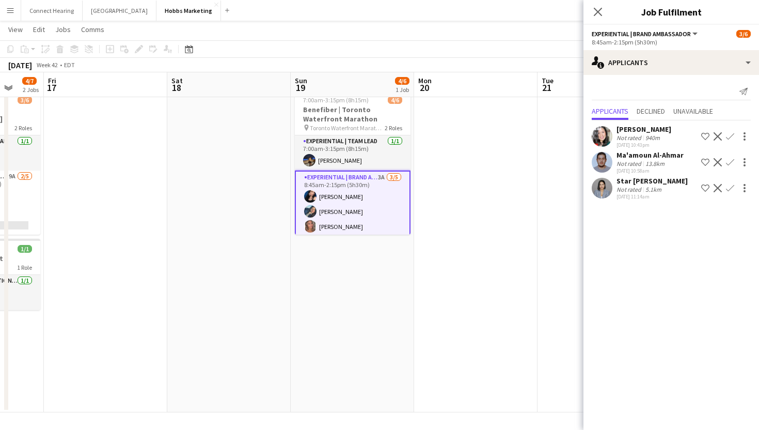
click at [370, 208] on app-card-role "Experiential | Brand Ambassador 3A 3/5 8:45am-2:15pm (5h30m) Natalie Bilcar Shu…" at bounding box center [353, 218] width 116 height 97
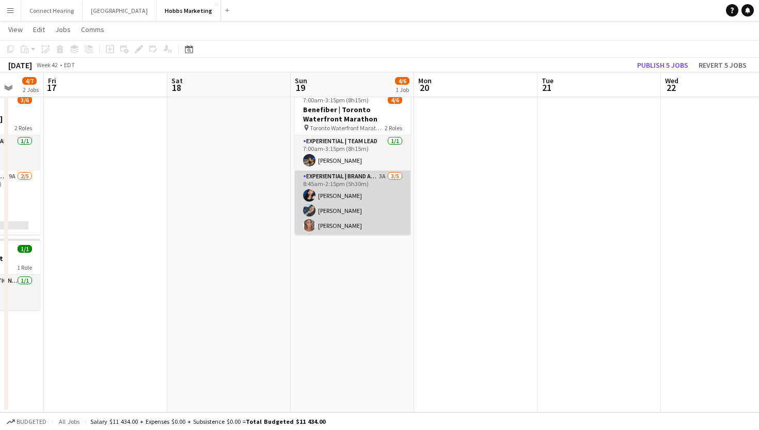
click at [370, 208] on app-card-role "Experiential | Brand Ambassador 3A 3/5 8:45am-2:15pm (5h30m) Natalie Bilcar Shu…" at bounding box center [353, 217] width 116 height 95
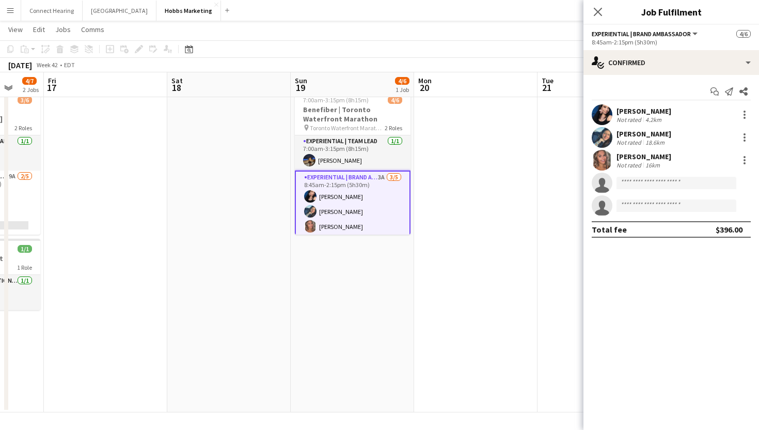
click at [642, 189] on app-invite-slot "single-neutral-actions" at bounding box center [671, 182] width 176 height 21
click at [644, 181] on input at bounding box center [676, 183] width 120 height 12
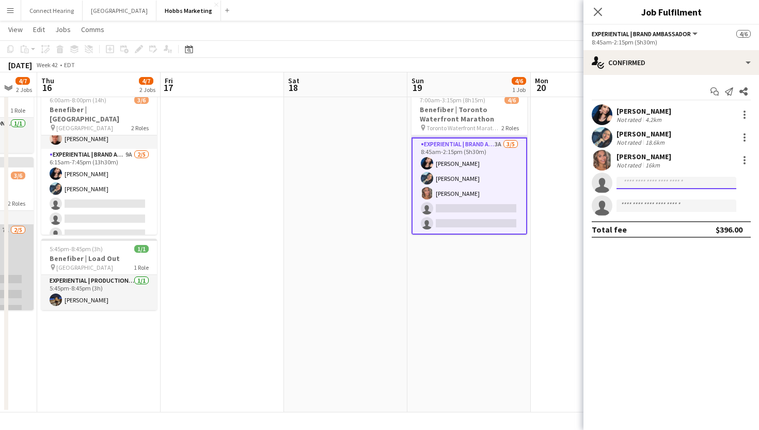
scroll to position [0, 369]
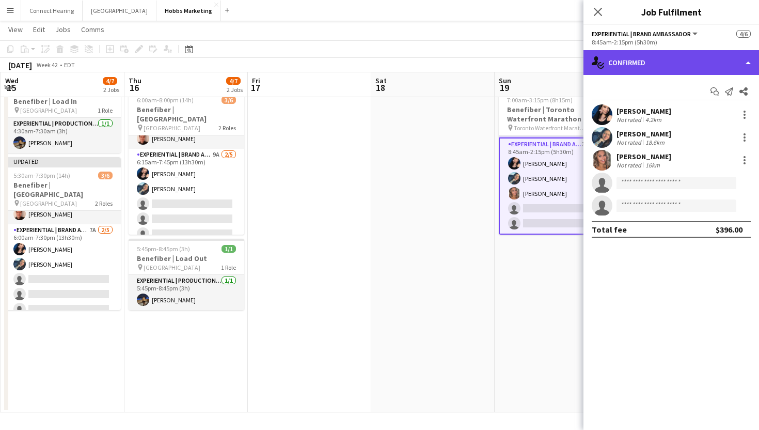
click at [711, 68] on div "single-neutral-actions-check-2 Confirmed" at bounding box center [671, 62] width 176 height 25
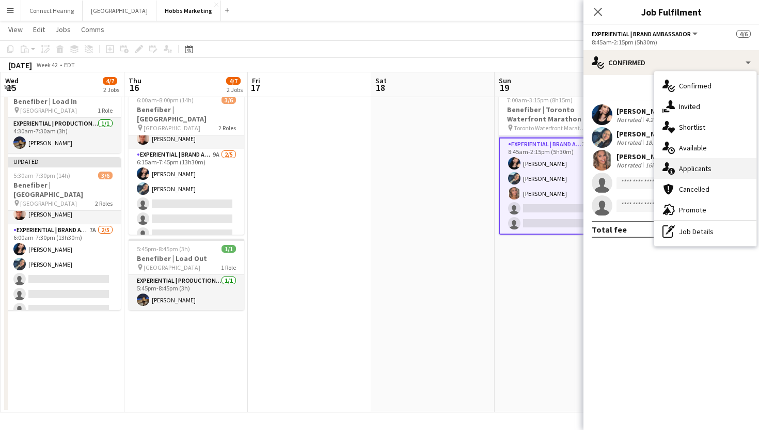
click at [700, 166] on span "Applicants" at bounding box center [695, 168] width 33 height 9
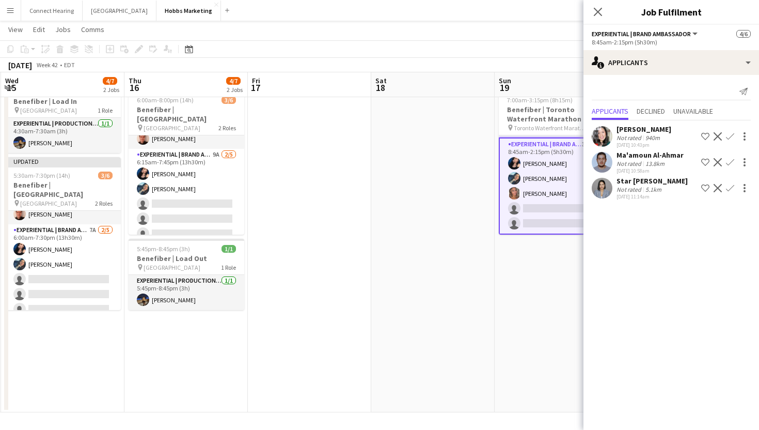
click at [729, 187] on app-icon "Confirm" at bounding box center [730, 188] width 8 height 8
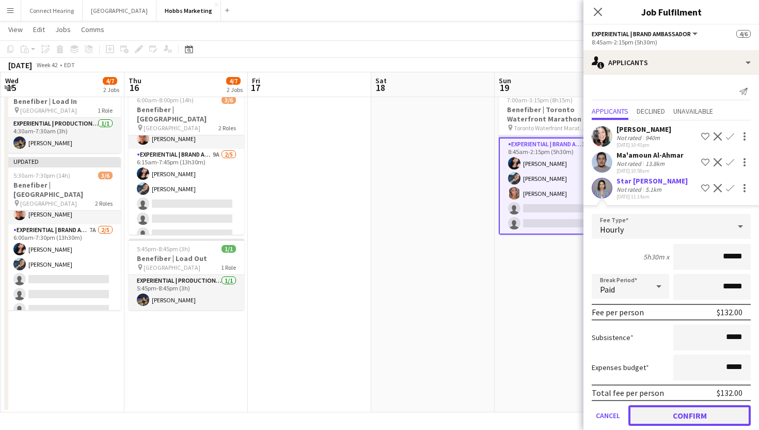
click at [665, 413] on button "Confirm" at bounding box center [689, 415] width 122 height 21
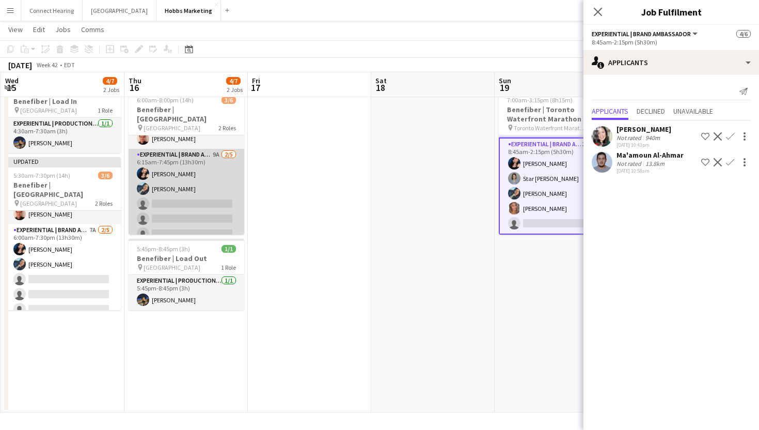
click at [191, 195] on app-card-role "Experiential | Brand Ambassador 9A 2/5 6:15am-7:45pm (13h30m) Natalie Bilcar Sh…" at bounding box center [187, 196] width 116 height 95
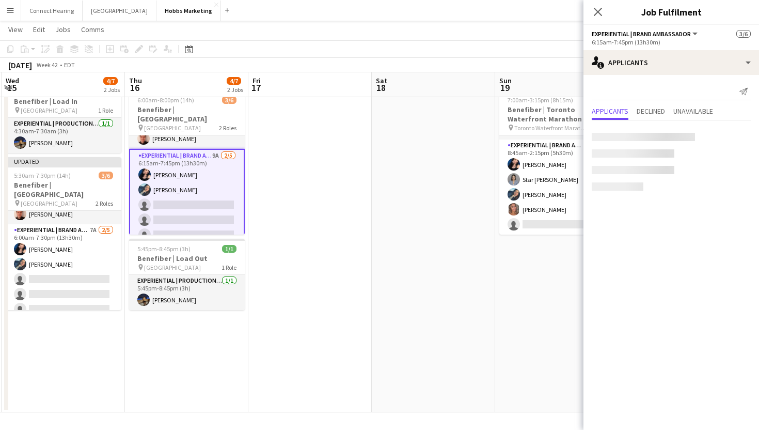
scroll to position [31, 0]
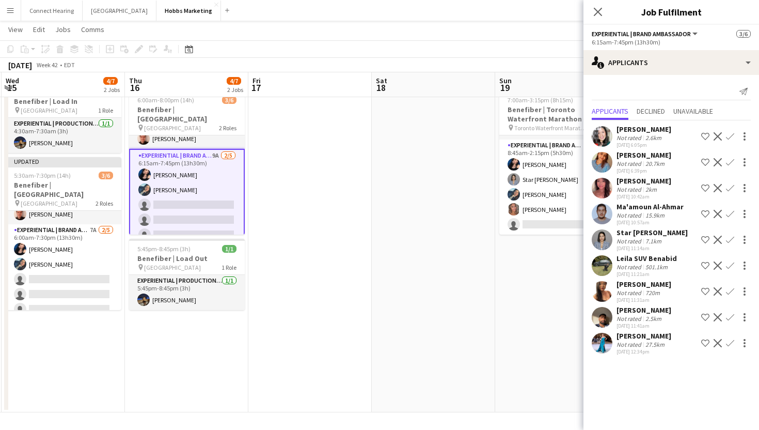
click at [731, 236] on app-icon "Confirm" at bounding box center [730, 239] width 8 height 8
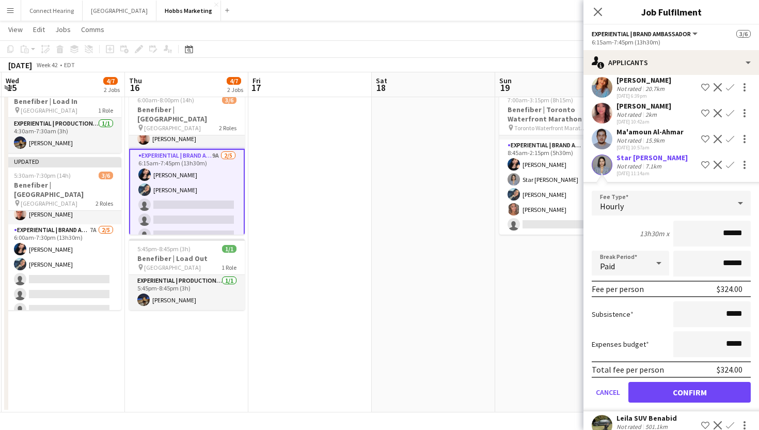
scroll to position [170, 0]
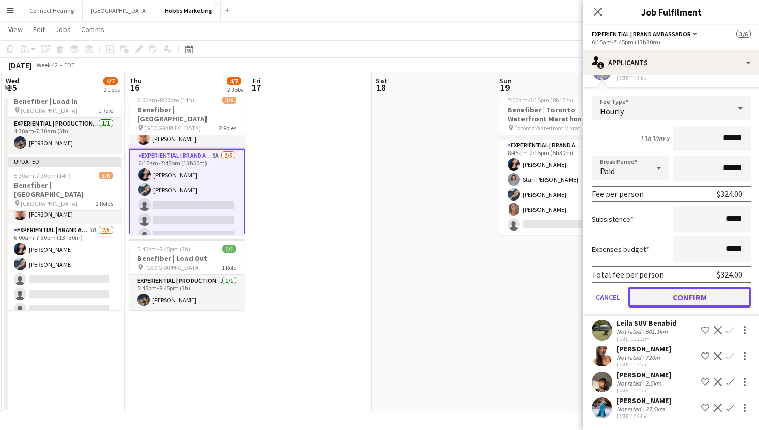
click at [669, 298] on button "Confirm" at bounding box center [689, 297] width 122 height 21
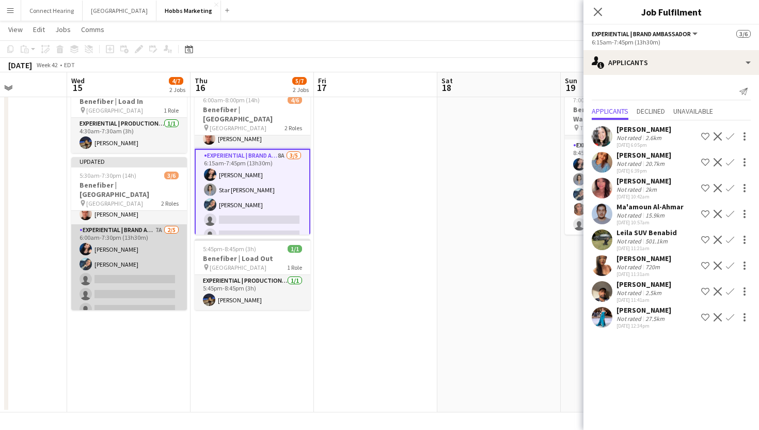
scroll to position [0, 287]
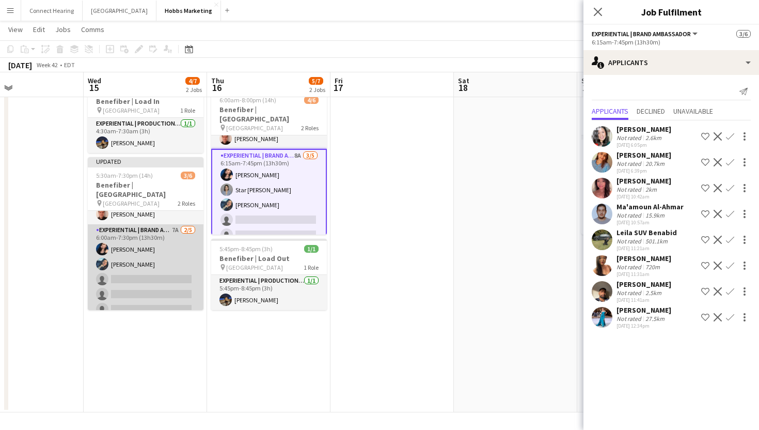
click at [159, 276] on app-card-role "Experiential | Brand Ambassador 7A 2/5 6:00am-7:30pm (13h30m) Natalie Bilcar Sh…" at bounding box center [146, 271] width 116 height 95
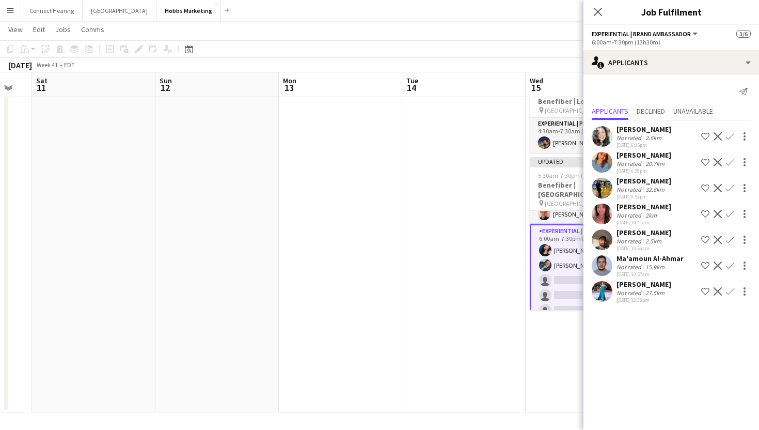
scroll to position [0, 515]
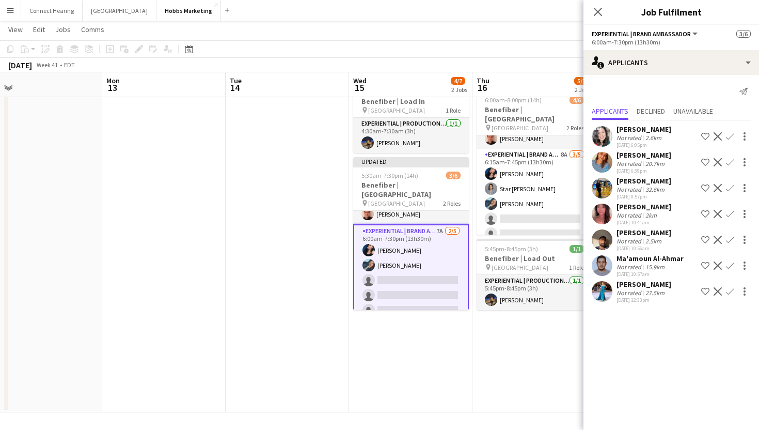
click at [729, 186] on app-icon "Confirm" at bounding box center [730, 188] width 8 height 8
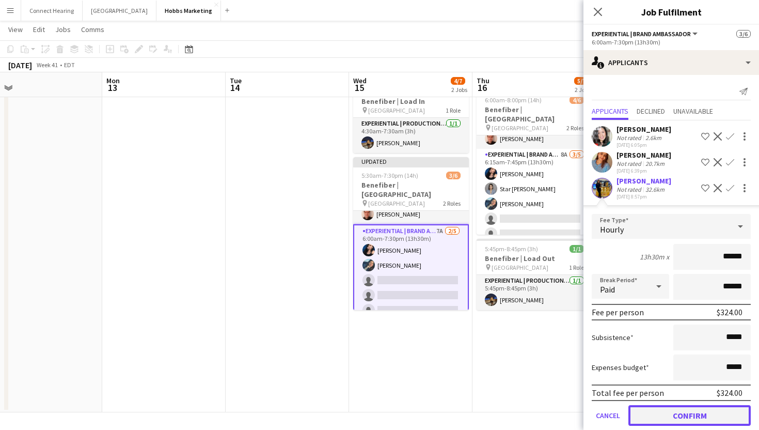
click at [657, 417] on button "Confirm" at bounding box center [689, 415] width 122 height 21
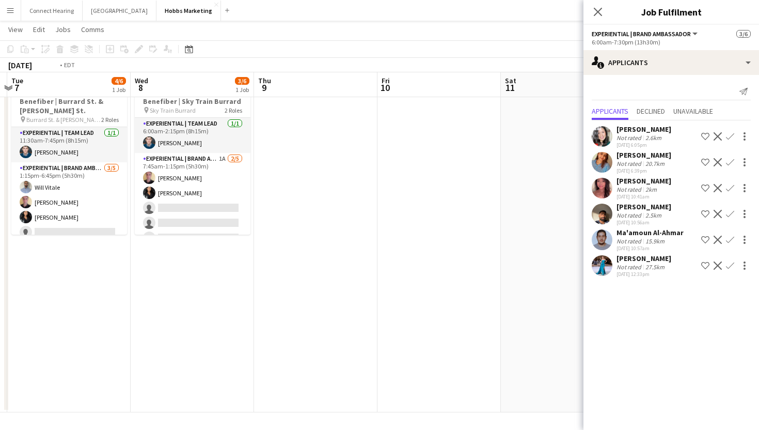
scroll to position [0, 308]
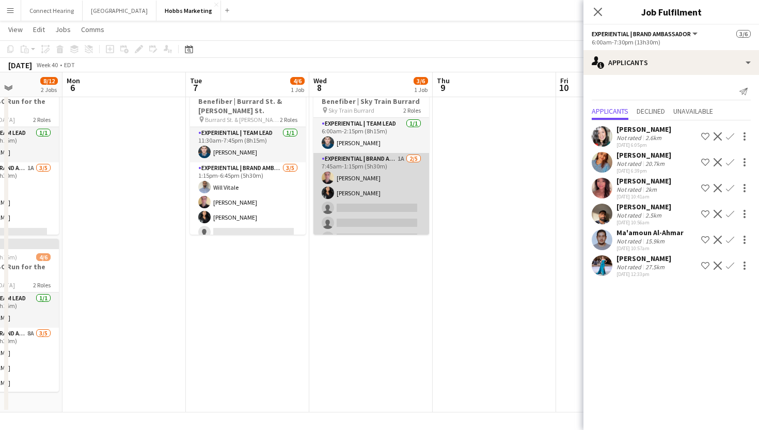
click at [369, 203] on app-card-role "Experiential | Brand Ambassador 1A 2/5 7:45am-1:15pm (5h30m) Adam Alberts Yvonn…" at bounding box center [371, 200] width 116 height 95
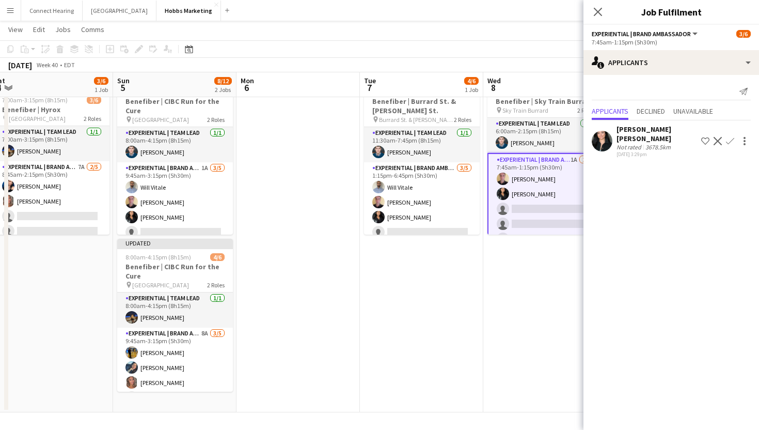
scroll to position [0, 487]
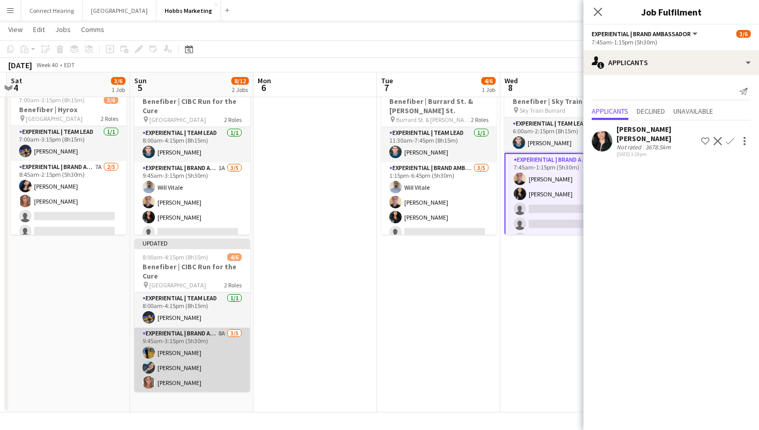
click at [204, 355] on app-card-role "Experiential | Brand Ambassador 8A 3/5 9:45am-3:15pm (5h30m) Sarah Oppedisano S…" at bounding box center [192, 374] width 116 height 95
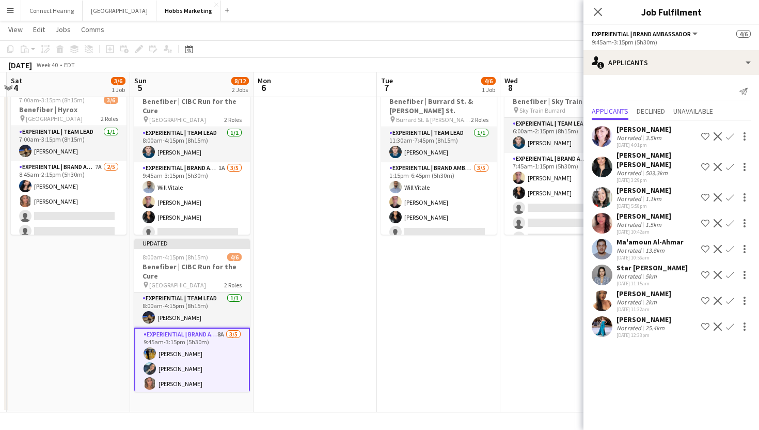
scroll to position [33, 0]
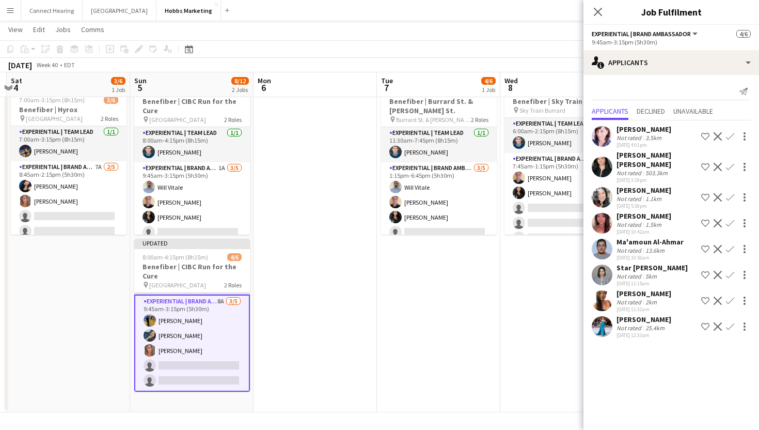
click at [729, 271] on app-icon "Confirm" at bounding box center [730, 275] width 8 height 8
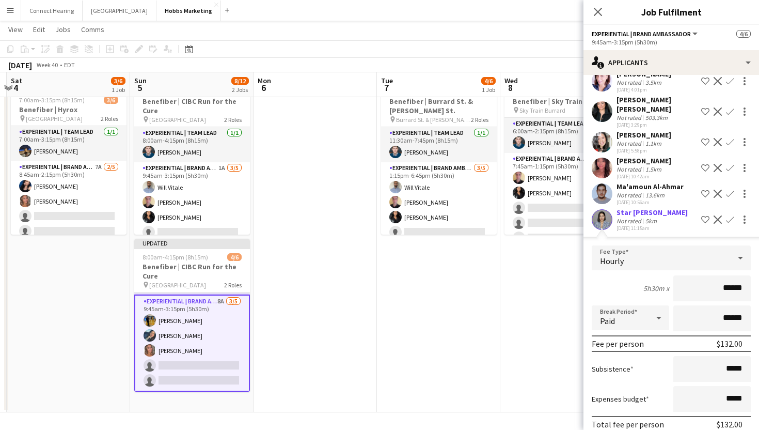
scroll to position [144, 0]
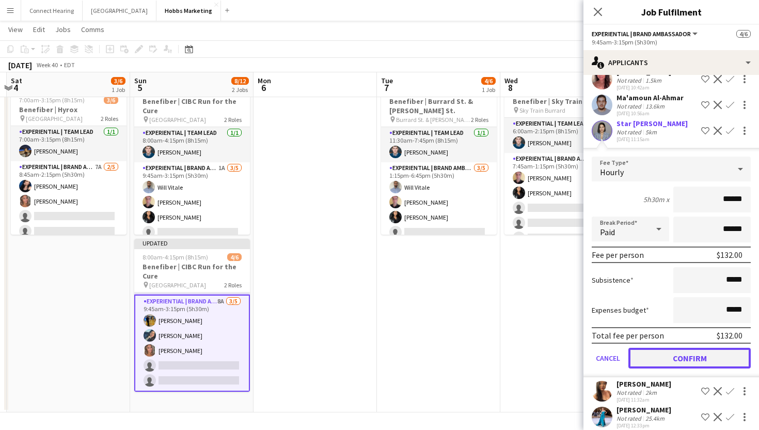
click at [699, 349] on button "Confirm" at bounding box center [689, 357] width 122 height 21
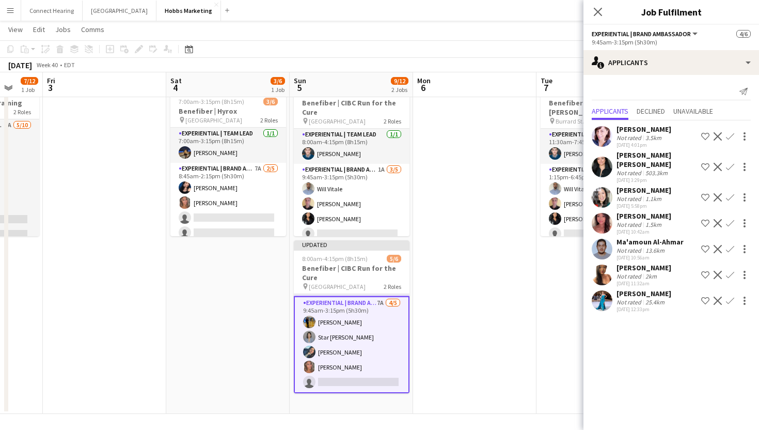
scroll to position [0, 319]
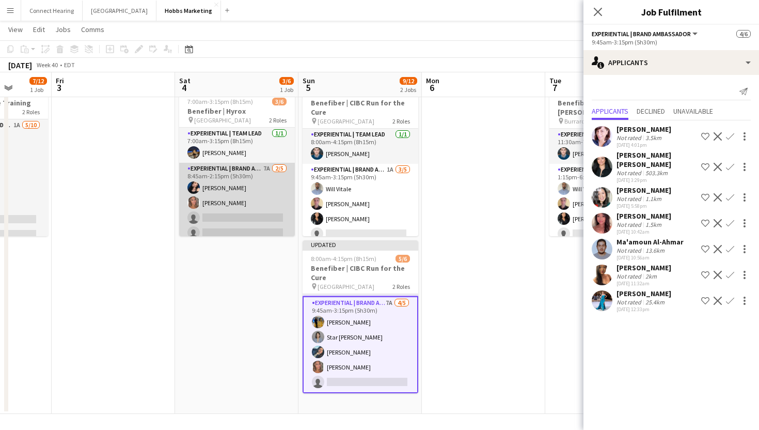
click at [223, 198] on app-card-role "Experiential | Brand Ambassador 7A 2/5 8:45am-2:15pm (5h30m) Natalie Bilcar Dan…" at bounding box center [237, 210] width 116 height 95
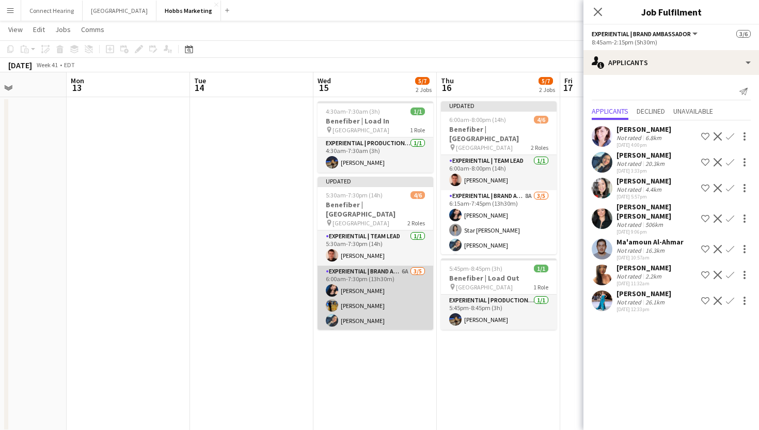
scroll to position [22, 0]
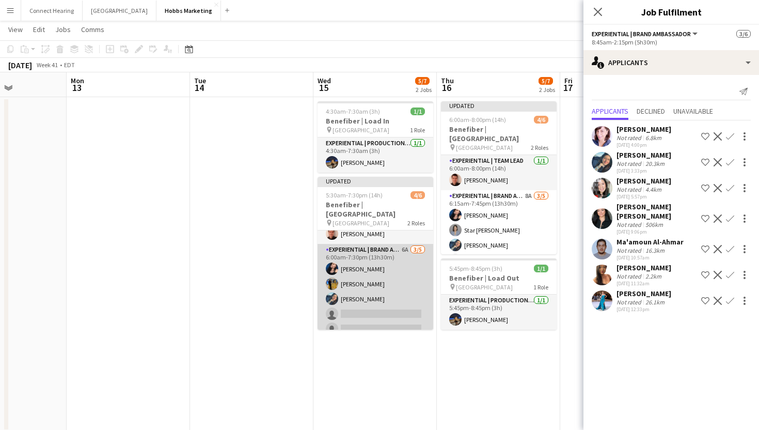
click at [390, 310] on app-card-role "Experiential | Brand Ambassador 6A 3/5 6:00am-7:30pm (13h30m) Natalie Bilcar Sa…" at bounding box center [376, 291] width 116 height 95
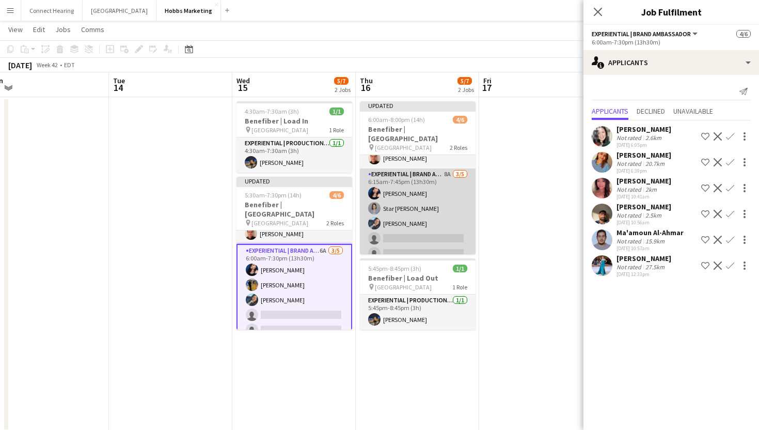
click at [430, 226] on app-card-role "Experiential | Brand Ambassador 8A 3/5 6:15am-7:45pm (13h30m) Natalie Bilcar St…" at bounding box center [418, 215] width 116 height 95
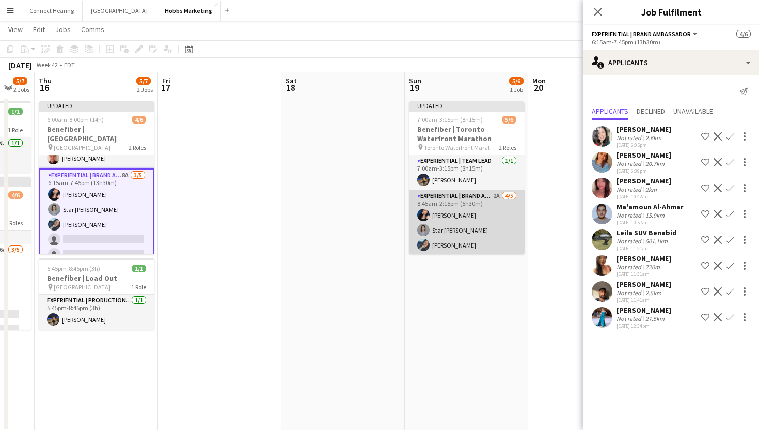
scroll to position [31, 0]
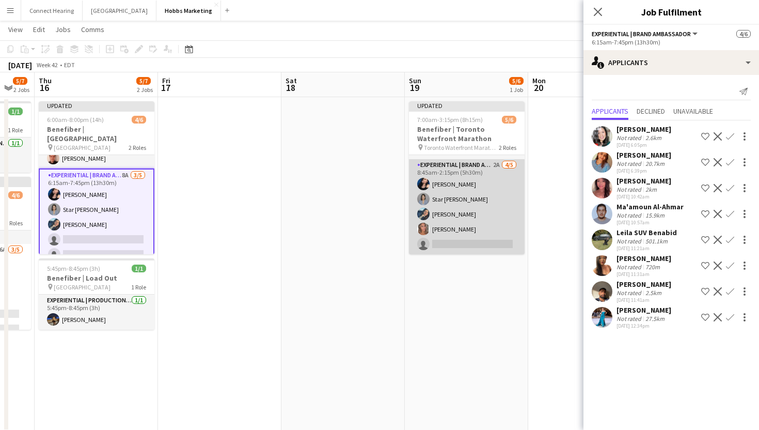
click at [446, 236] on app-card-role "Experiential | Brand Ambassador 2A 4/5 8:45am-2:15pm (5h30m) Natalie Bilcar Sta…" at bounding box center [467, 206] width 116 height 95
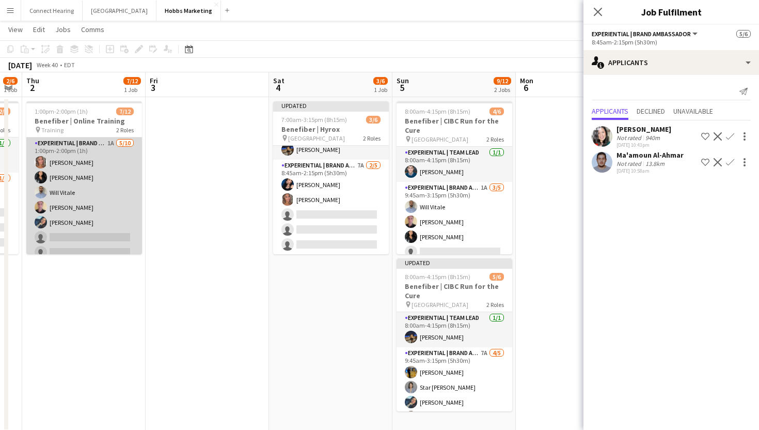
scroll to position [0, 322]
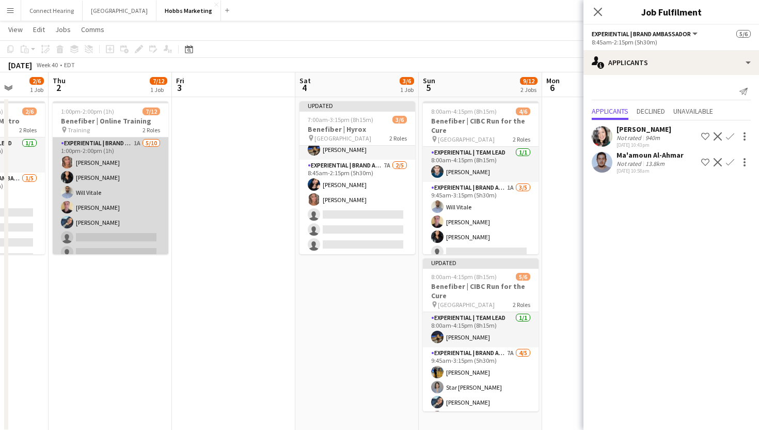
click at [133, 229] on app-card-role "Experiential | Brand Ambassador 1A 5/10 1:00pm-2:00pm (1h) Danielle Hreljac Yvo…" at bounding box center [111, 222] width 116 height 170
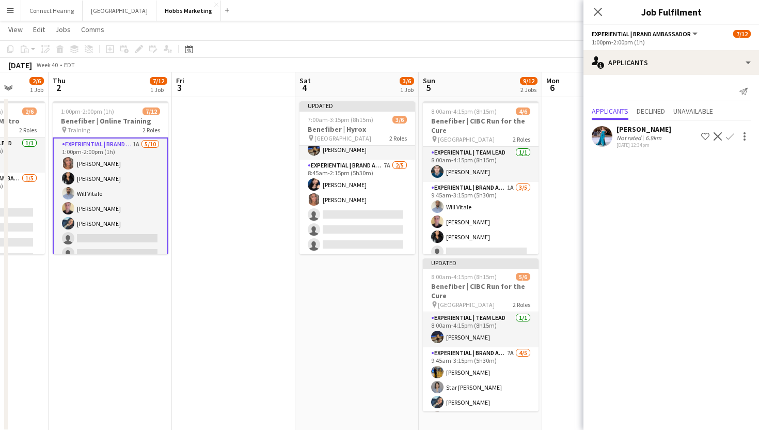
click at [130, 241] on app-card-role "Experiential | Brand Ambassador 1A 5/10 1:00pm-2:00pm (1h) Danielle Hreljac Yvo…" at bounding box center [111, 223] width 116 height 172
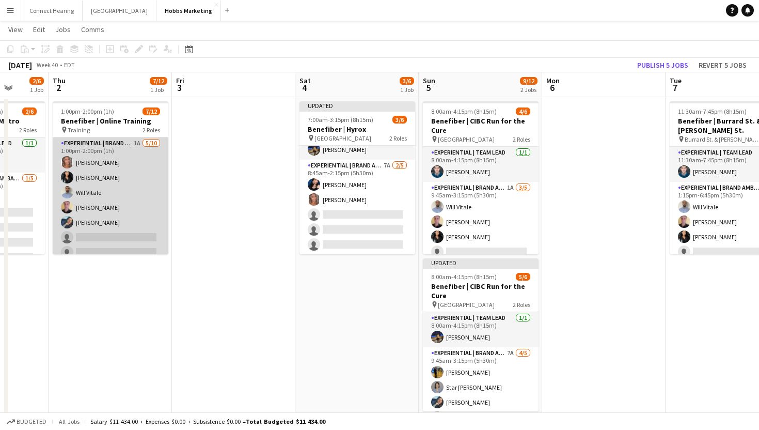
click at [130, 241] on app-card-role "Experiential | Brand Ambassador 1A 5/10 1:00pm-2:00pm (1h) Danielle Hreljac Yvo…" at bounding box center [111, 222] width 116 height 170
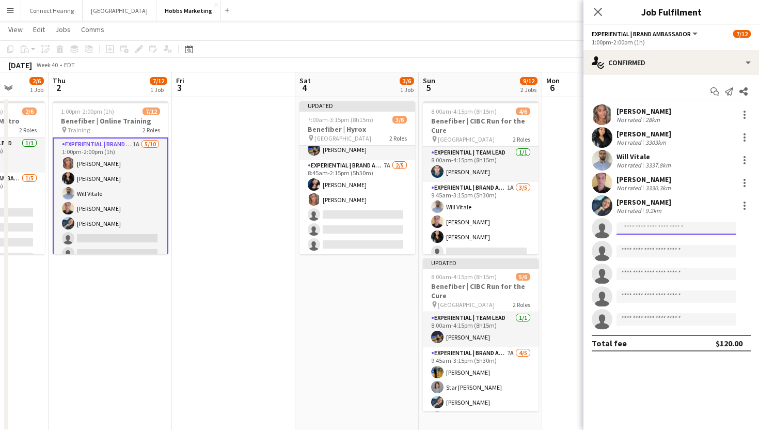
click at [637, 226] on input at bounding box center [676, 228] width 120 height 12
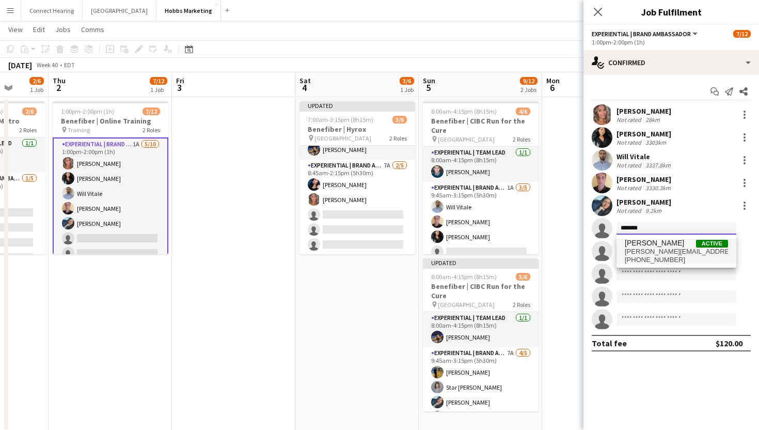
type input "*******"
click at [656, 252] on span "natalie.bilcar@gmail.com" at bounding box center [676, 251] width 103 height 8
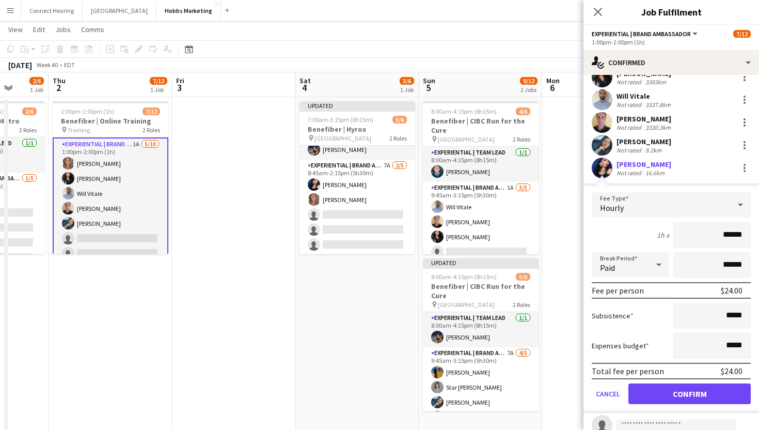
scroll to position [82, 0]
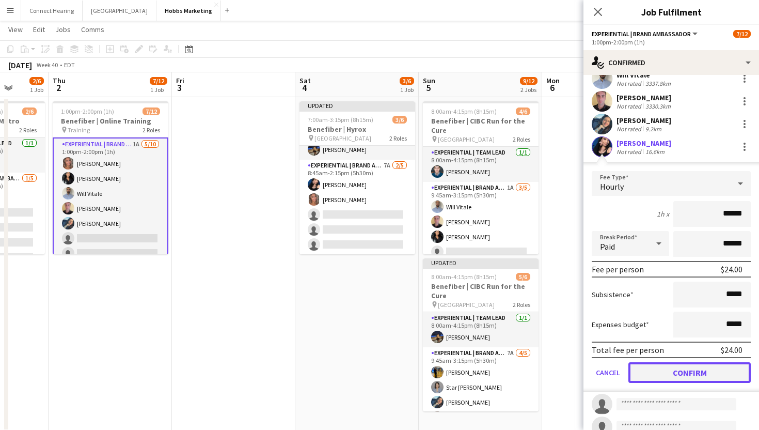
click at [653, 367] on button "Confirm" at bounding box center [689, 372] width 122 height 21
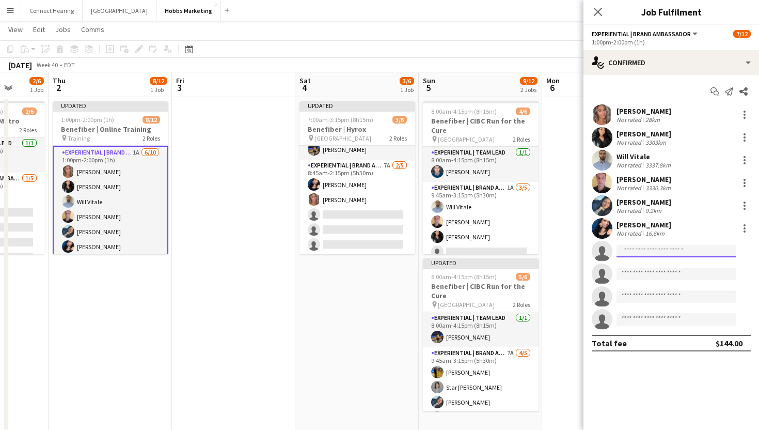
click at [636, 248] on input at bounding box center [676, 251] width 120 height 12
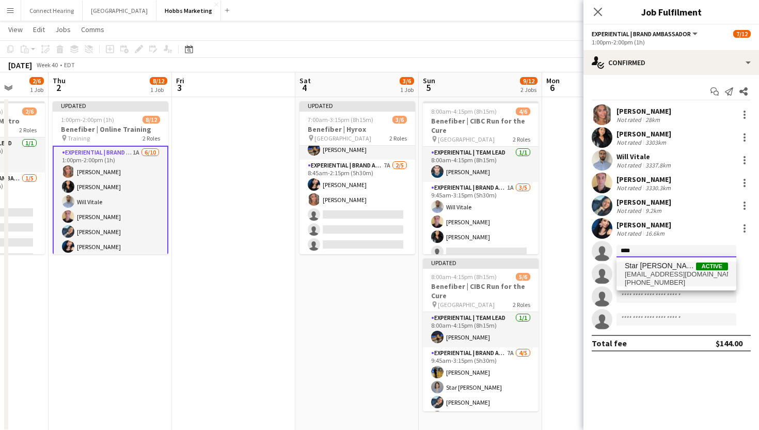
type input "****"
click at [646, 267] on span "Star Rafiee Bandary" at bounding box center [660, 265] width 71 height 9
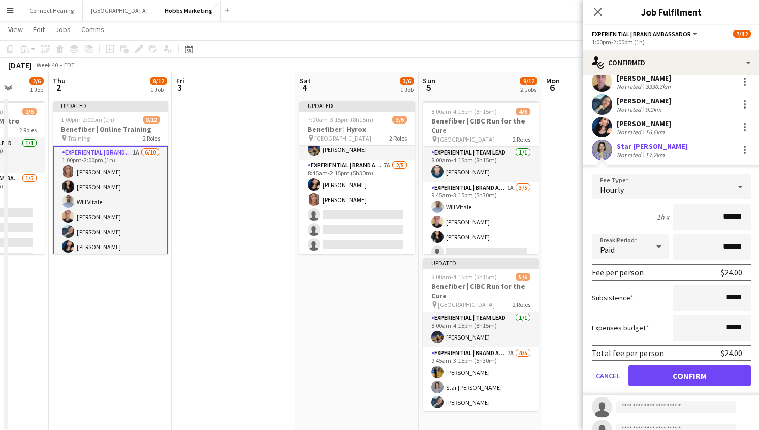
scroll to position [115, 0]
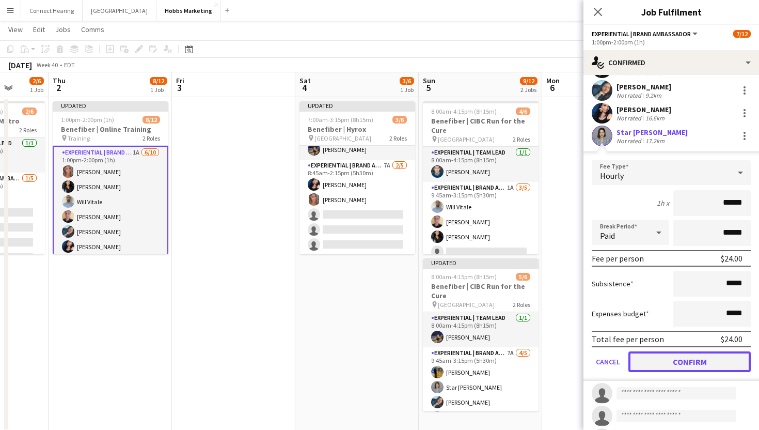
click at [683, 361] on button "Confirm" at bounding box center [689, 361] width 122 height 21
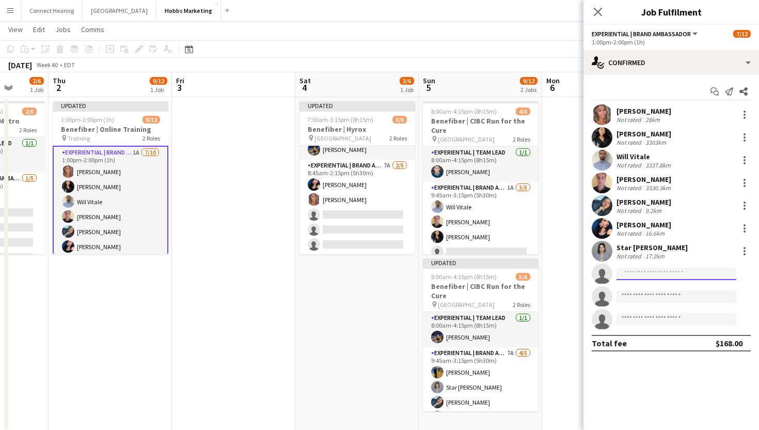
click at [651, 271] on input at bounding box center [676, 273] width 120 height 12
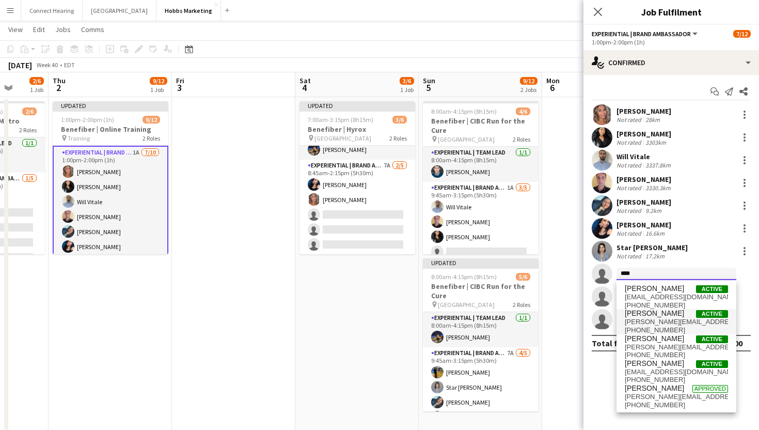
type input "****"
click at [653, 321] on span "oppedisano.sarah@gmail.com" at bounding box center [676, 322] width 103 height 8
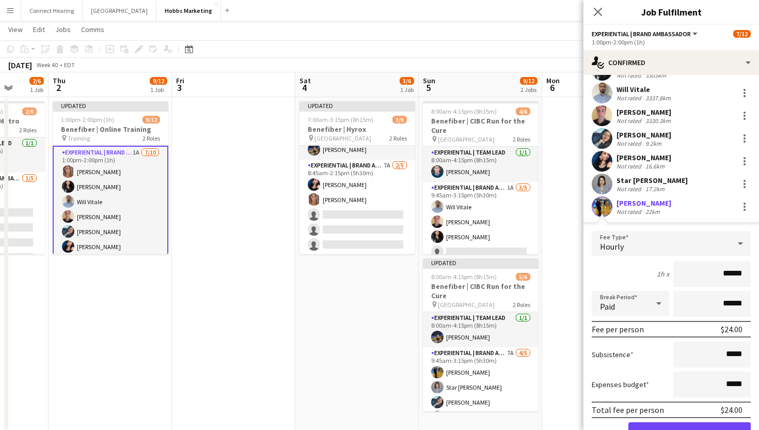
scroll to position [68, 0]
click at [679, 426] on button "Confirm" at bounding box center [689, 431] width 122 height 21
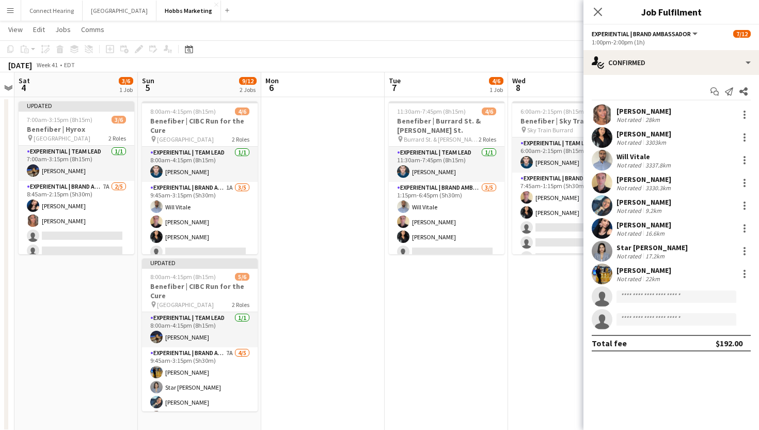
scroll to position [0, 322]
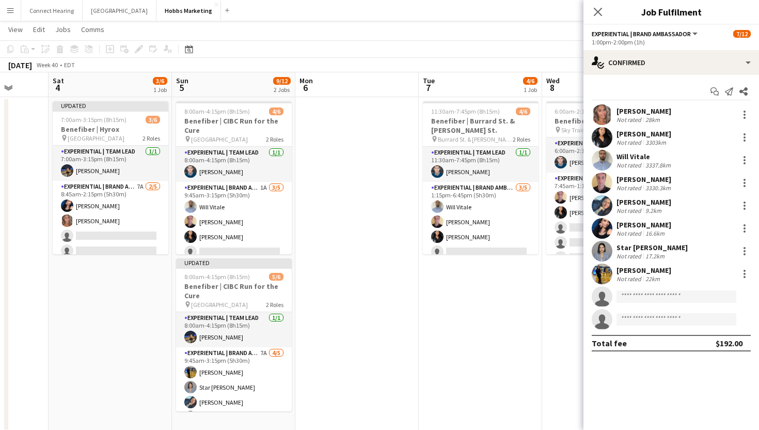
click at [328, 313] on app-date-cell at bounding box center [356, 264] width 123 height 335
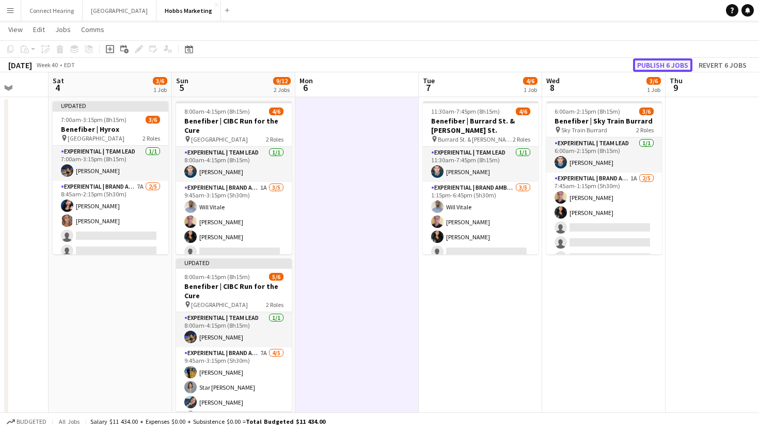
click at [653, 64] on button "Publish 6 jobs" at bounding box center [662, 64] width 59 height 13
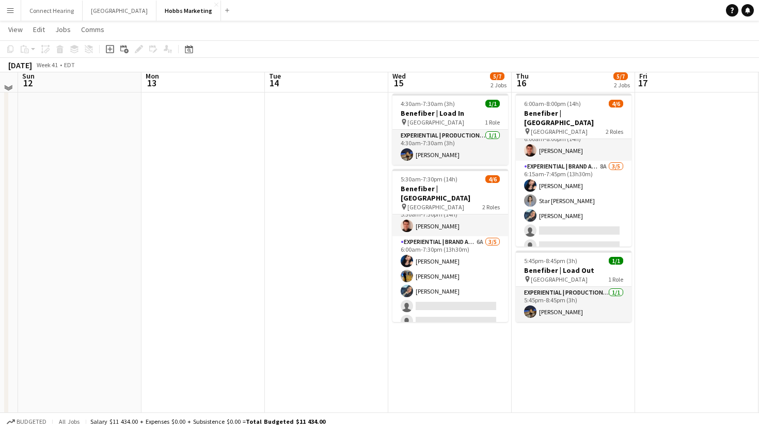
scroll to position [0, 0]
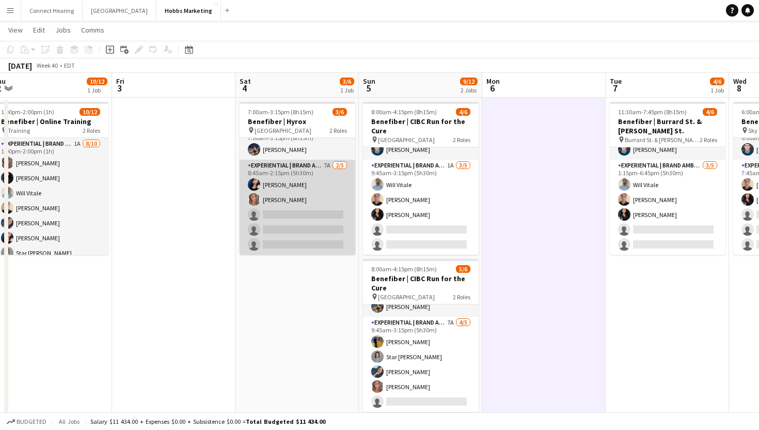
click at [296, 200] on app-card-role "Experiential | Brand Ambassador 7A 2/5 8:45am-2:15pm (5h30m) Natalie Bilcar Dan…" at bounding box center [298, 207] width 116 height 95
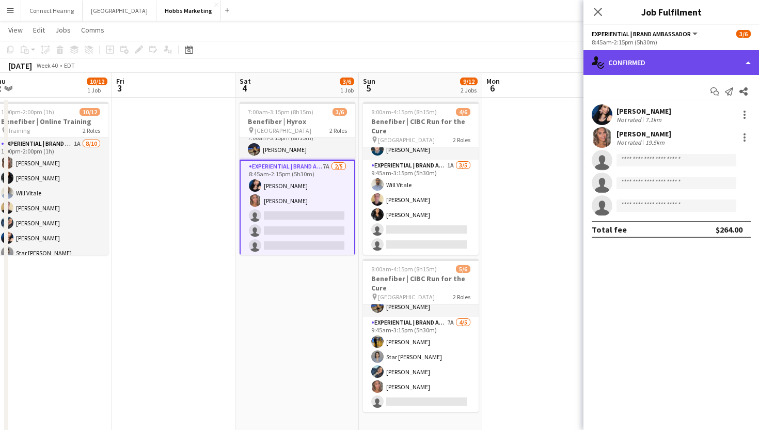
click at [710, 59] on div "single-neutral-actions-check-2 Confirmed" at bounding box center [671, 62] width 176 height 25
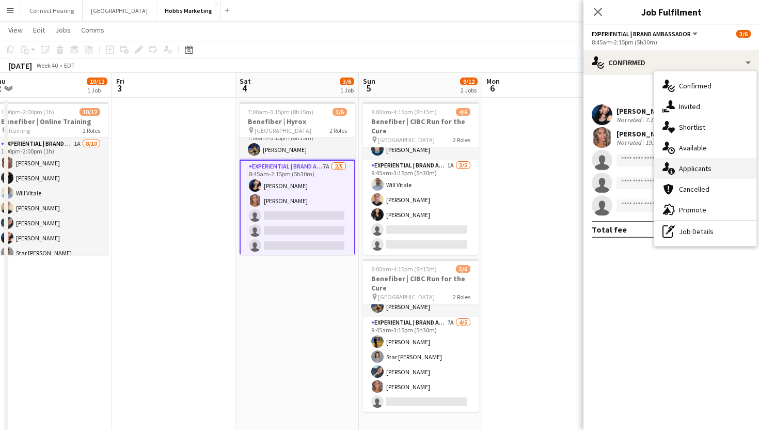
click at [695, 171] on span "Applicants" at bounding box center [695, 168] width 33 height 9
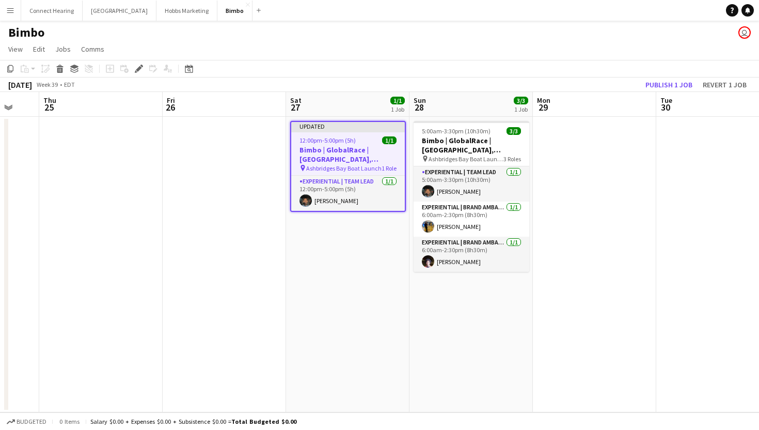
scroll to position [0, 326]
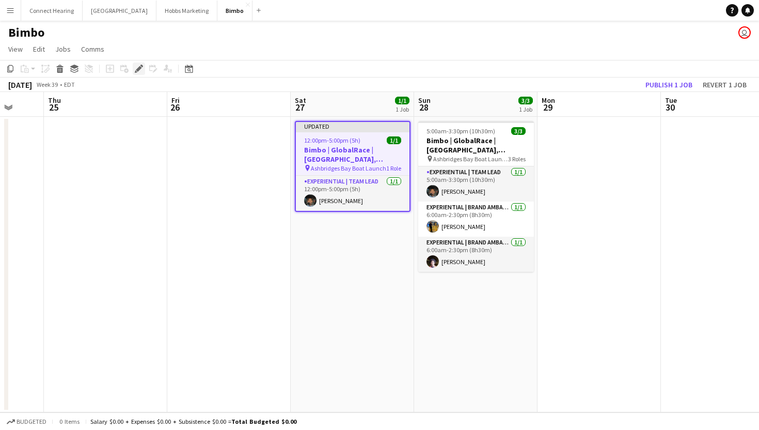
click at [142, 69] on icon "Edit" at bounding box center [139, 69] width 8 height 8
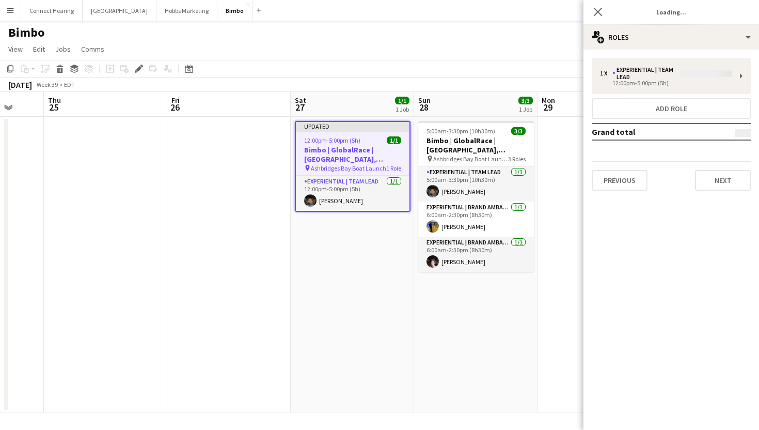
type input "*******"
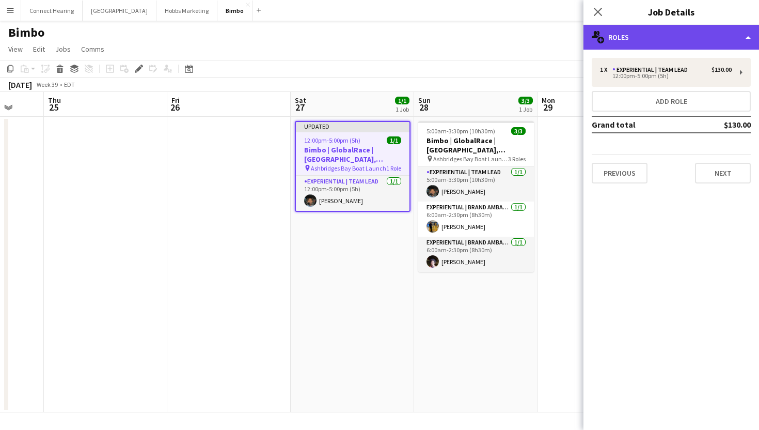
click at [671, 39] on div "multiple-users-add Roles" at bounding box center [671, 37] width 176 height 25
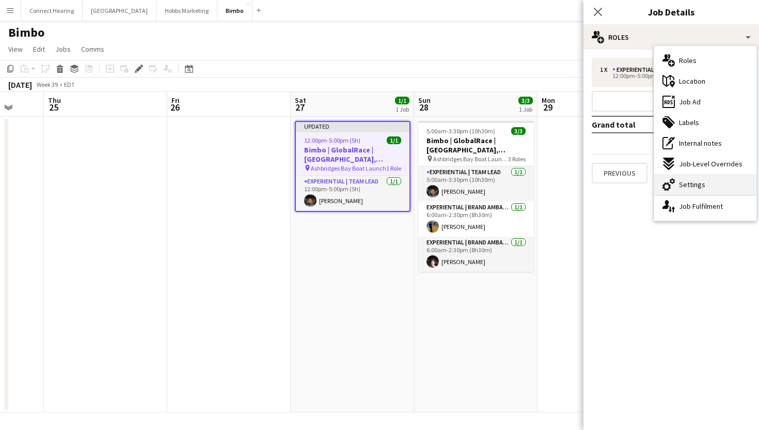
click at [698, 183] on span "Settings" at bounding box center [692, 184] width 26 height 9
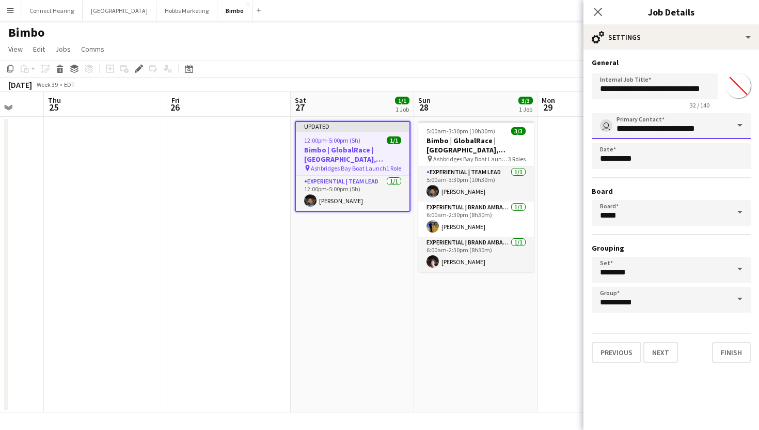
click at [688, 133] on input "**********" at bounding box center [671, 126] width 159 height 26
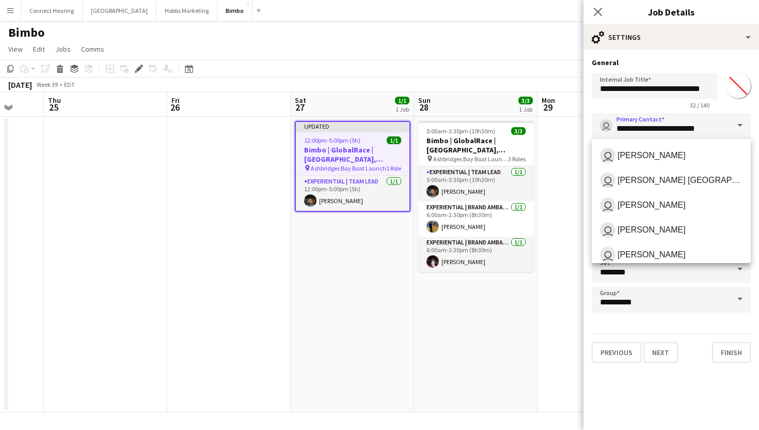
click at [558, 86] on div "[DATE] Week 39 • EDT Publish 1 job Revert 1 job" at bounding box center [379, 84] width 759 height 14
